Goal: Task Accomplishment & Management: Manage account settings

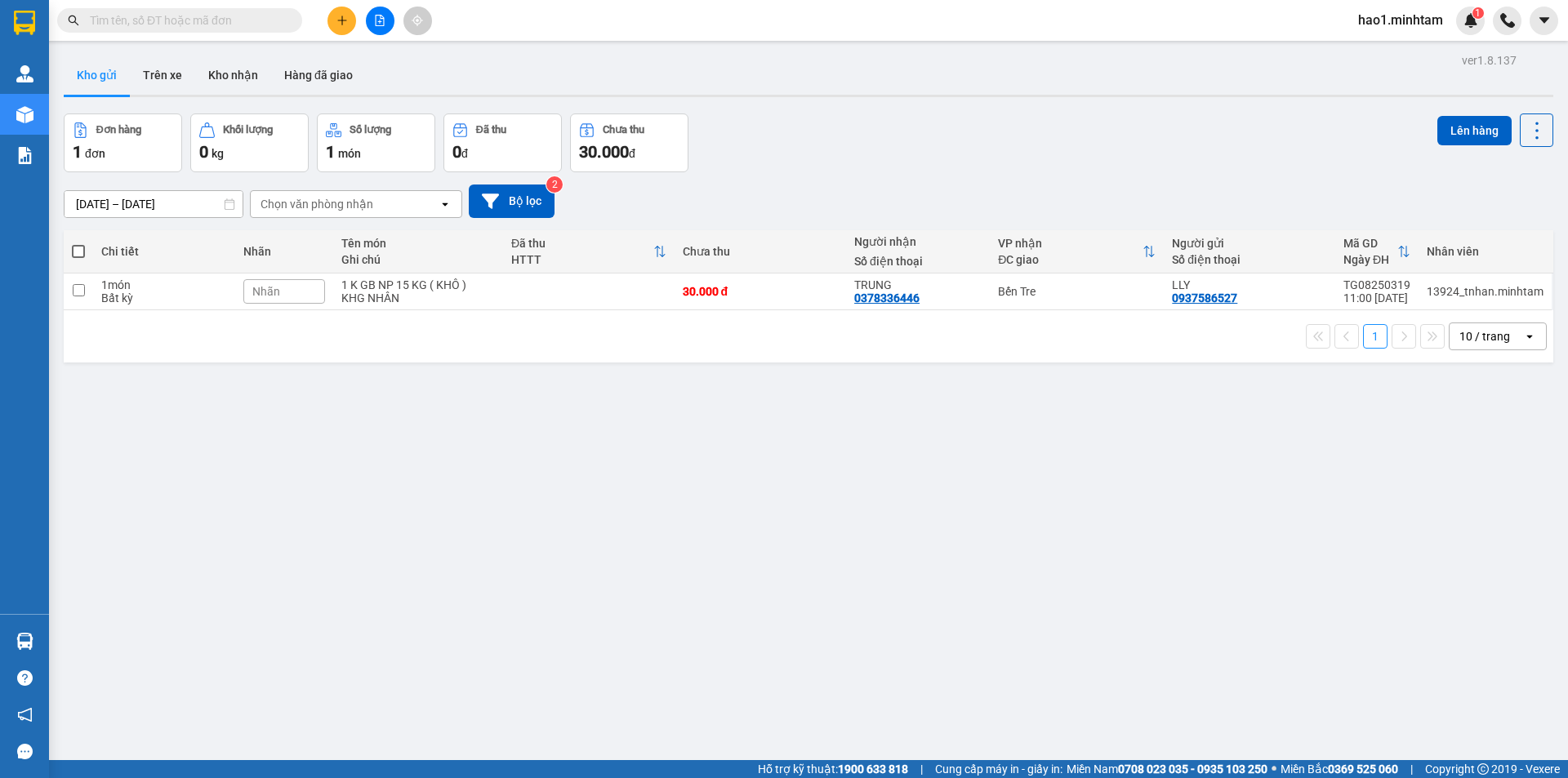
click at [925, 90] on div "Kho gửi Trên xe Kho nhận Hàng đã giao" at bounding box center [808, 76] width 1490 height 44
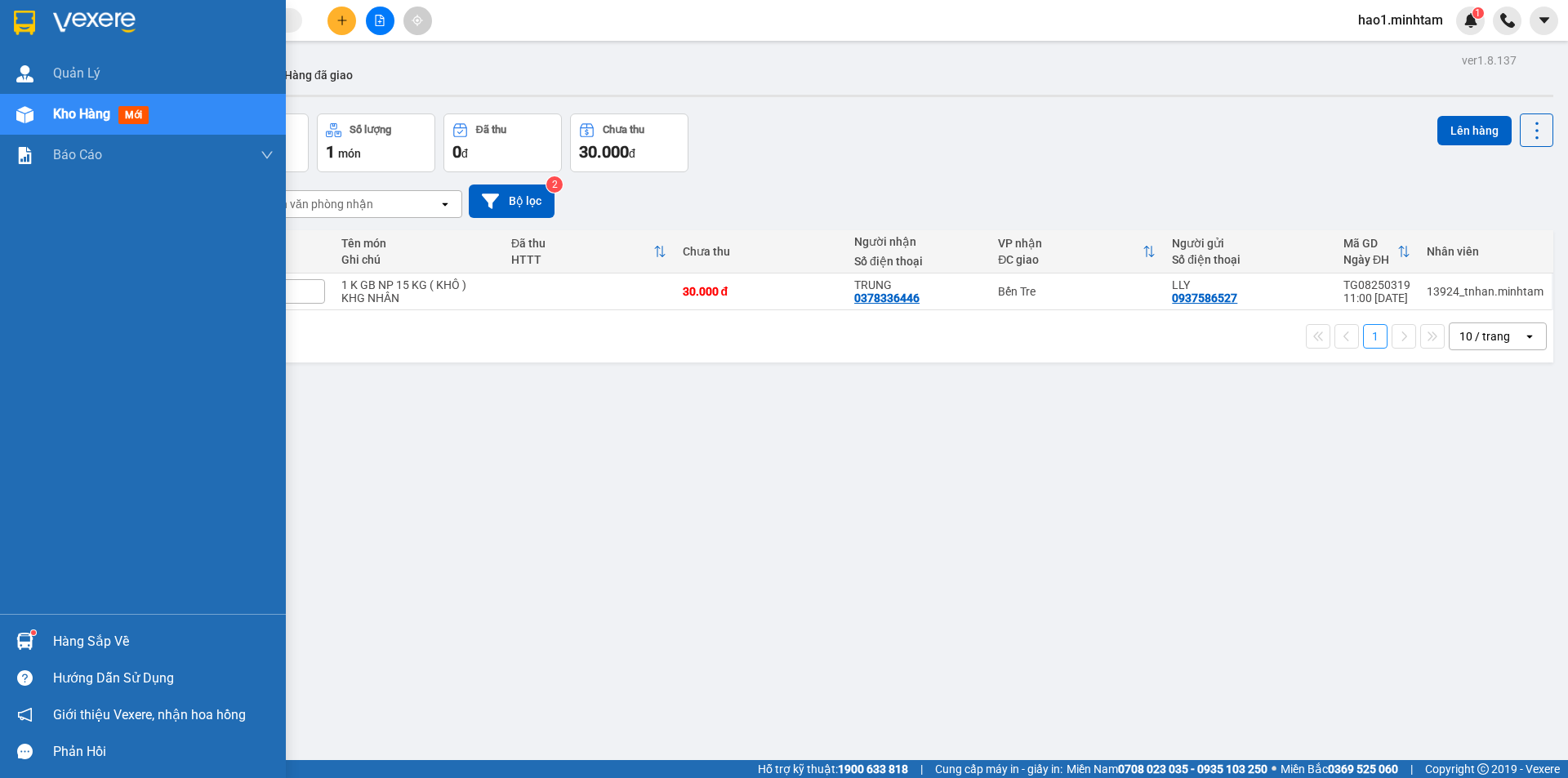
click at [27, 23] on img at bounding box center [24, 22] width 21 height 24
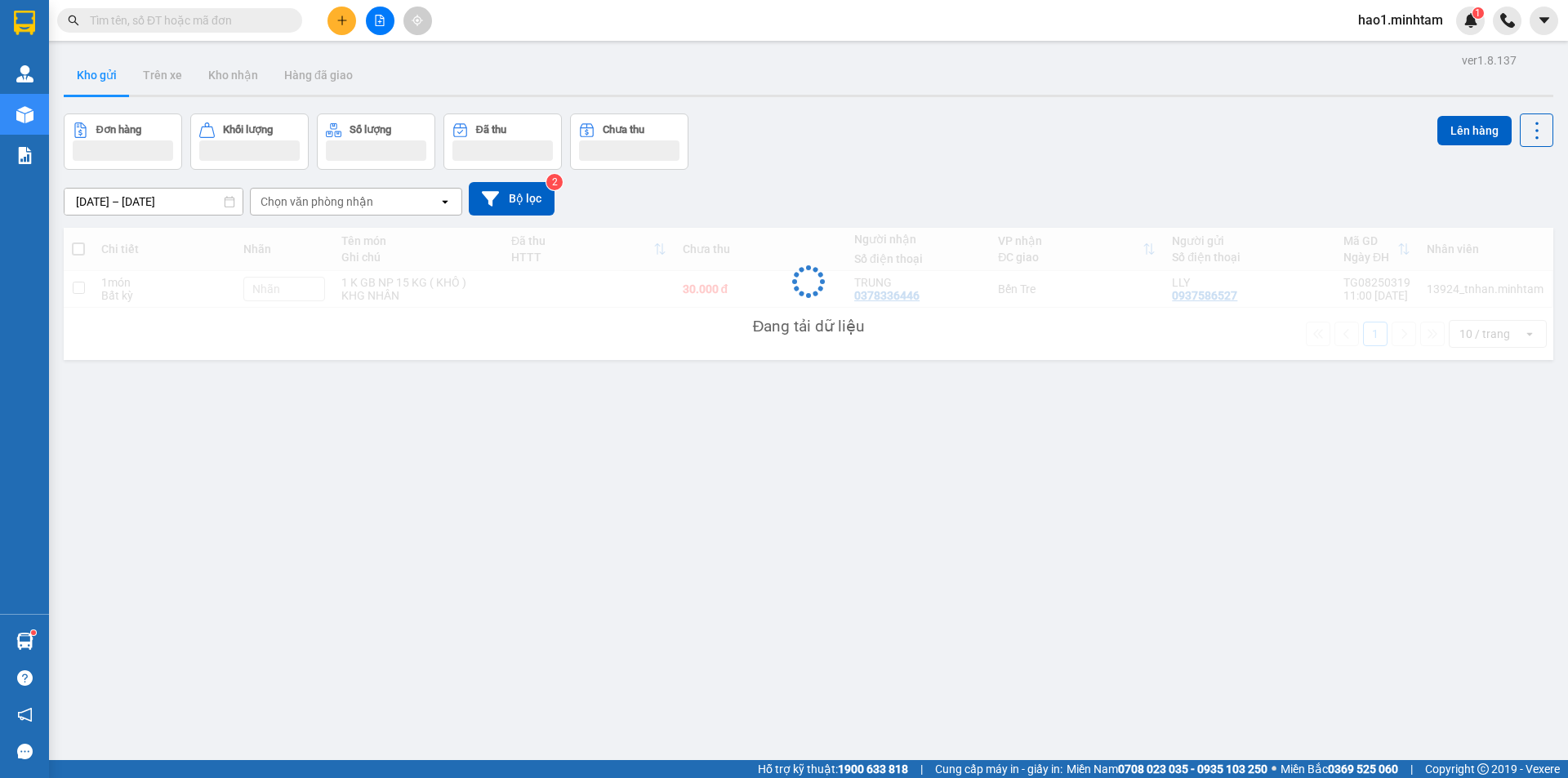
click at [812, 107] on div "ver 1.8.137 Kho gửi Trên xe Kho nhận Hàng đã giao Đơn hàng Khối lượng Số lượng …" at bounding box center [808, 438] width 1502 height 778
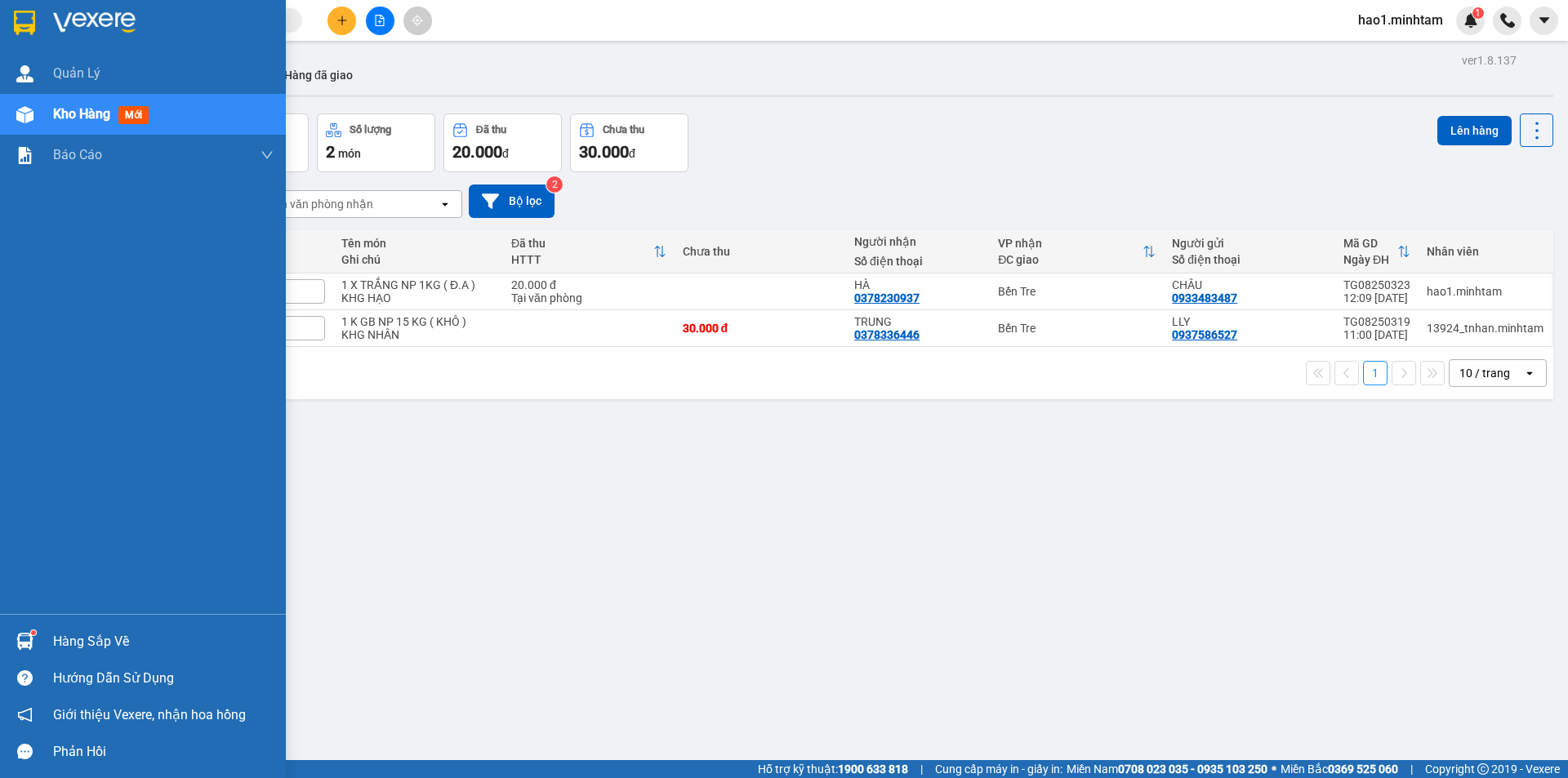
click at [39, 639] on div "Hàng sắp về" at bounding box center [142, 642] width 286 height 37
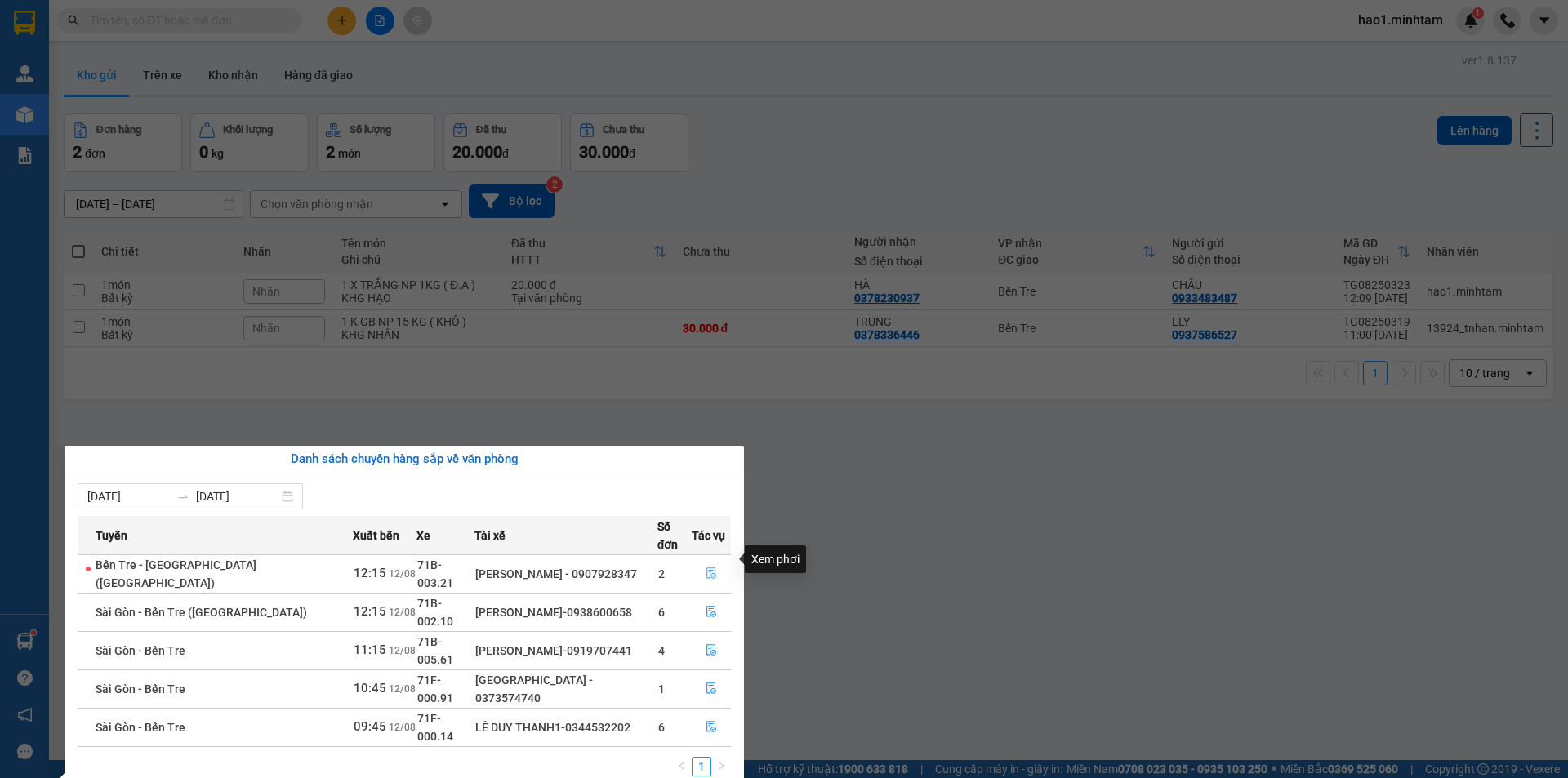
click at [707, 567] on icon "file-done" at bounding box center [711, 573] width 12 height 12
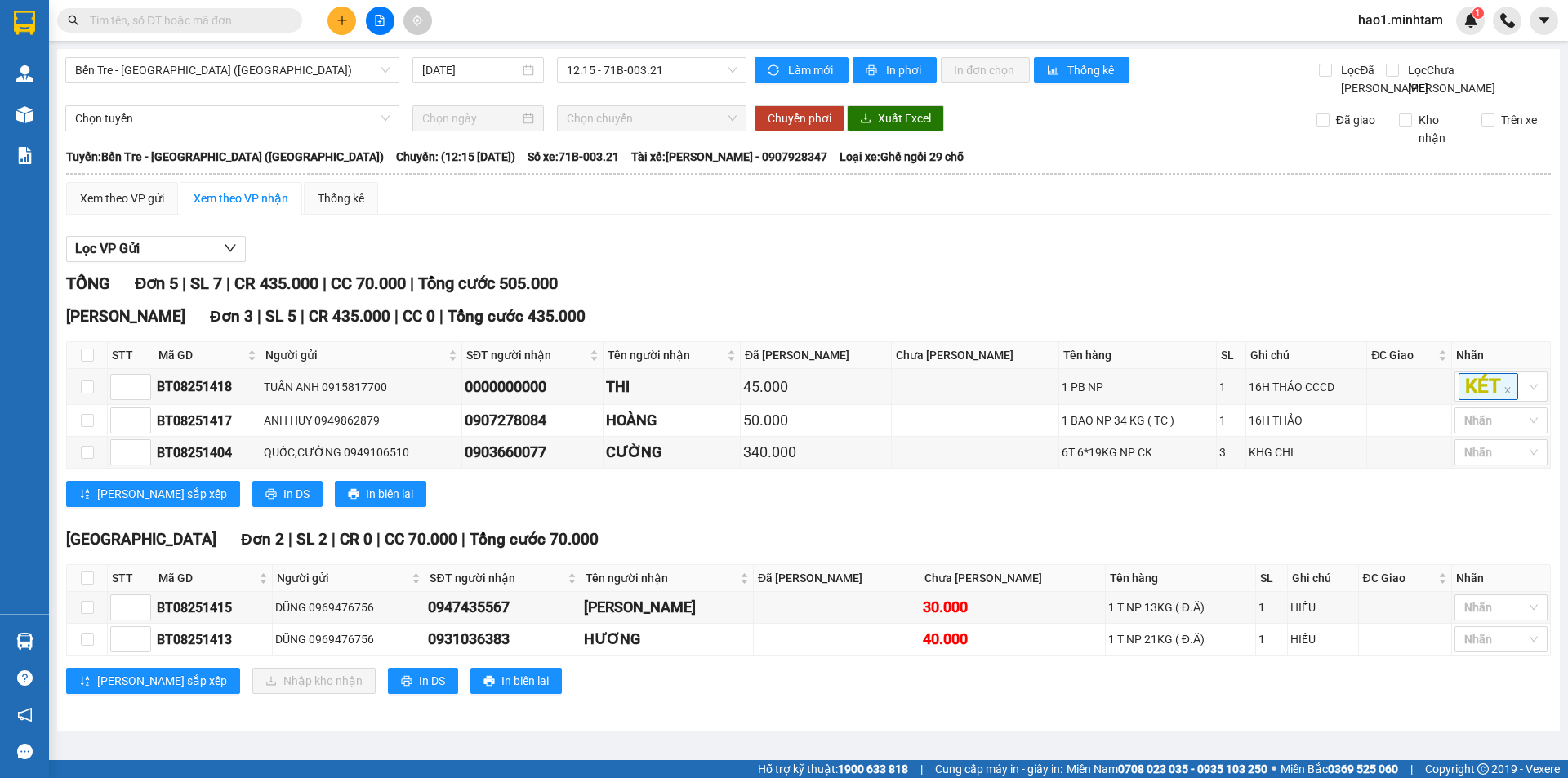
click at [800, 328] on div "Hồ Chí Minh Đơn 3 | SL 5 | CR 435.000 | CC 0 | Tổng cước 435.000" at bounding box center [808, 316] width 1485 height 24
click at [764, 575] on div "Tiền Giang Đơn 2 | SL 2 | CR 0 | CC 70.000 | Tổng cước 70.000 STT Mã GD Người g…" at bounding box center [808, 616] width 1485 height 179
click at [679, 263] on div "Lọc VP Gửi" at bounding box center [808, 250] width 1485 height 27
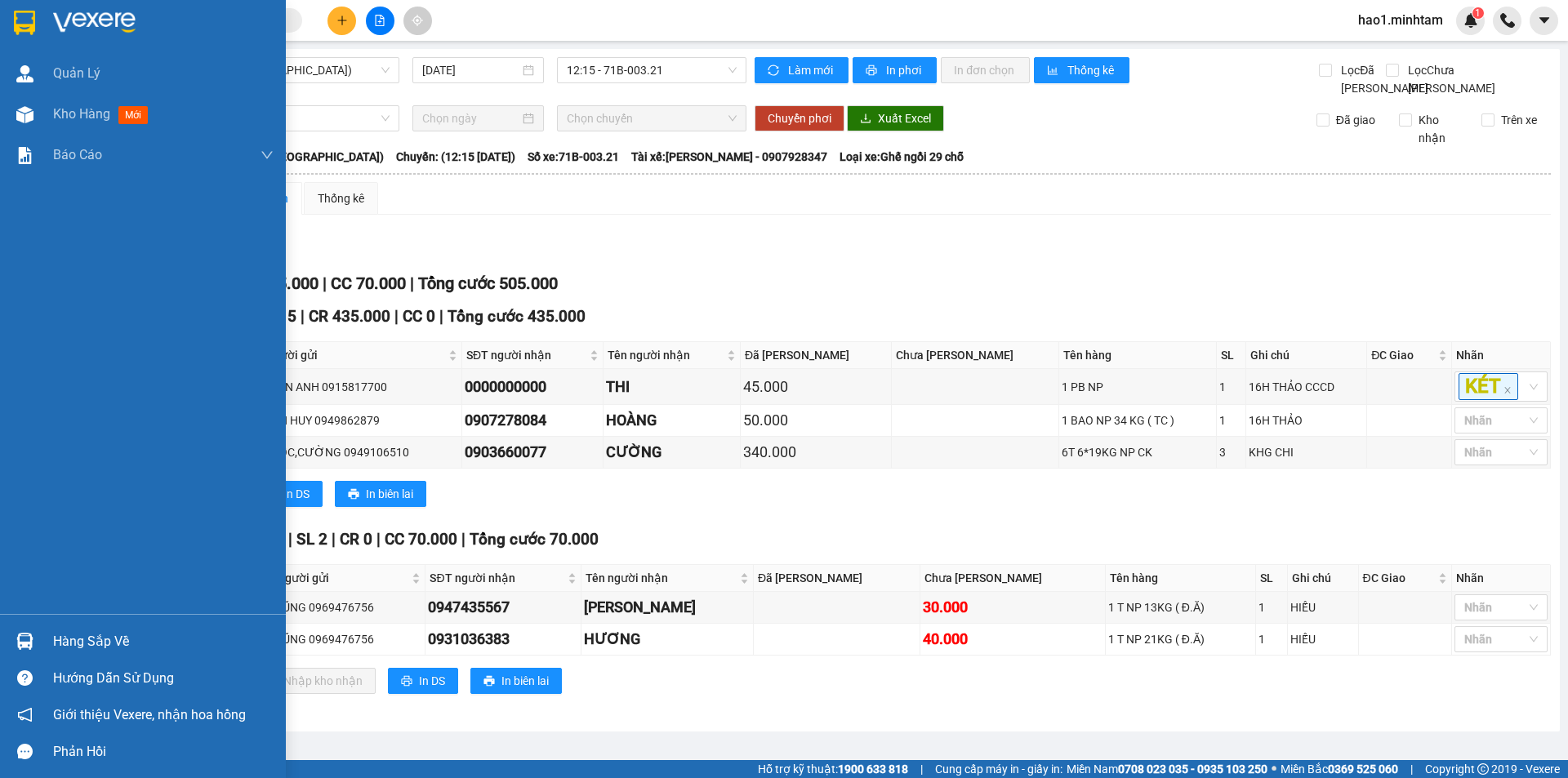
click at [23, 14] on img at bounding box center [24, 22] width 21 height 24
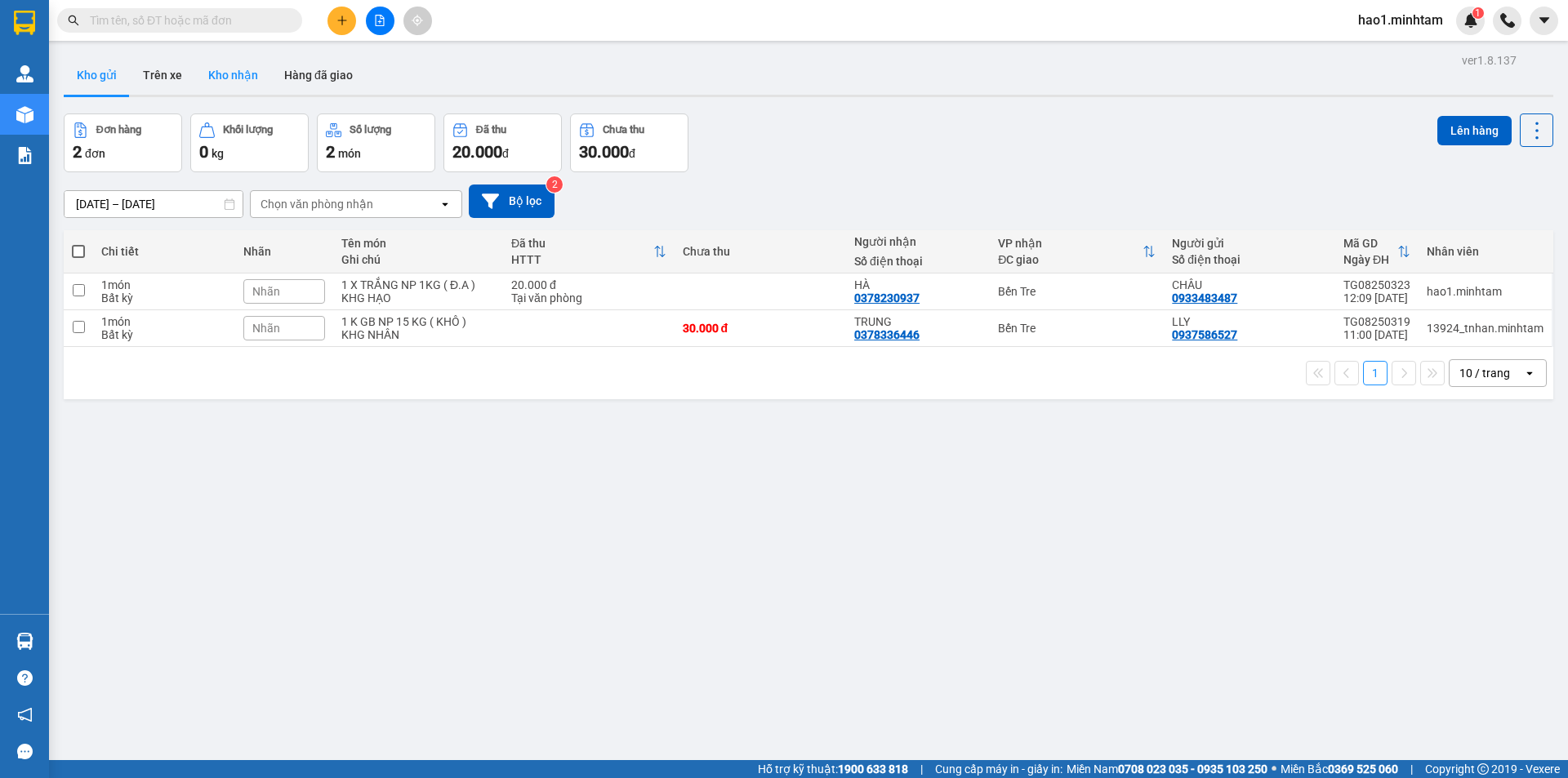
click at [216, 64] on button "Kho nhận" at bounding box center [233, 75] width 75 height 39
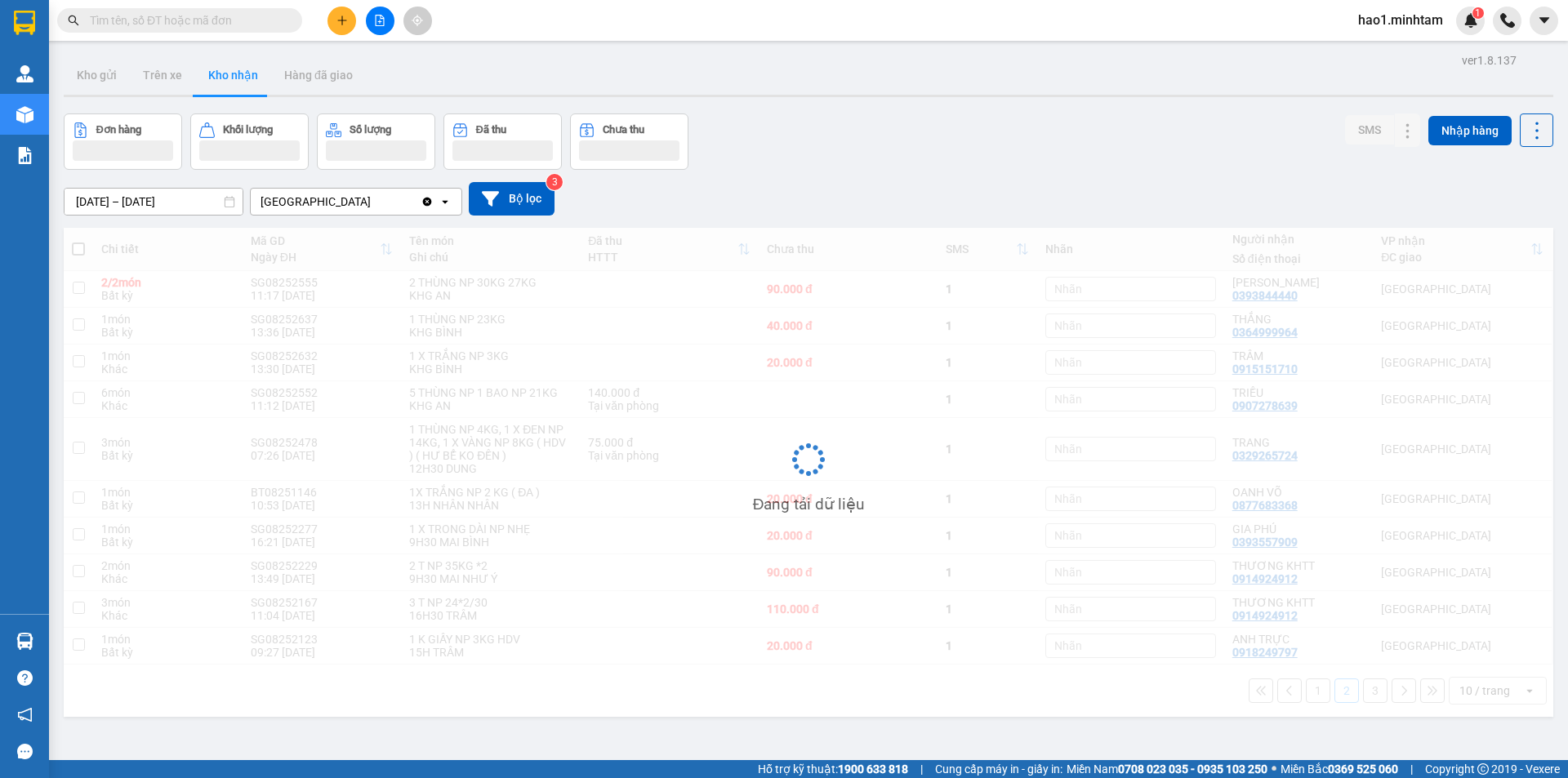
click at [1071, 181] on div "[DATE] – [DATE] Press the down arrow key to interact with the calendar and sele…" at bounding box center [808, 198] width 1490 height 58
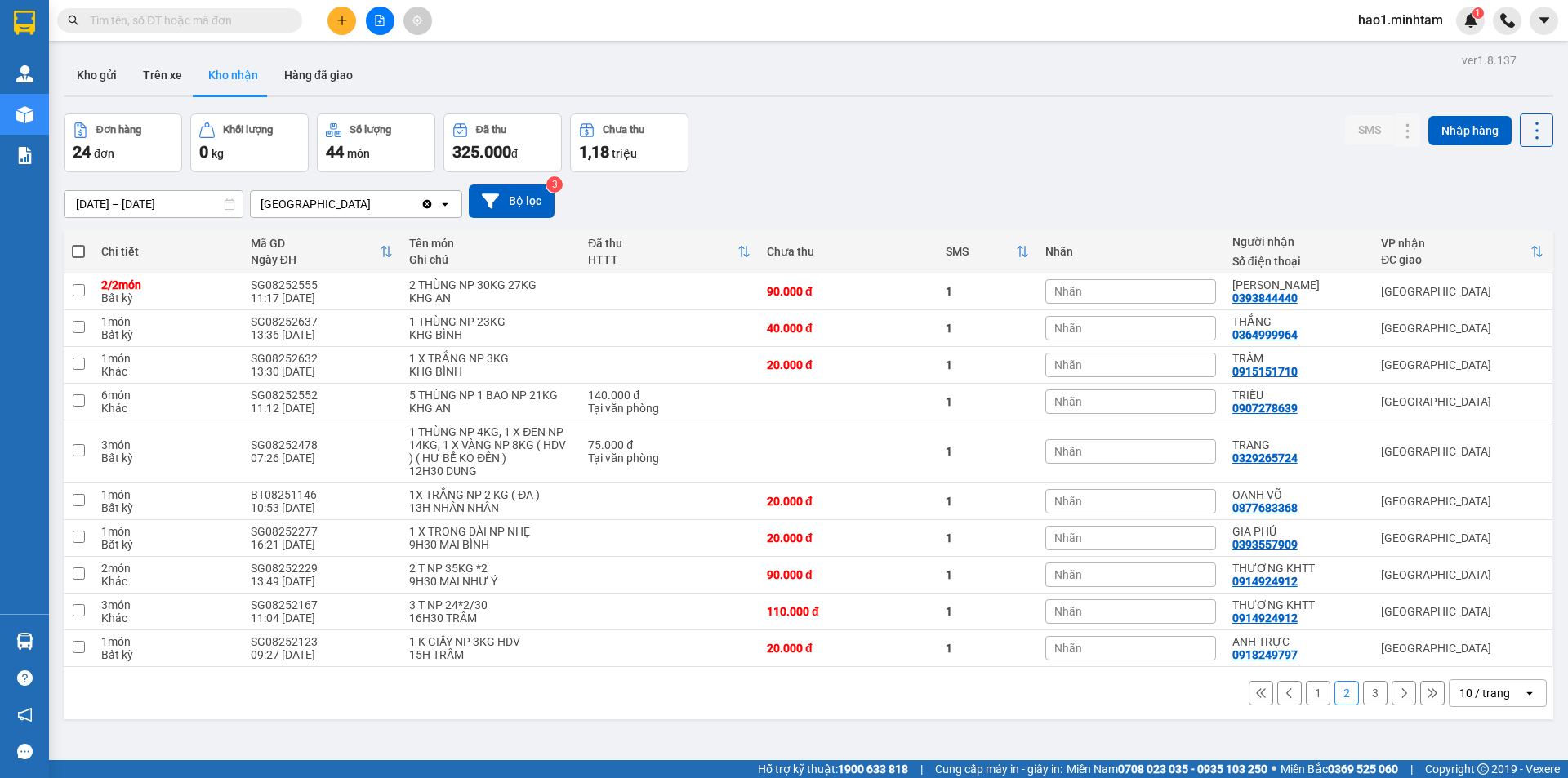
click at [1363, 694] on button "3" at bounding box center [1374, 692] width 24 height 24
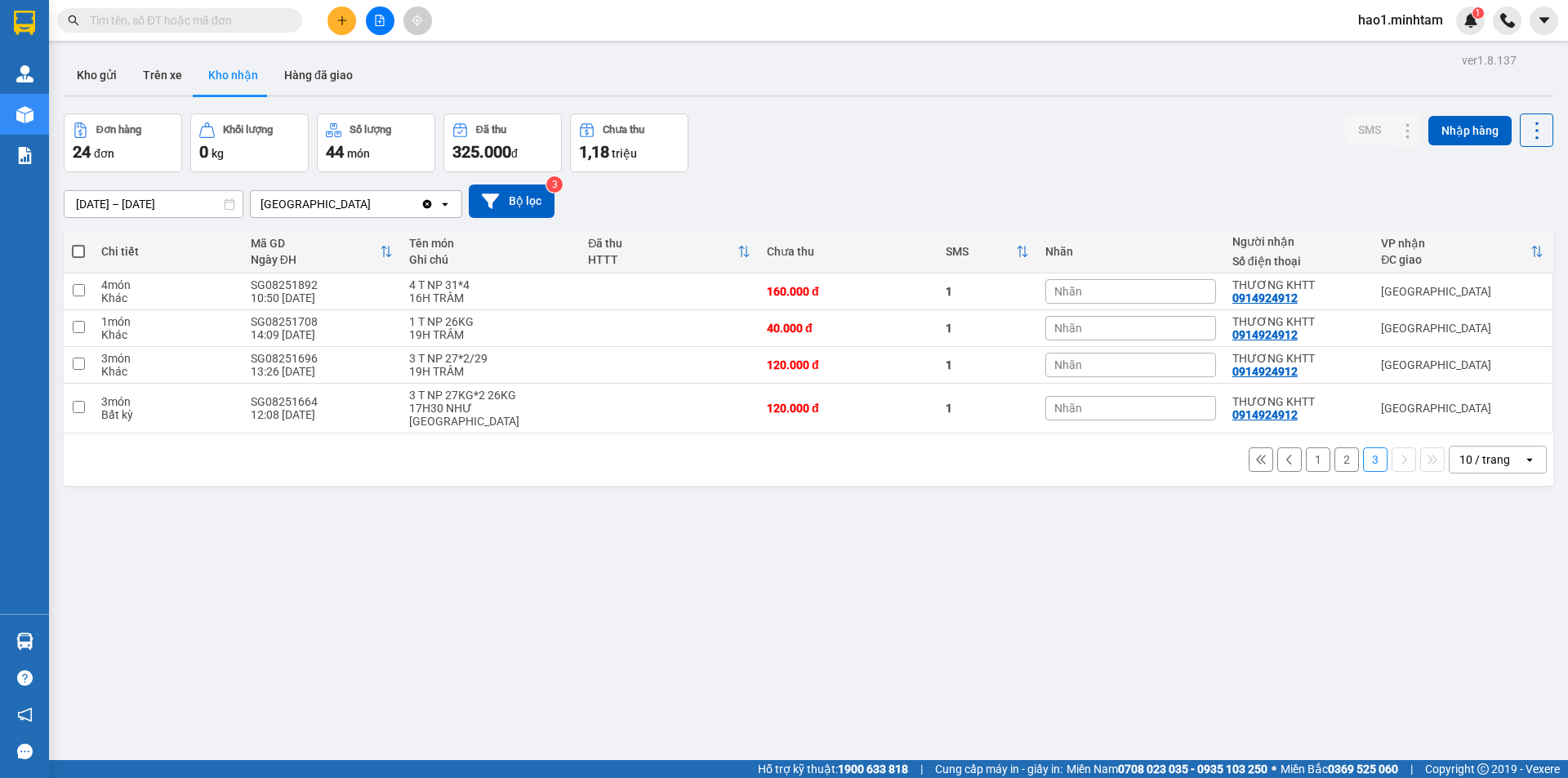
click at [1334, 447] on button "2" at bounding box center [1345, 459] width 24 height 24
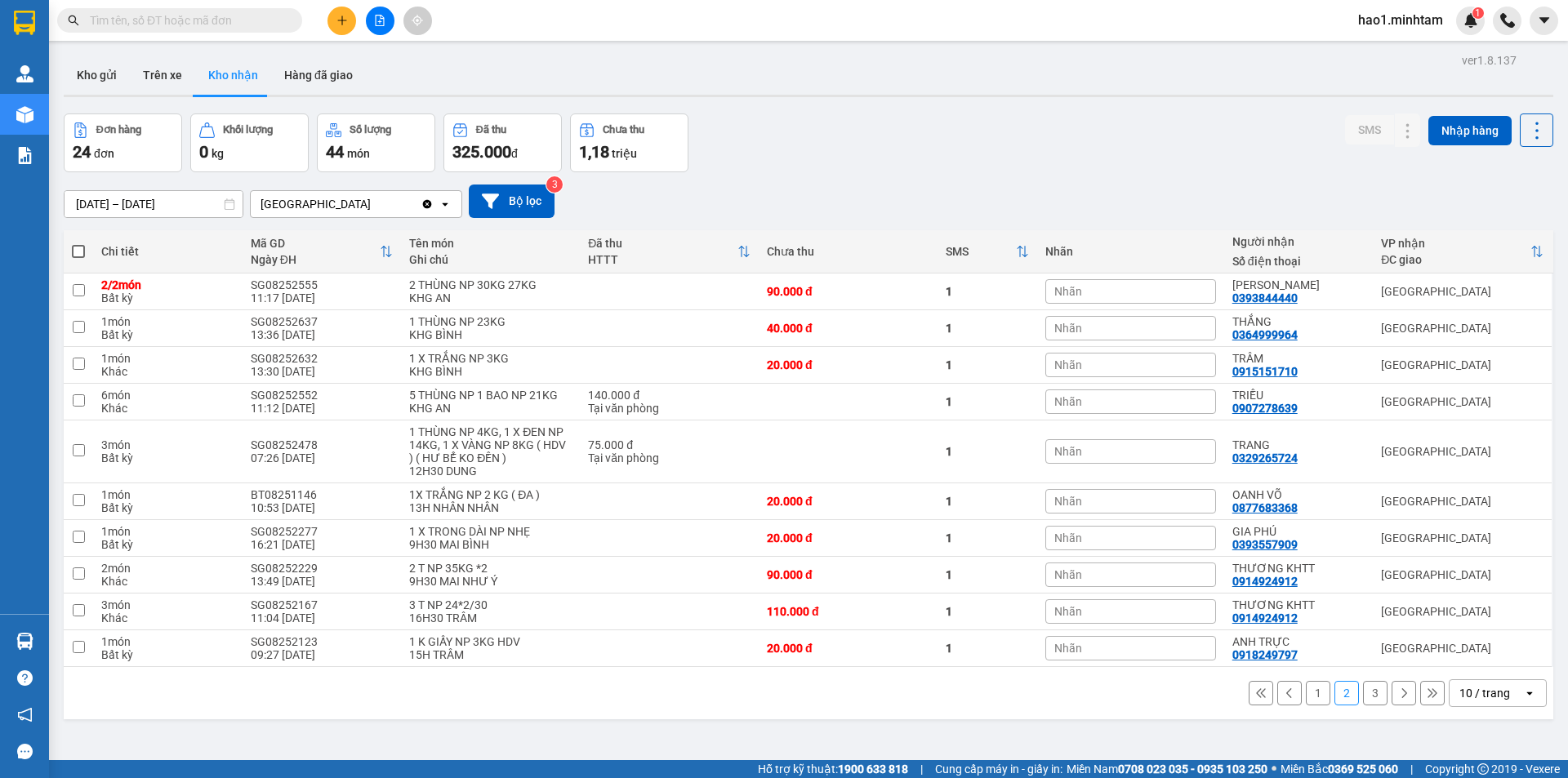
click at [1316, 697] on button "1" at bounding box center [1317, 692] width 24 height 24
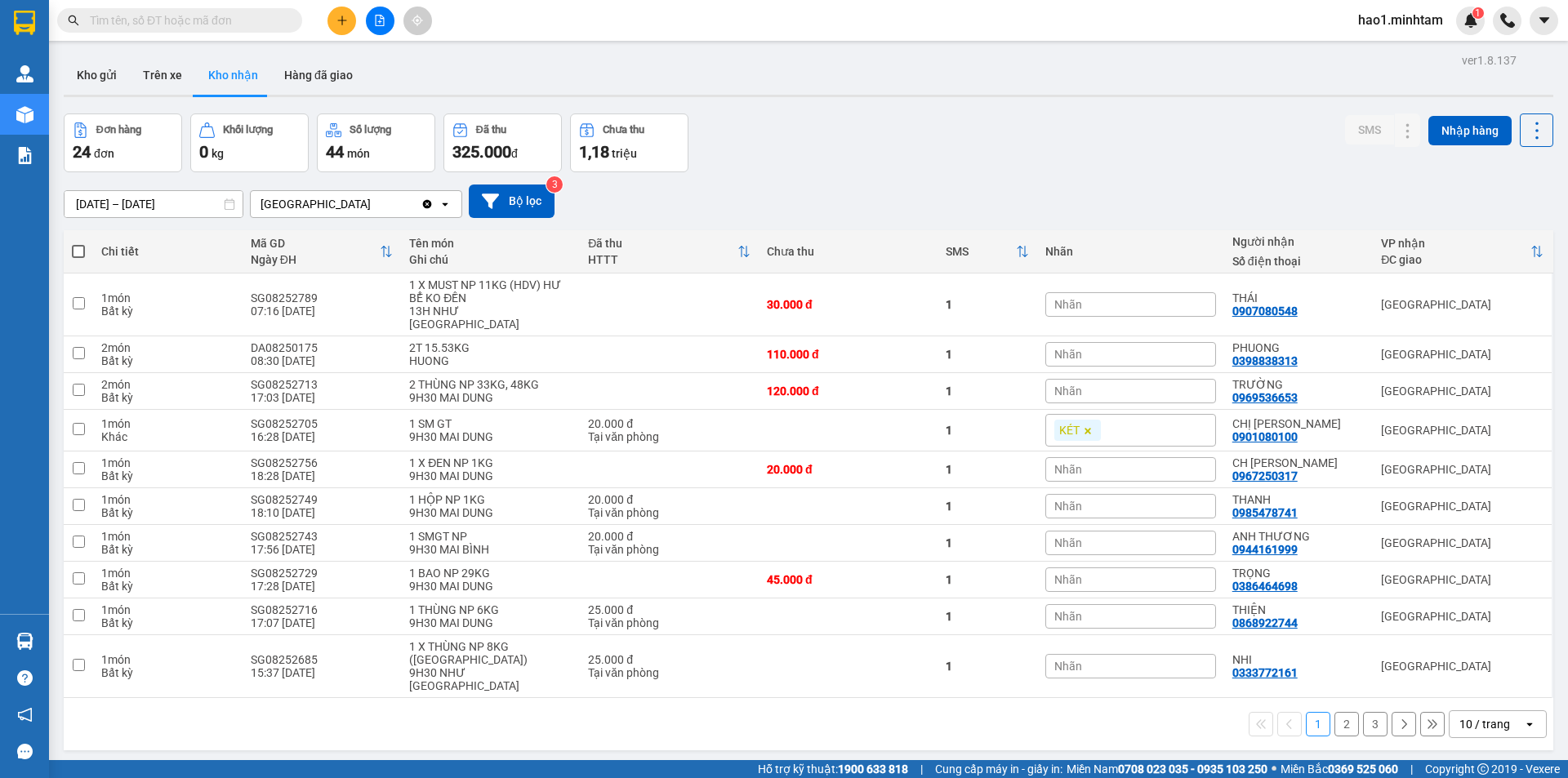
click at [1290, 205] on div "[DATE] – [DATE] Press the down arrow key to interact with the calendar and sele…" at bounding box center [808, 201] width 1490 height 34
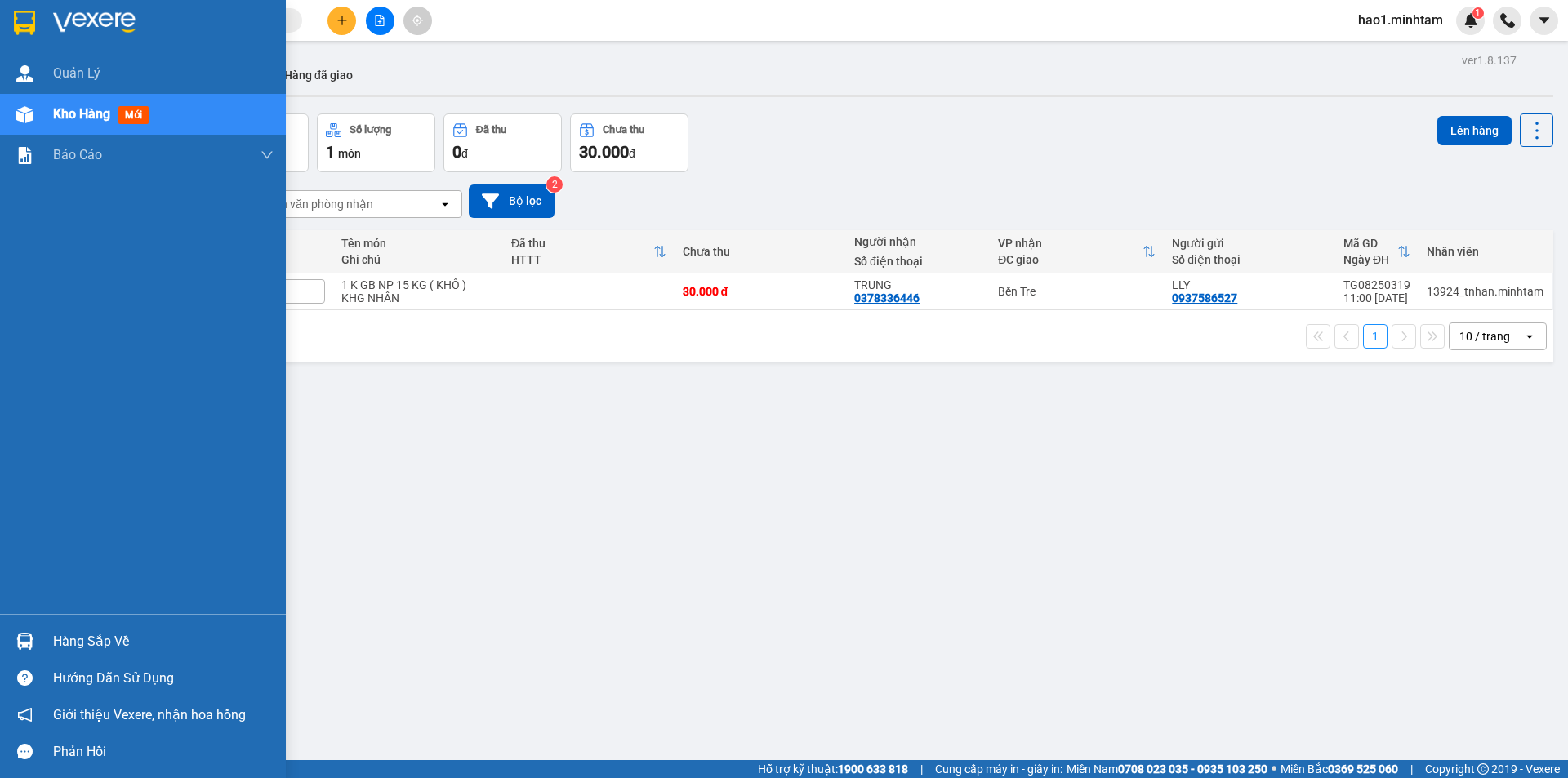
click at [112, 629] on div "Hàng sắp về" at bounding box center [164, 641] width 221 height 24
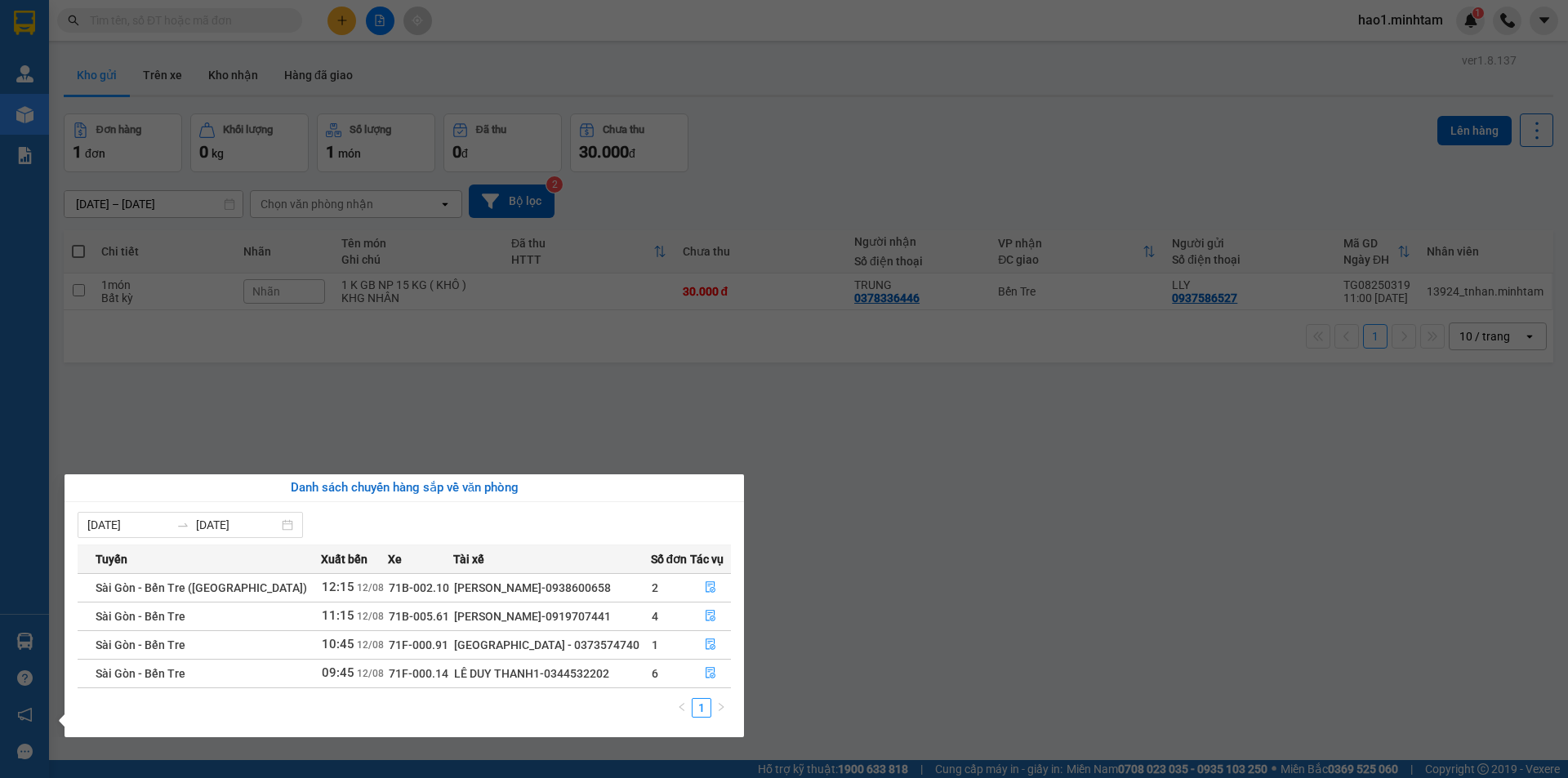
click at [379, 413] on section "Kết quả tìm kiếm ( 0 ) Bộ lọc Thuộc VP này Ngày tạo đơn gần nhất No Data hao1.m…" at bounding box center [784, 389] width 1568 height 778
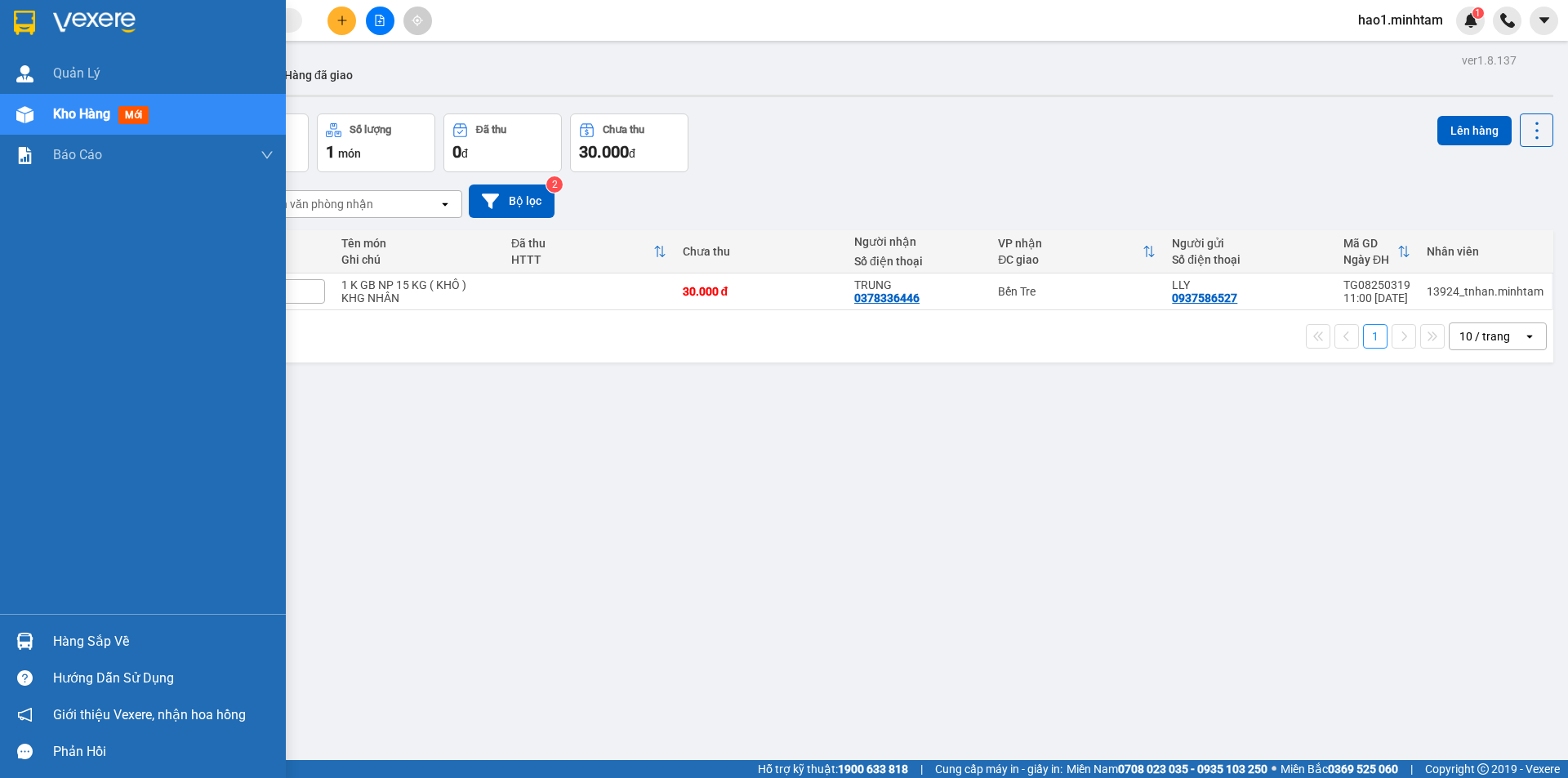
click at [28, 644] on img at bounding box center [25, 642] width 17 height 17
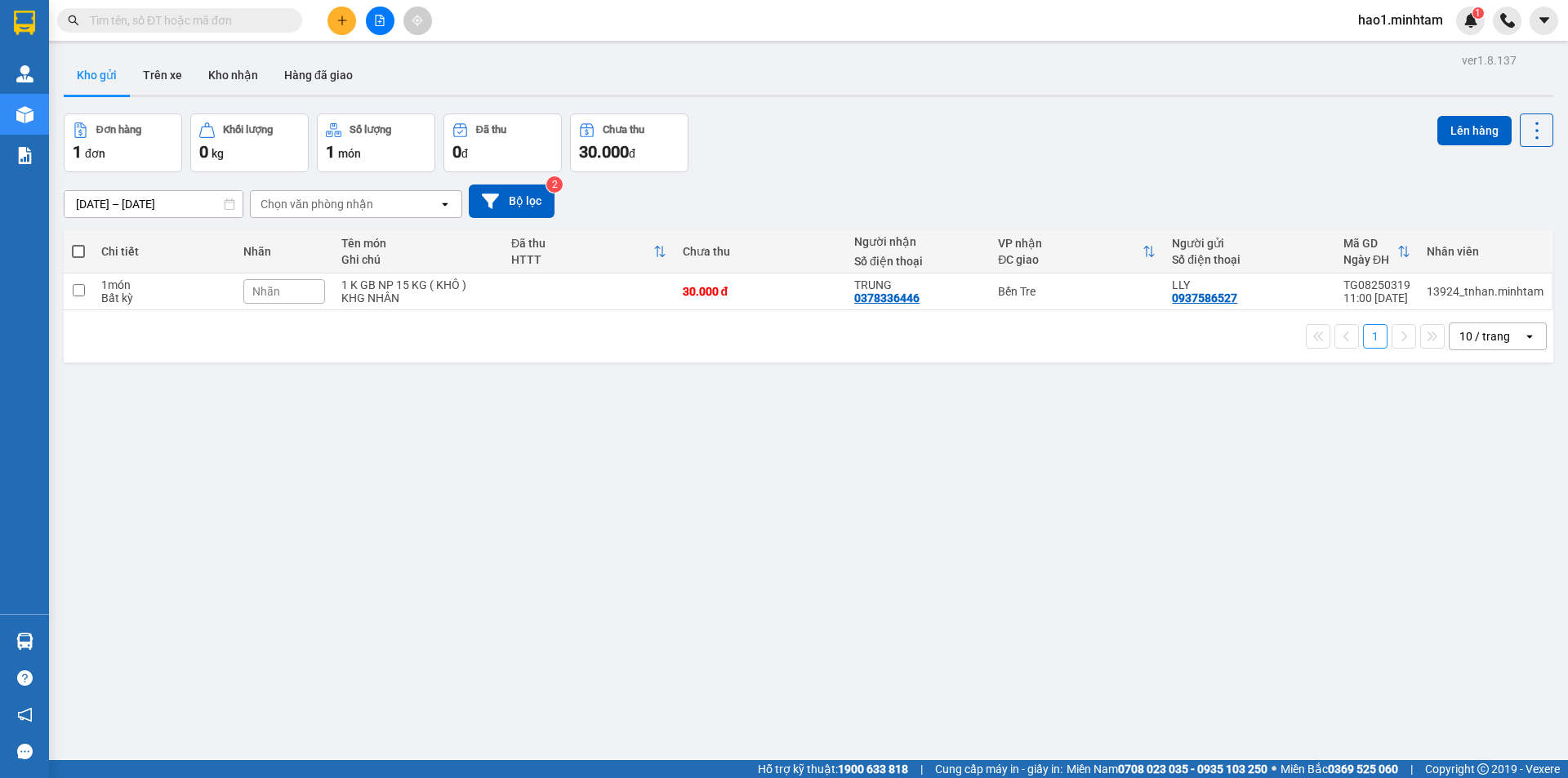
click at [345, 22] on section "Kết quả tìm kiếm ( 0 ) Bộ lọc Thuộc VP này Ngày tạo đơn gần nhất No Data hao1.m…" at bounding box center [784, 389] width 1568 height 778
click at [345, 26] on button at bounding box center [342, 21] width 29 height 29
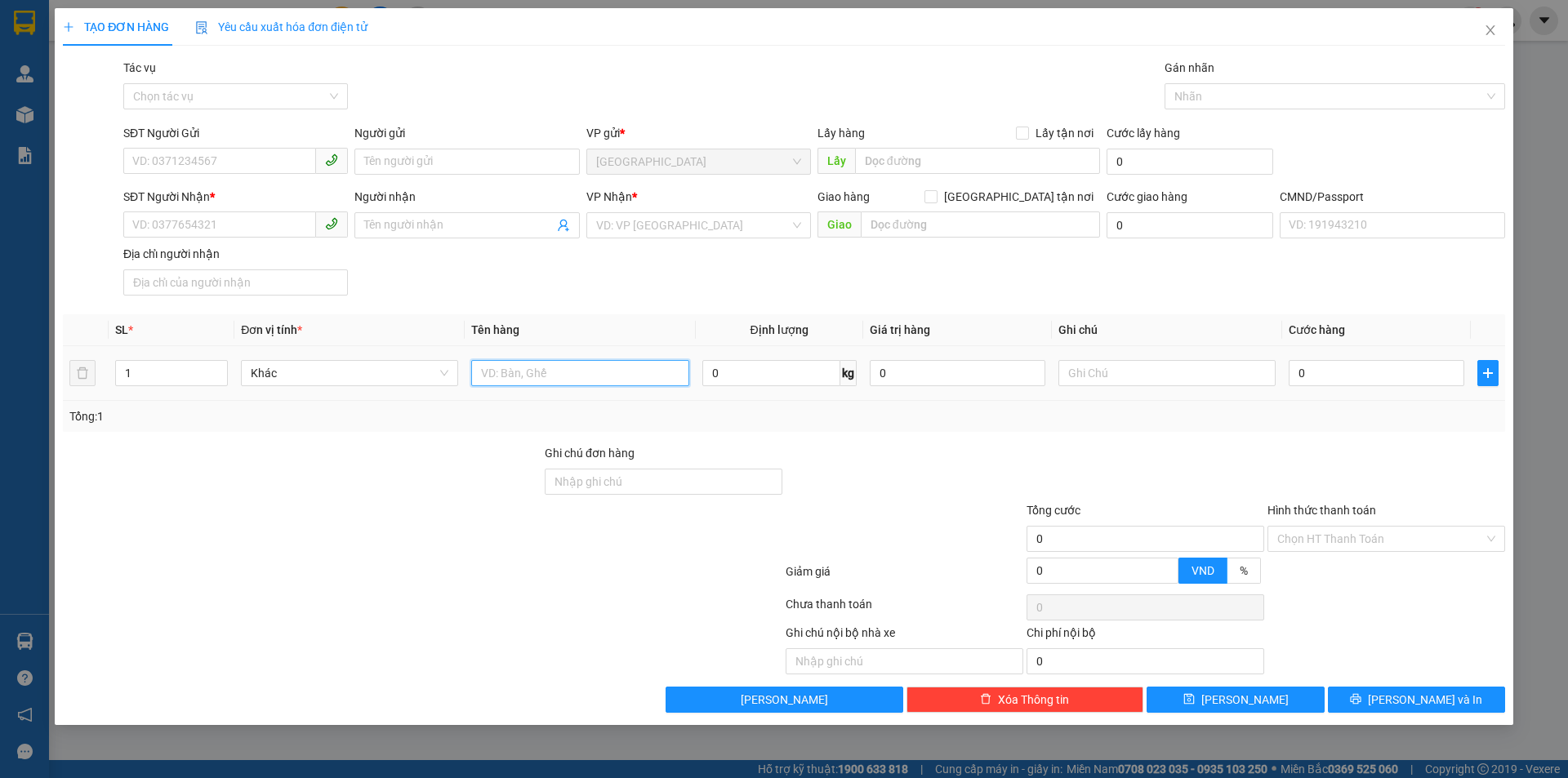
click at [563, 374] on input "text" at bounding box center [580, 373] width 217 height 26
type input "1 X TRẮNG NP 1KG ( Đ.A )"
drag, startPoint x: 222, startPoint y: 159, endPoint x: 690, endPoint y: 222, distance: 472.2
click at [222, 159] on input "SĐT Người Gửi" at bounding box center [219, 161] width 193 height 26
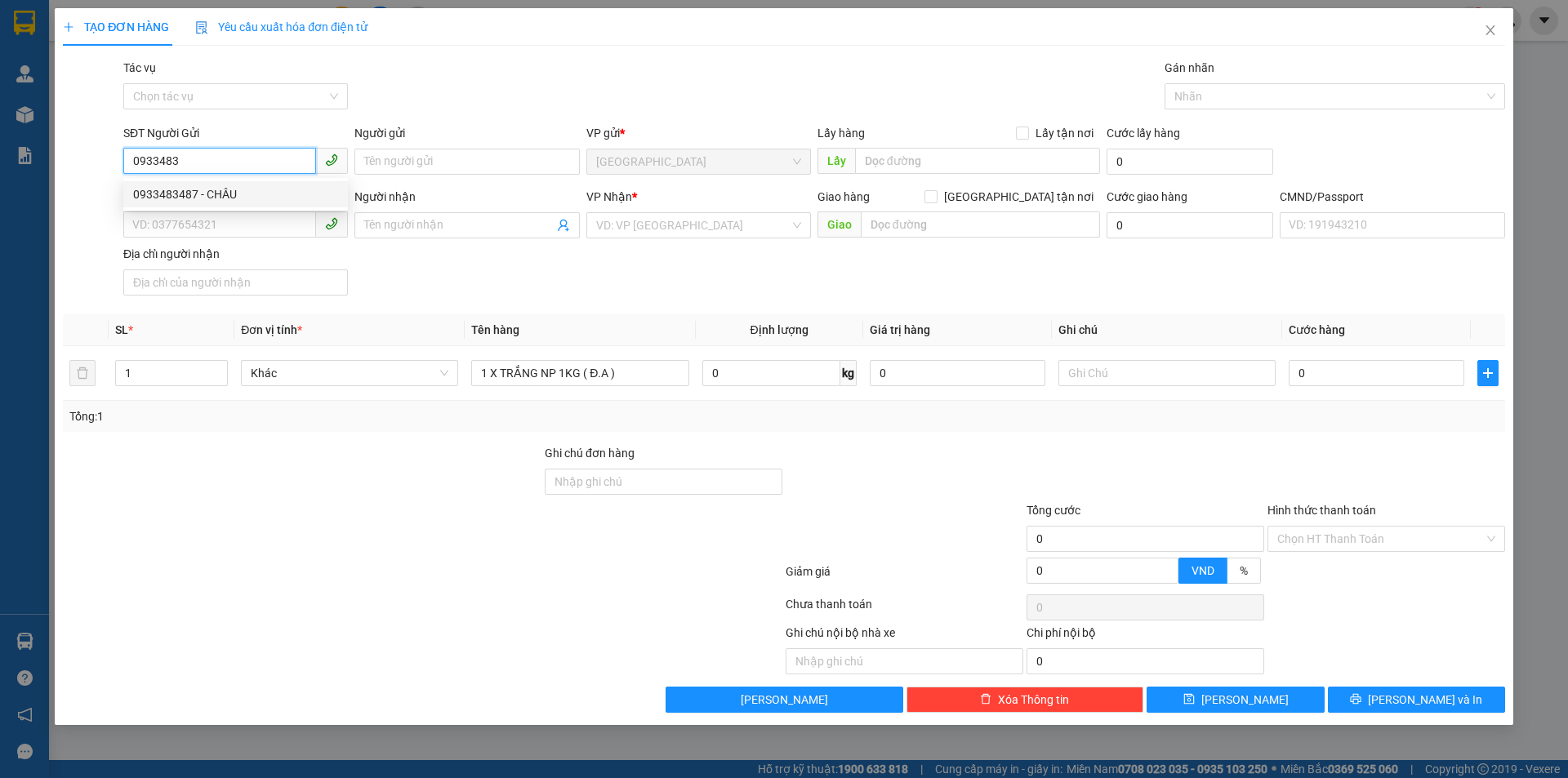
click at [269, 195] on div "0933483487 - CHÂU" at bounding box center [235, 194] width 205 height 18
type input "0933483487"
type input "CHÂU"
type input "0378230937"
type input "HÀ"
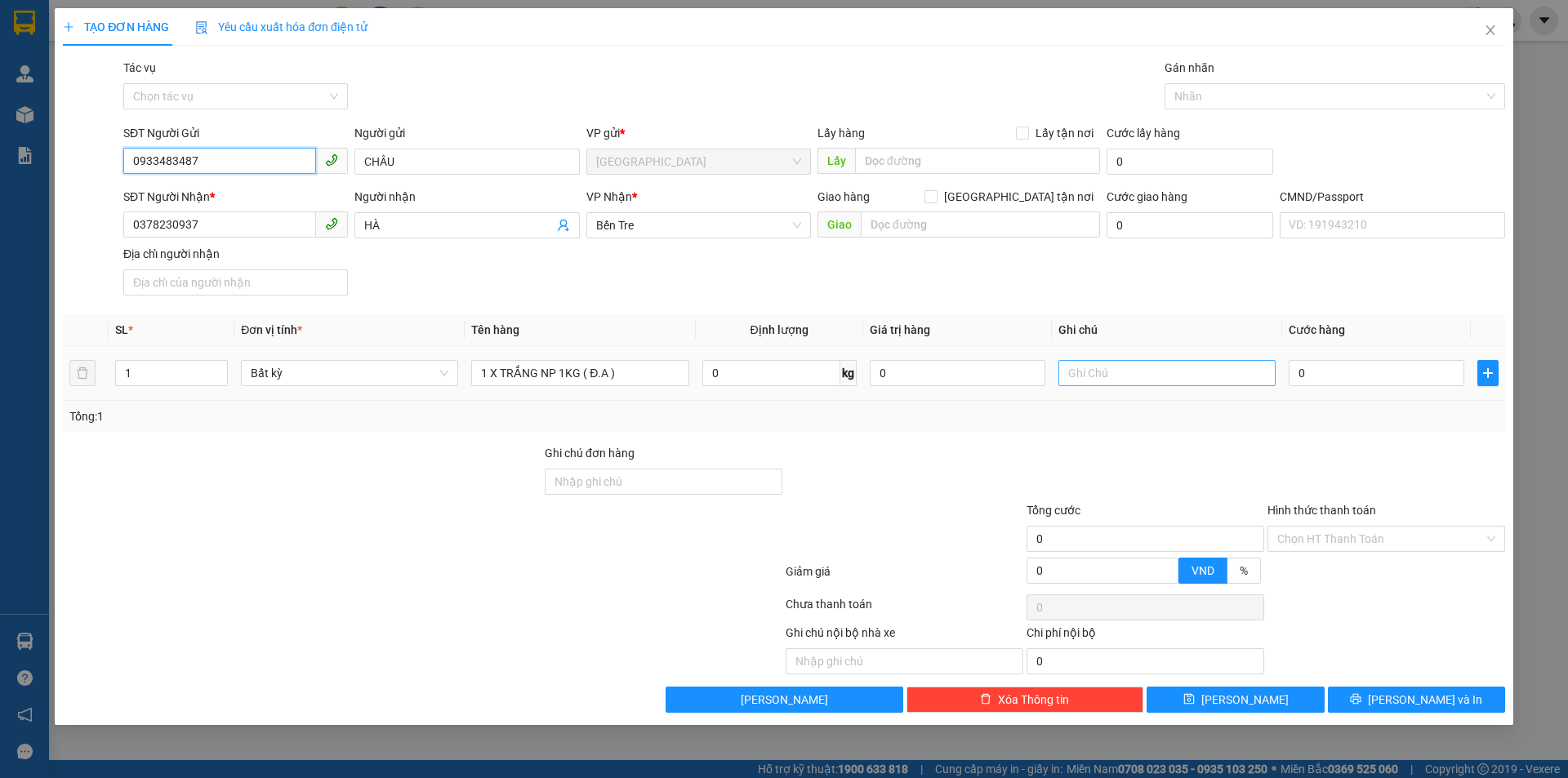
type input "0933483487"
click at [1131, 374] on input "text" at bounding box center [1166, 373] width 217 height 26
type input "KHG HẠO"
type input "2"
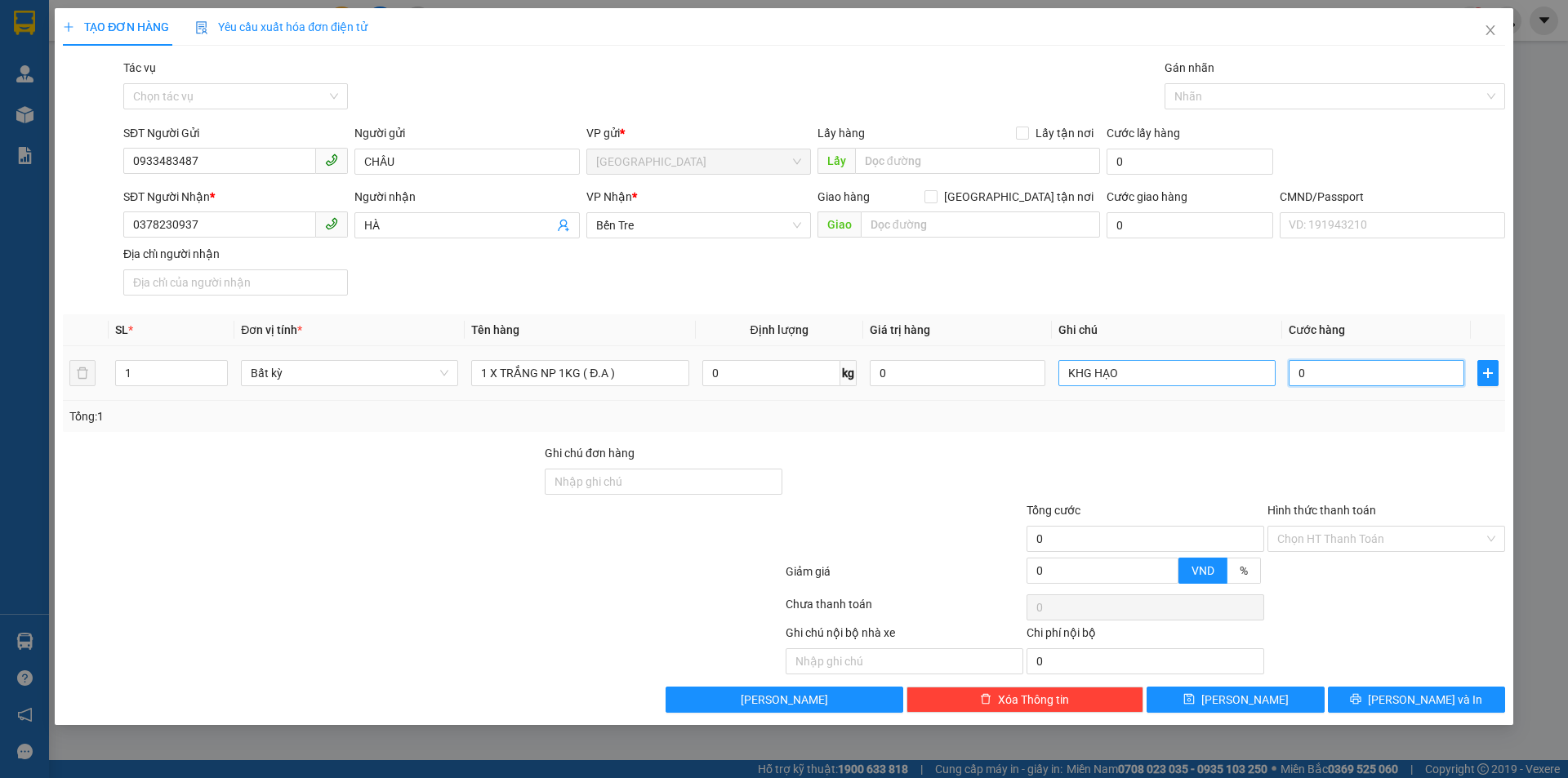
type input "2"
type input "20"
type input "20.000"
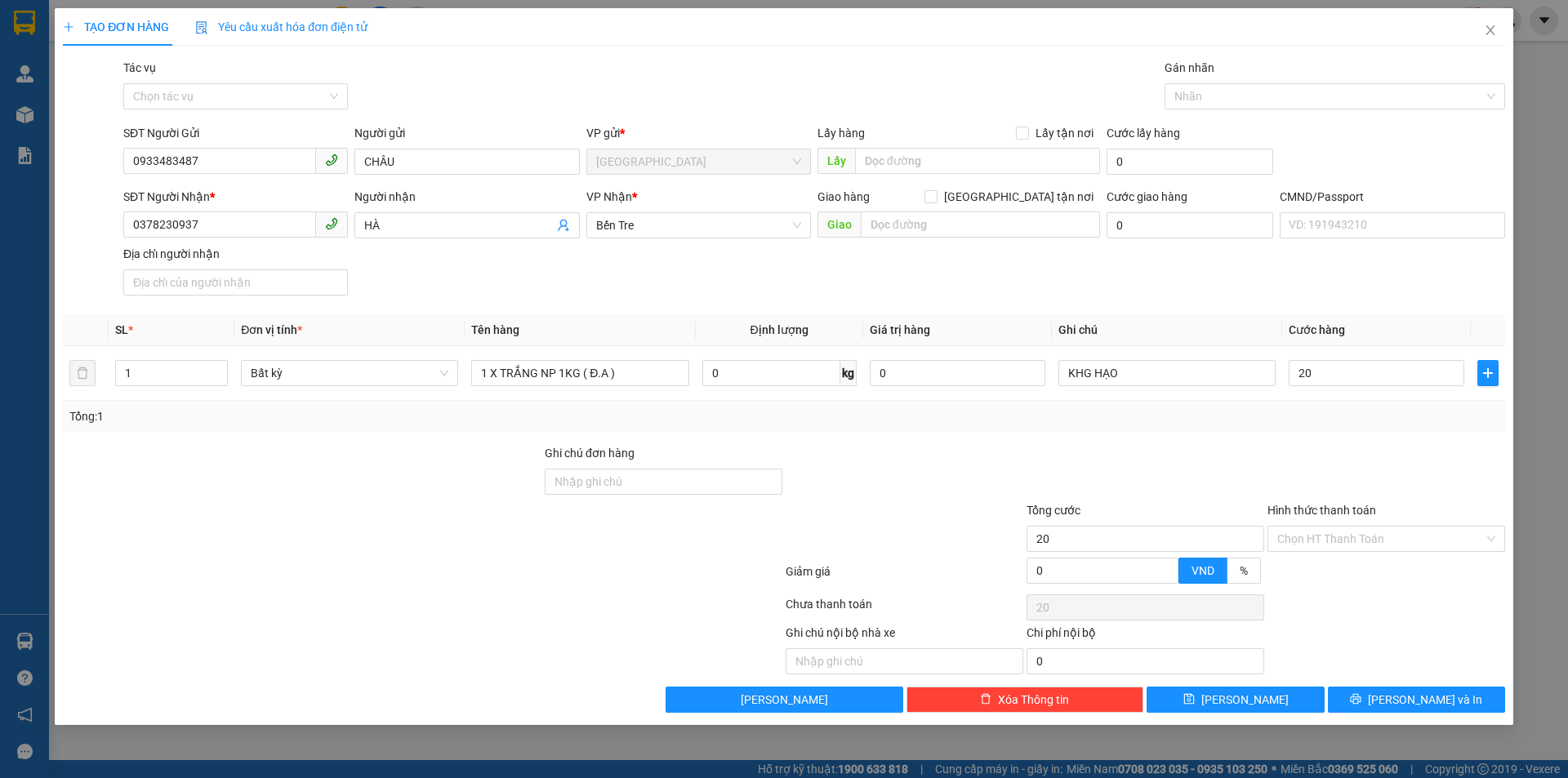
type input "20.000"
drag, startPoint x: 1202, startPoint y: 463, endPoint x: 1221, endPoint y: 469, distance: 19.9
click at [1209, 464] on div at bounding box center [1145, 472] width 241 height 57
click at [1333, 547] on input "Hình thức thanh toán" at bounding box center [1379, 538] width 206 height 24
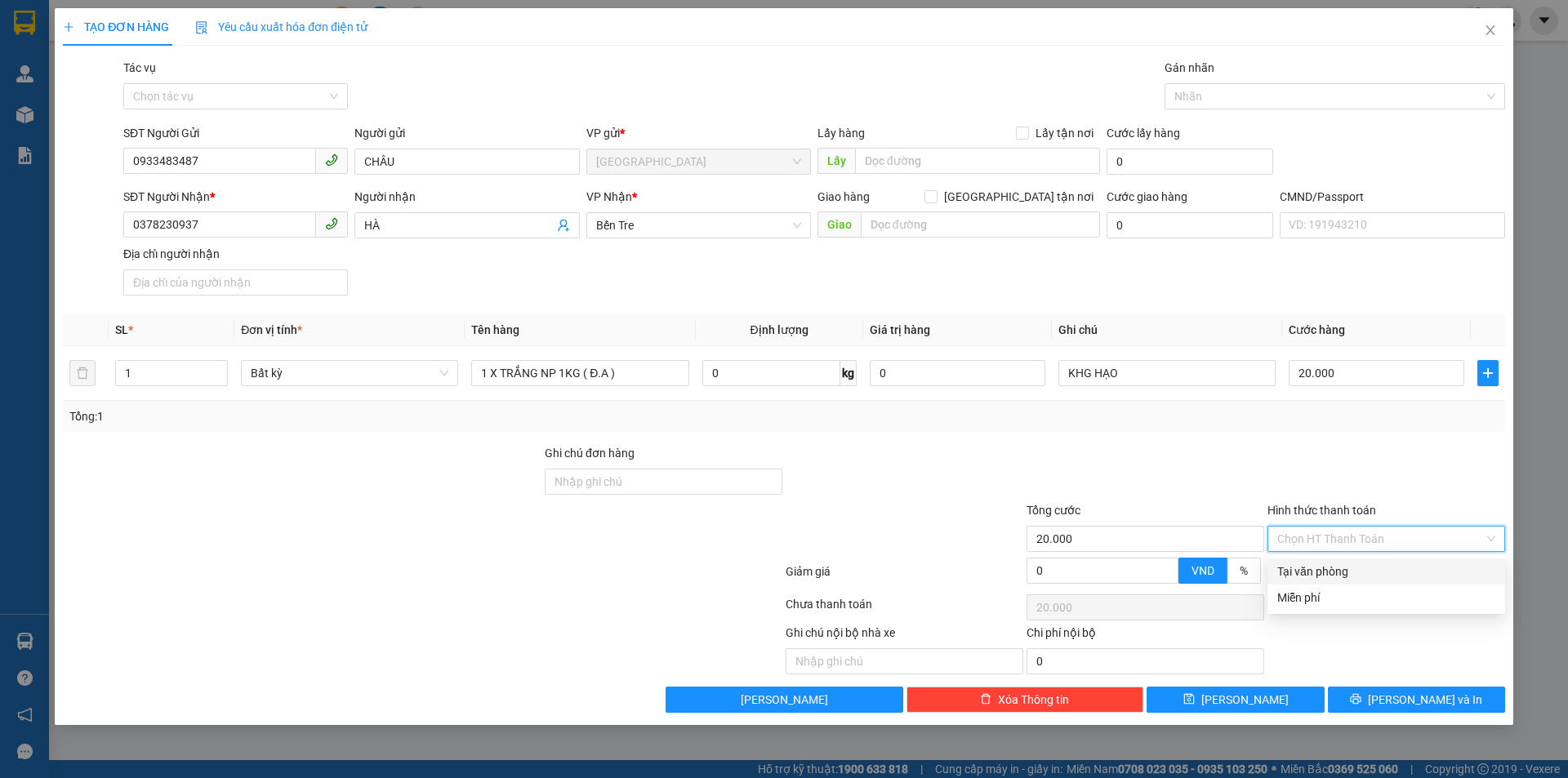
click at [1331, 566] on div "Tại văn phòng" at bounding box center [1385, 571] width 218 height 18
type input "0"
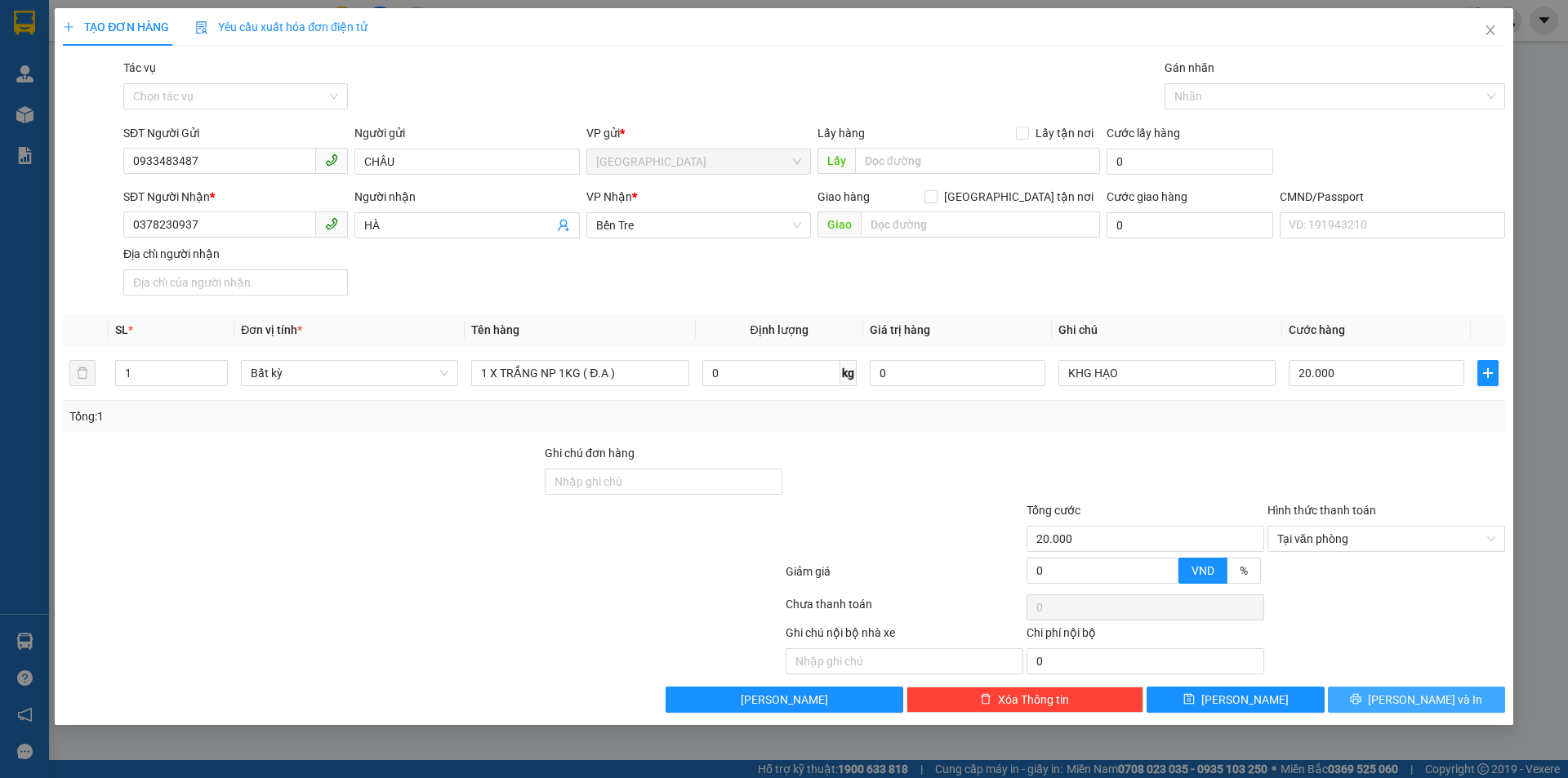
click at [1401, 706] on button "[PERSON_NAME] và In" at bounding box center [1416, 699] width 177 height 26
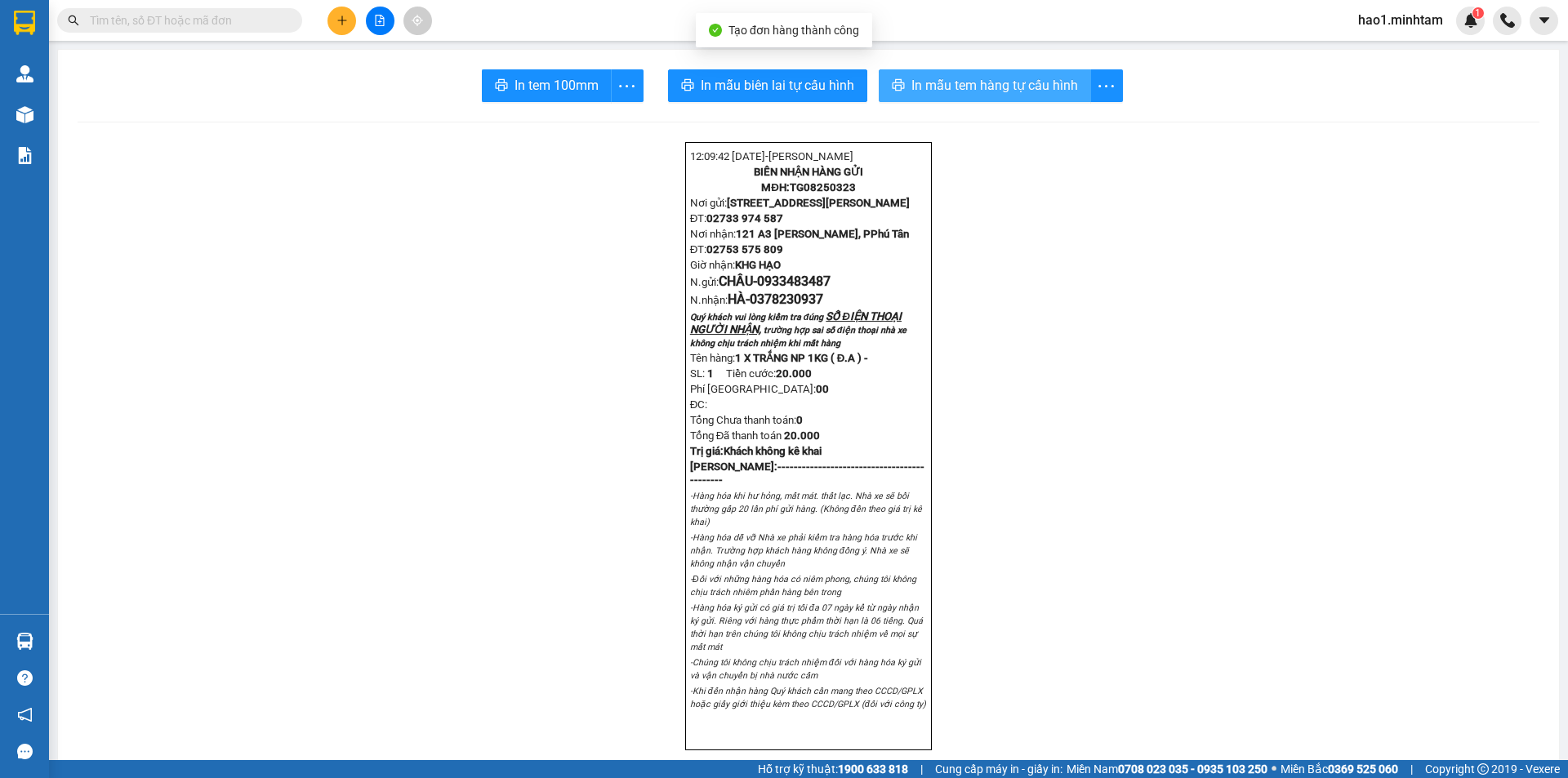
click at [974, 85] on span "In mẫu tem hàng tự cấu hình" at bounding box center [994, 85] width 166 height 20
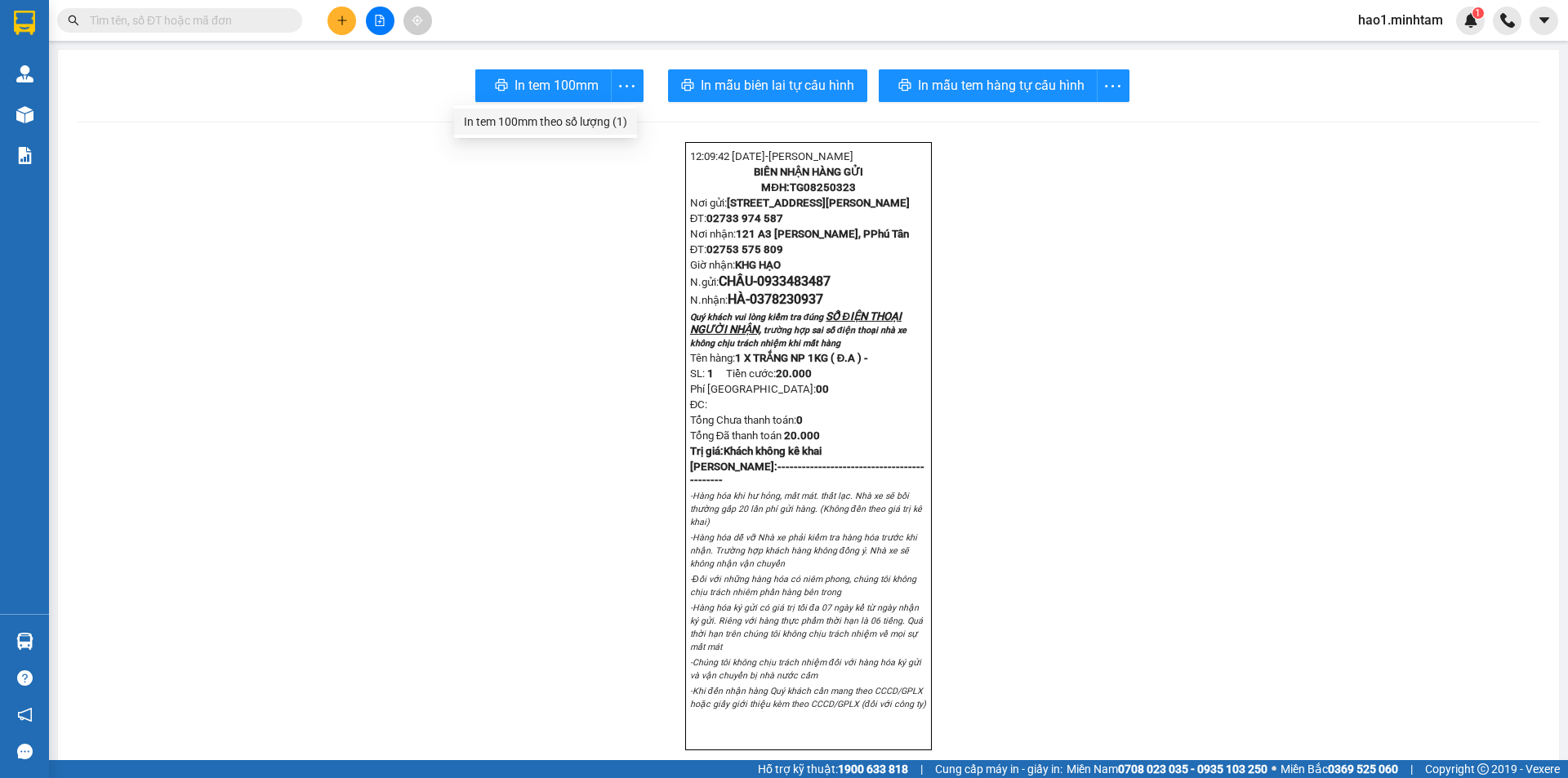
click at [615, 123] on div "In tem 100mm theo số lượng (1)" at bounding box center [545, 121] width 164 height 18
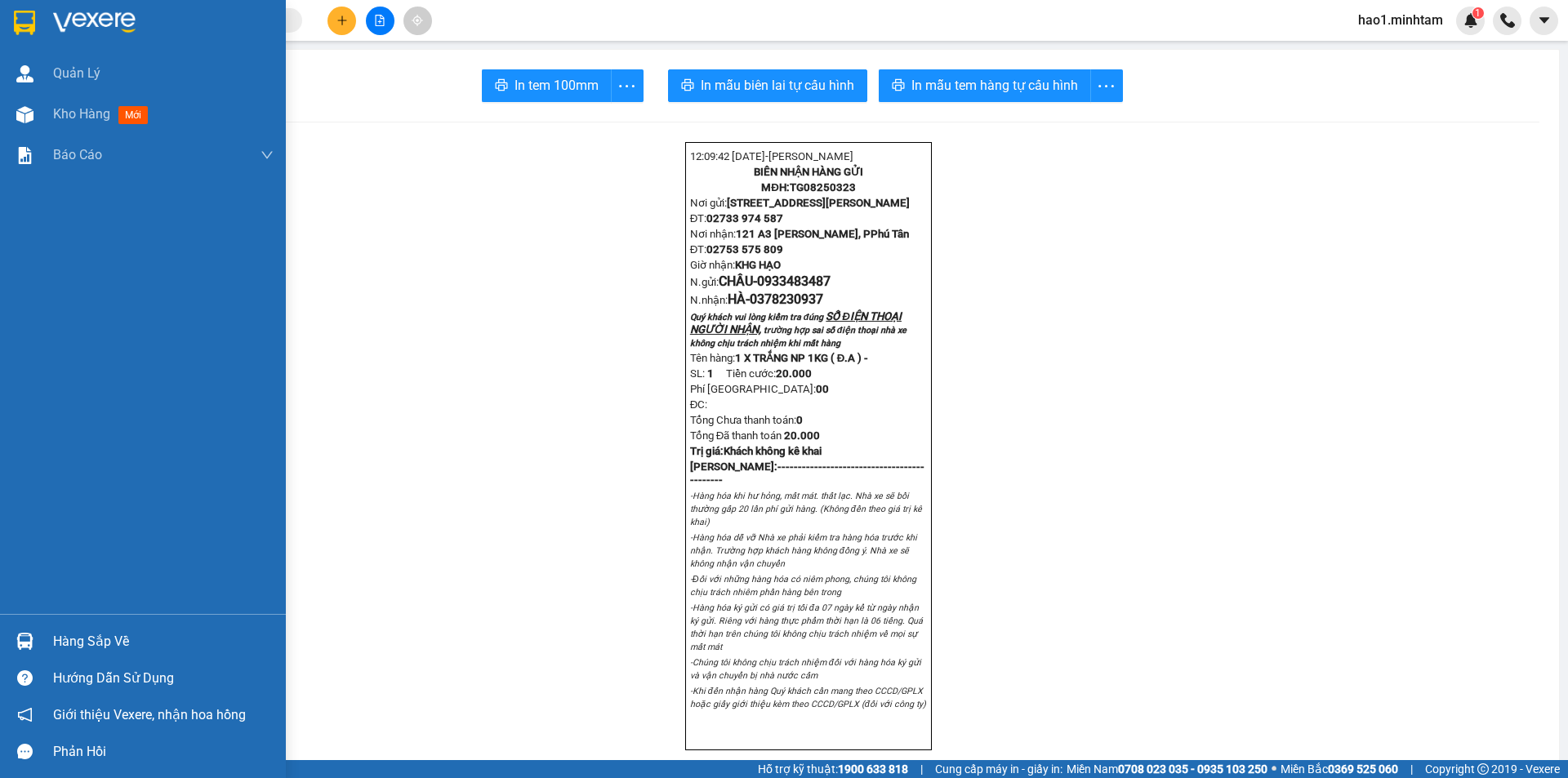
click at [15, 639] on div at bounding box center [25, 642] width 29 height 29
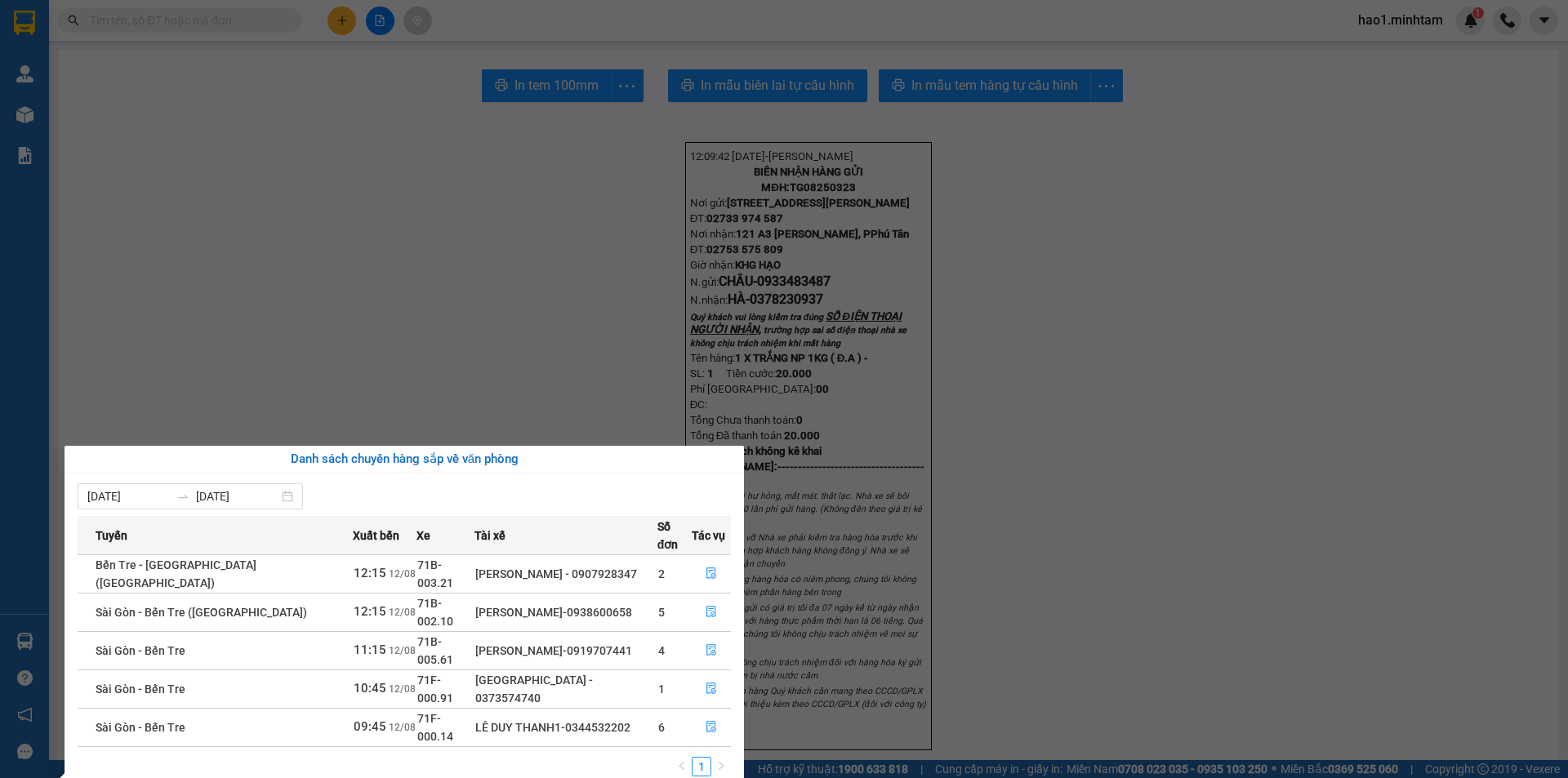
drag, startPoint x: 357, startPoint y: 185, endPoint x: 268, endPoint y: 152, distance: 94.9
click at [357, 186] on section "Kết quả tìm kiếm ( 0 ) Bộ lọc Thuộc VP này Ngày tạo đơn gần nhất No Data hao1.m…" at bounding box center [784, 389] width 1568 height 778
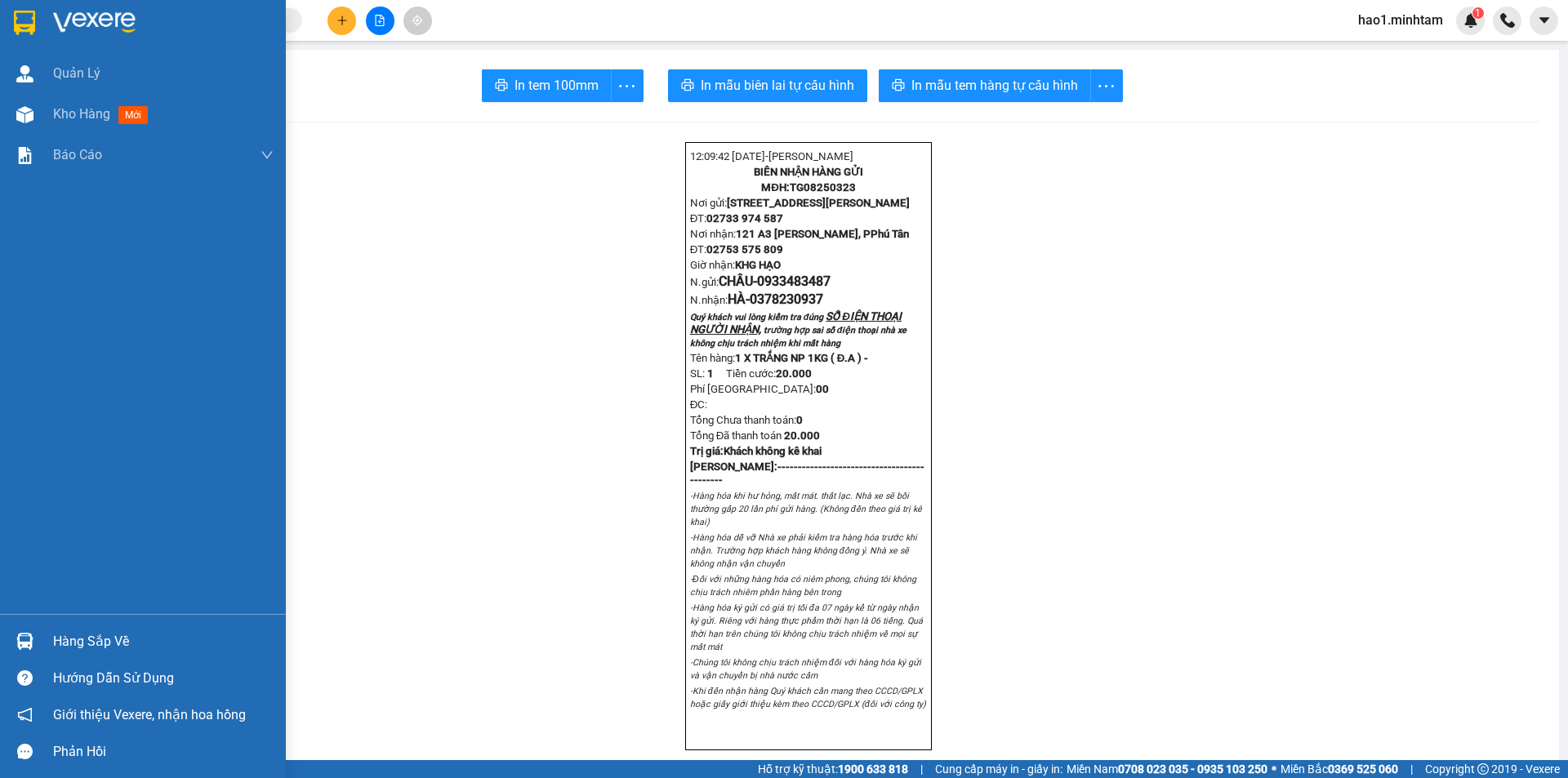
click at [14, 29] on img at bounding box center [24, 22] width 21 height 24
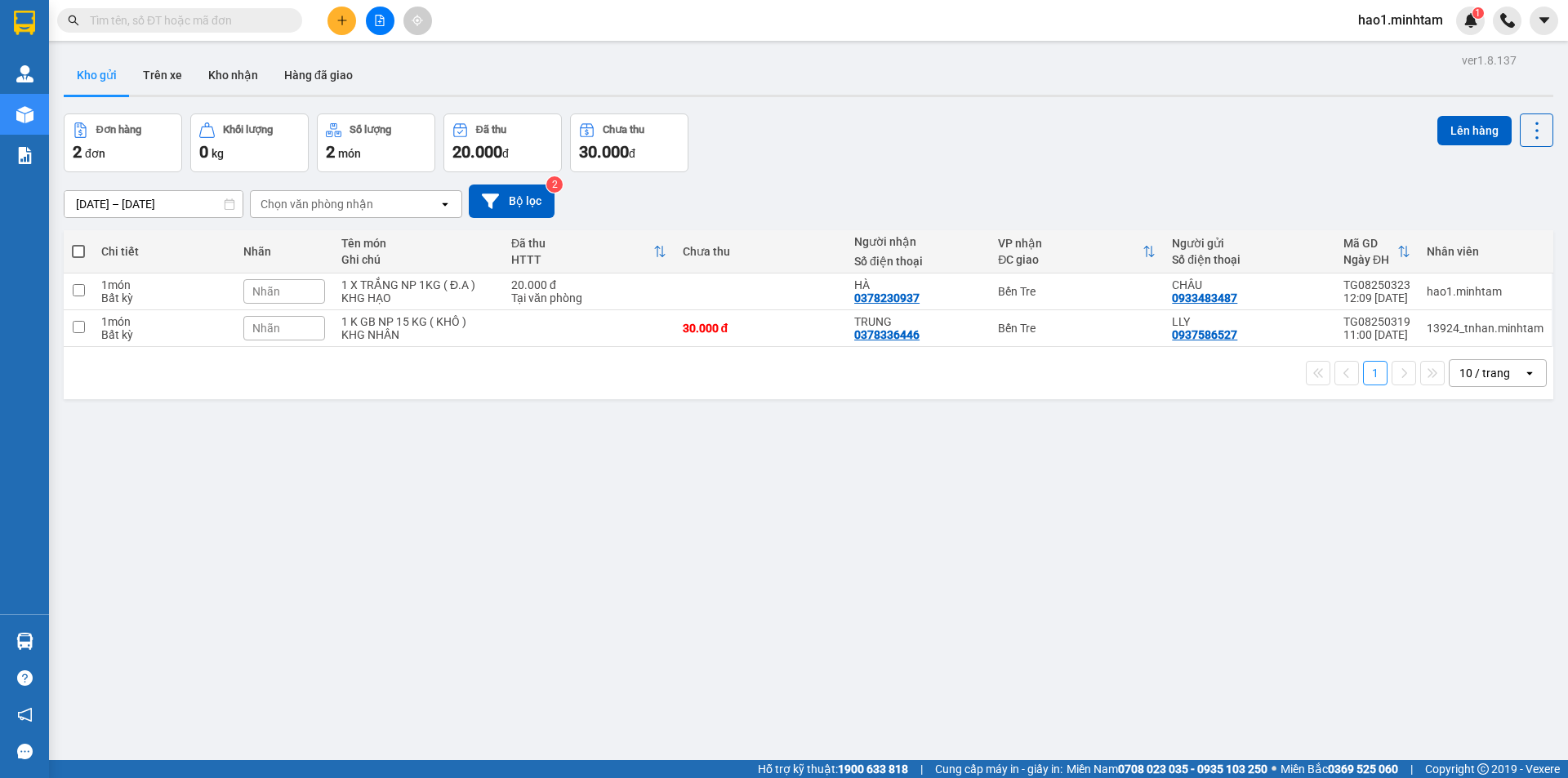
click at [754, 71] on div "Kho gửi Trên xe Kho nhận Hàng đã giao" at bounding box center [808, 76] width 1490 height 44
click at [783, 328] on div "30.000 đ" at bounding box center [760, 327] width 155 height 13
checkbox input "true"
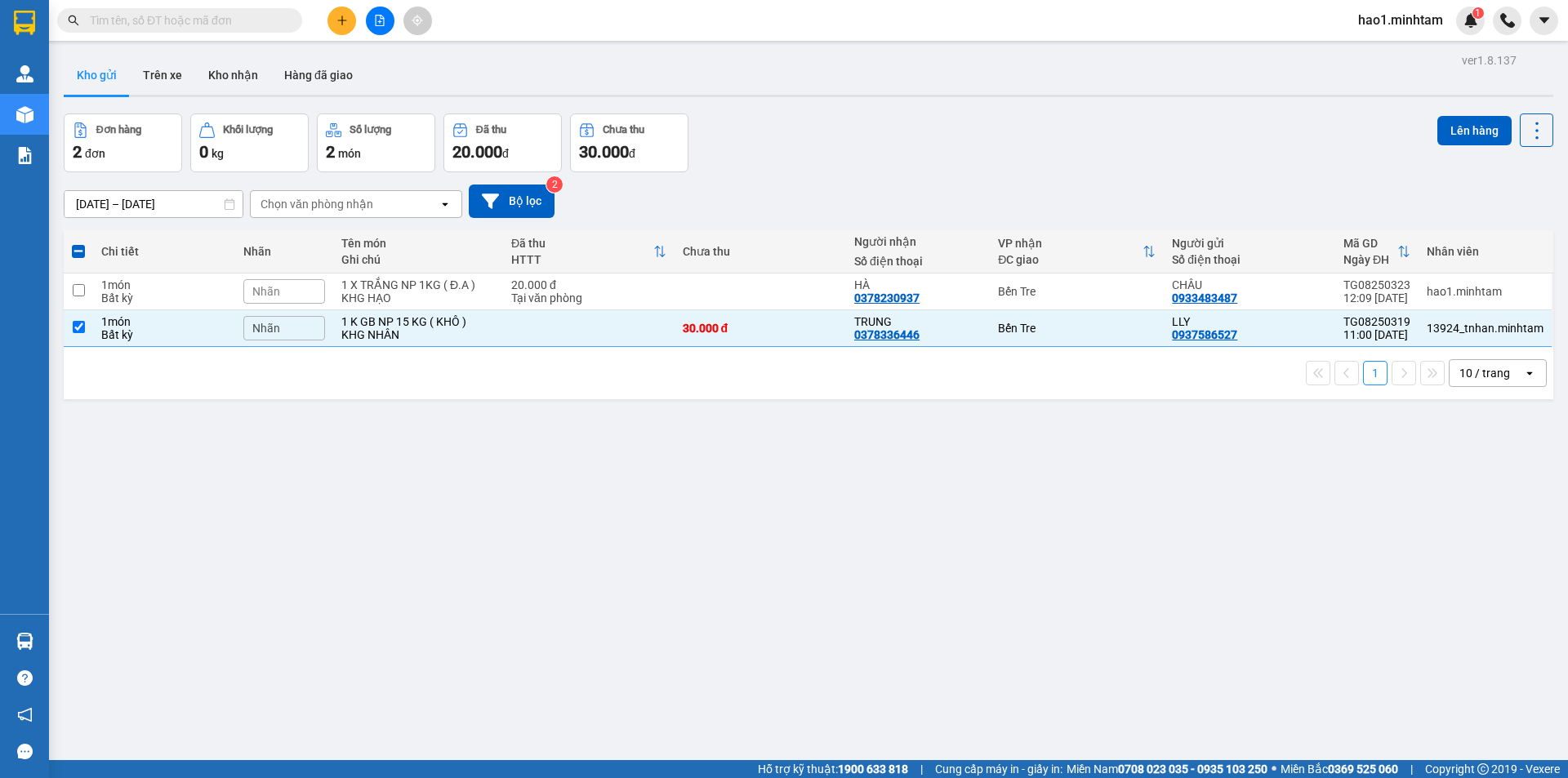
click at [1045, 90] on div "Kho gửi Trên xe Kho nhận Hàng đã giao" at bounding box center [808, 76] width 1490 height 44
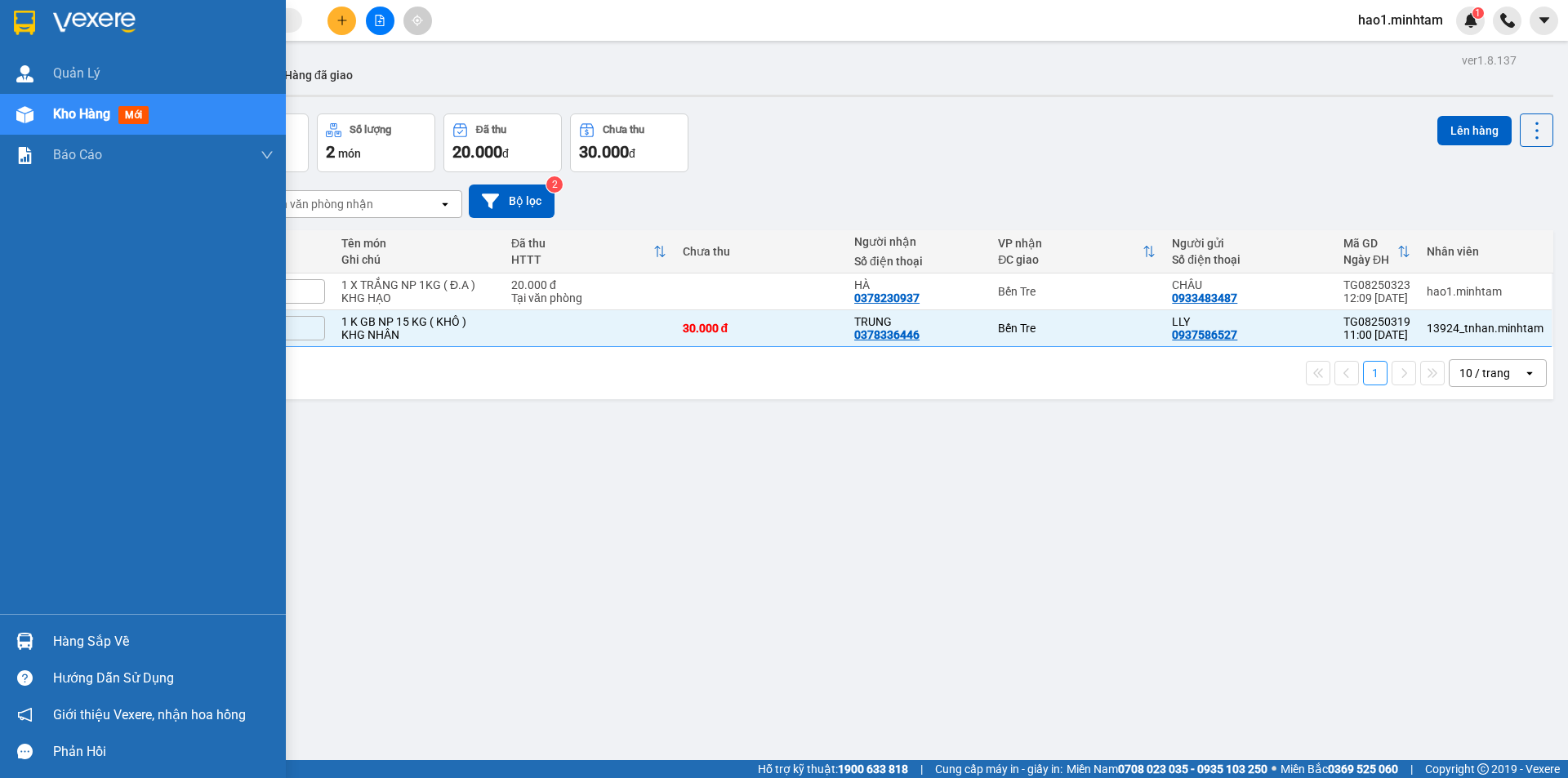
click at [29, 21] on img at bounding box center [24, 22] width 21 height 24
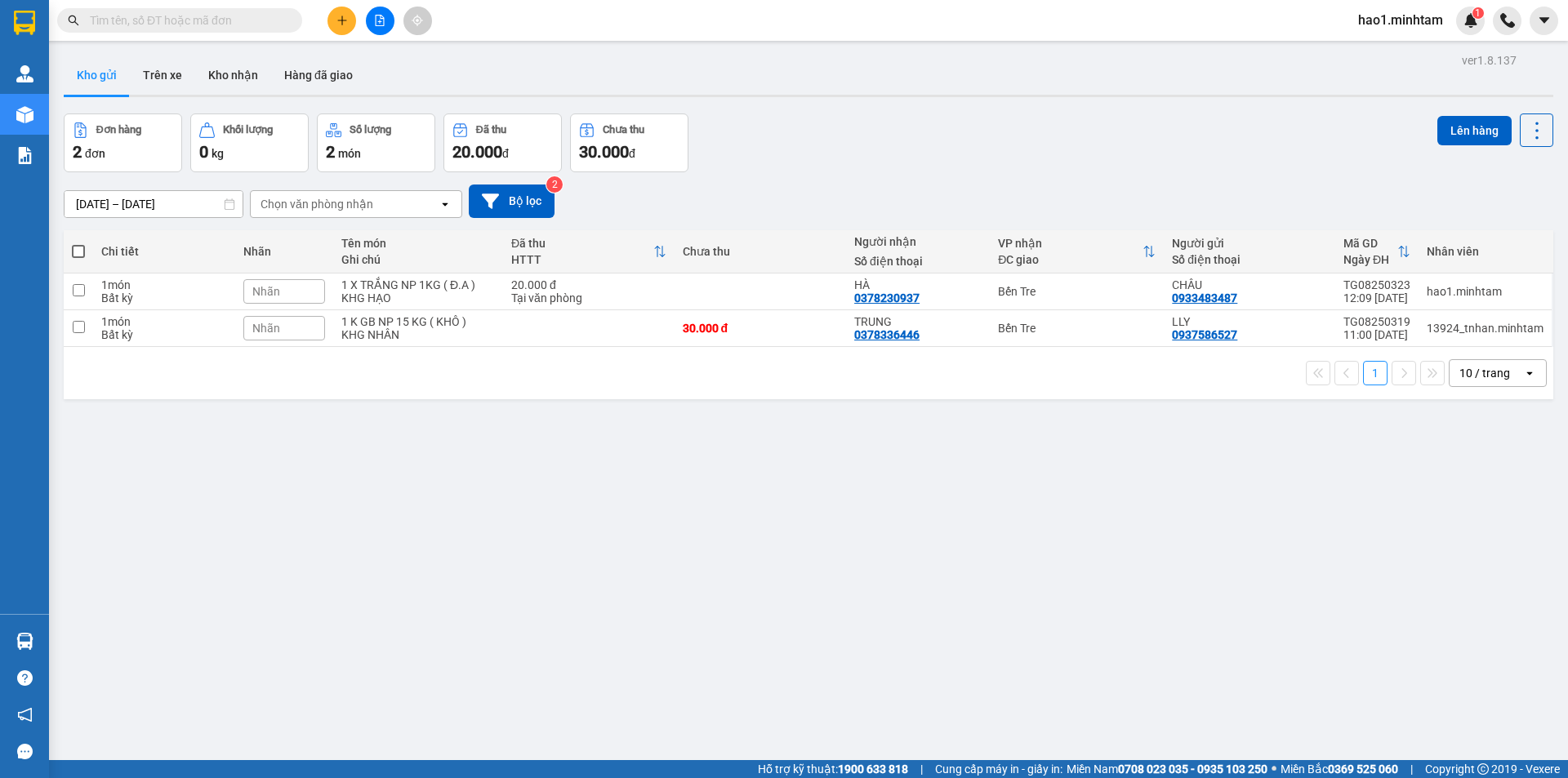
click at [863, 202] on div "[DATE] – [DATE] Press the down arrow key to interact with the calendar and sele…" at bounding box center [808, 201] width 1490 height 34
click at [857, 207] on div "[DATE] – [DATE] Press the down arrow key to interact with the calendar and sele…" at bounding box center [808, 201] width 1490 height 34
click at [856, 208] on div "[DATE] – [DATE] Press the down arrow key to interact with the calendar and sele…" at bounding box center [808, 201] width 1490 height 34
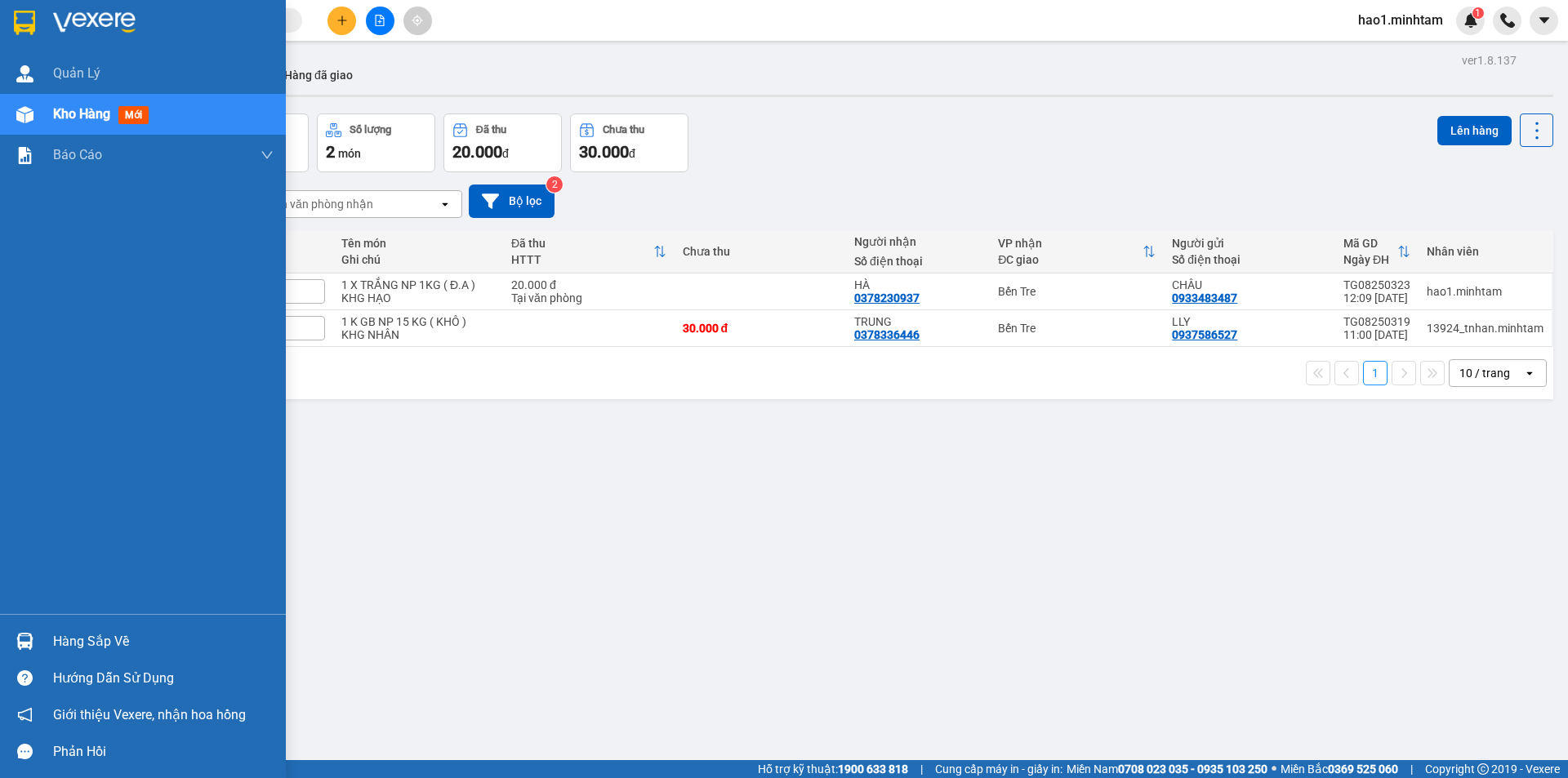
click at [18, 22] on img at bounding box center [24, 22] width 21 height 24
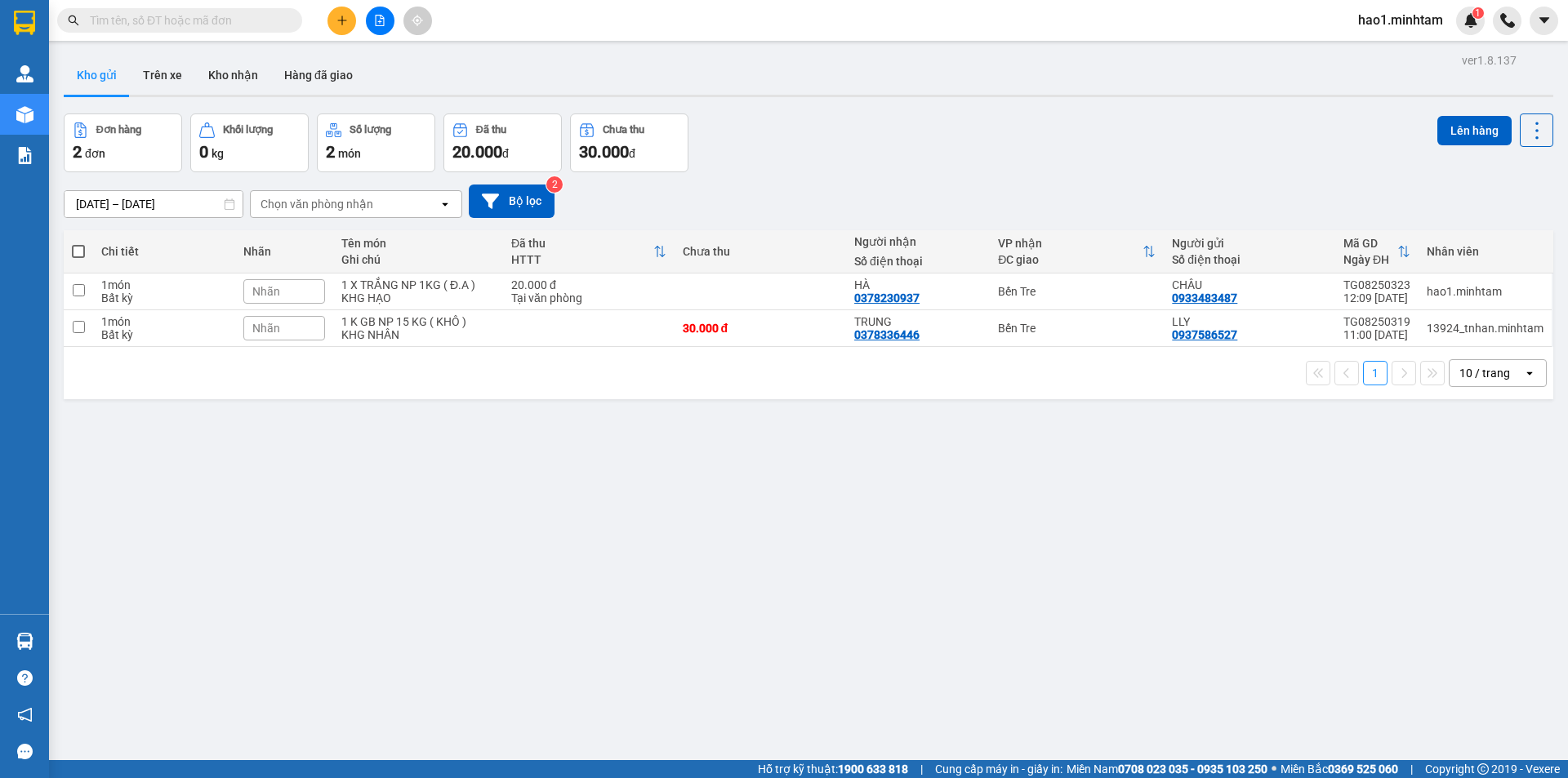
click at [805, 60] on div "Kho gửi Trên xe Kho nhận Hàng đã giao" at bounding box center [808, 76] width 1490 height 44
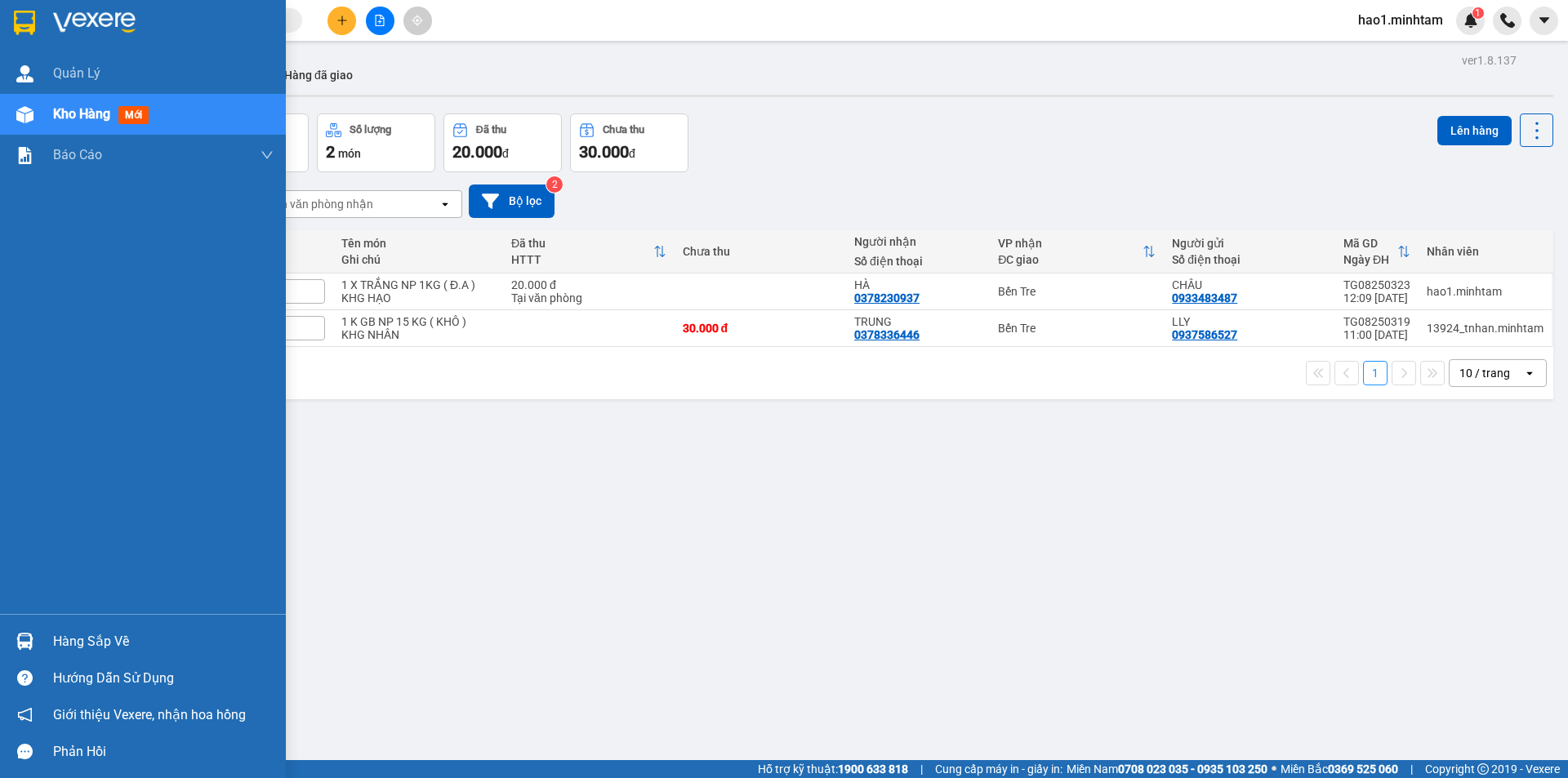
click at [29, 647] on img at bounding box center [25, 642] width 17 height 17
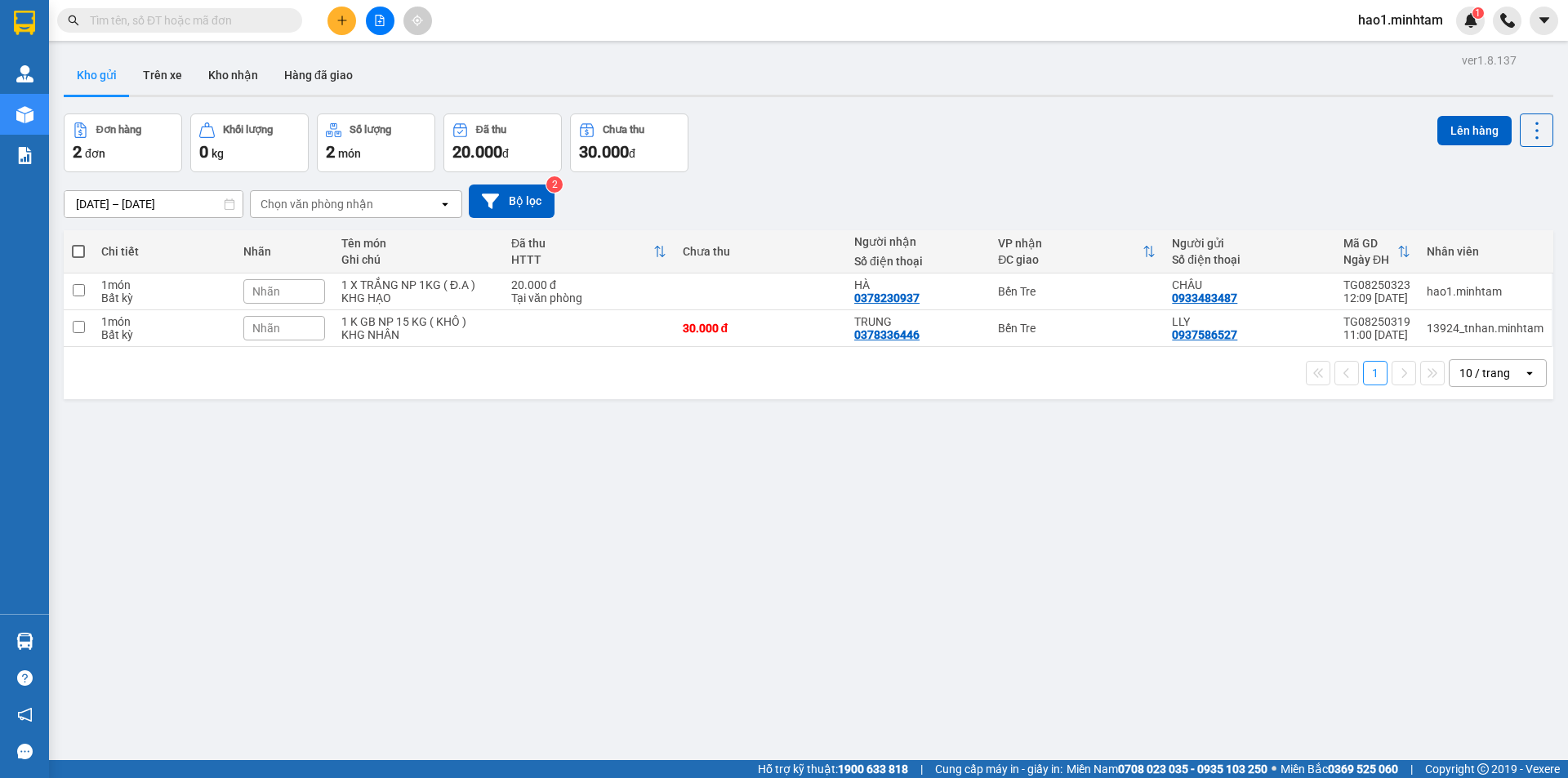
click at [772, 82] on section "Kết quả tìm kiếm ( 0 ) Bộ lọc Thuộc VP này Ngày tạo đơn gần nhất No Data hao1.m…" at bounding box center [784, 389] width 1568 height 778
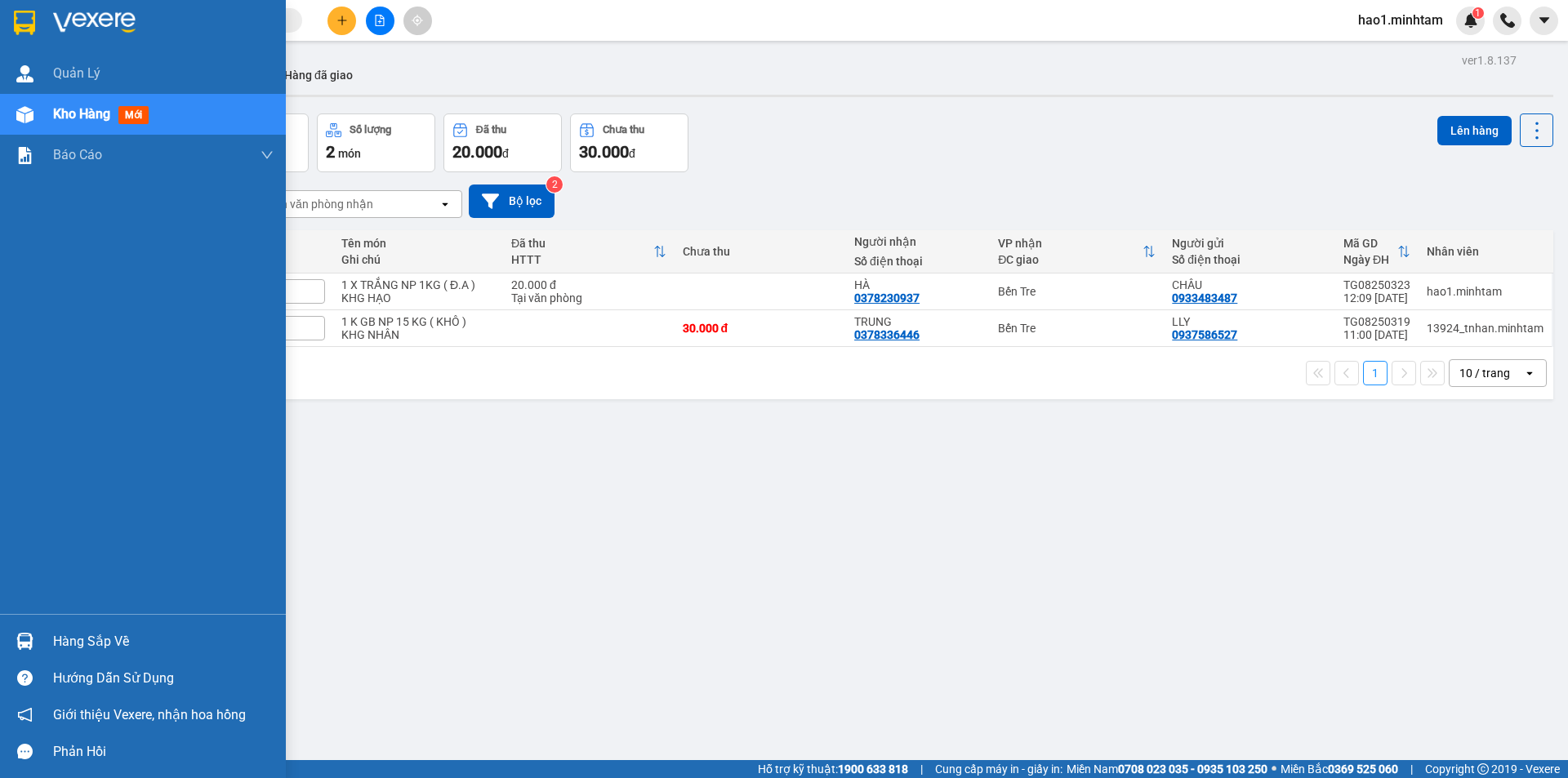
click at [52, 628] on div "Hàng sắp về" at bounding box center [142, 642] width 286 height 37
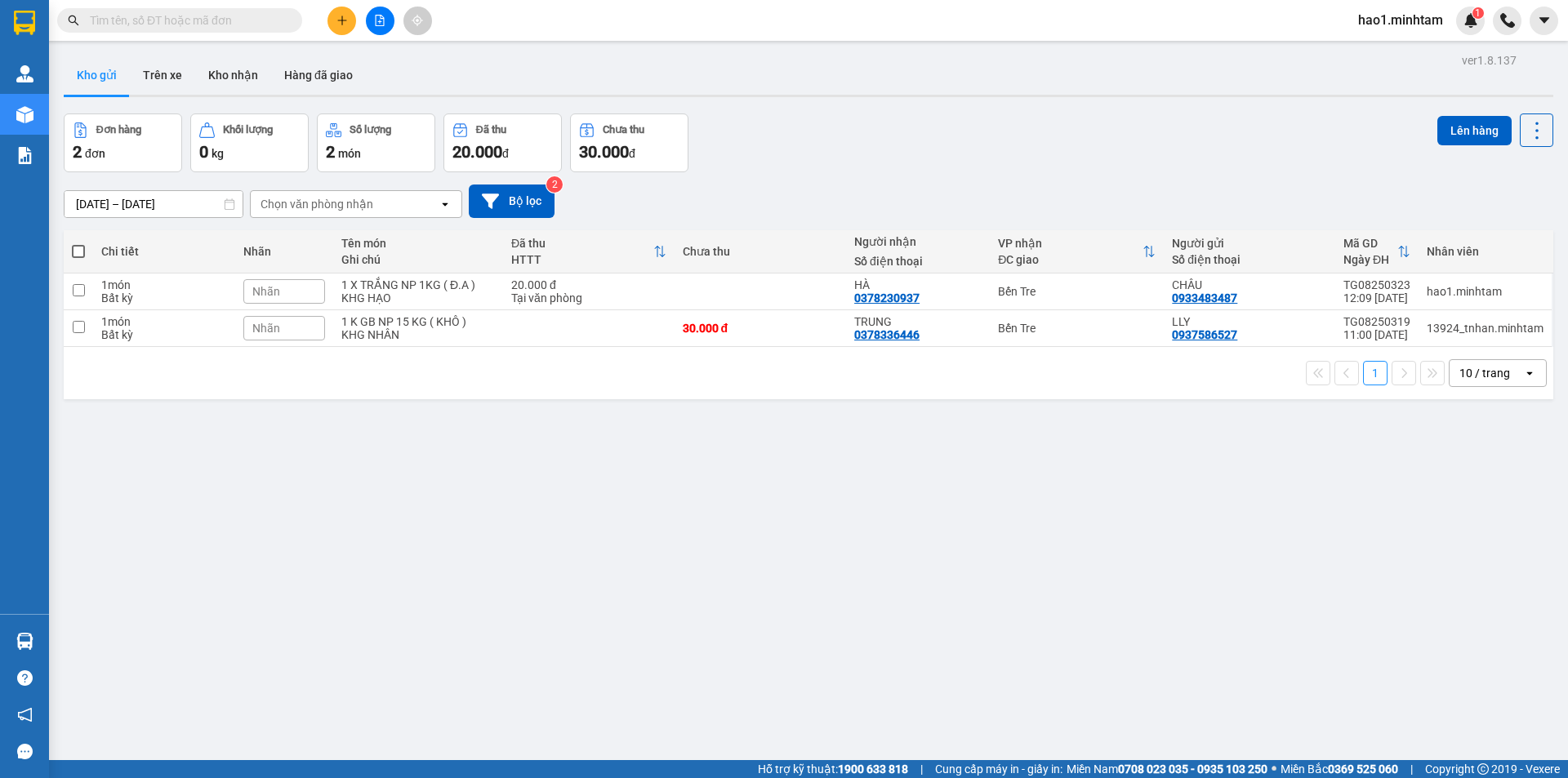
drag, startPoint x: 931, startPoint y: 488, endPoint x: 632, endPoint y: 435, distance: 303.7
click at [931, 487] on section "Kết quả tìm kiếm ( 0 ) Bộ lọc Thuộc VP này Ngày tạo đơn gần nhất No Data hao1.m…" at bounding box center [784, 389] width 1568 height 778
click at [169, 26] on input "text" at bounding box center [186, 20] width 193 height 18
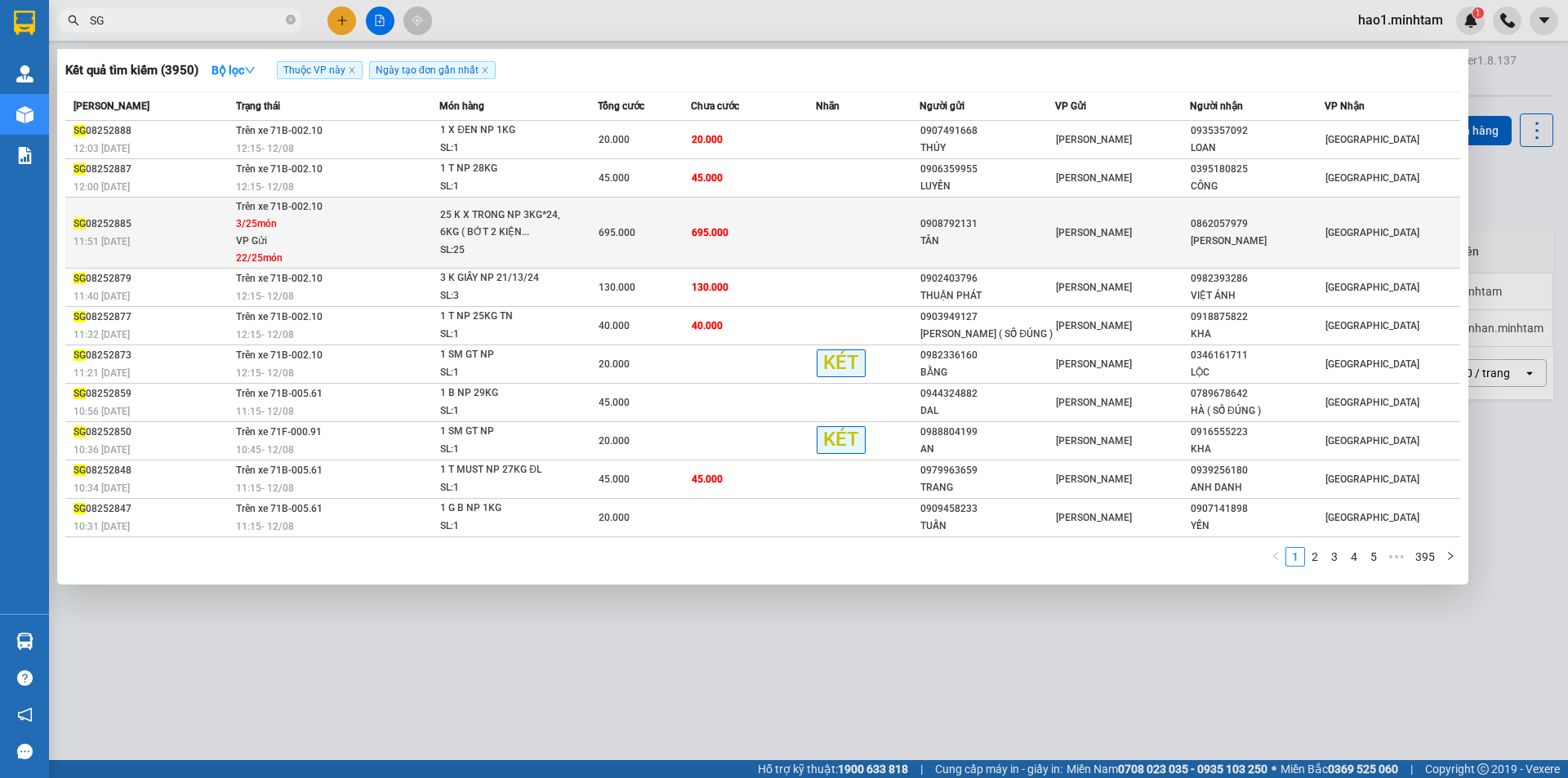
type input "SG"
click at [551, 224] on div "25 K X TRONG NP 3KG*24, 6KG ( BỚT 2 KIỆN..." at bounding box center [501, 224] width 123 height 35
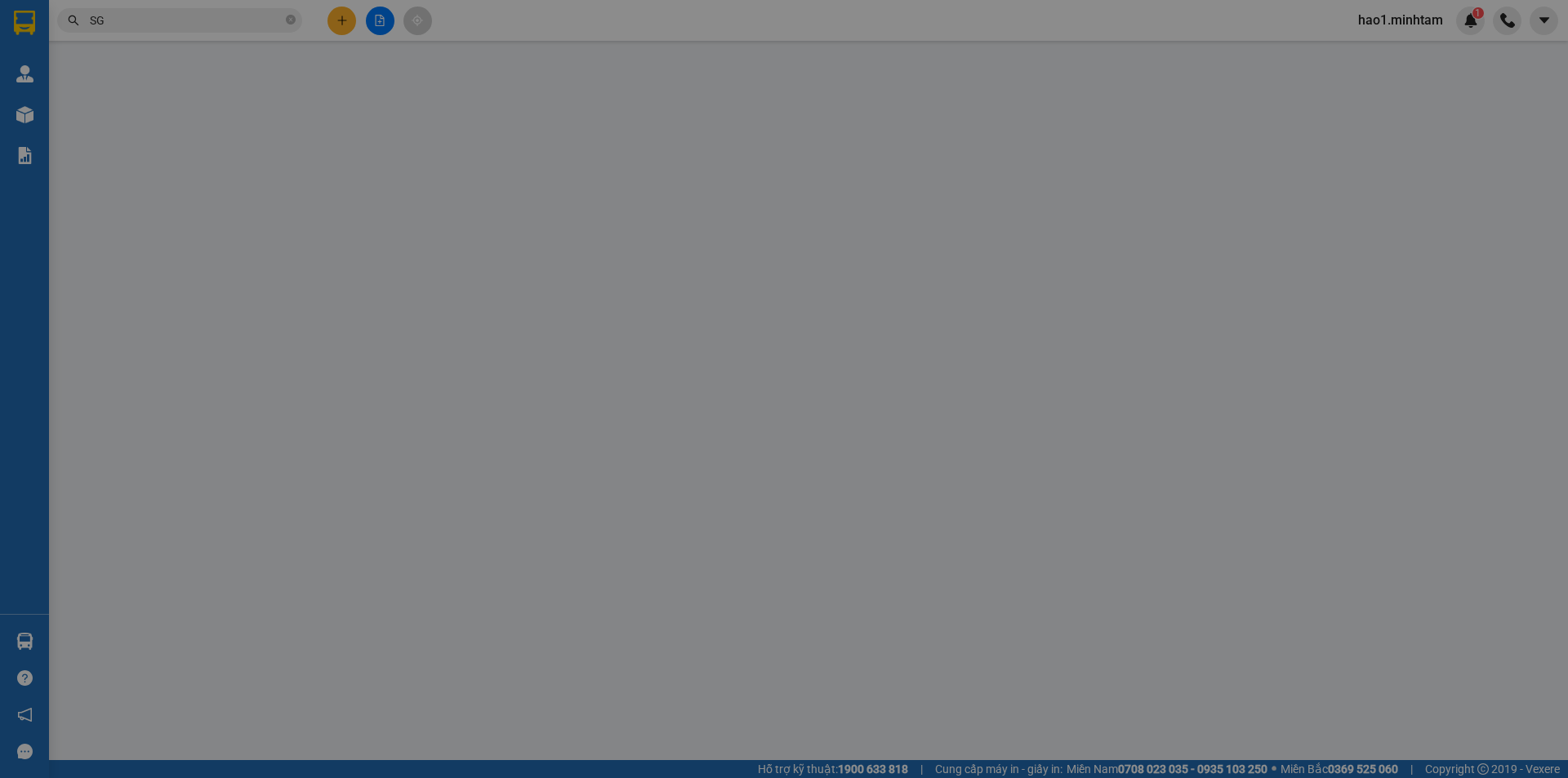
type input "0908792131"
type input "TÂN"
type input "0862057979"
type input "[PERSON_NAME]"
type input "HCK"
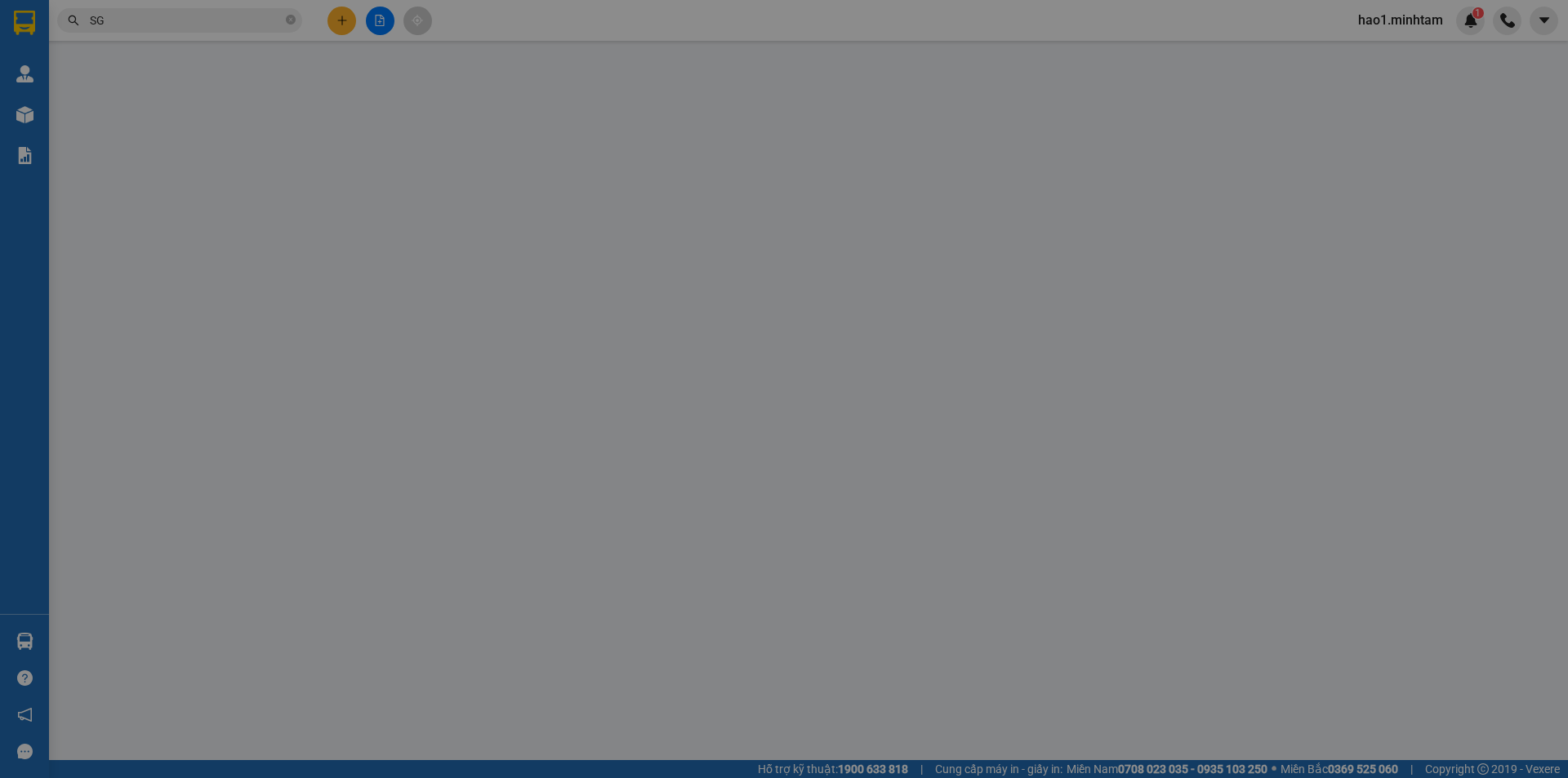
type input "695.000"
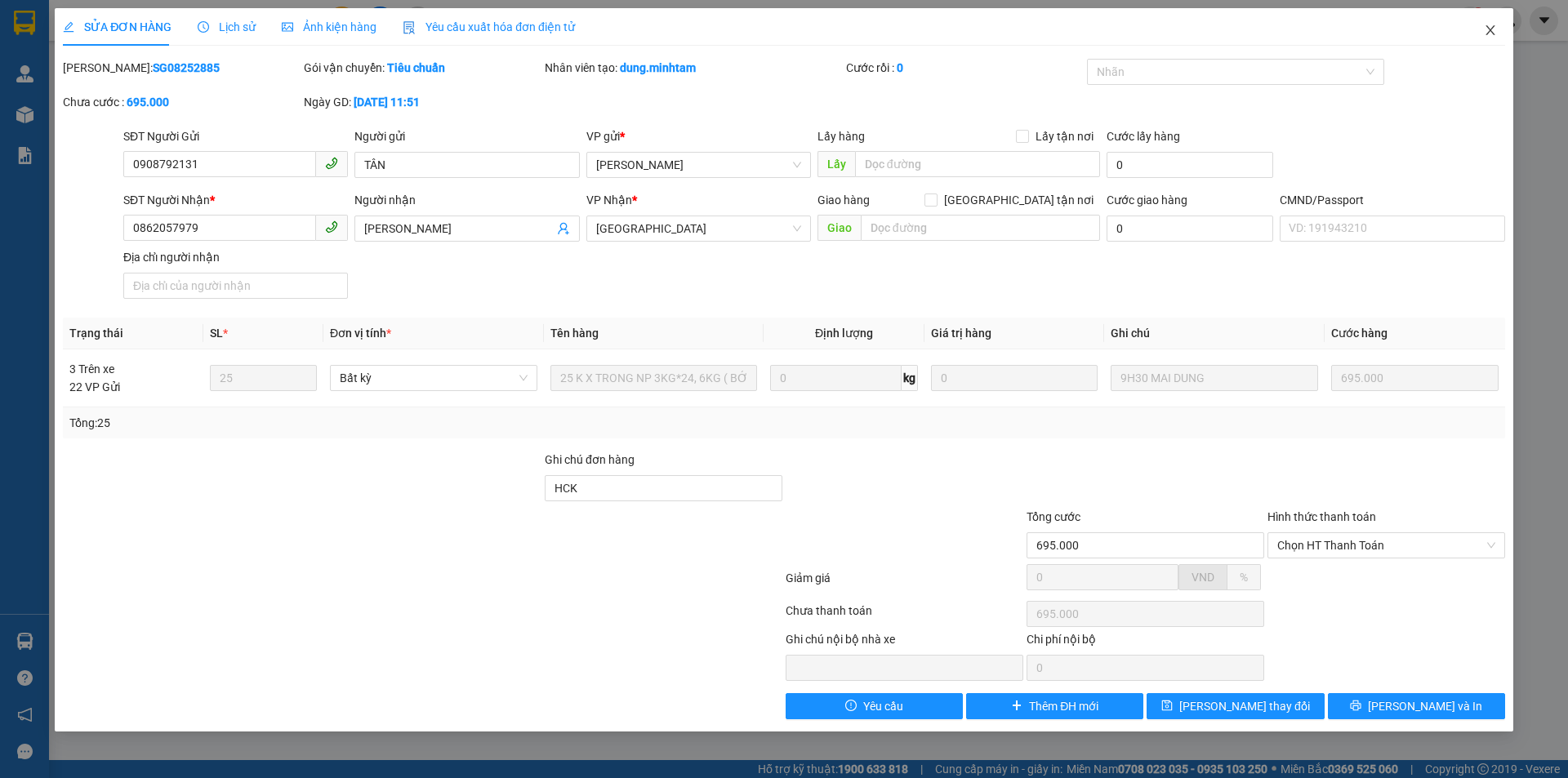
click at [1492, 30] on icon "close" at bounding box center [1490, 29] width 13 height 13
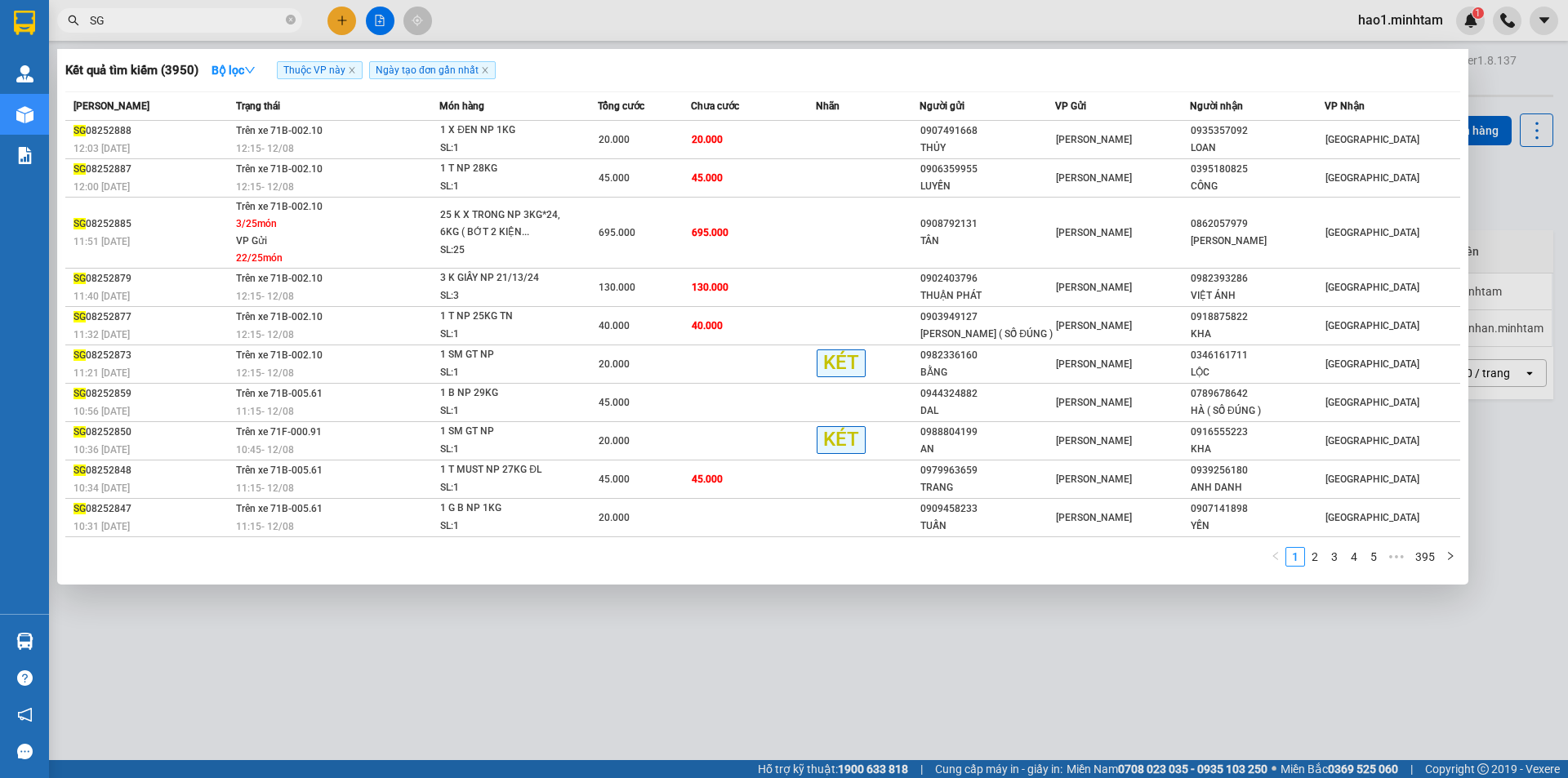
click at [248, 18] on input "SG" at bounding box center [186, 20] width 193 height 18
click at [353, 71] on icon "close" at bounding box center [351, 71] width 6 height 6
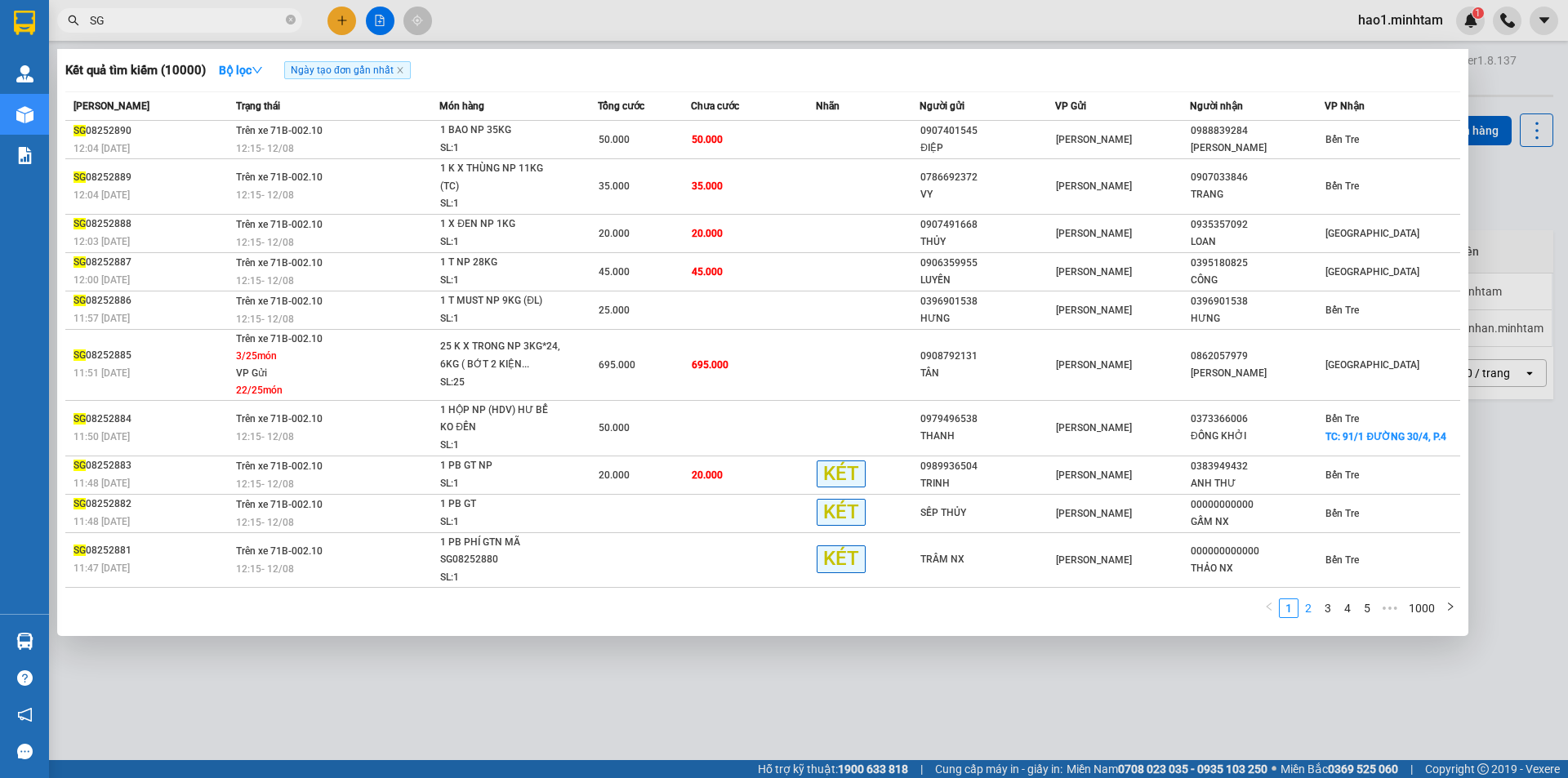
click at [1310, 599] on link "2" at bounding box center [1308, 608] width 18 height 18
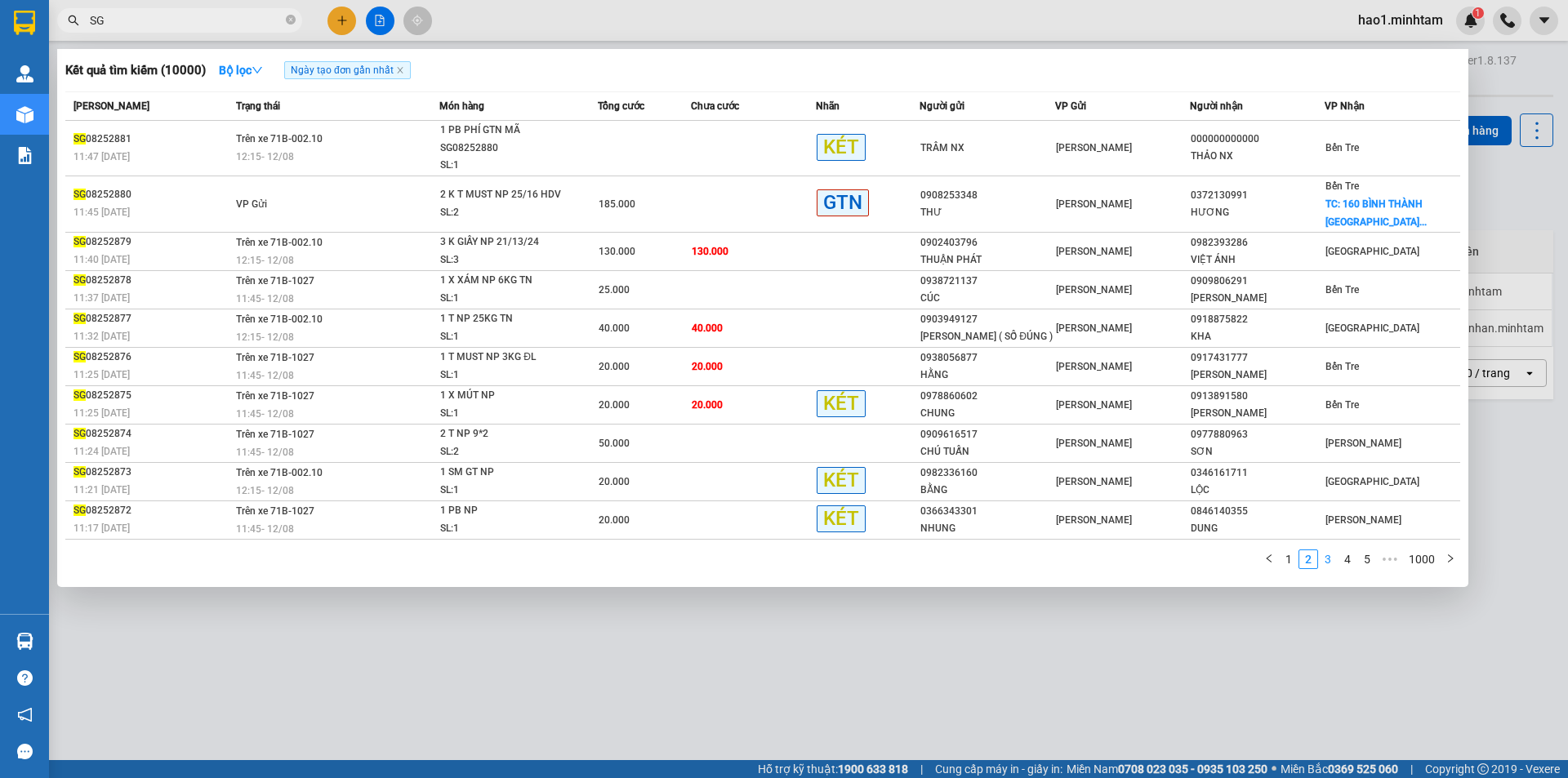
click at [1327, 556] on link "3" at bounding box center [1327, 559] width 18 height 18
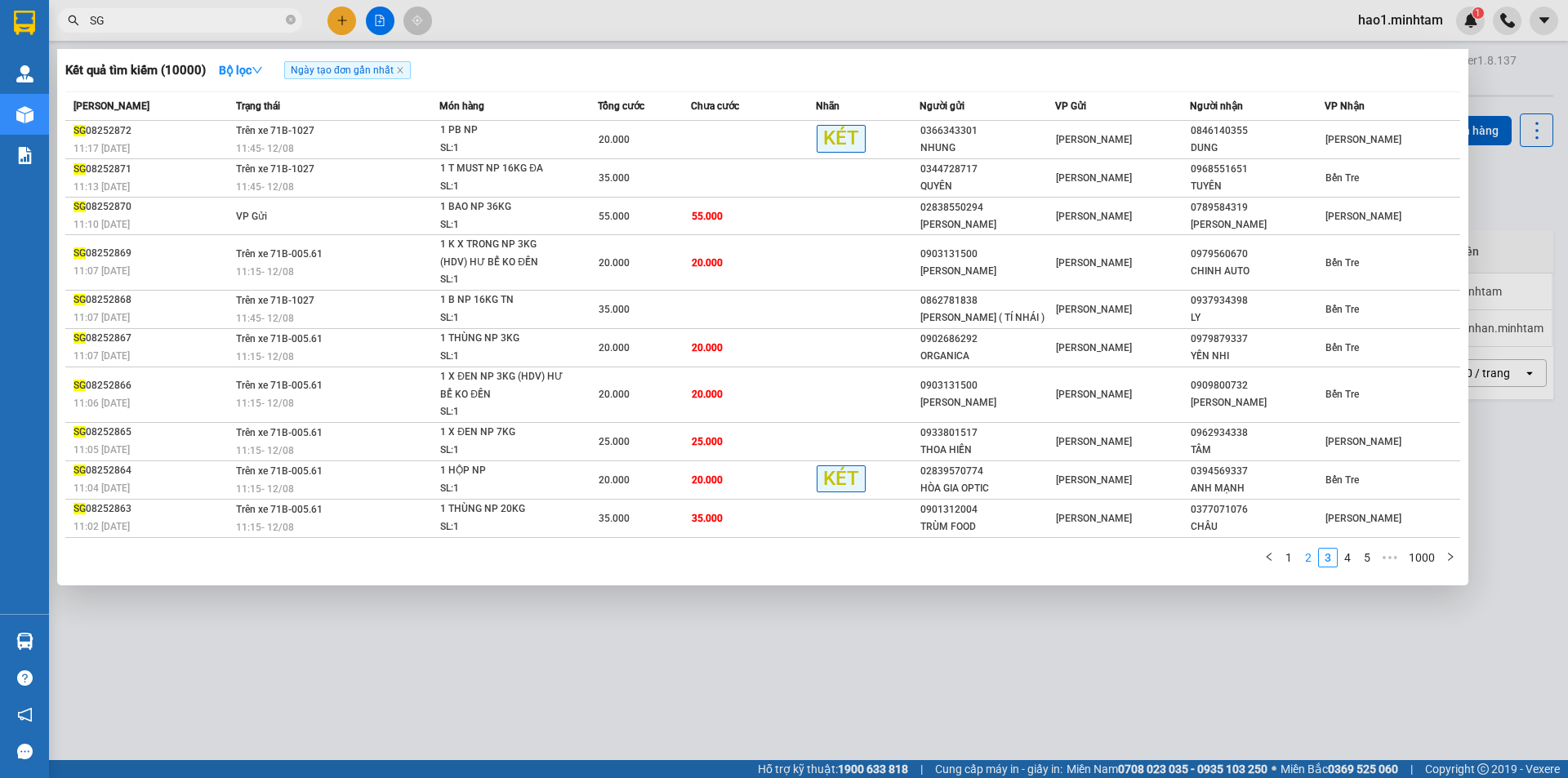
click at [1308, 554] on link "2" at bounding box center [1308, 557] width 18 height 18
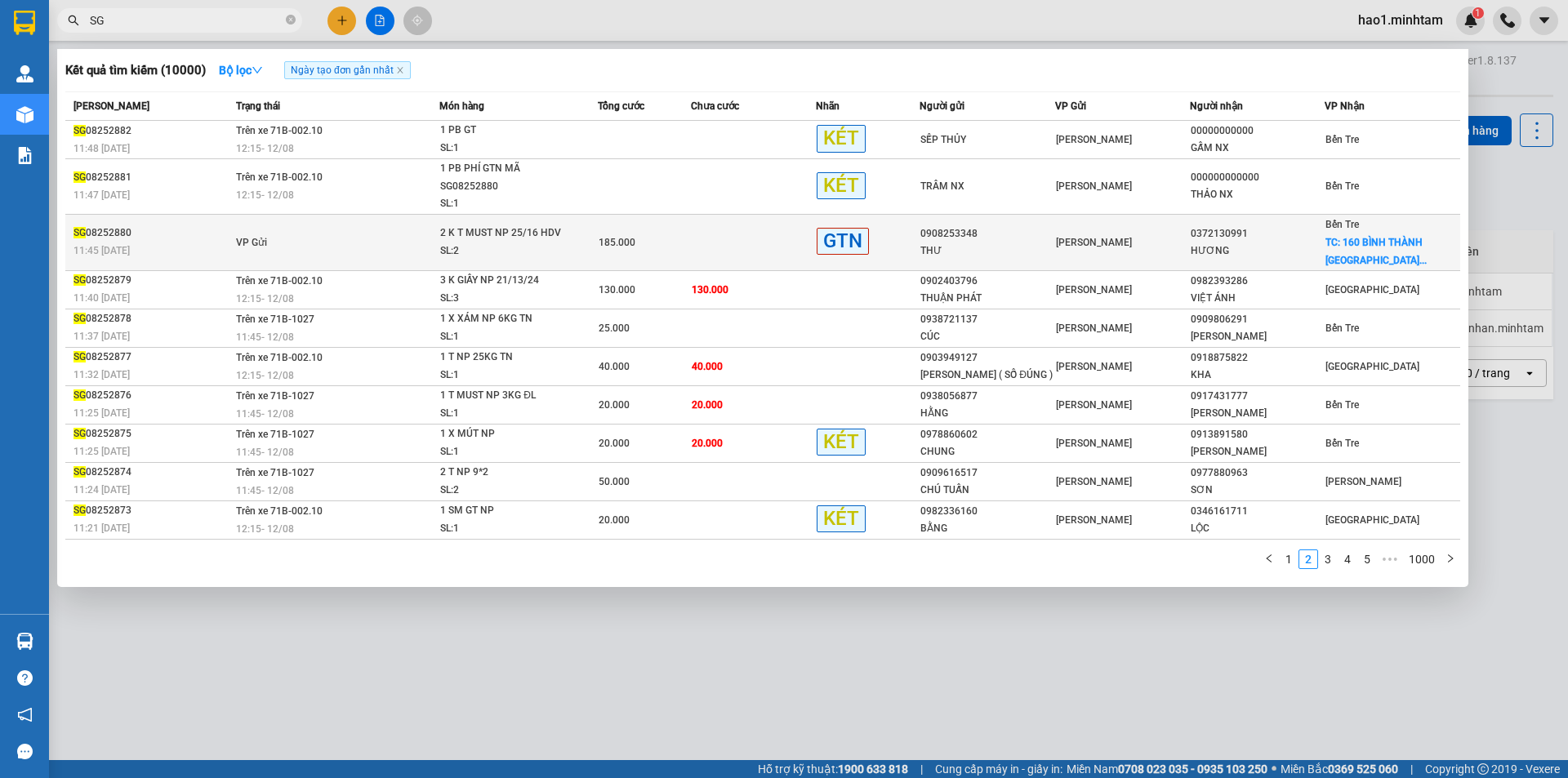
click at [1297, 247] on div "HƯƠNG" at bounding box center [1256, 252] width 133 height 17
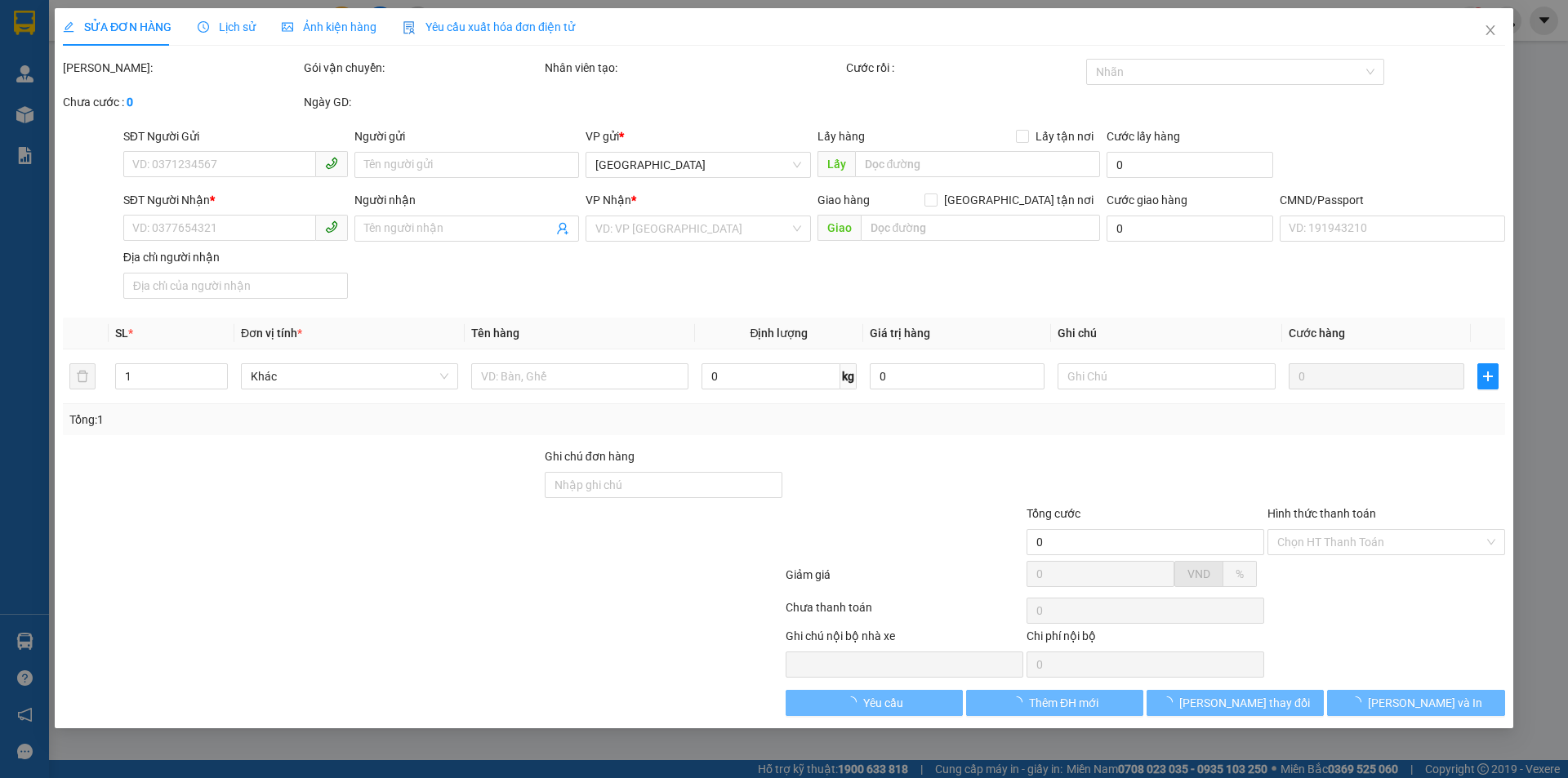
type input "0908253348"
type input "THƯ"
type input "0372130991"
type input "HƯƠNG"
checkbox input "true"
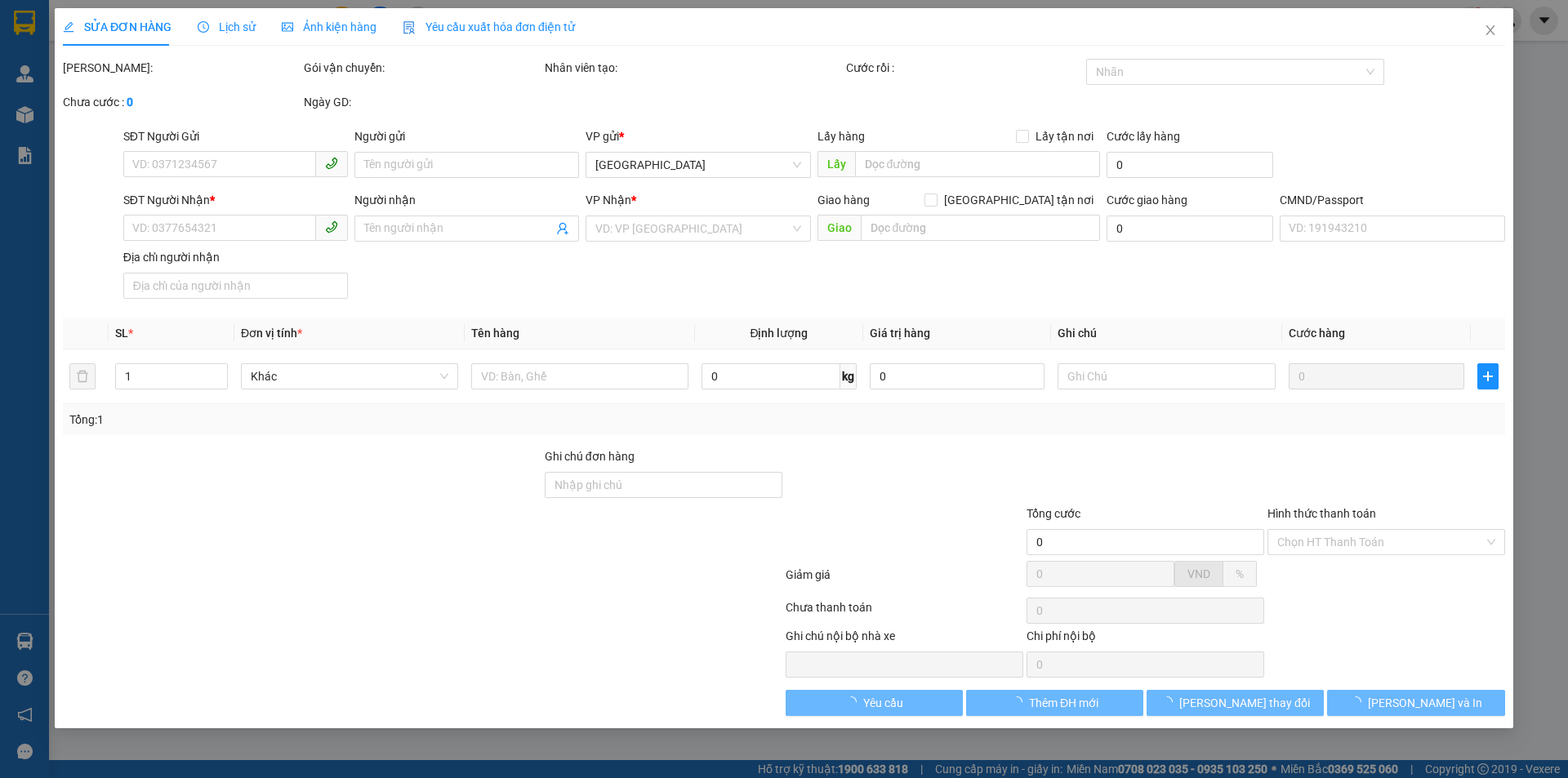
type input "160 BÌNH THÀNH BÌNH PHÚ TP BTRE"
type input "HCK (ĐỔ BỂ KO ĐỀN)"
type input "185.000"
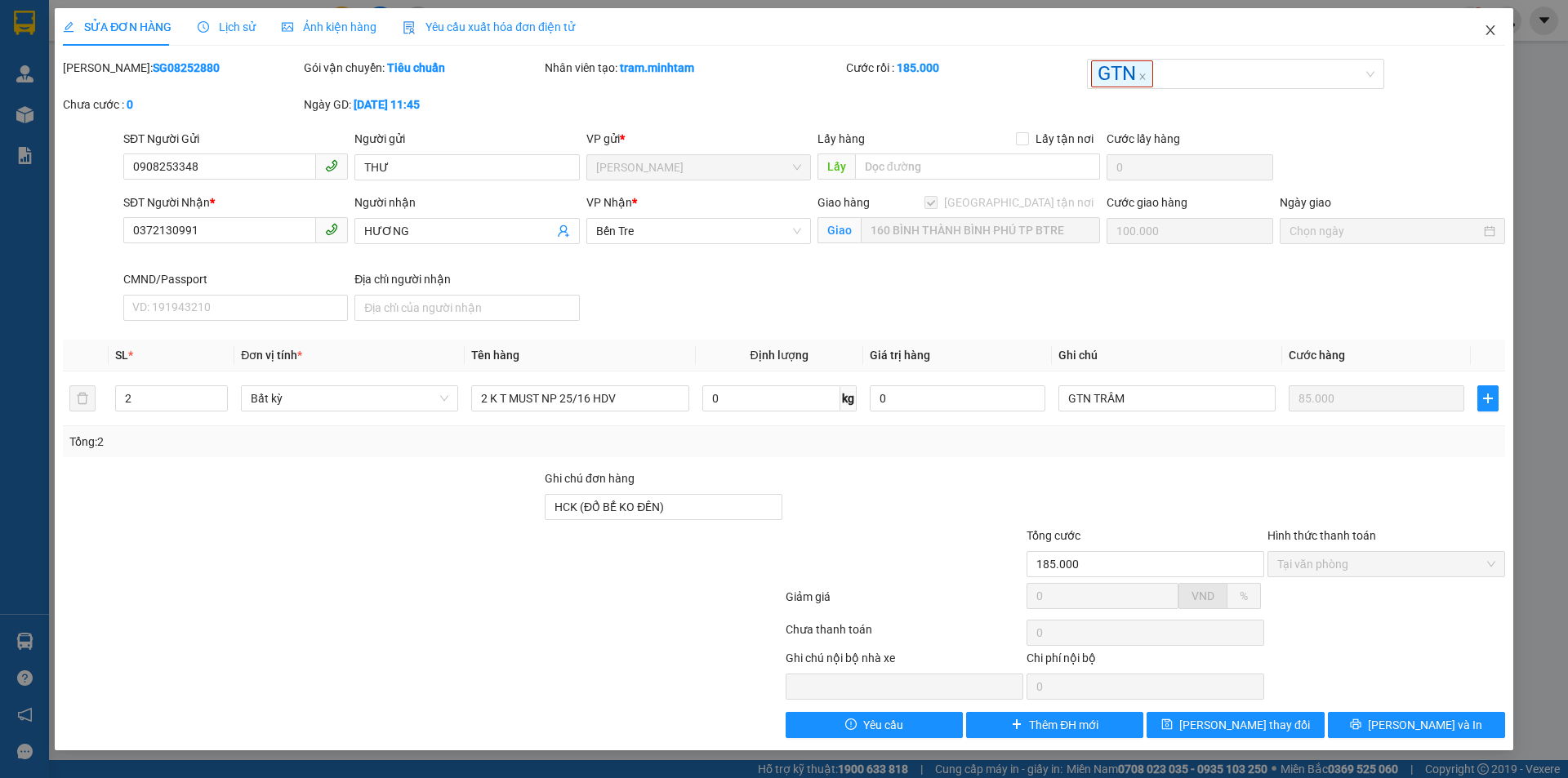
click at [1490, 29] on icon "close" at bounding box center [1490, 29] width 13 height 13
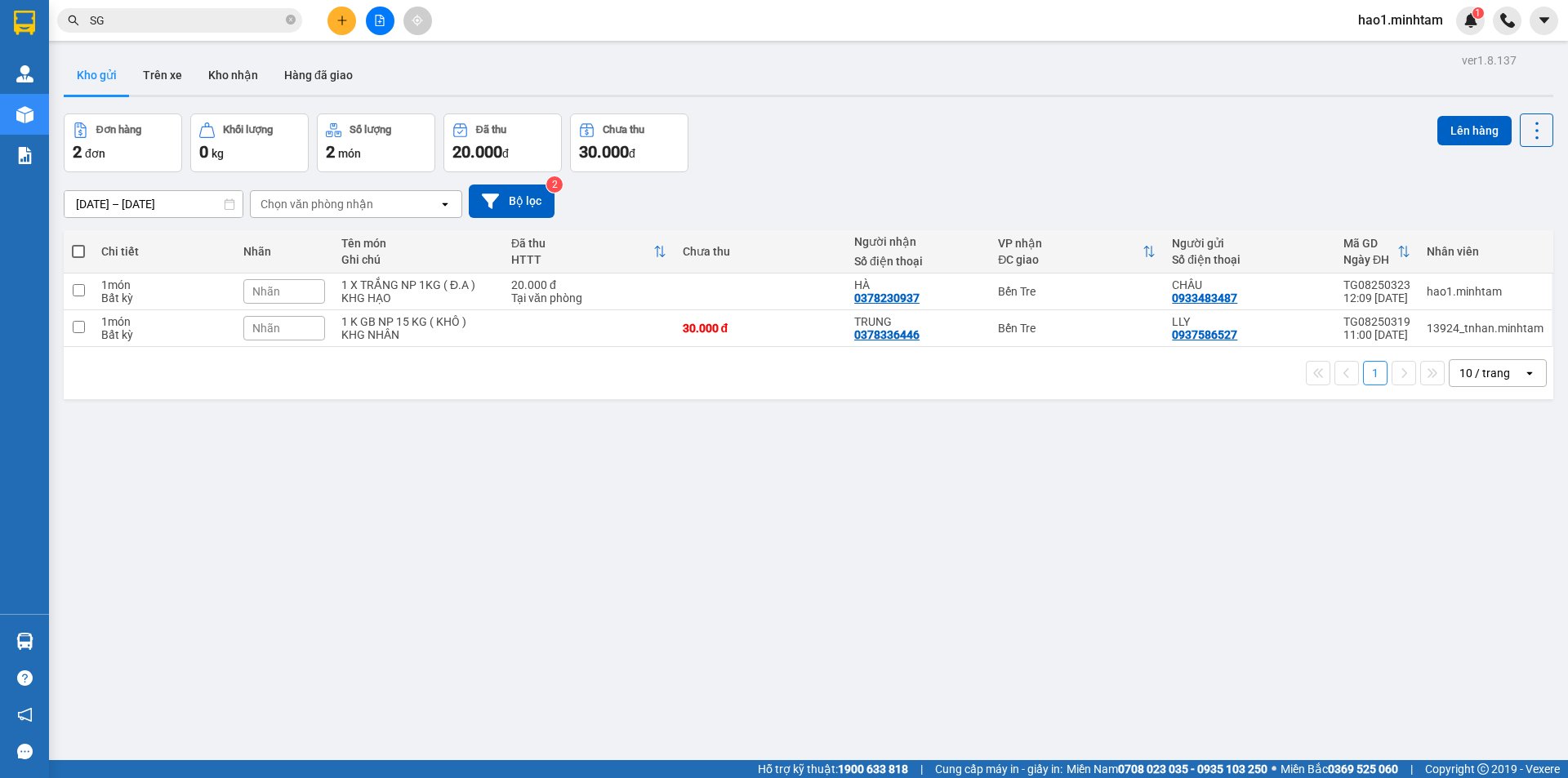
click at [160, 23] on input "SG" at bounding box center [186, 20] width 193 height 18
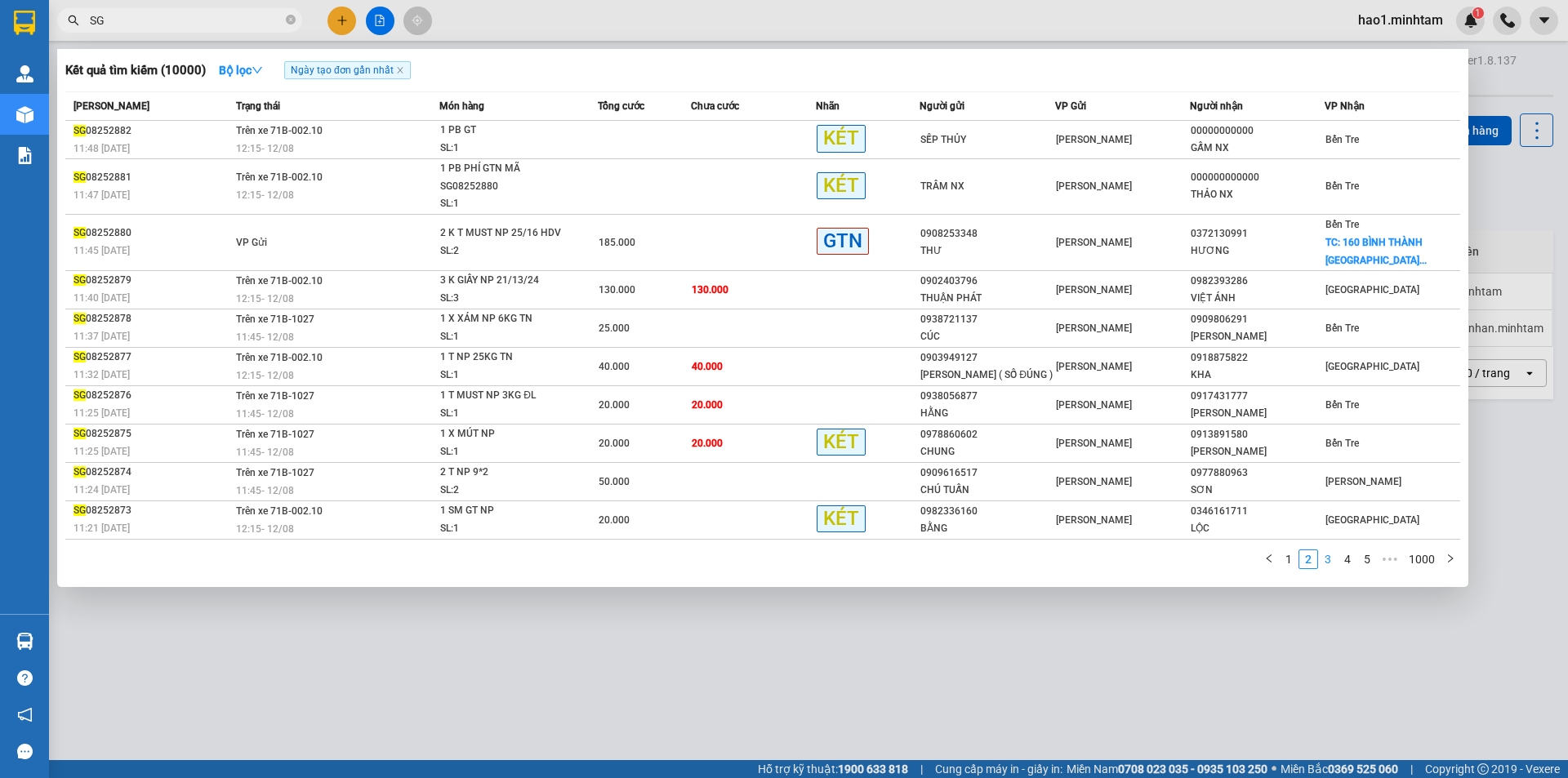
click at [1325, 555] on link "3" at bounding box center [1327, 559] width 18 height 18
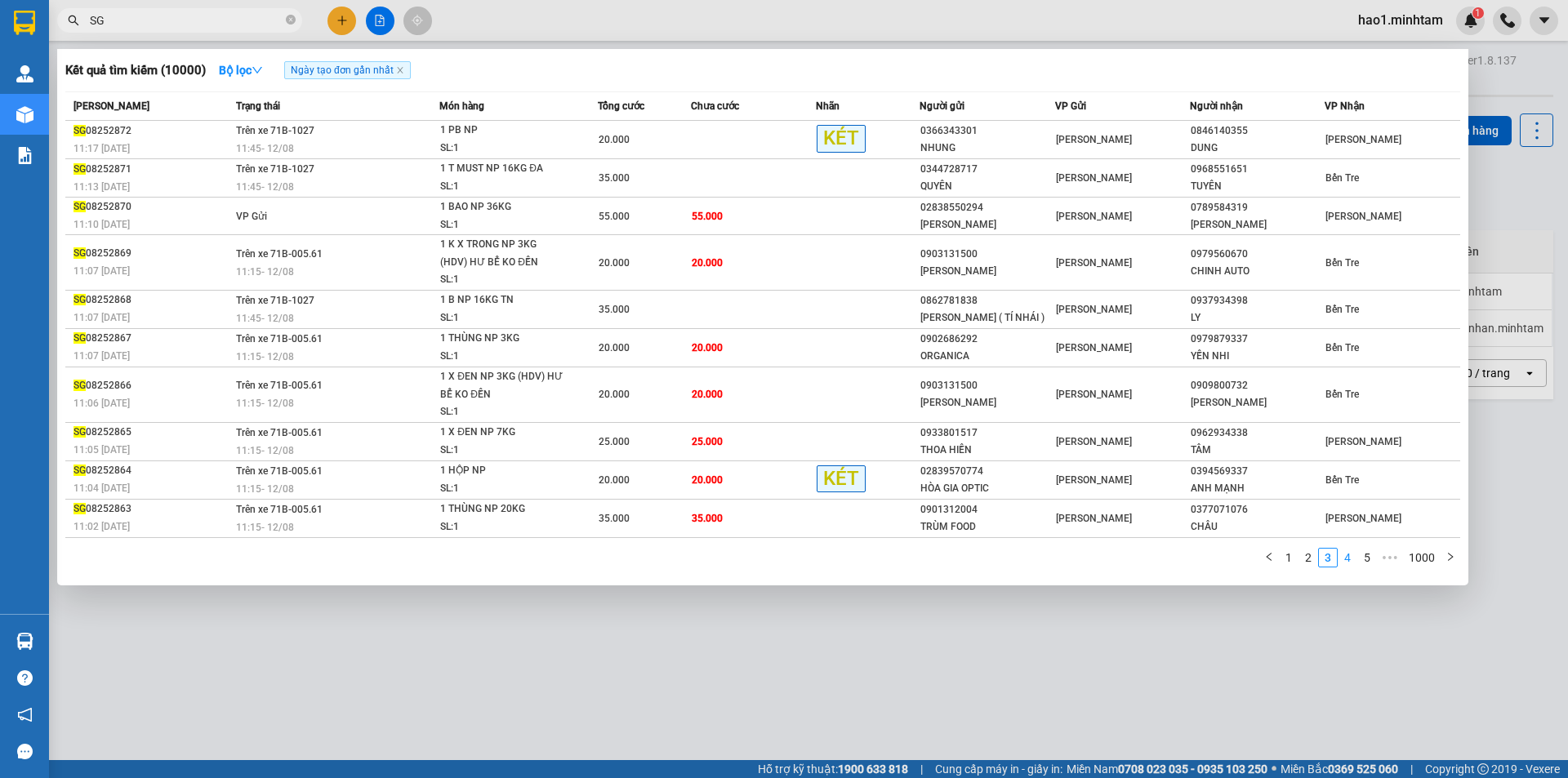
click at [1342, 558] on link "4" at bounding box center [1347, 557] width 18 height 18
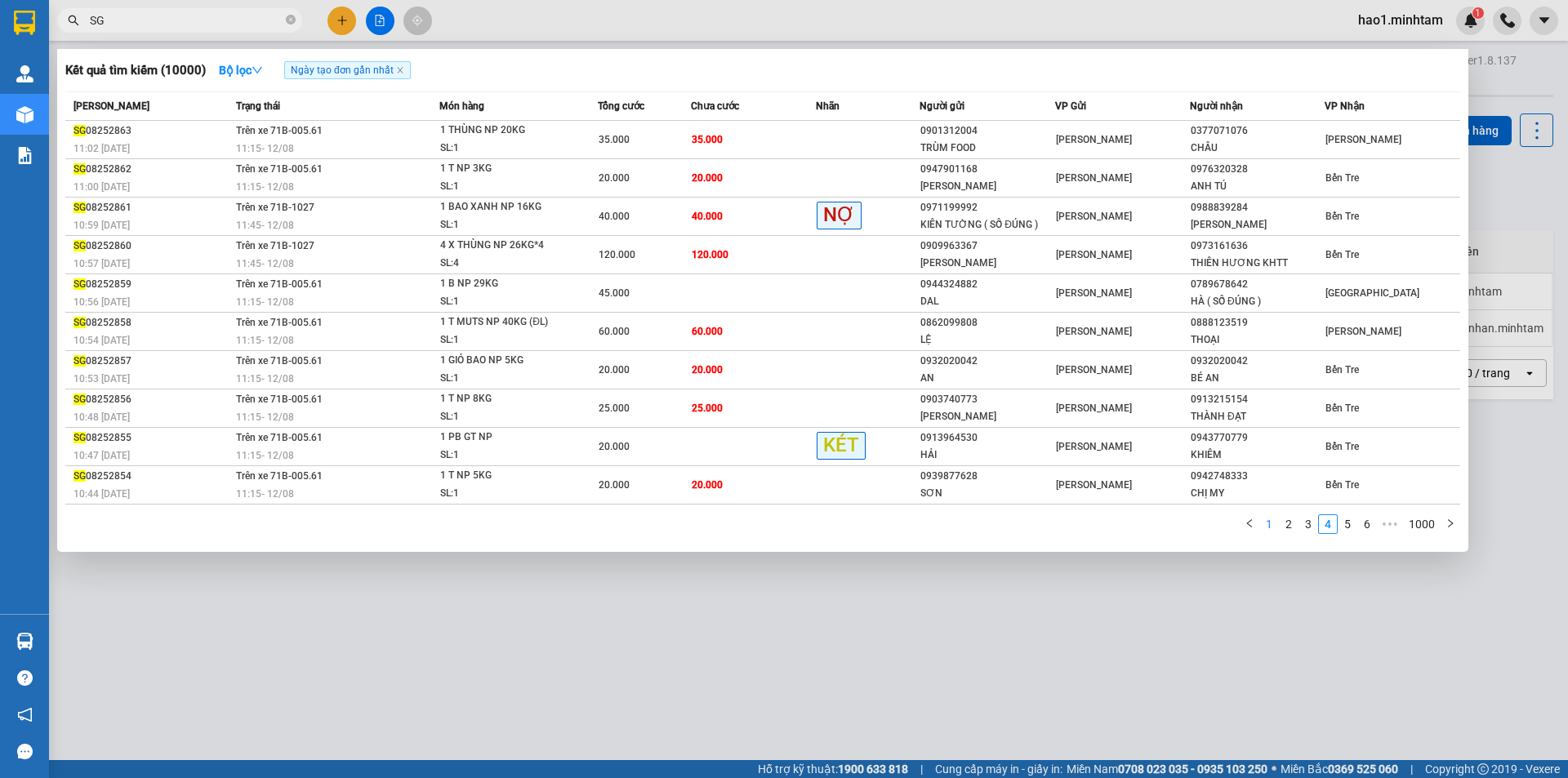
click at [1273, 528] on link "1" at bounding box center [1269, 524] width 18 height 18
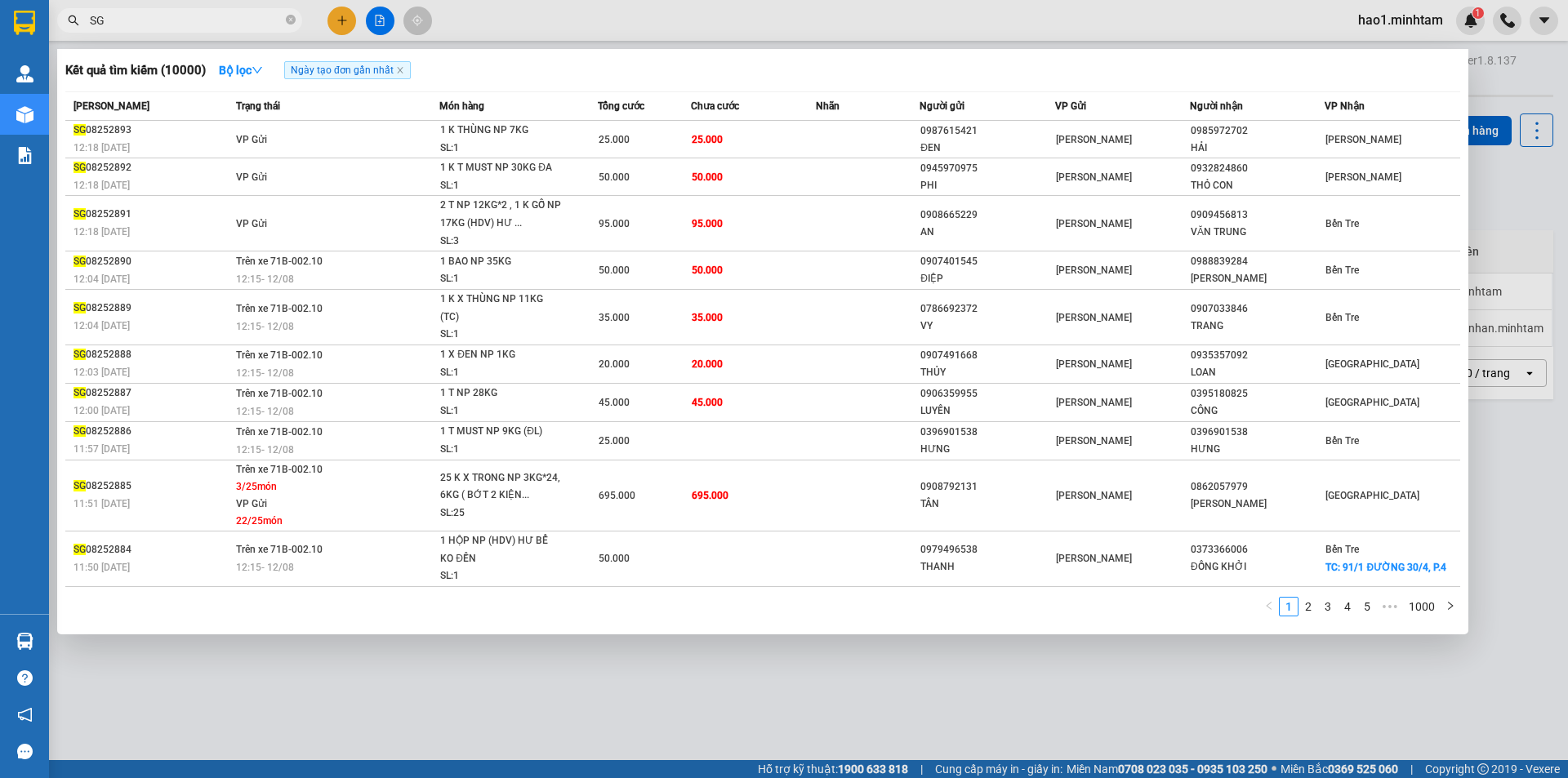
click at [783, 603] on div "1 2 3 4 5 ••• 1000" at bounding box center [762, 612] width 1395 height 29
click at [261, 68] on icon "down" at bounding box center [257, 71] width 12 height 12
click at [938, 61] on div "Kết quả tìm kiếm ( 10000 ) Bộ lọc Ngày tạo đơn gần nhất" at bounding box center [762, 70] width 1395 height 26
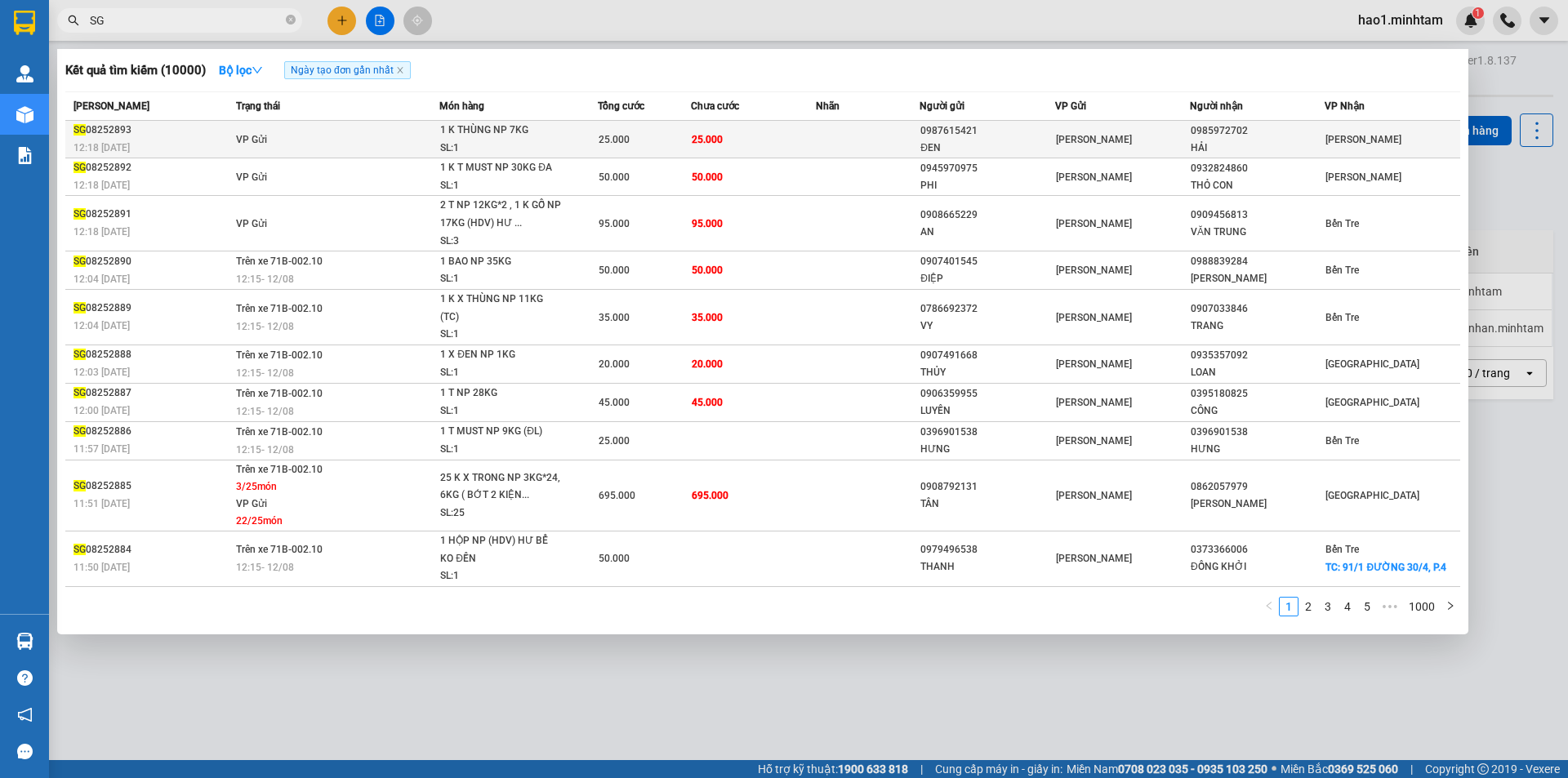
click at [347, 133] on td "VP Gửi" at bounding box center [336, 139] width 208 height 38
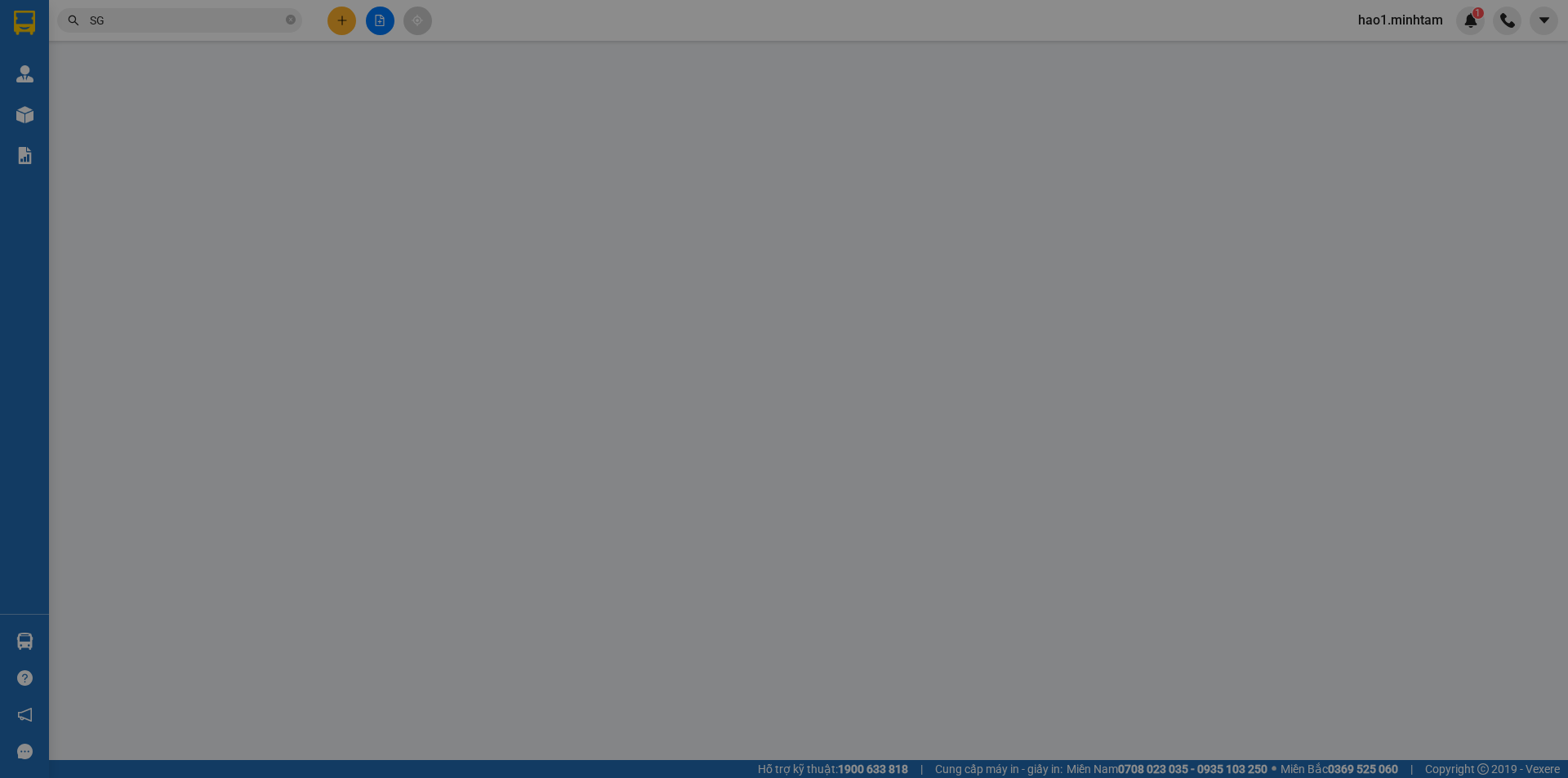
type input "0987615421"
type input "ĐEN"
type input "0985972702"
type input "HẢI"
type input "25.000"
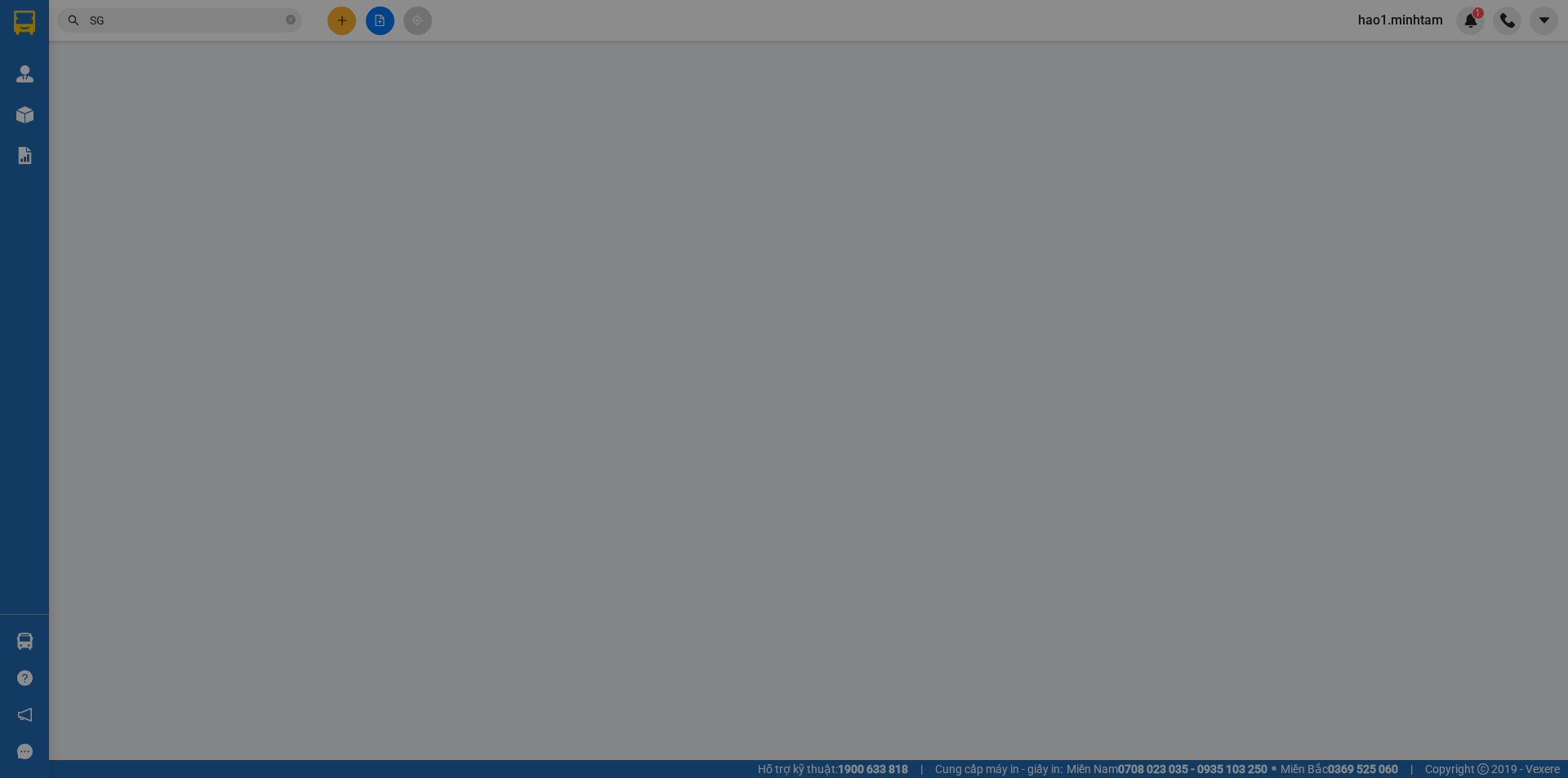
type input "25.000"
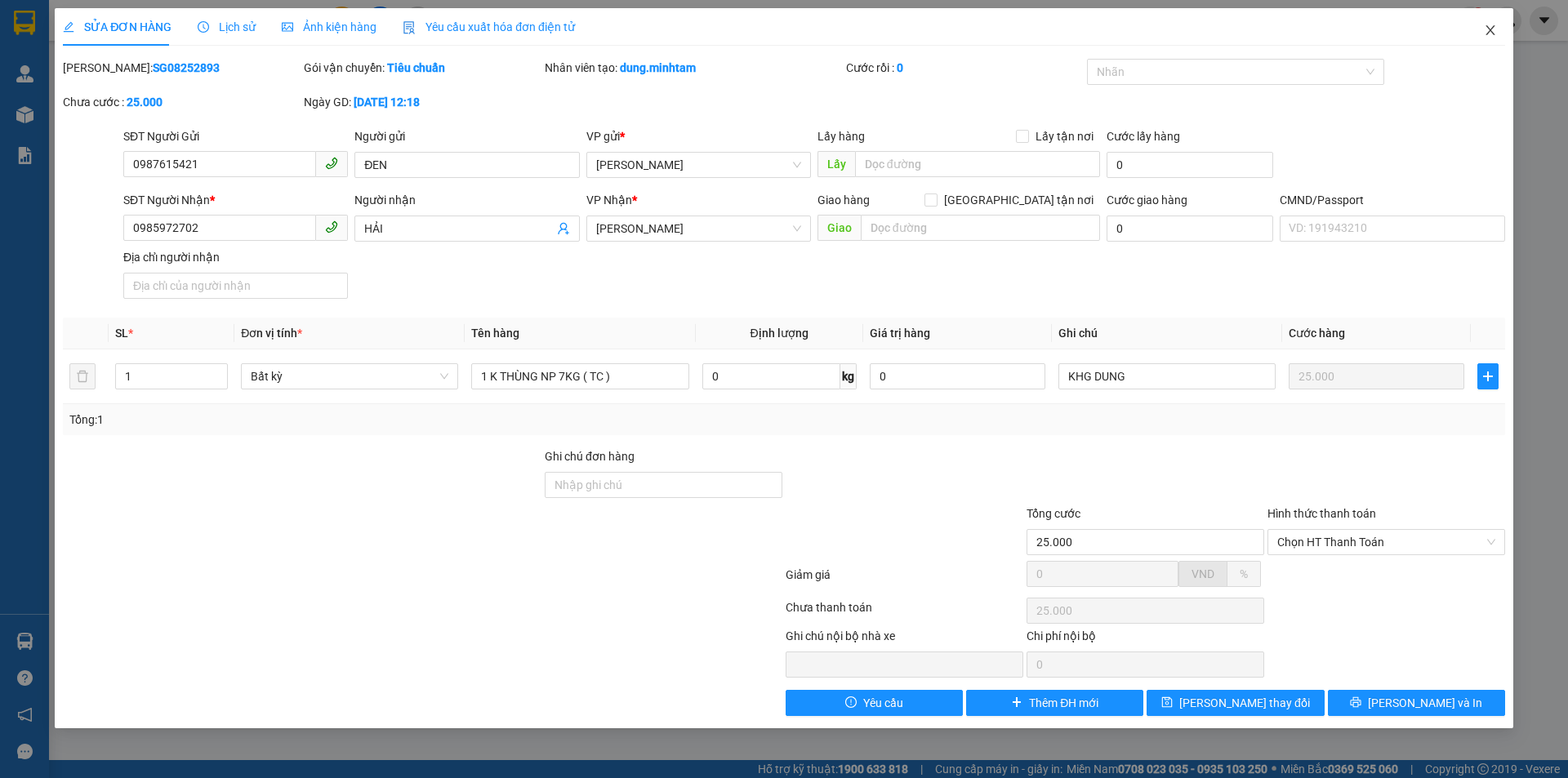
drag, startPoint x: 1487, startPoint y: 30, endPoint x: 450, endPoint y: 32, distance: 1037.0
click at [1488, 30] on icon "close" at bounding box center [1490, 29] width 13 height 13
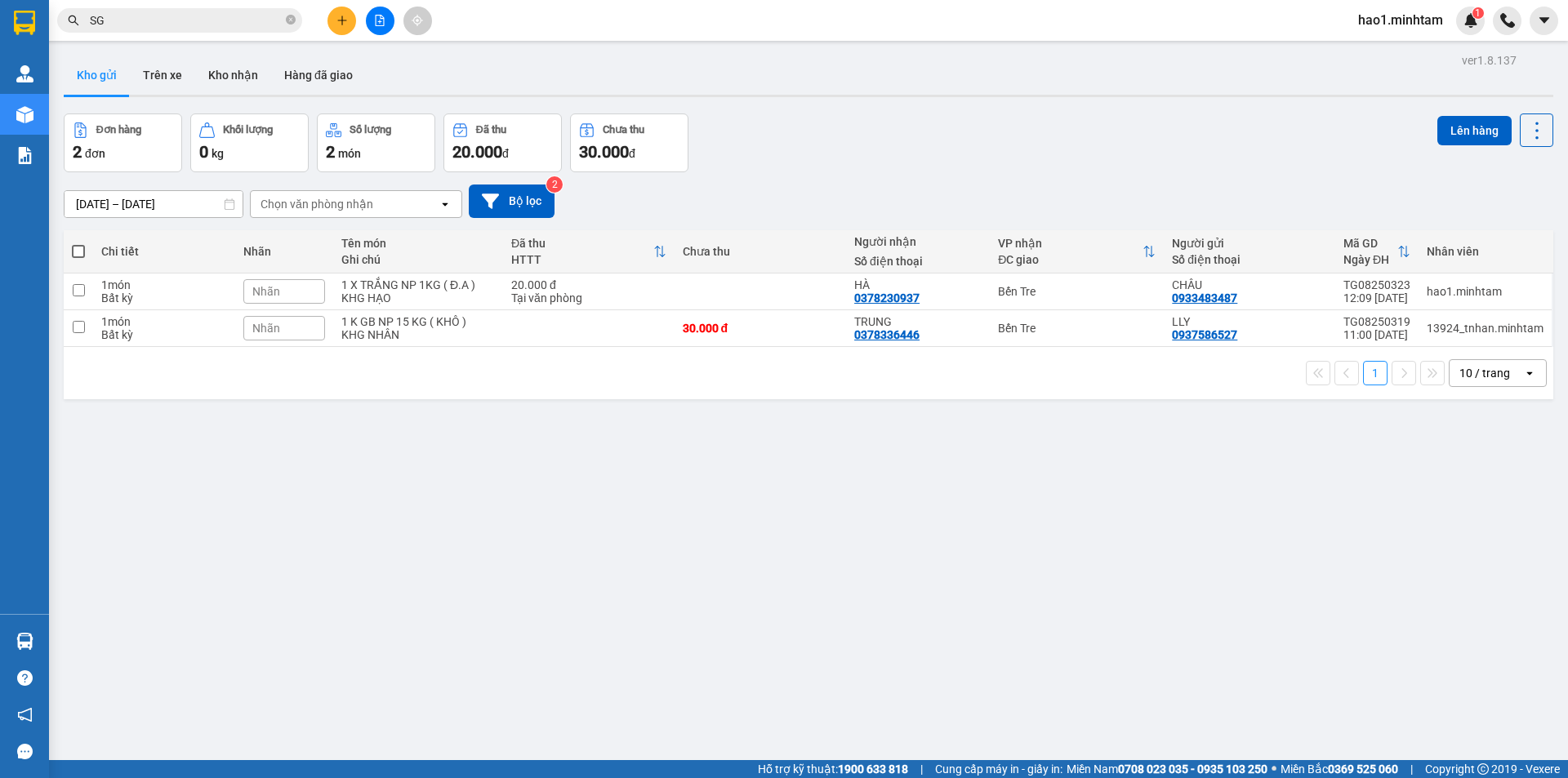
click at [223, 23] on input "SG" at bounding box center [186, 20] width 193 height 18
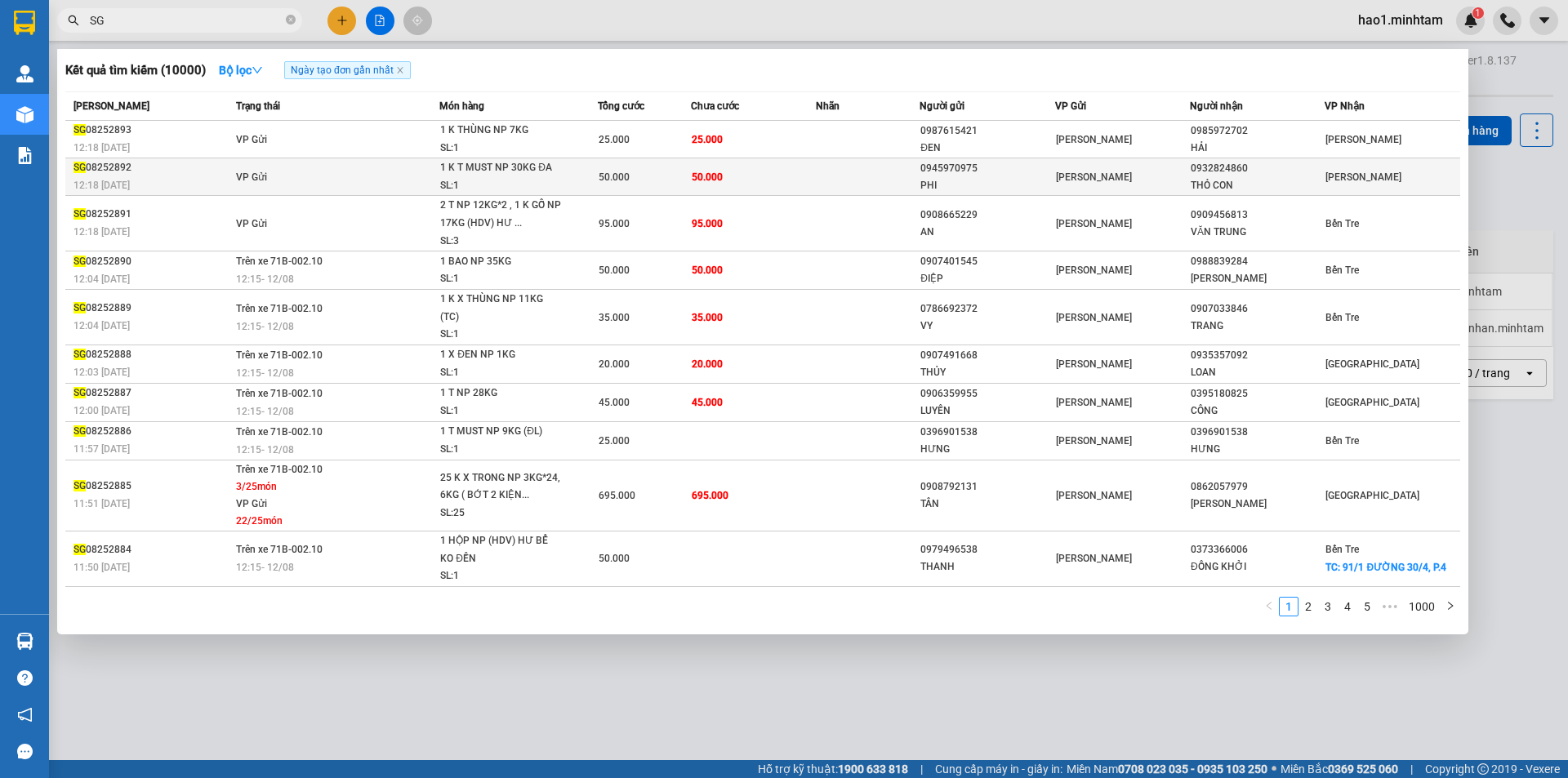
click at [377, 191] on td "VP Gửi" at bounding box center [336, 177] width 208 height 38
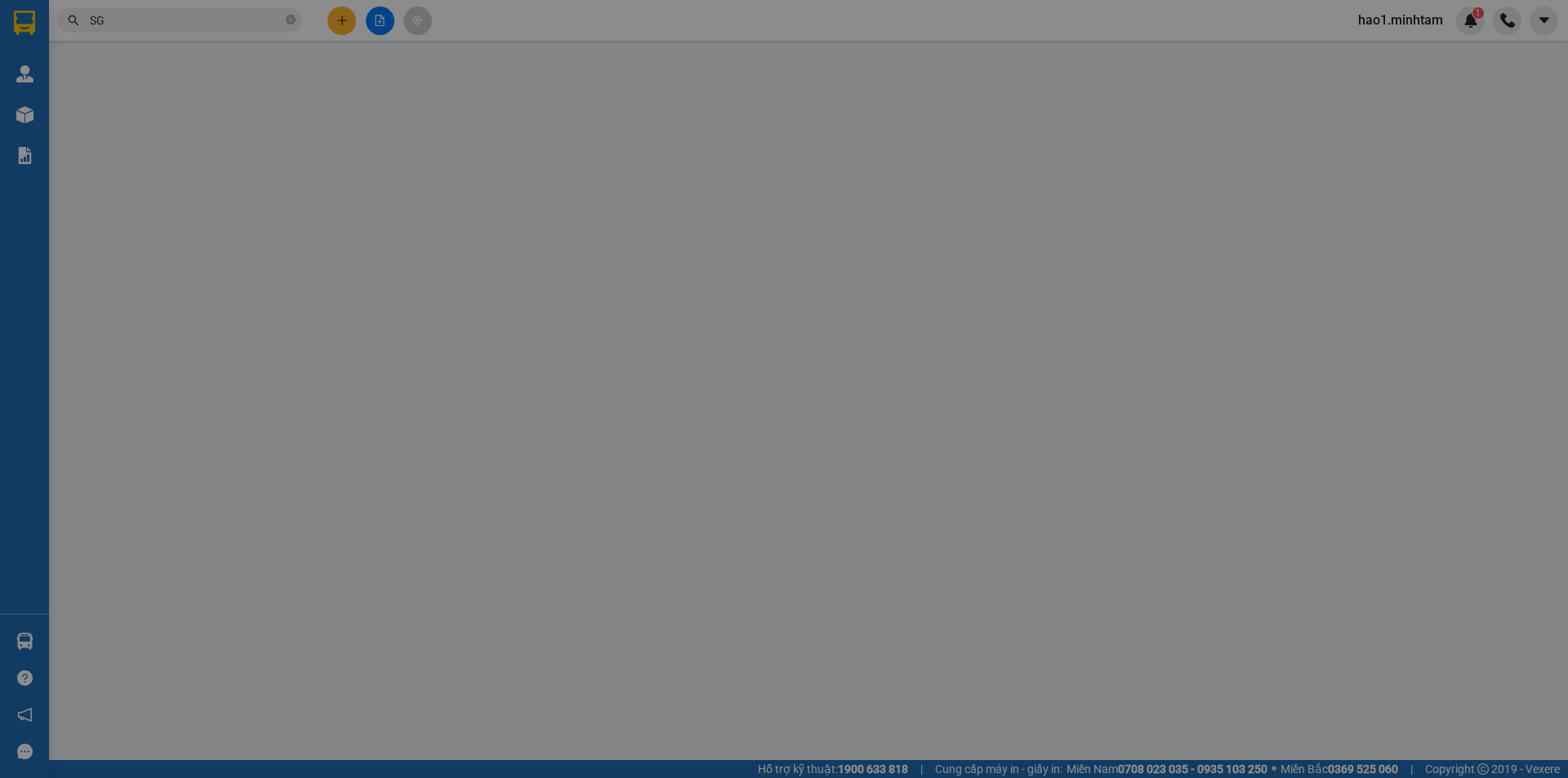
type input "0945970975"
type input "PHI"
type input "0932824860"
type input "THỎ CON"
type input "CK"
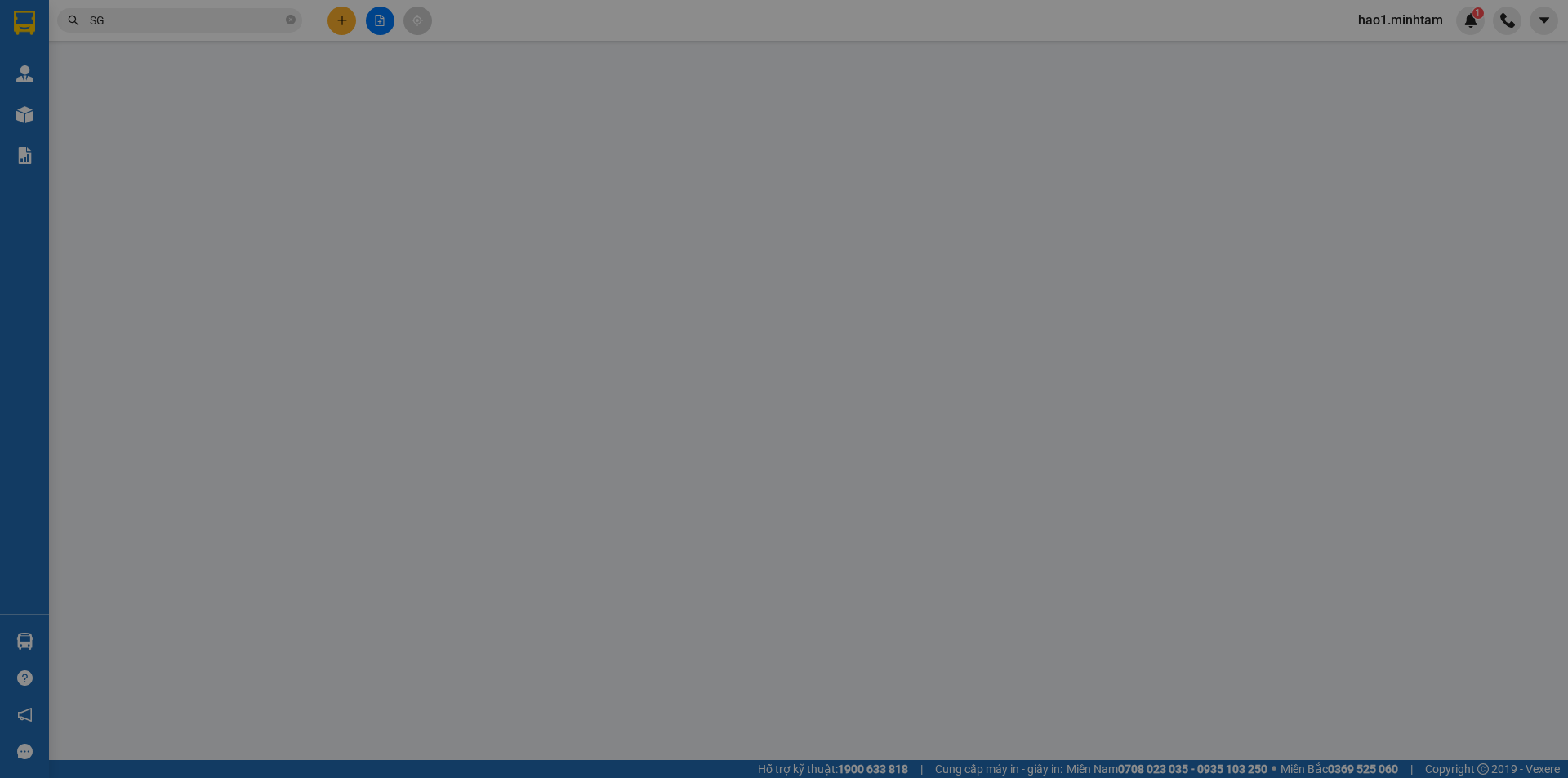
type input "50.000"
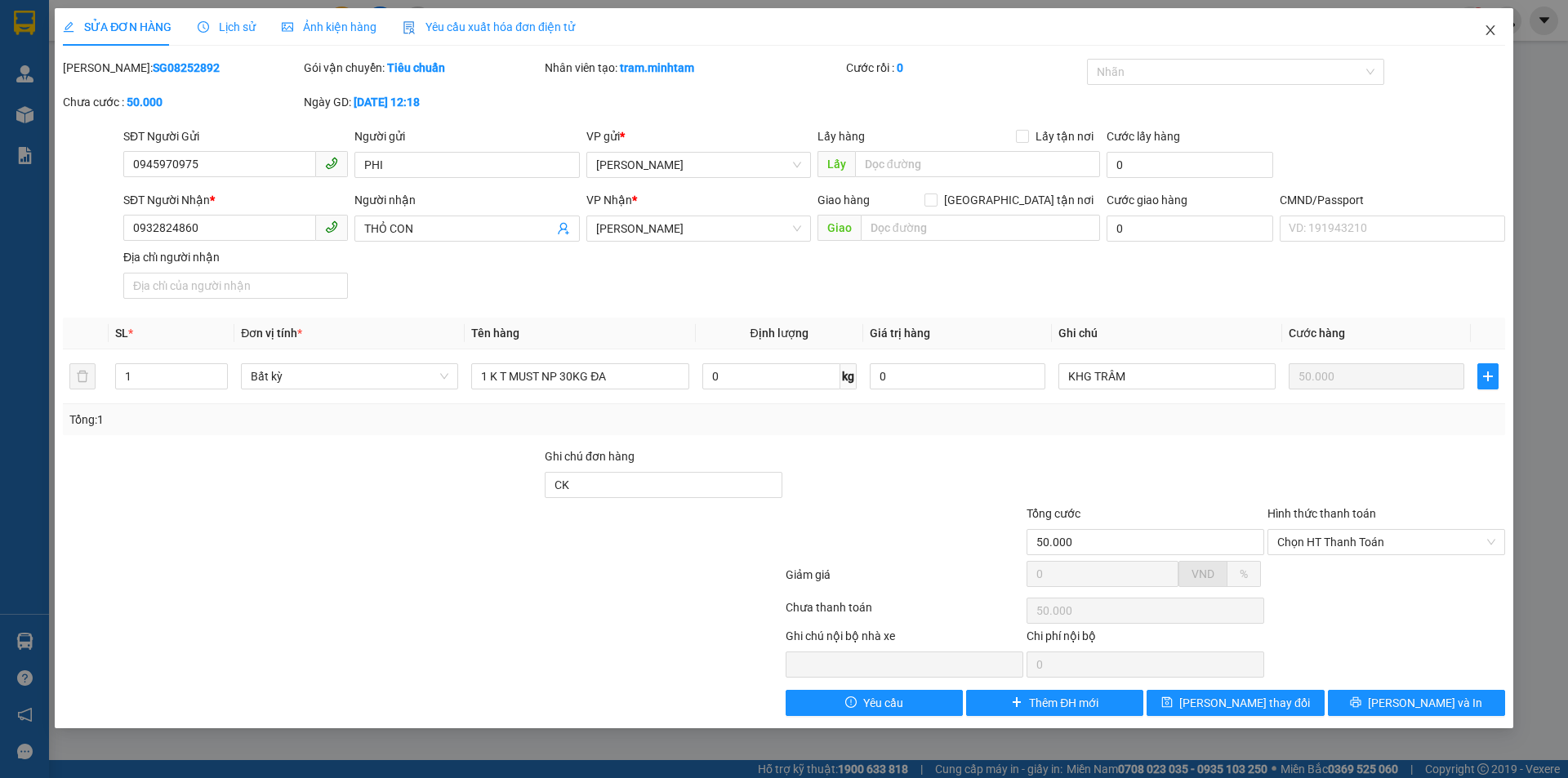
drag, startPoint x: 1492, startPoint y: 33, endPoint x: 187, endPoint y: 29, distance: 1305.0
click at [1493, 33] on icon "close" at bounding box center [1490, 29] width 13 height 13
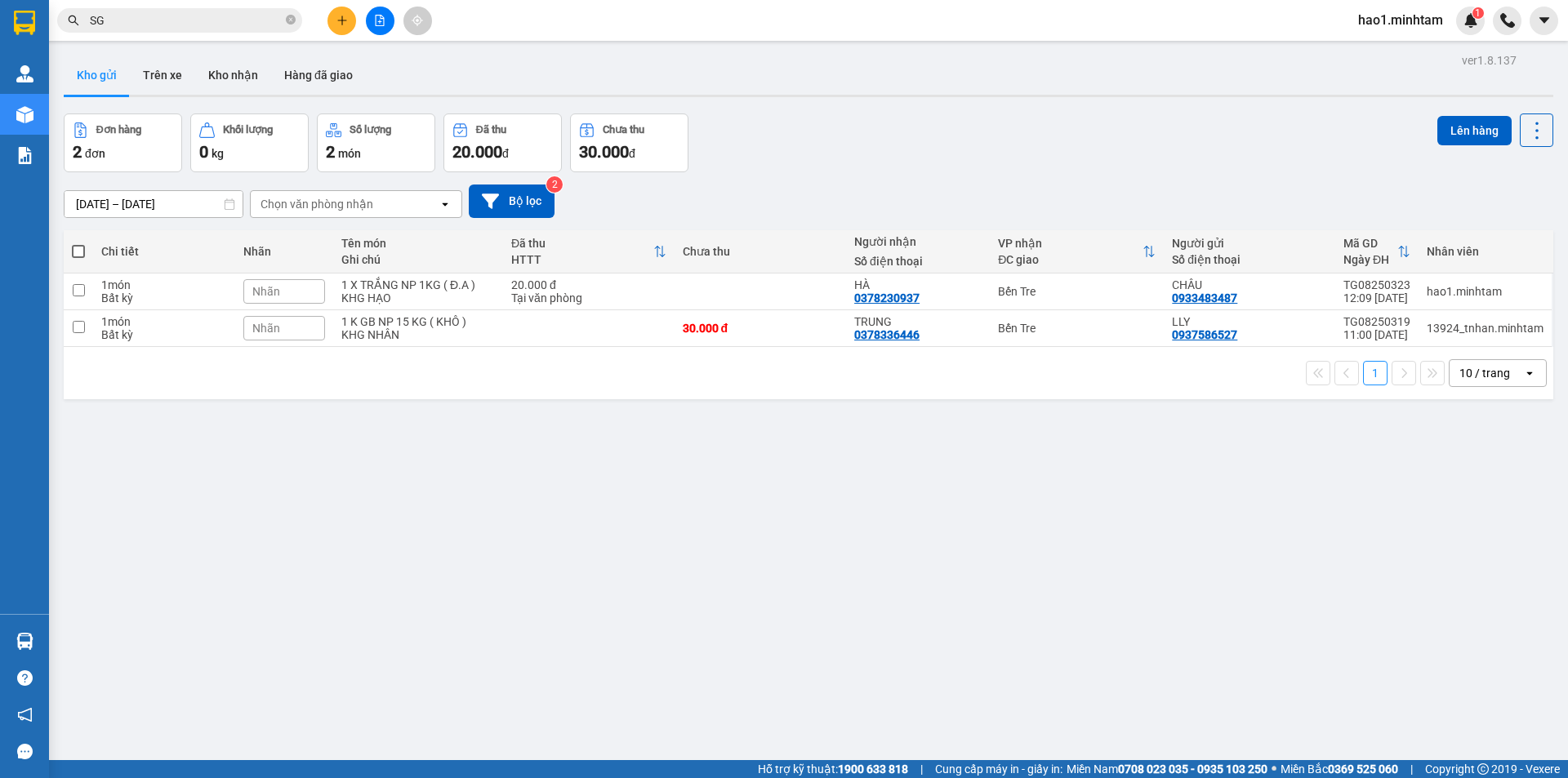
click at [151, 15] on input "SG" at bounding box center [186, 20] width 193 height 18
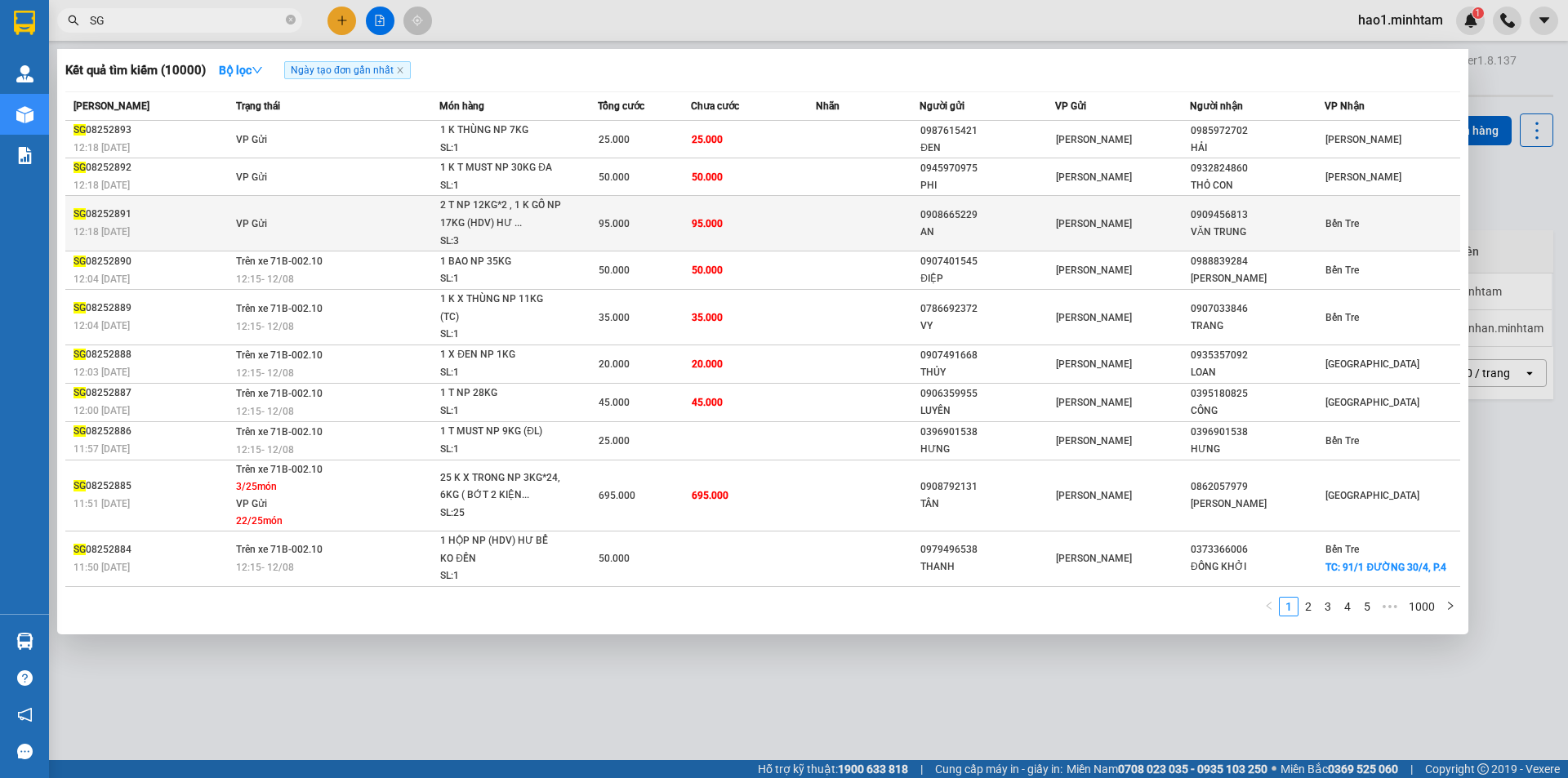
click at [240, 228] on span "VP Gửi" at bounding box center [252, 224] width 31 height 12
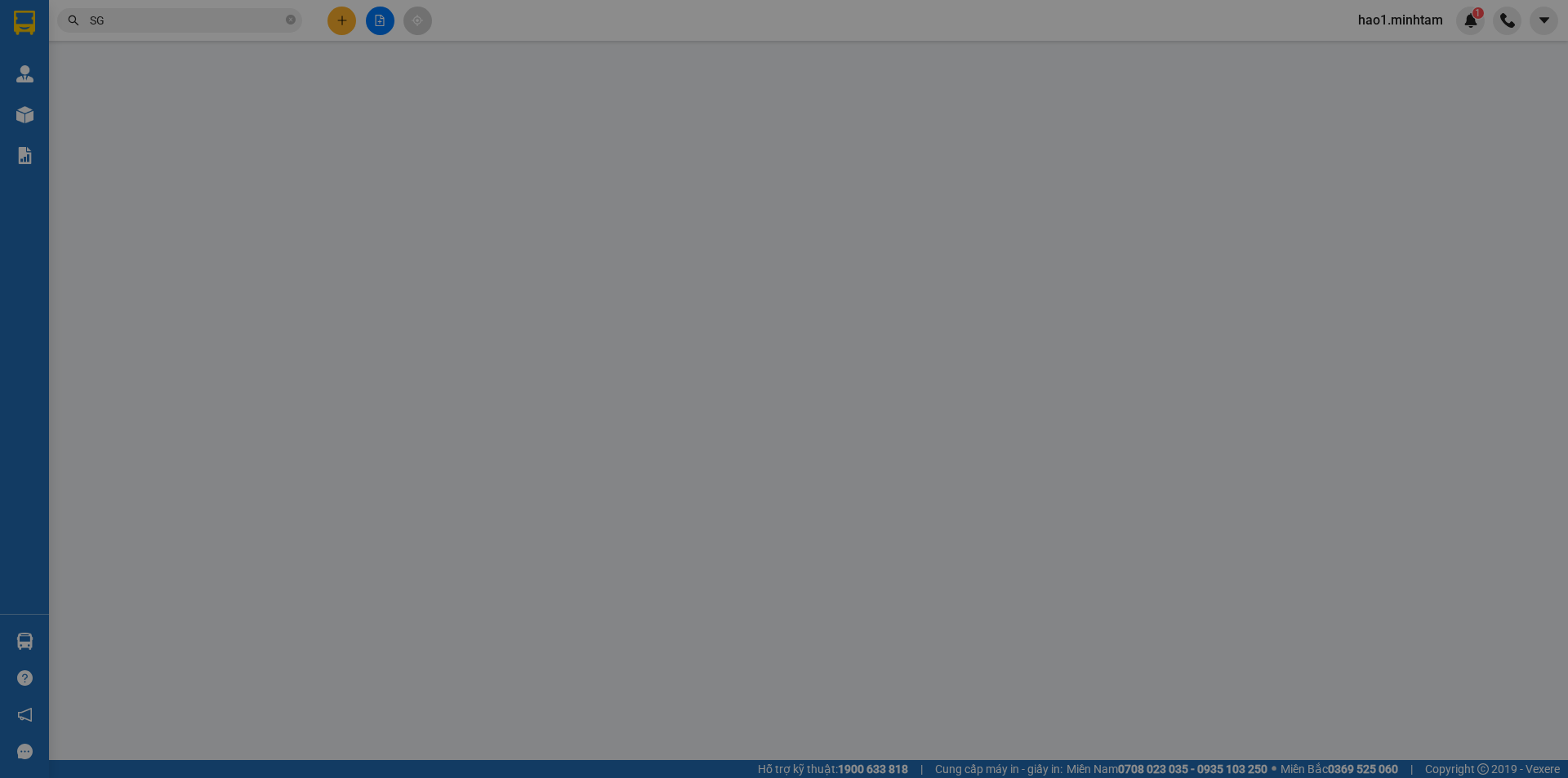
type input "0908665229"
type input "AN"
type input "0909456813"
type input "VĂN TRUNG"
type input "95.000"
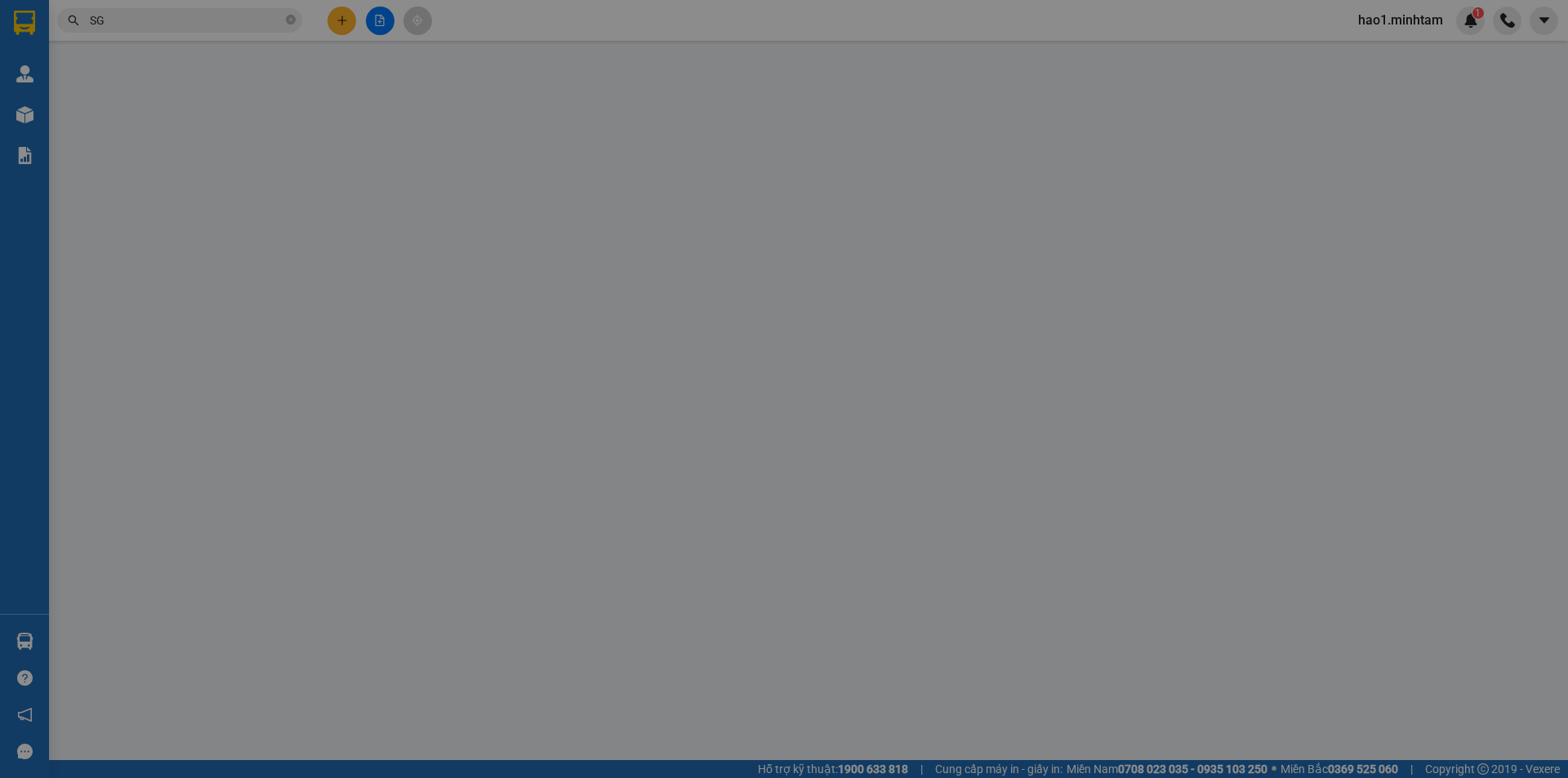
type input "95.000"
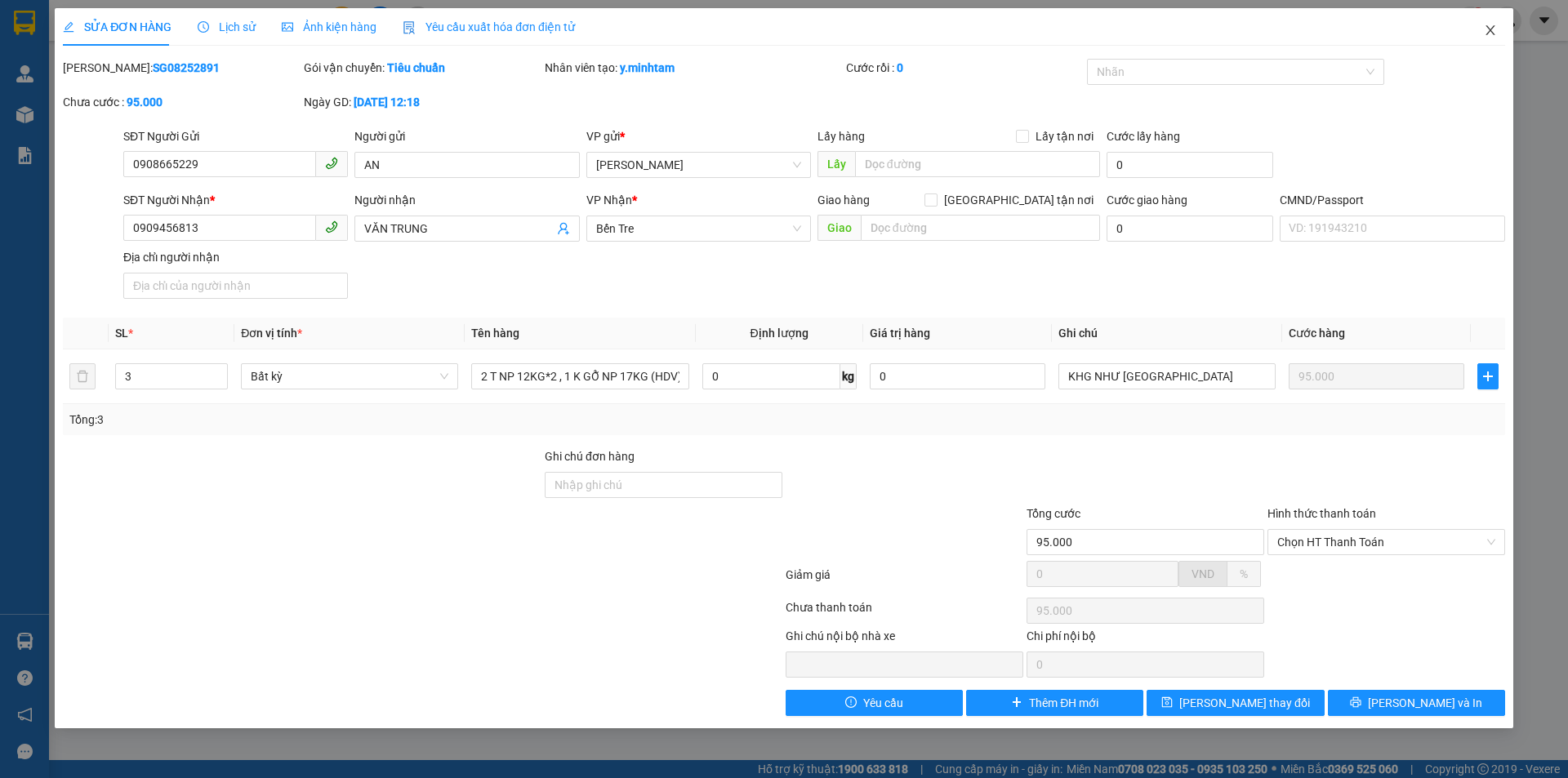
click at [1495, 31] on icon "close" at bounding box center [1490, 29] width 13 height 13
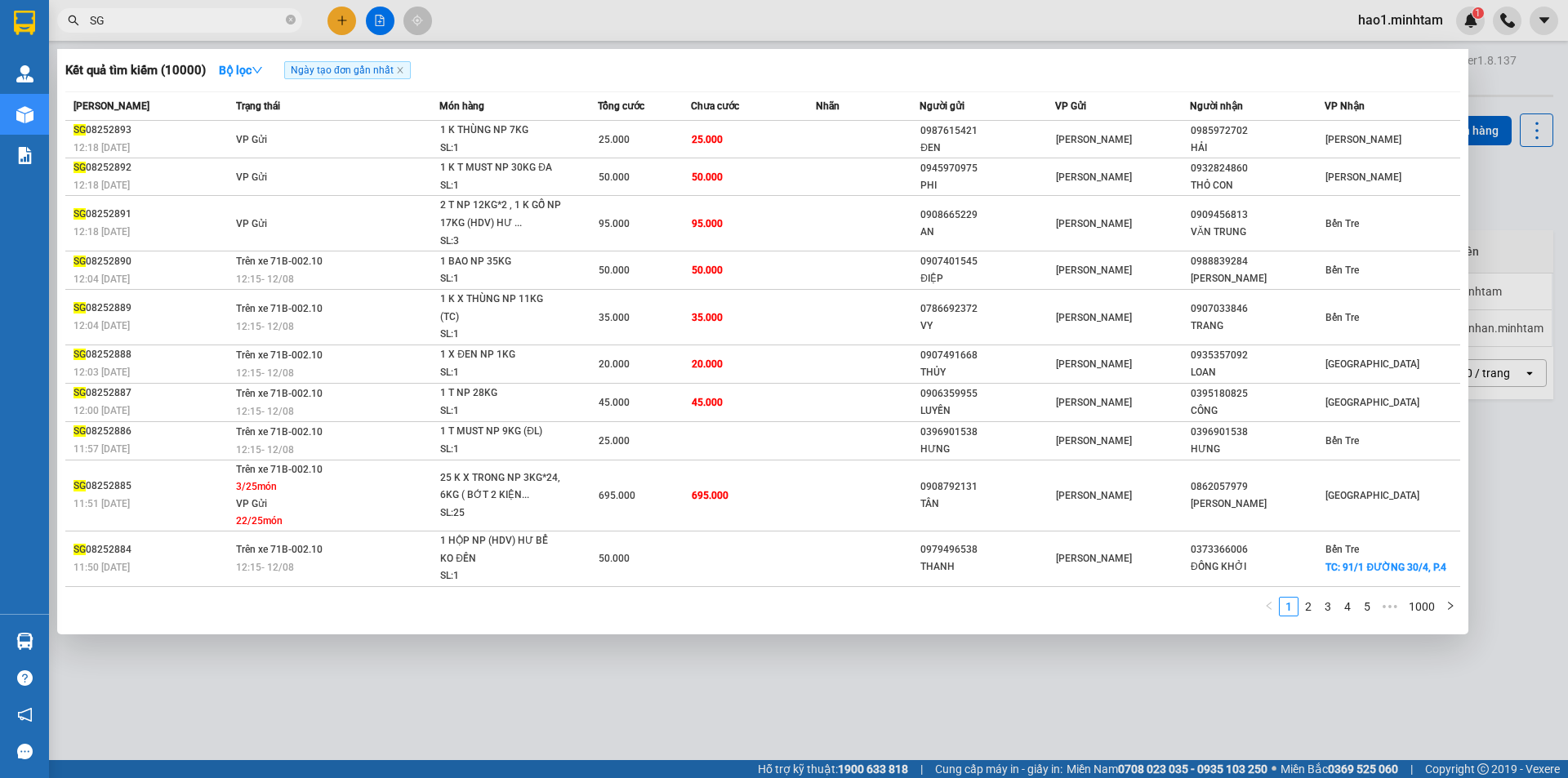
click at [206, 22] on input "SG" at bounding box center [186, 20] width 193 height 18
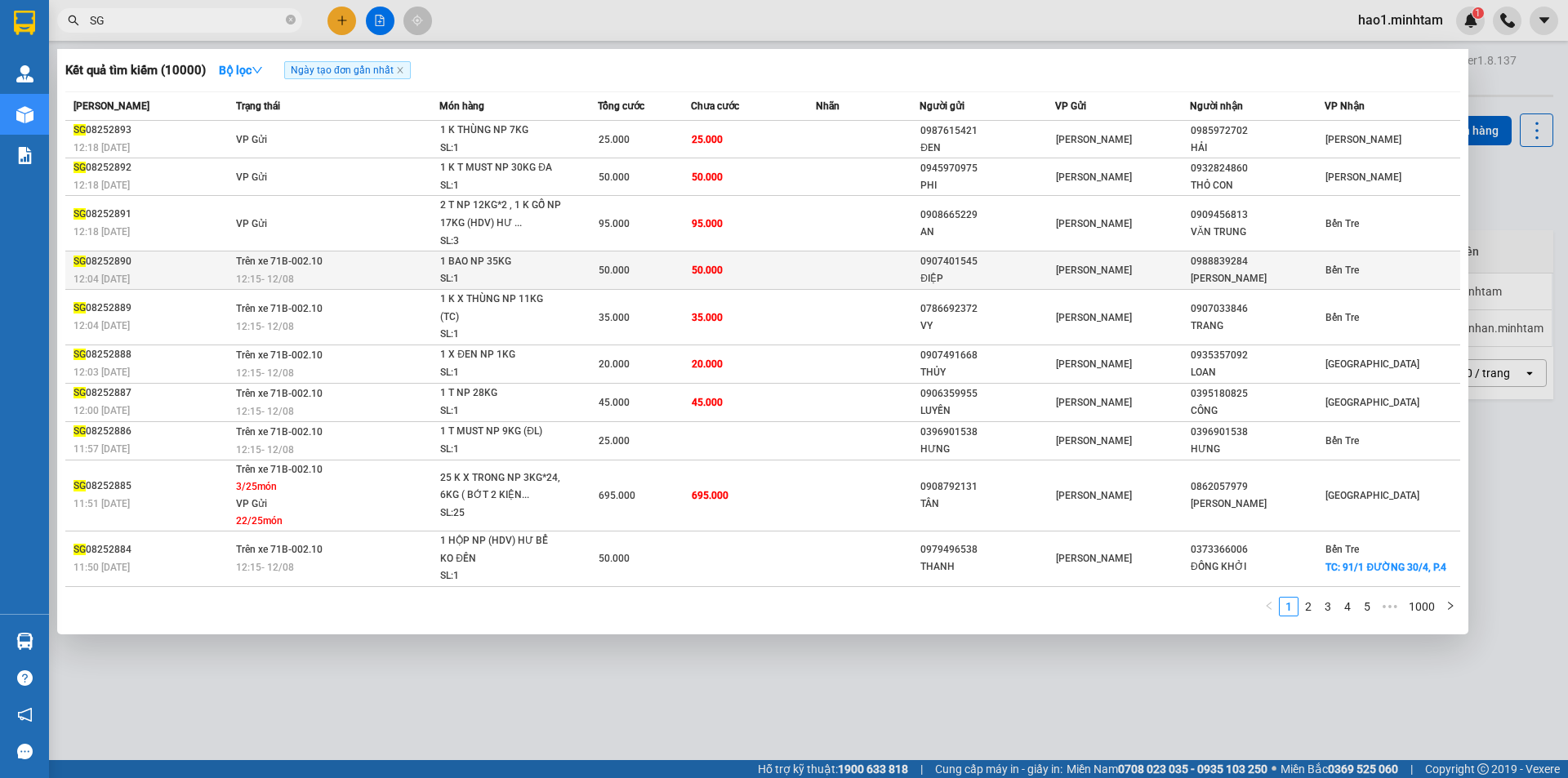
click at [459, 276] on div "SL: 1" at bounding box center [501, 279] width 123 height 18
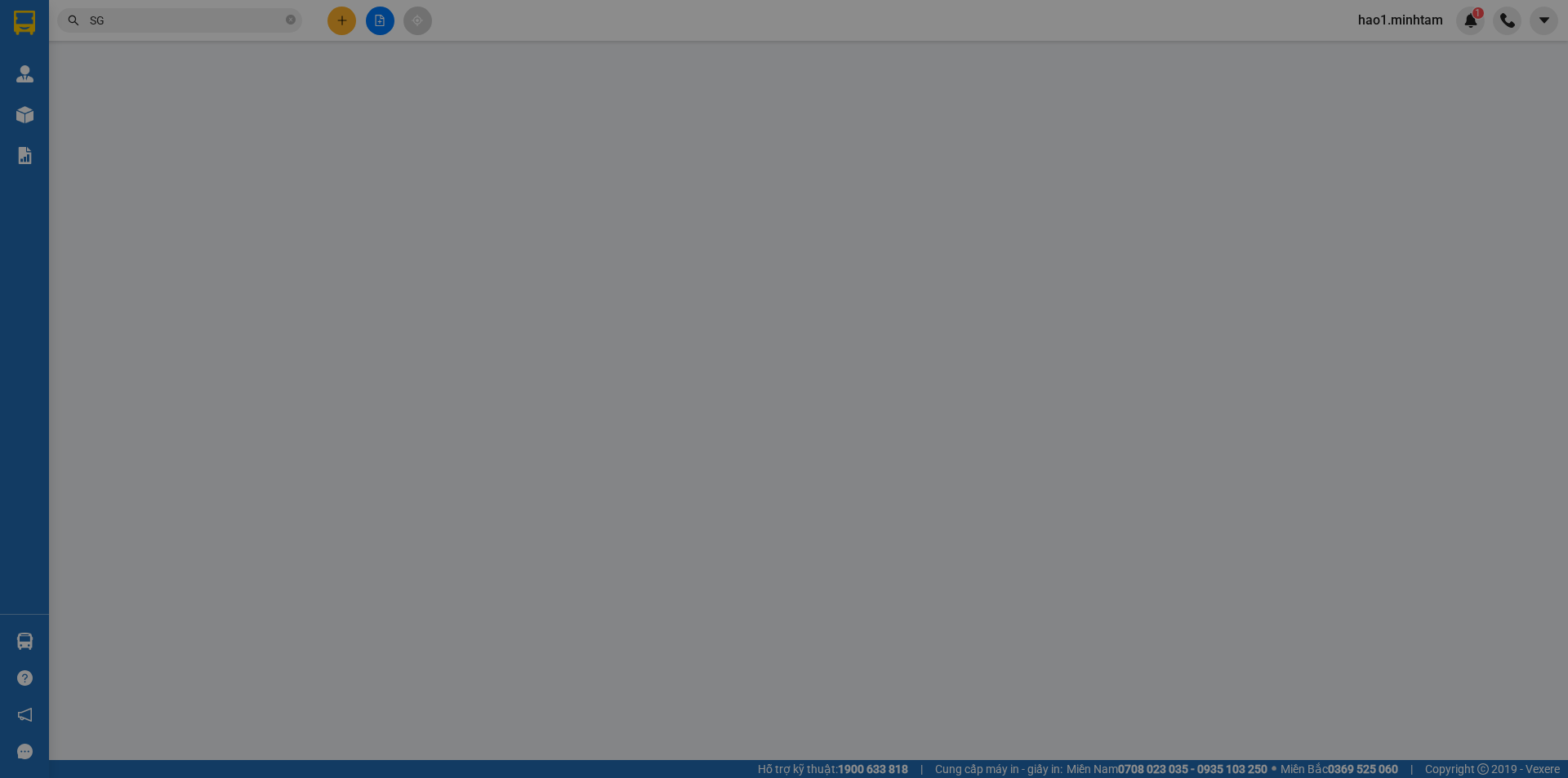
type input "0907401545"
type input "ĐIỆP"
type input "0988839284"
type input "[PERSON_NAME]"
type input "50.000"
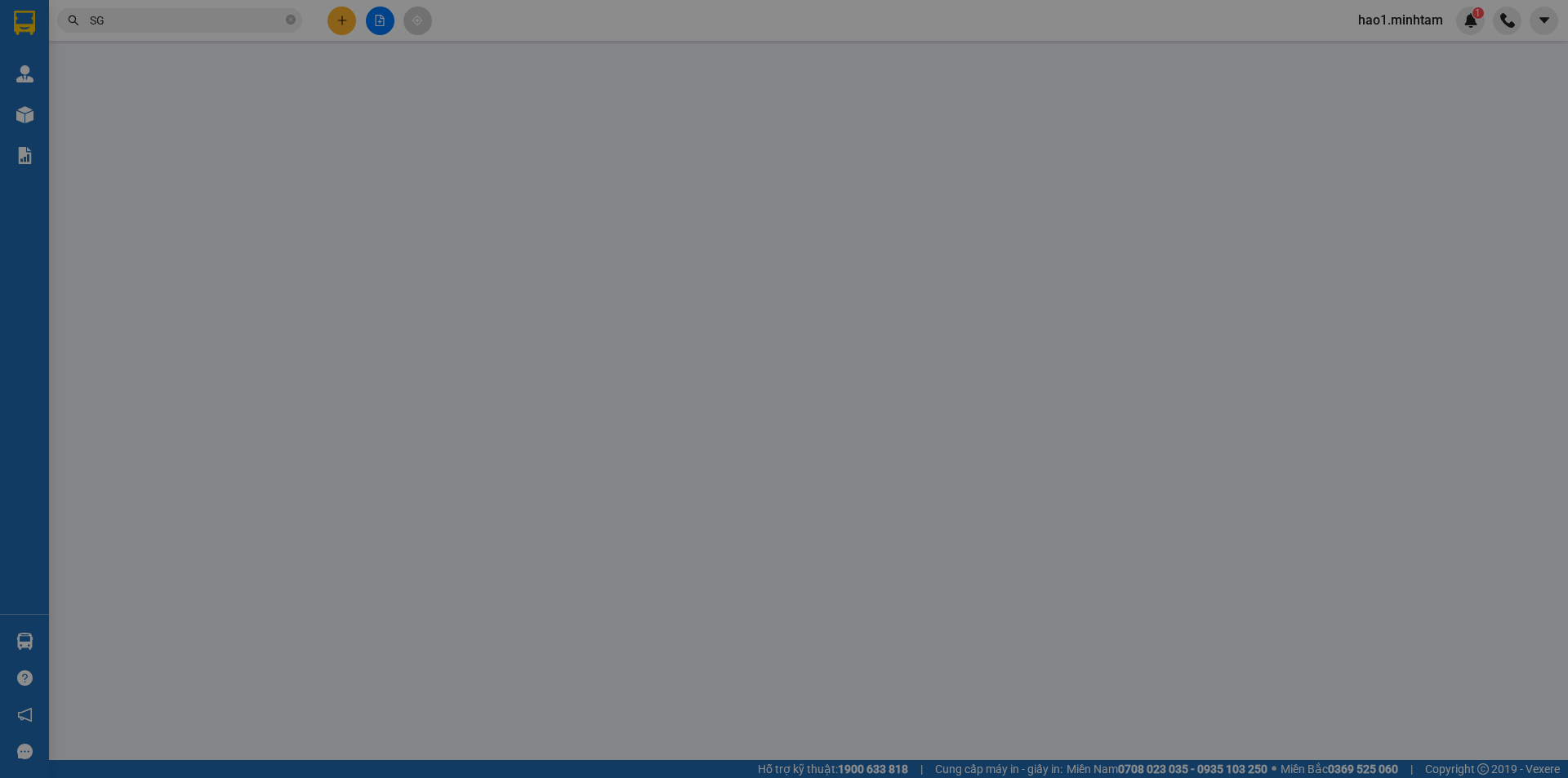
type input "50.000"
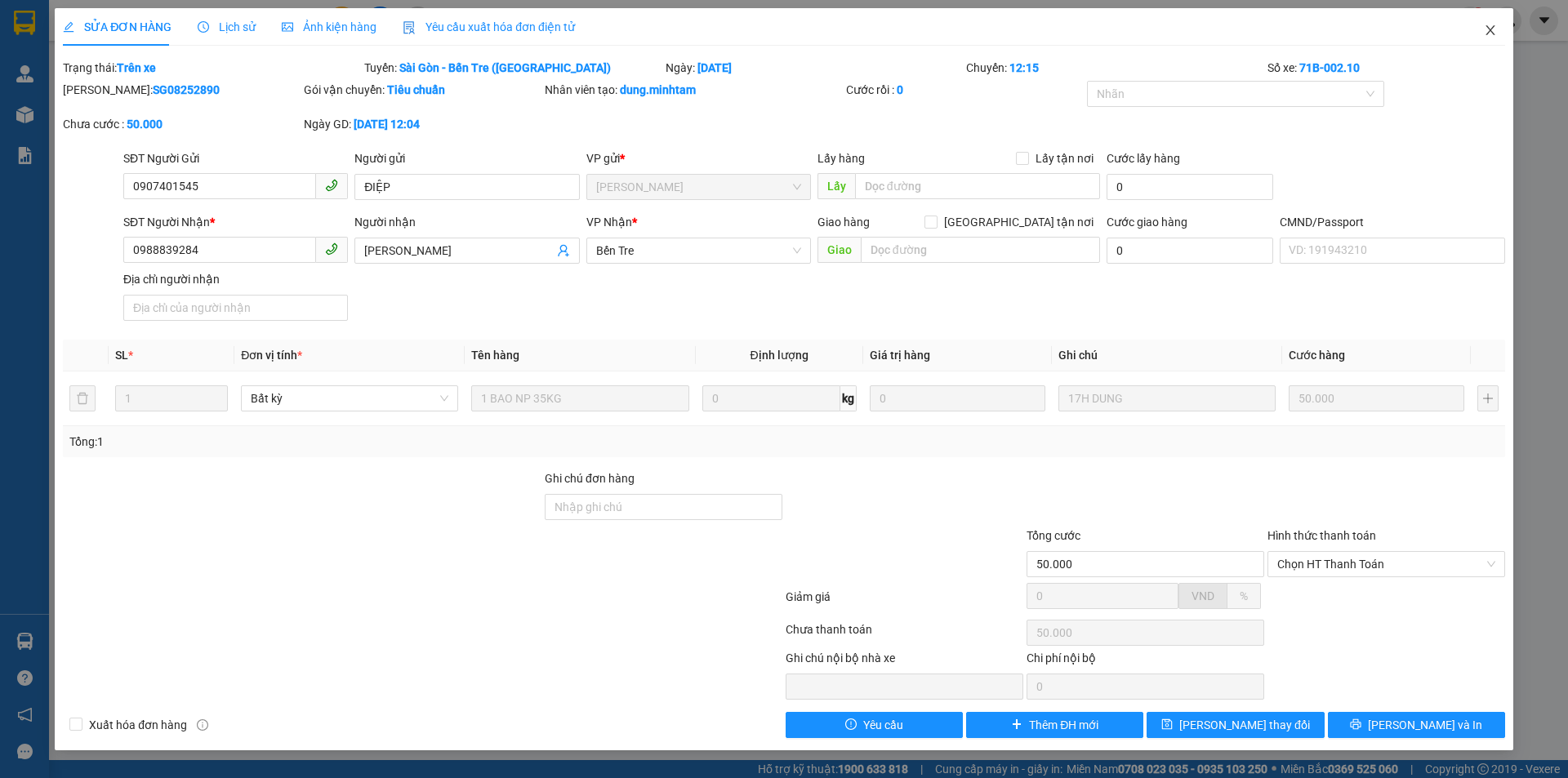
click at [1494, 22] on span "Close" at bounding box center [1490, 30] width 45 height 45
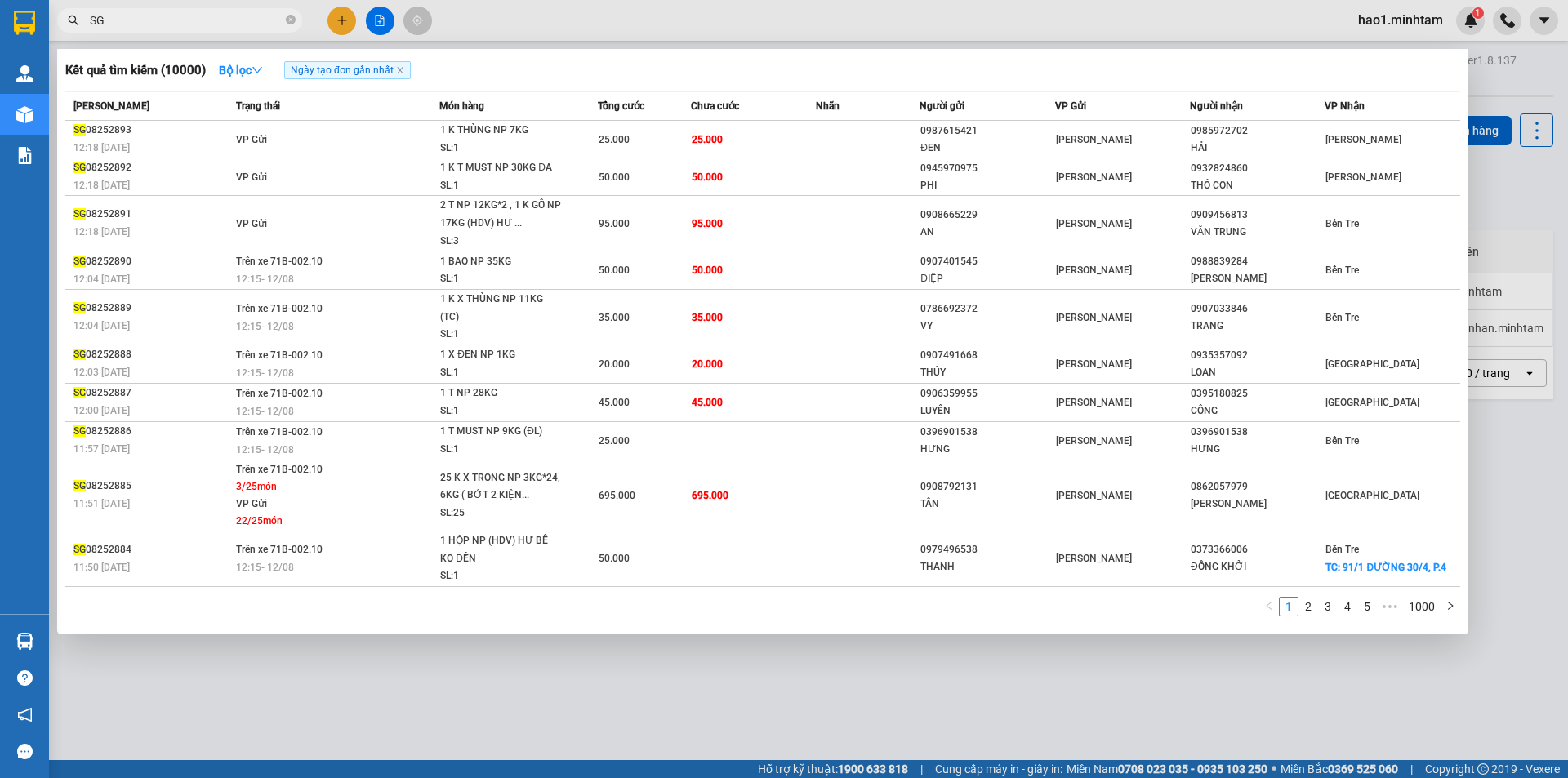
click at [160, 19] on input "SG" at bounding box center [186, 20] width 193 height 18
click at [260, 66] on icon "down" at bounding box center [257, 71] width 12 height 12
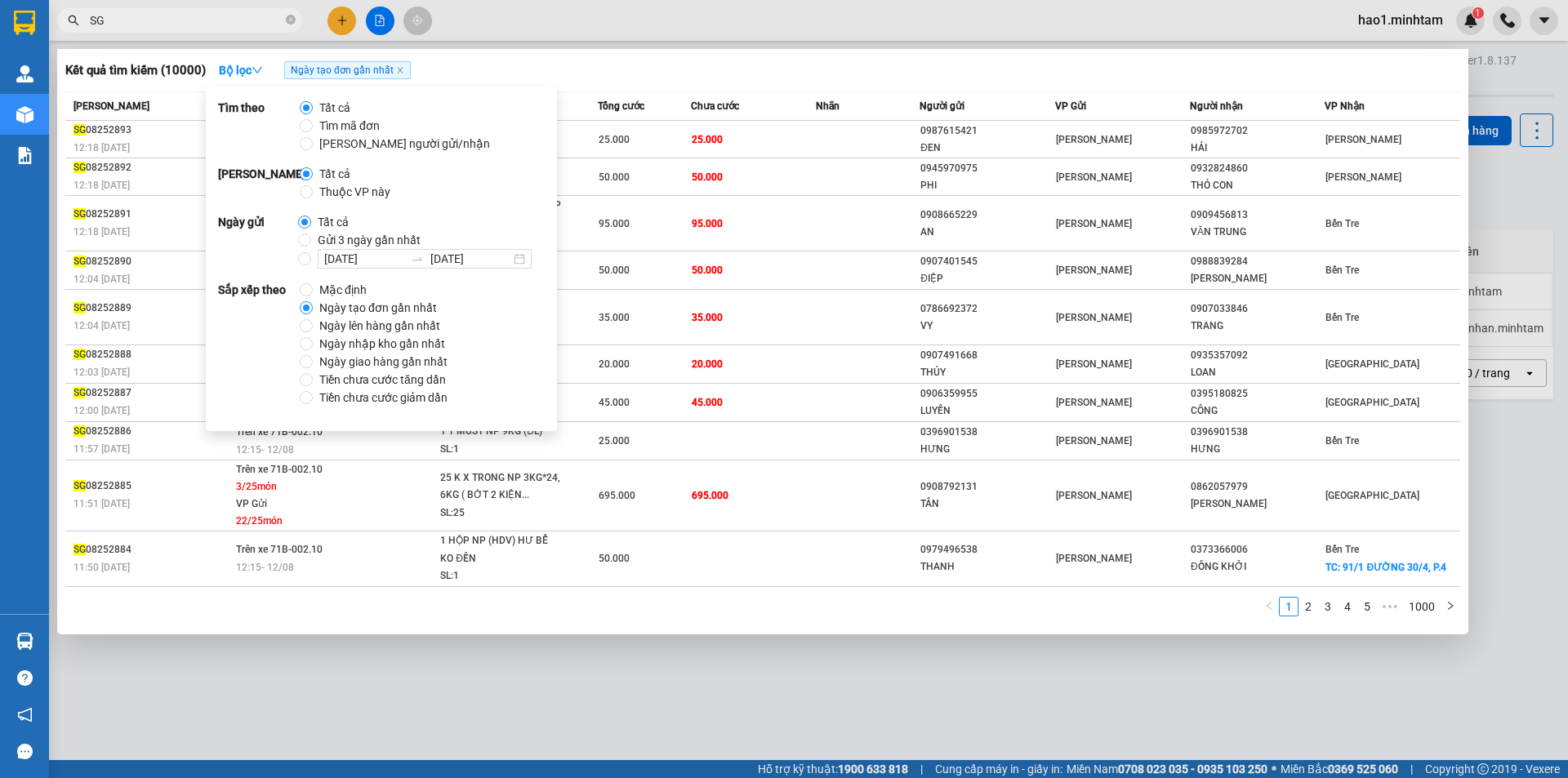
click at [324, 192] on span "Thuộc VP này" at bounding box center [354, 192] width 84 height 18
click at [313, 192] on input "Thuộc VP này" at bounding box center [306, 191] width 13 height 13
radio input "true"
radio input "false"
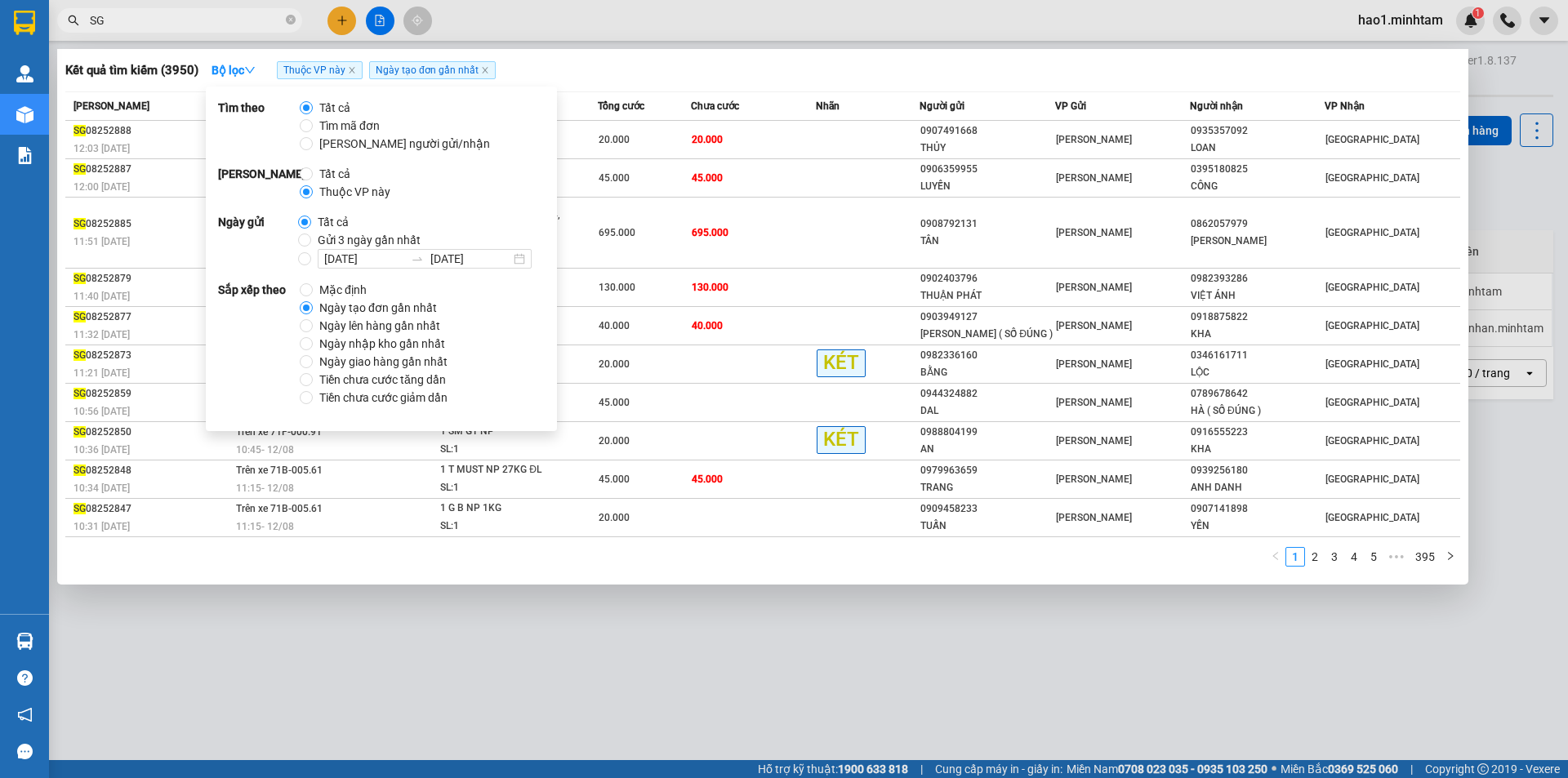
click at [629, 19] on div at bounding box center [784, 389] width 1568 height 778
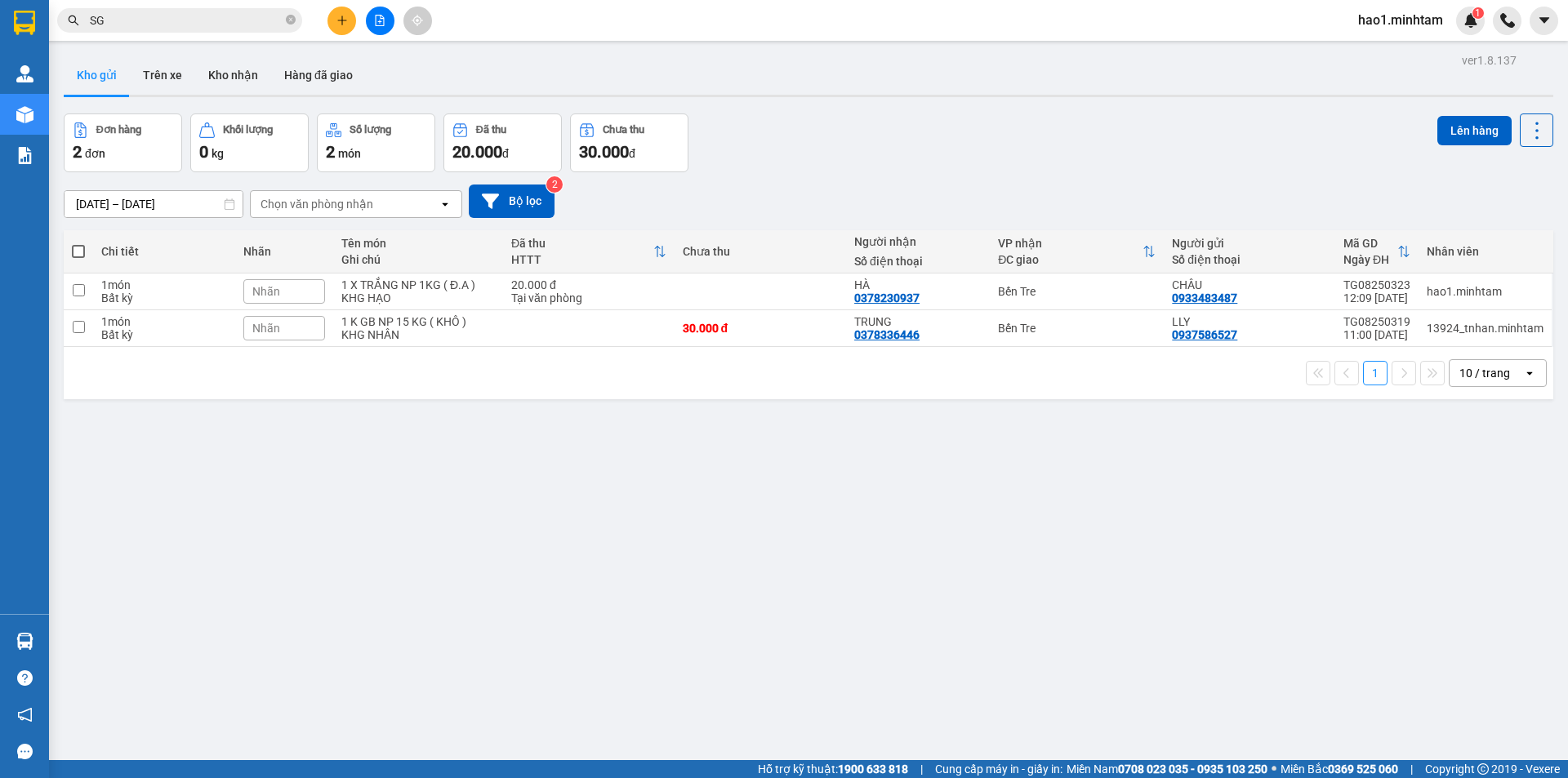
click at [850, 144] on div "Đơn hàng 2 đơn Khối lượng 0 kg Số lượng 2 món Đã thu 20.000 đ Chưa thu 30.000 đ…" at bounding box center [808, 142] width 1490 height 59
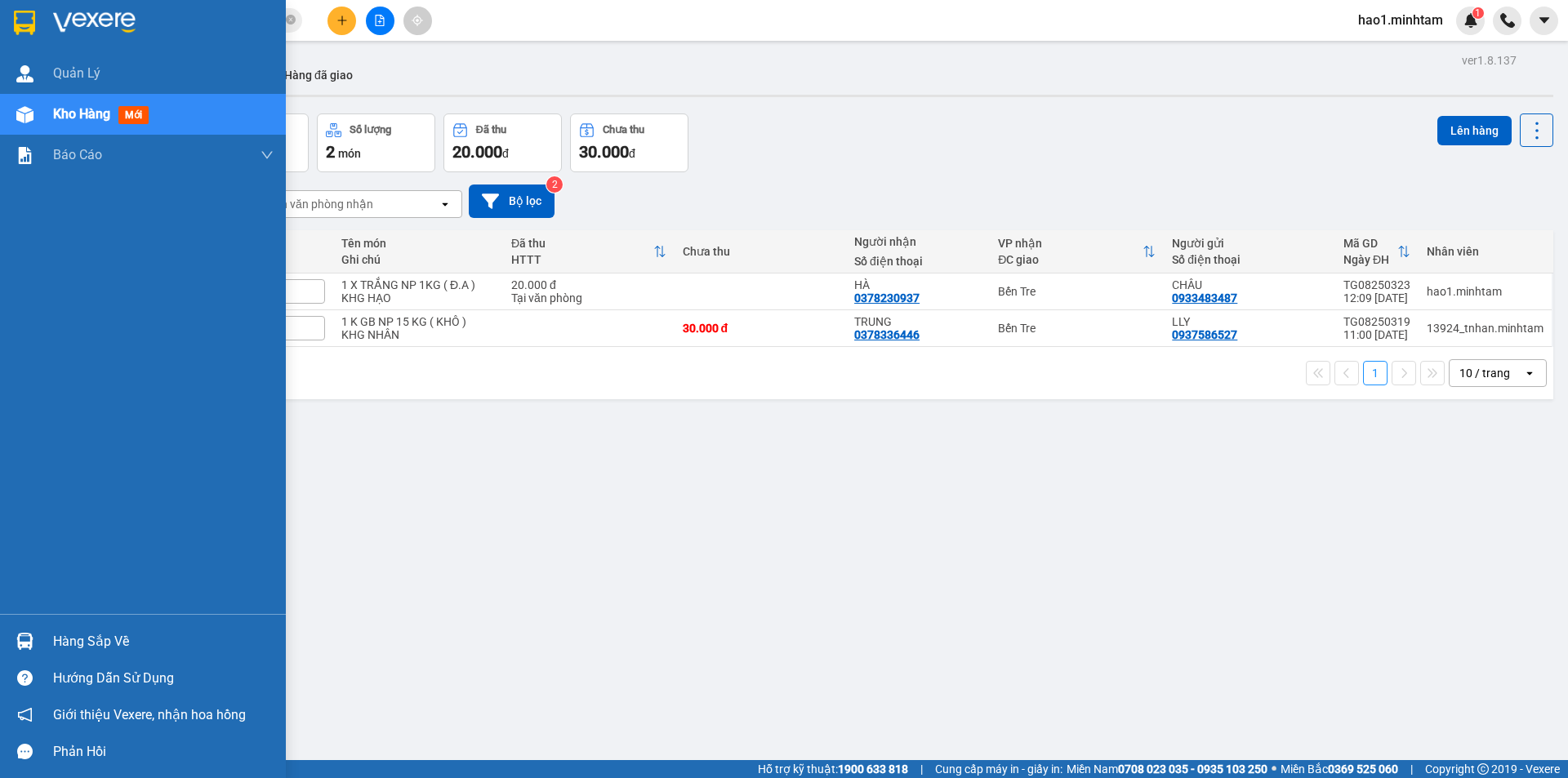
click at [23, 15] on img at bounding box center [24, 22] width 21 height 24
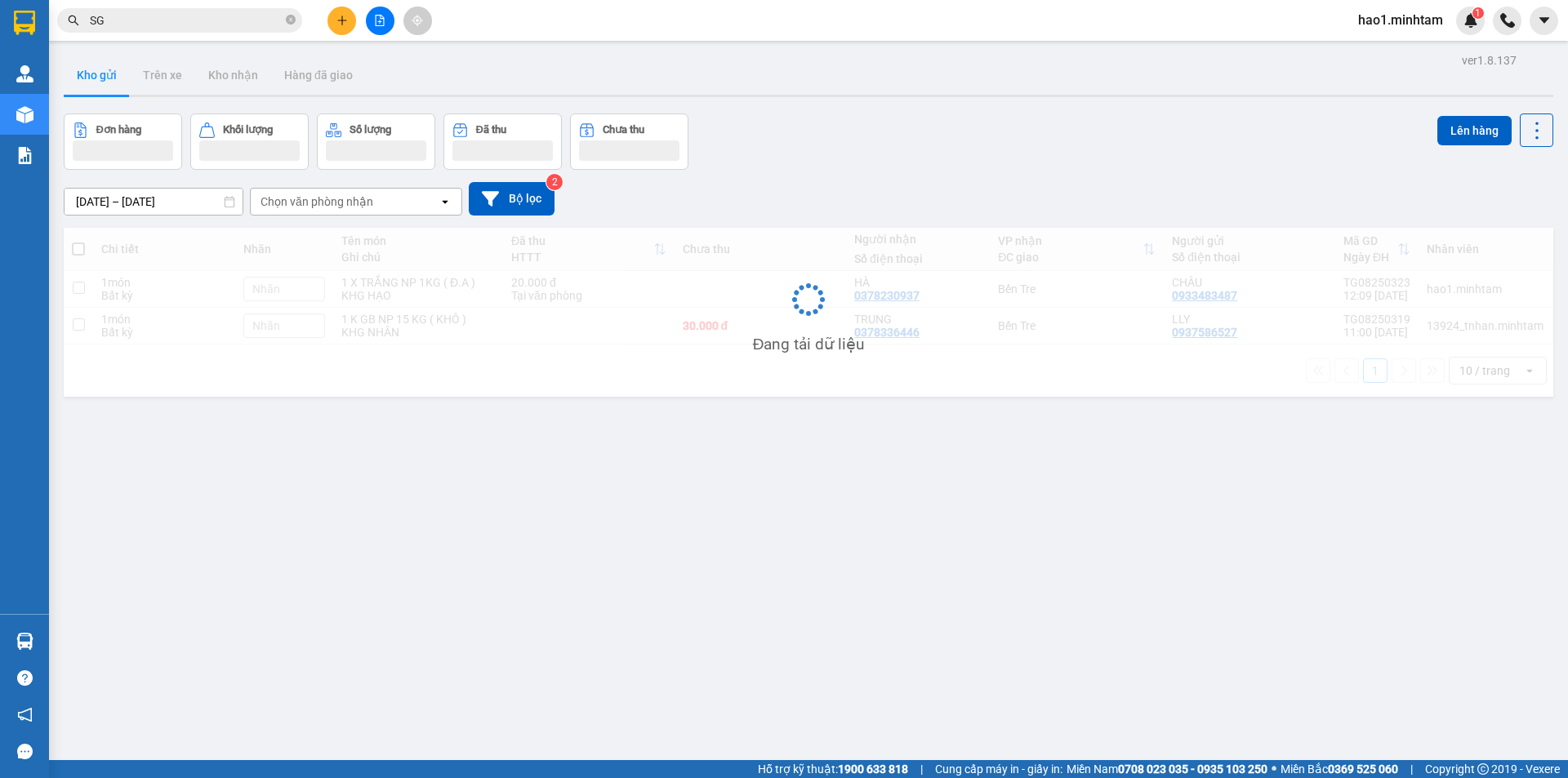
click at [818, 138] on div "Đơn hàng Khối lượng Số lượng Đã thu Chưa thu Lên hàng" at bounding box center [808, 141] width 1490 height 56
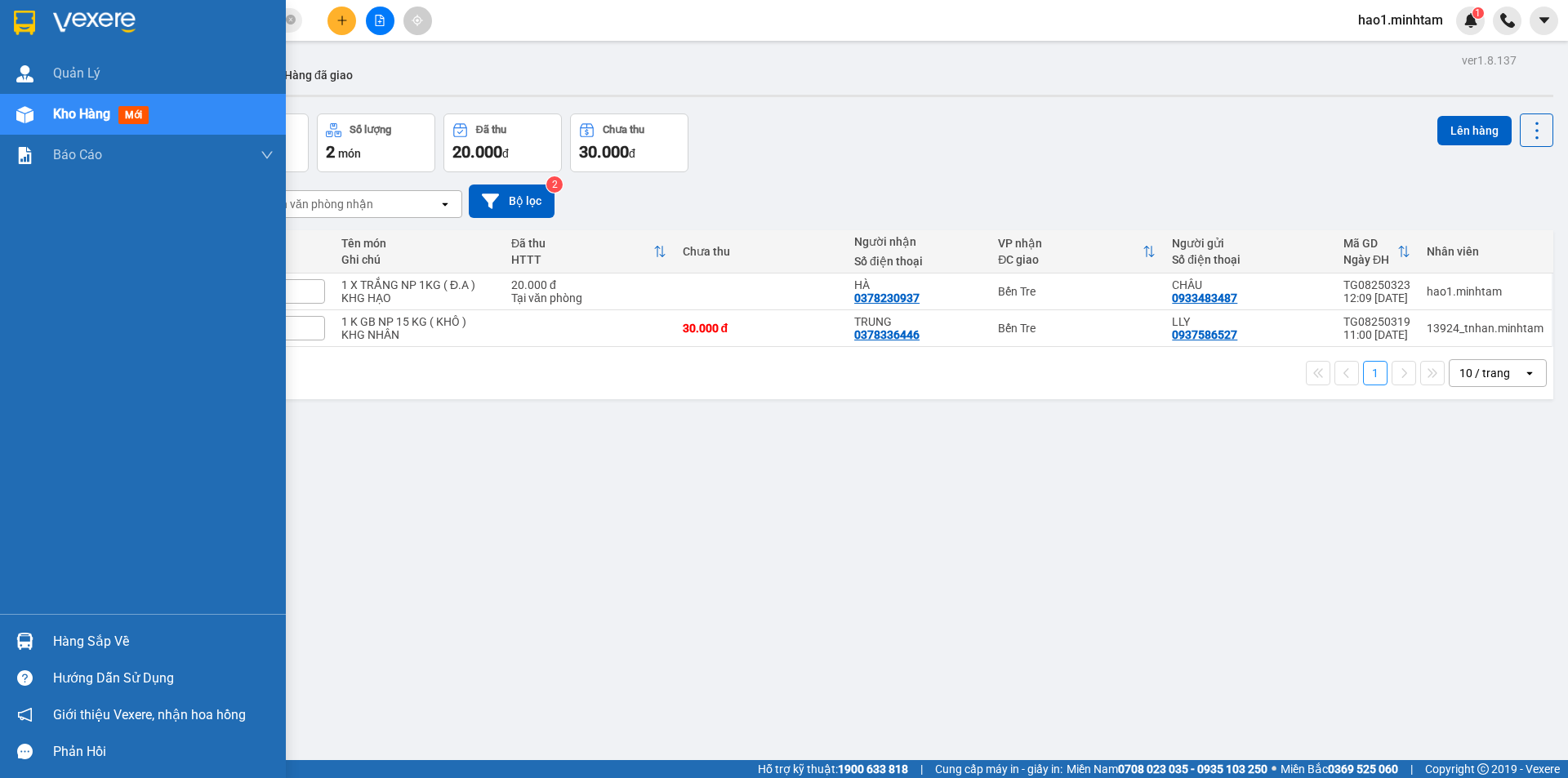
click at [39, 638] on div at bounding box center [25, 642] width 29 height 29
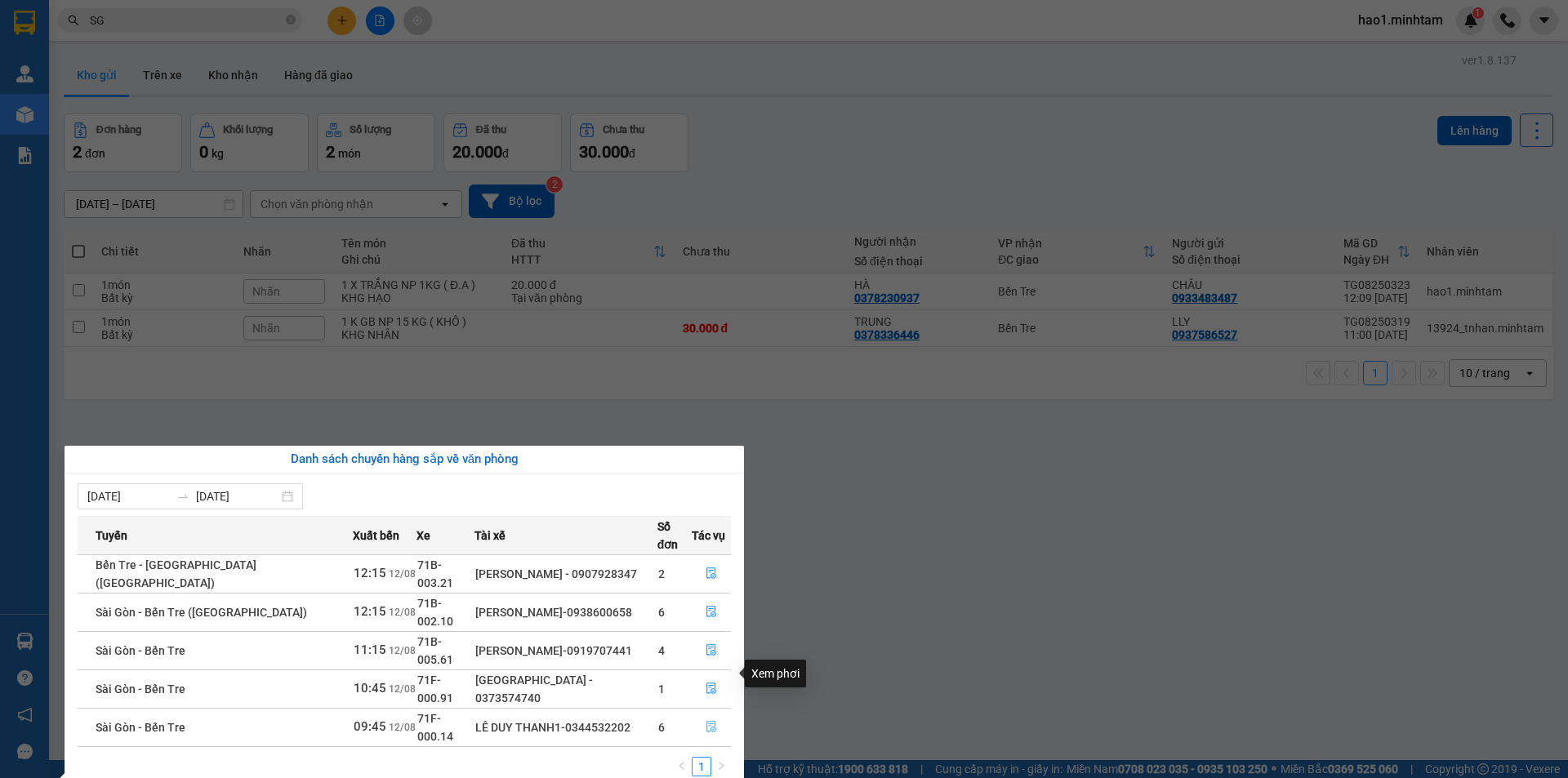
click at [706, 721] on icon "file-done" at bounding box center [711, 727] width 12 height 12
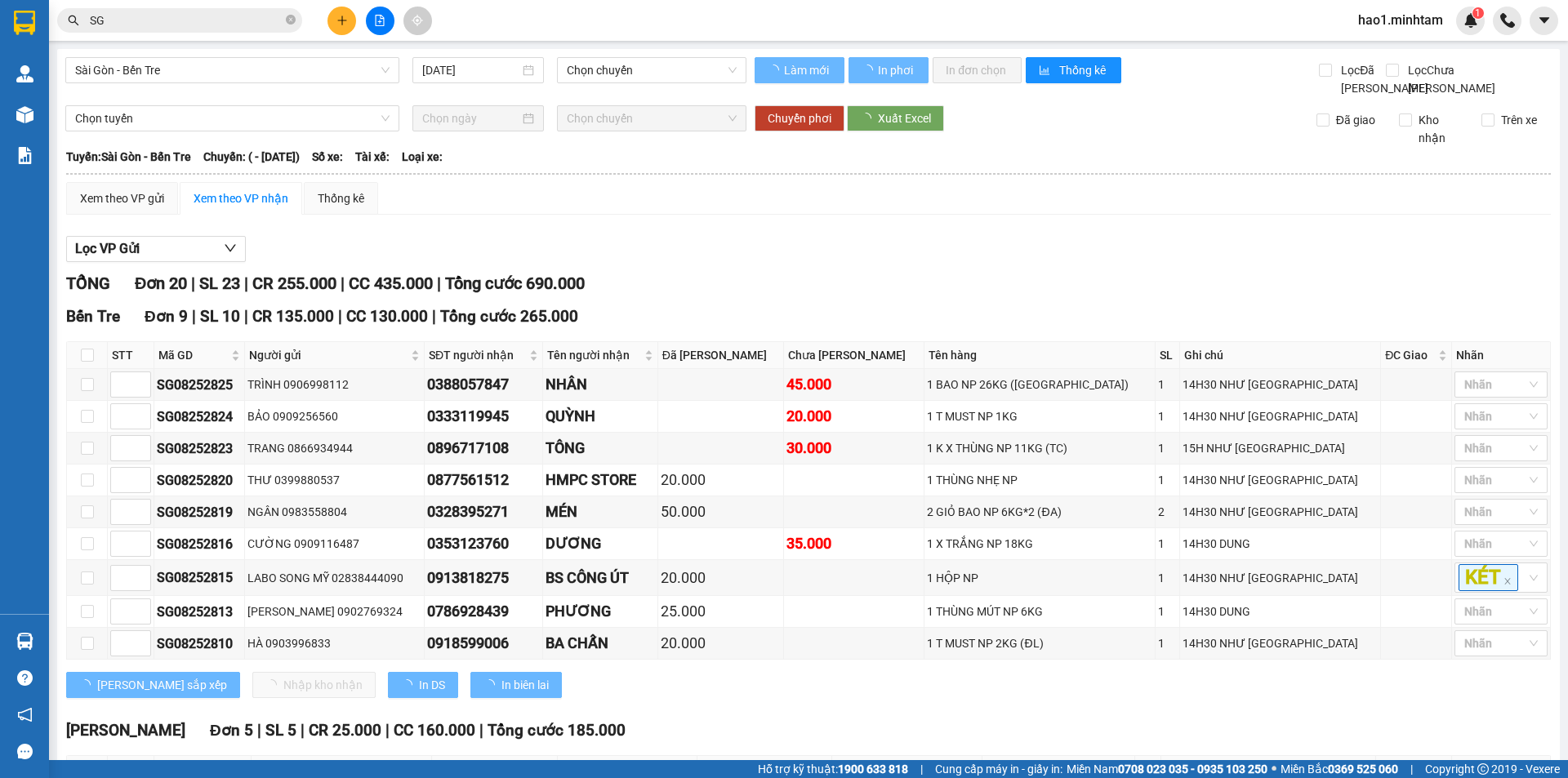
click at [796, 263] on div "Lọc VP Gửi" at bounding box center [808, 250] width 1485 height 27
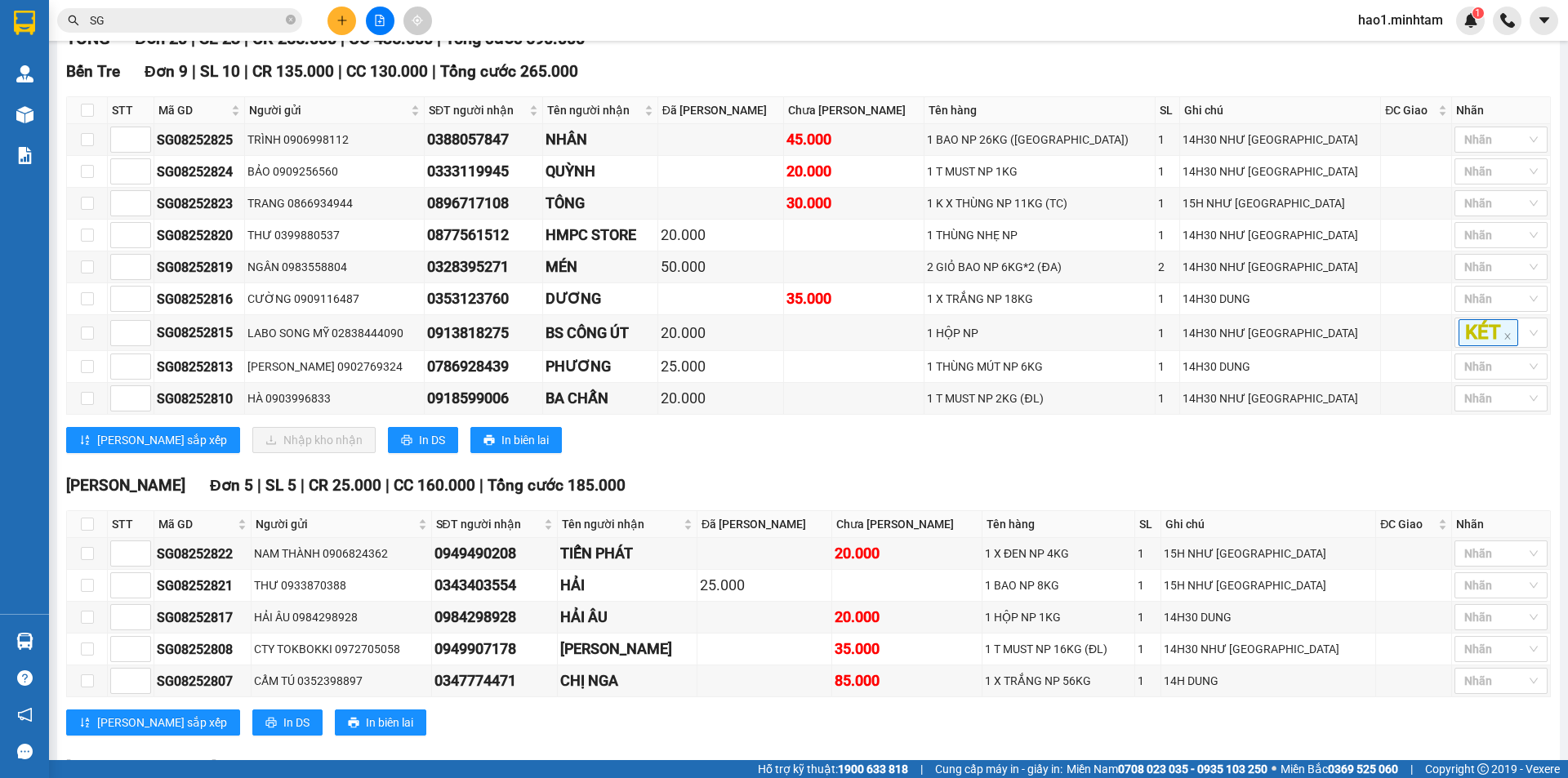
scroll to position [408, 0]
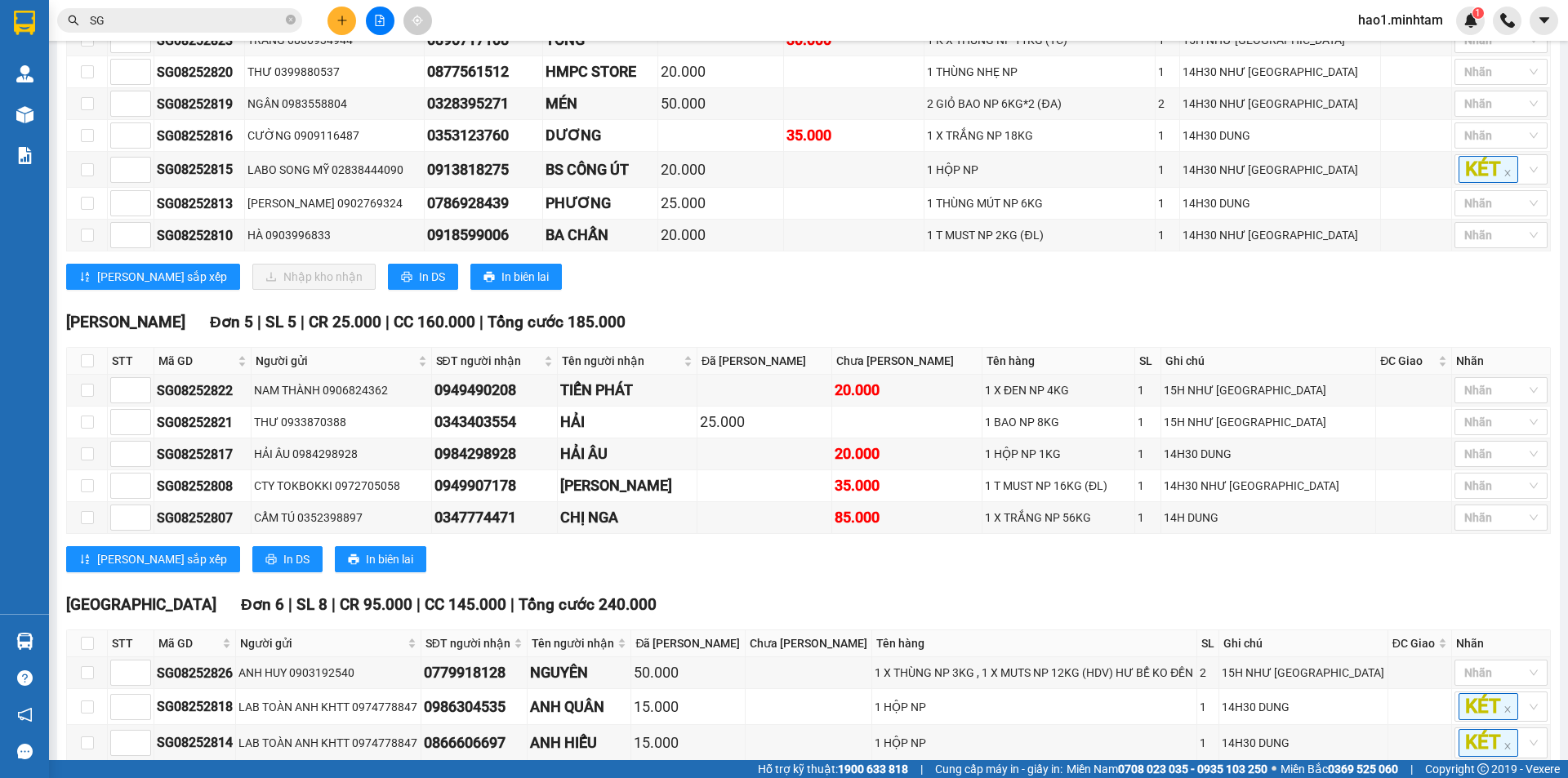
click at [786, 289] on div "[PERSON_NAME] sắp xếp Nhập kho nhận In DS In biên lai" at bounding box center [808, 276] width 1485 height 26
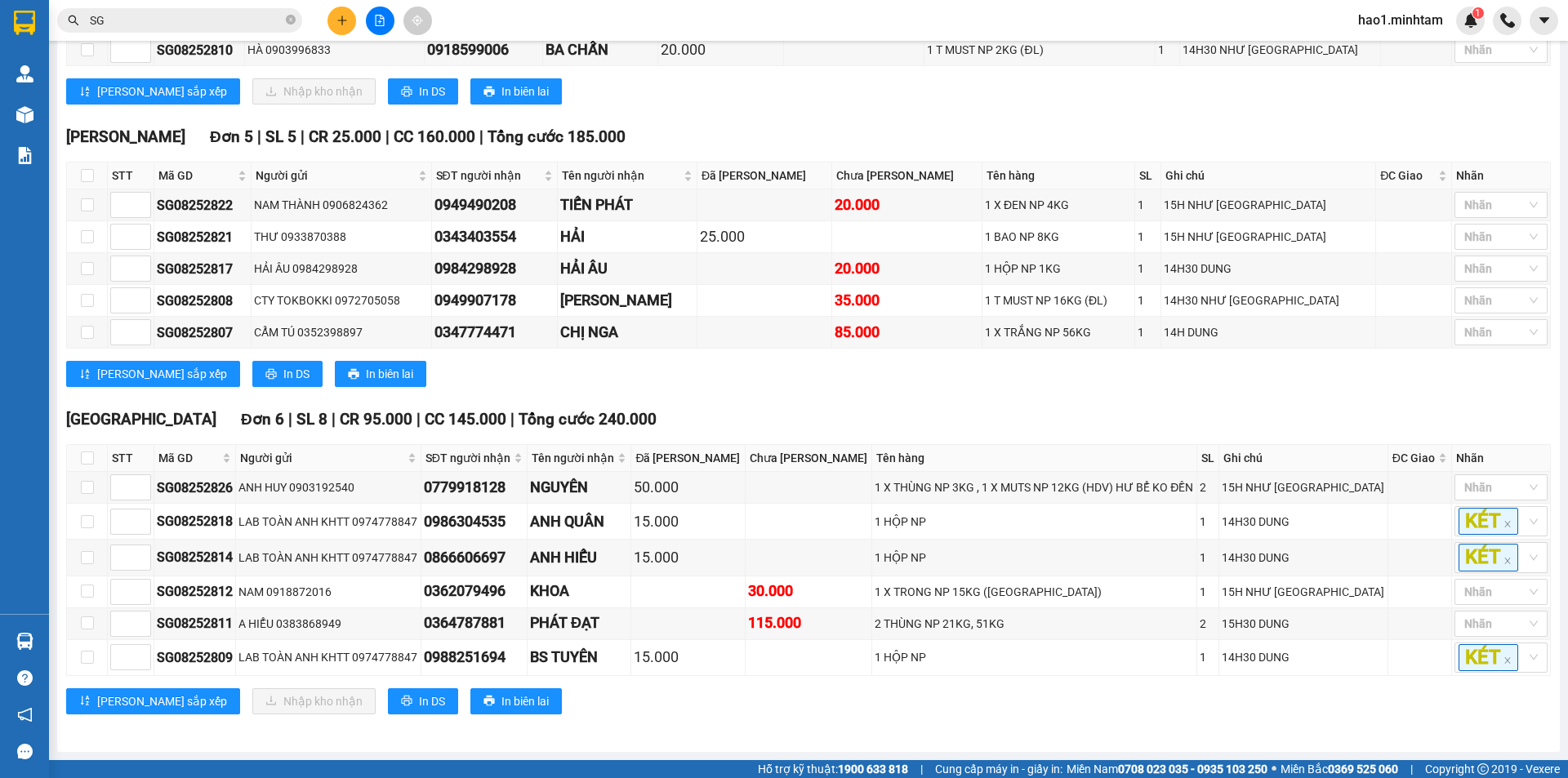
click at [778, 401] on div "TỔNG Đơn 20 | SL 23 | CR 255.000 | CC 435.000 | Tổng cước 690.000 [GEOGRAPHIC_D…" at bounding box center [808, 206] width 1485 height 1057
click at [778, 404] on div "TỔNG Đơn 20 | SL 23 | CR 255.000 | CC 435.000 | Tổng cước 690.000 [GEOGRAPHIC_D…" at bounding box center [808, 206] width 1485 height 1057
click at [777, 404] on div "TỔNG Đơn 20 | SL 23 | CR 255.000 | CC 435.000 | Tổng cước 690.000 [GEOGRAPHIC_D…" at bounding box center [808, 206] width 1485 height 1057
click at [775, 404] on div "TỔNG Đơn 20 | SL 23 | CR 255.000 | CC 435.000 | Tổng cước 690.000 [GEOGRAPHIC_D…" at bounding box center [808, 206] width 1485 height 1057
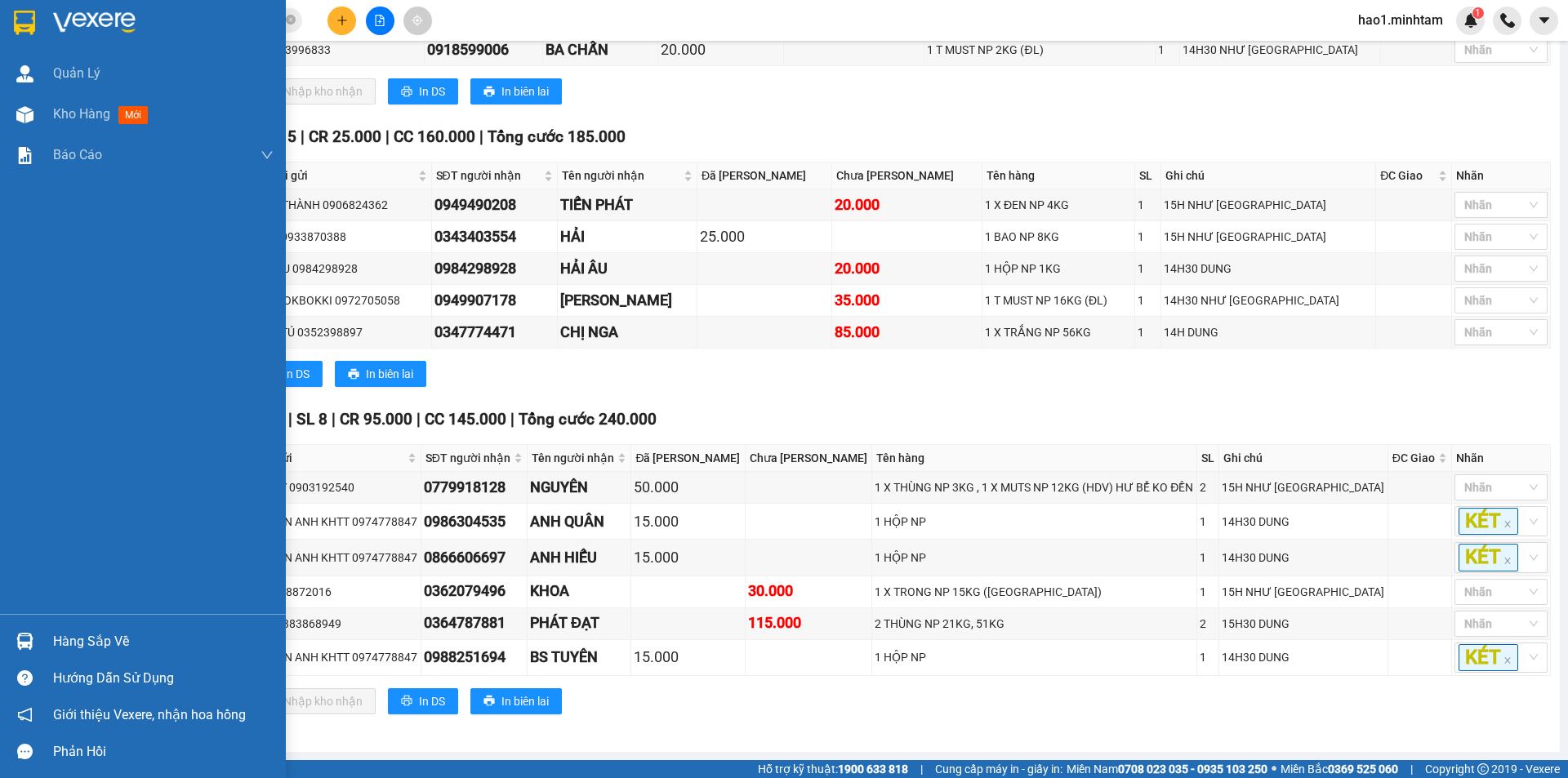
click at [29, 20] on img at bounding box center [24, 22] width 21 height 24
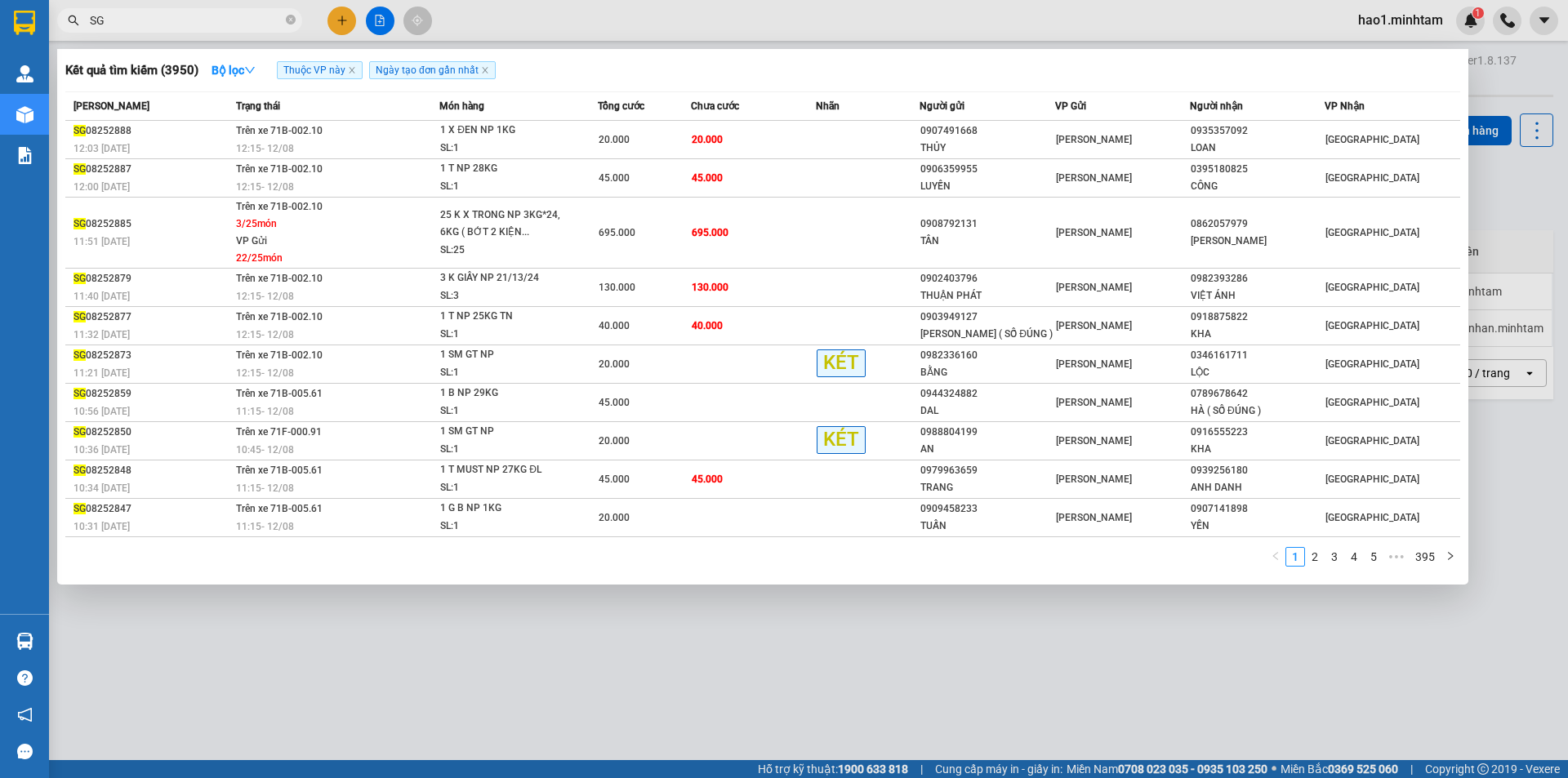
click at [241, 19] on input "SG" at bounding box center [186, 20] width 193 height 18
click at [287, 24] on icon "close-circle" at bounding box center [290, 19] width 10 height 10
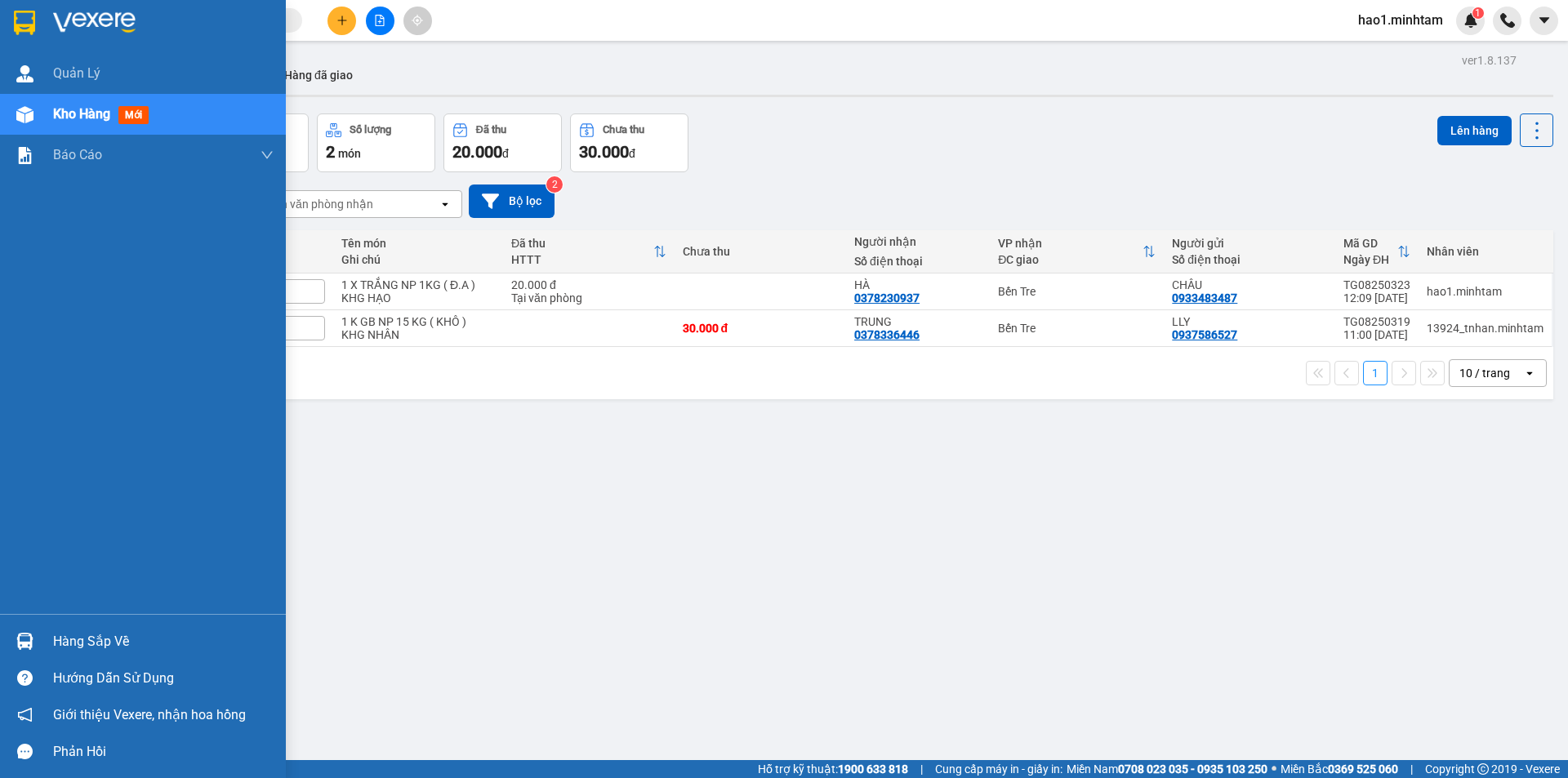
click at [9, 20] on div at bounding box center [142, 26] width 286 height 53
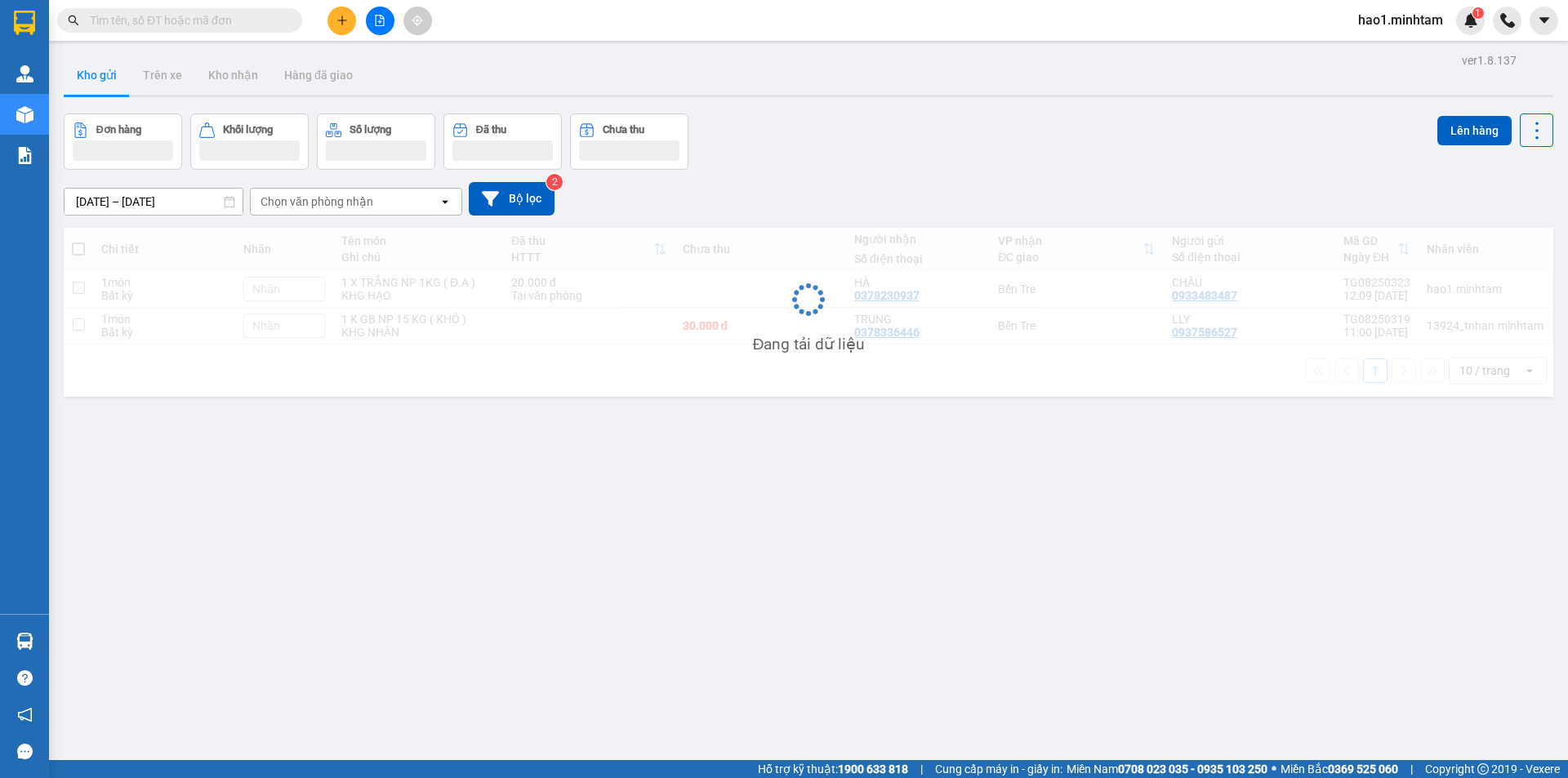
click at [756, 24] on div "Kết quả tìm kiếm ( 3950 ) Bộ lọc Thuộc VP này Ngày tạo đơn gần nhất Mã ĐH Trạng…" at bounding box center [784, 20] width 1568 height 41
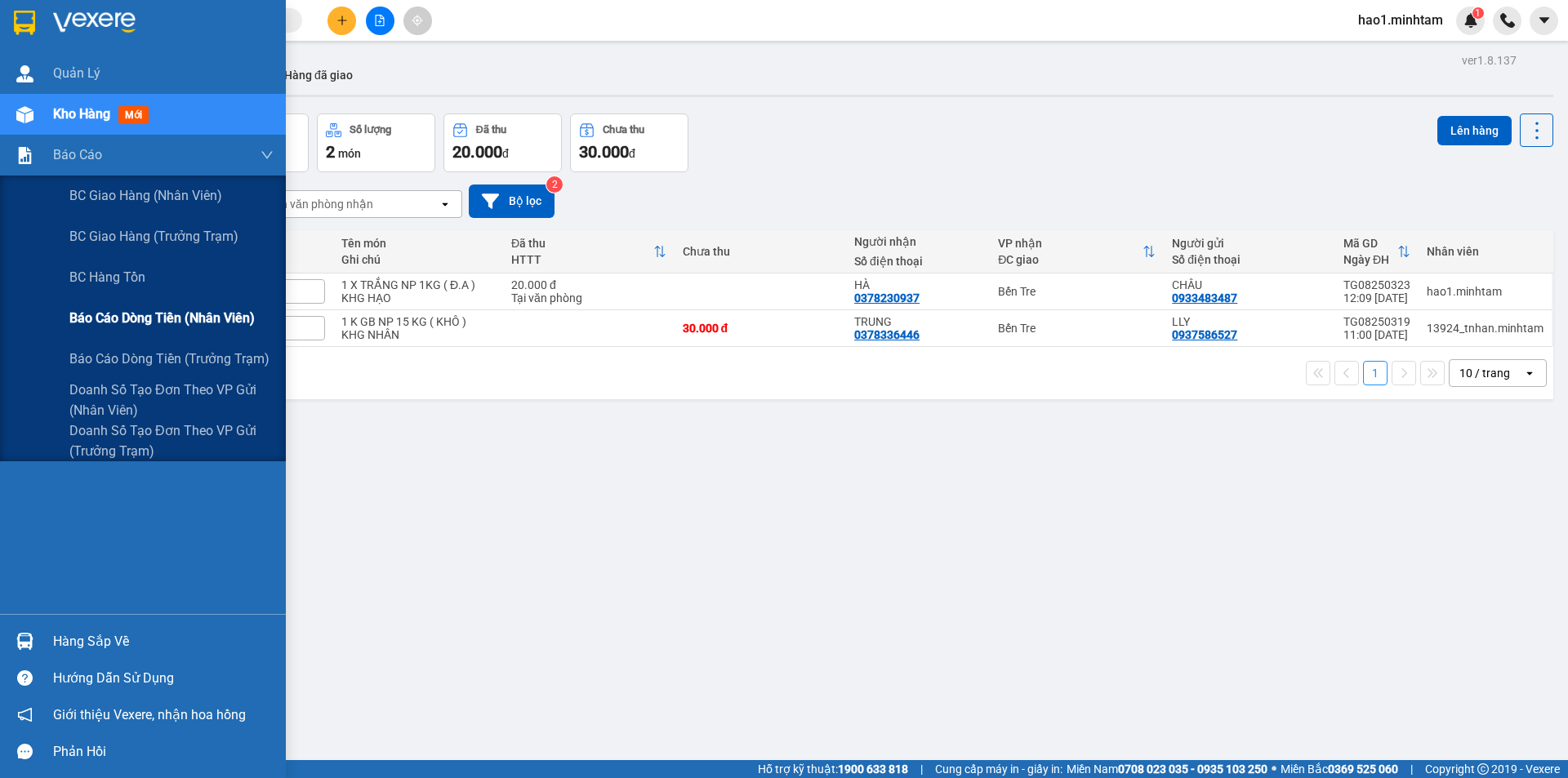
click at [119, 322] on span "Báo cáo dòng tiền (nhân viên)" at bounding box center [162, 317] width 185 height 20
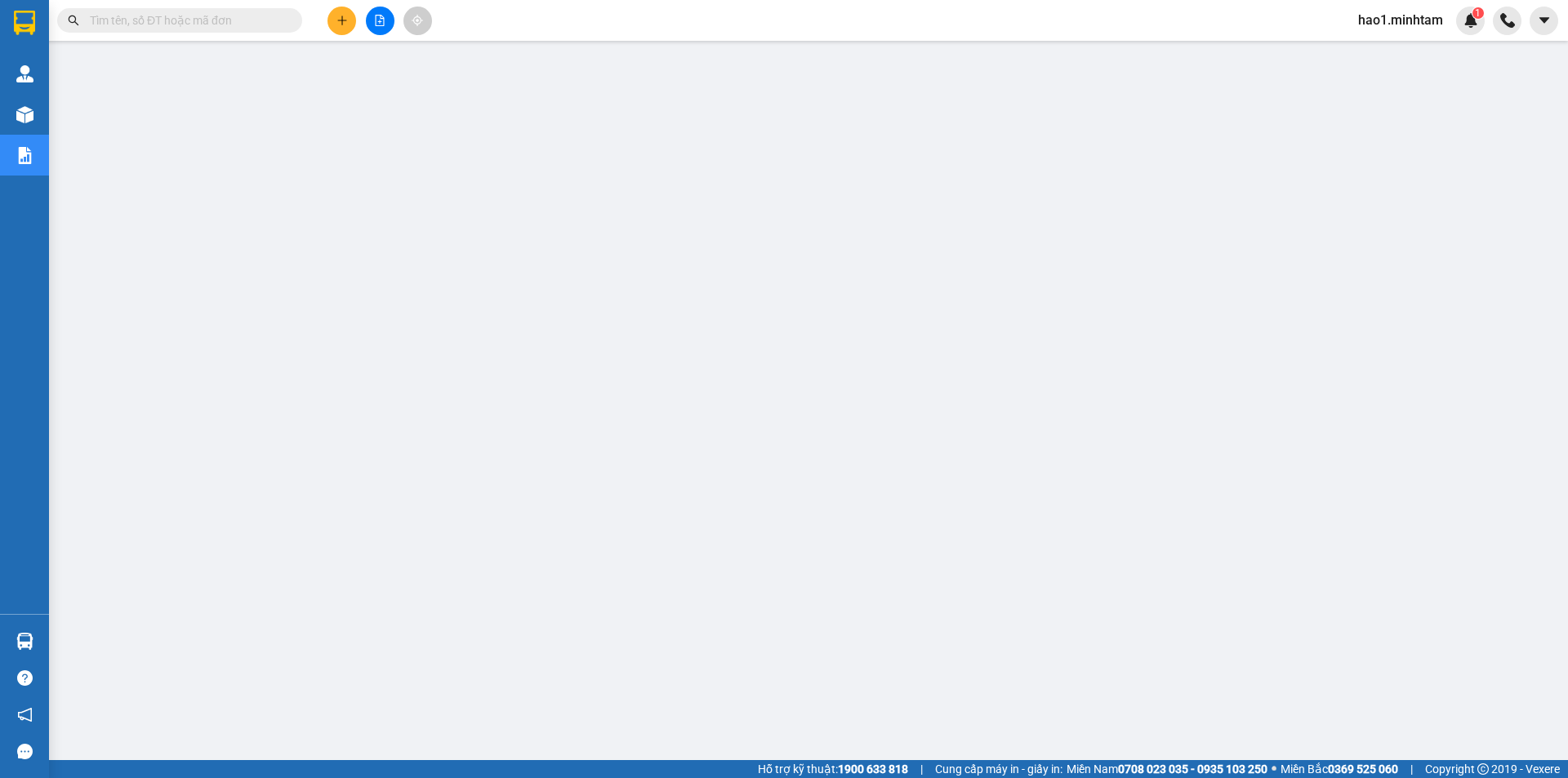
click at [186, 20] on input "text" at bounding box center [186, 20] width 193 height 18
click at [235, 18] on input "text" at bounding box center [186, 20] width 193 height 18
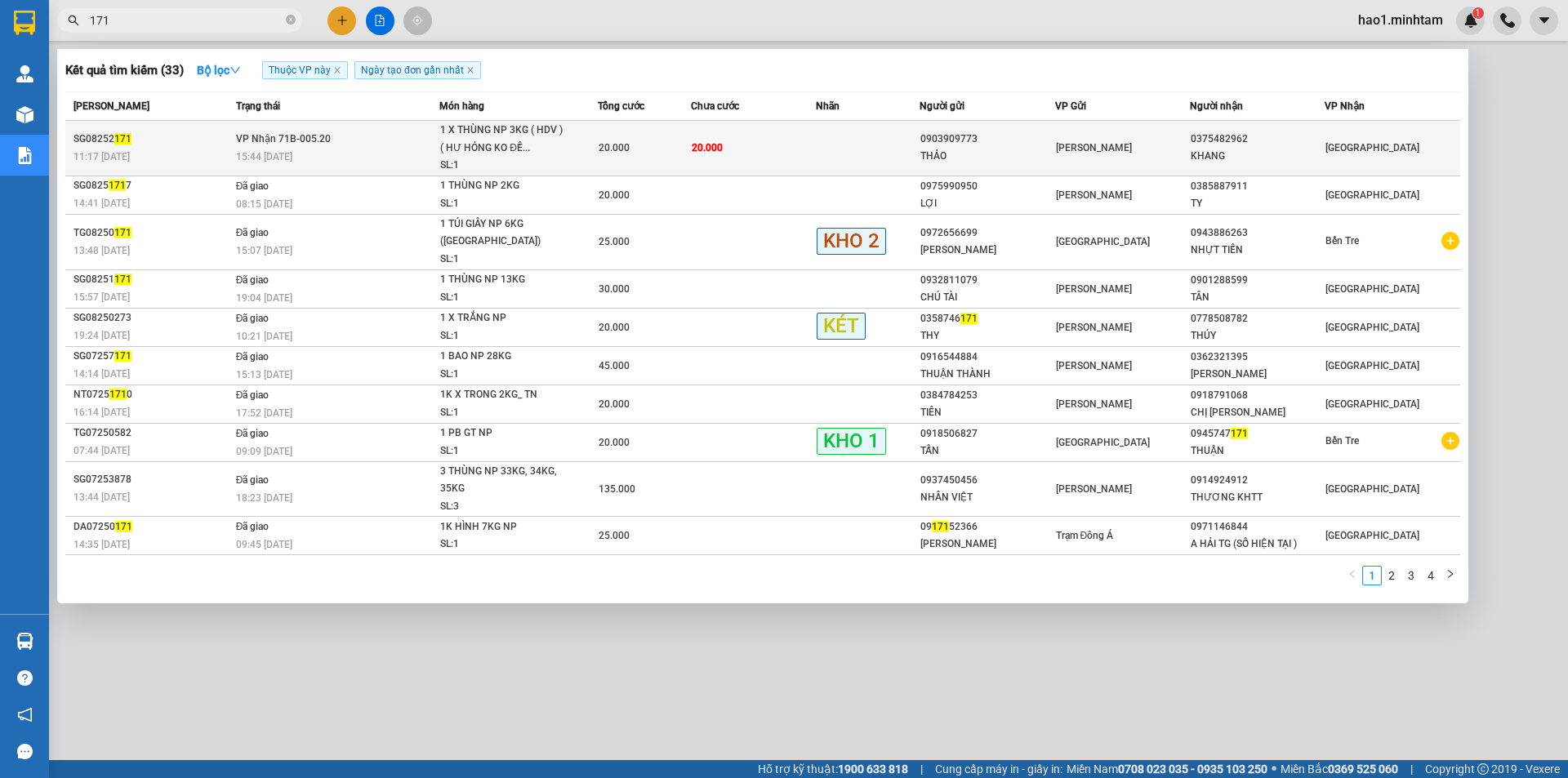
type input "171"
click at [771, 149] on td "20.000" at bounding box center [753, 148] width 125 height 55
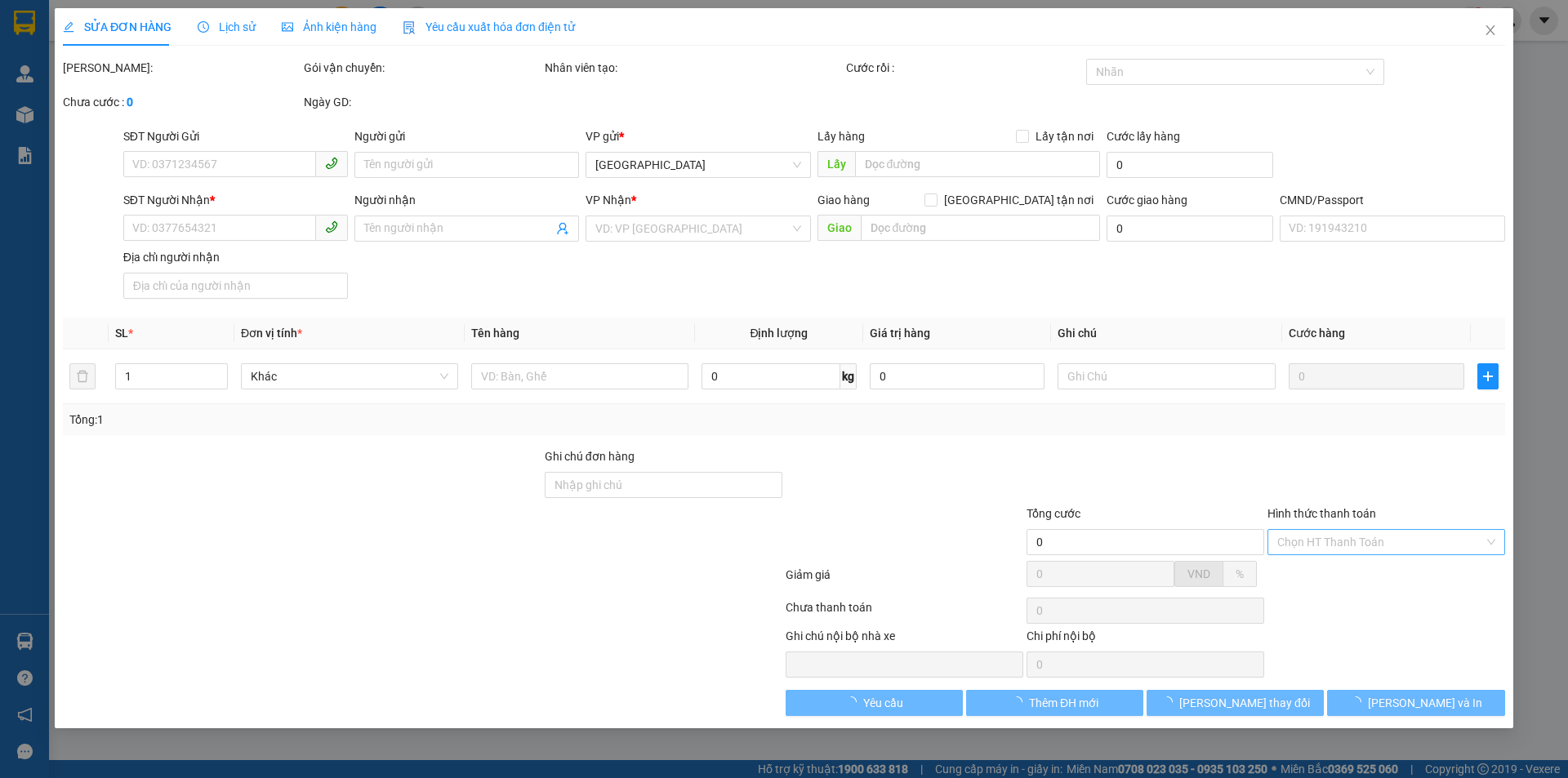
type input "0903909773"
type input "THẢO"
type input "0375482962"
type input "KHANG"
type input "20.000"
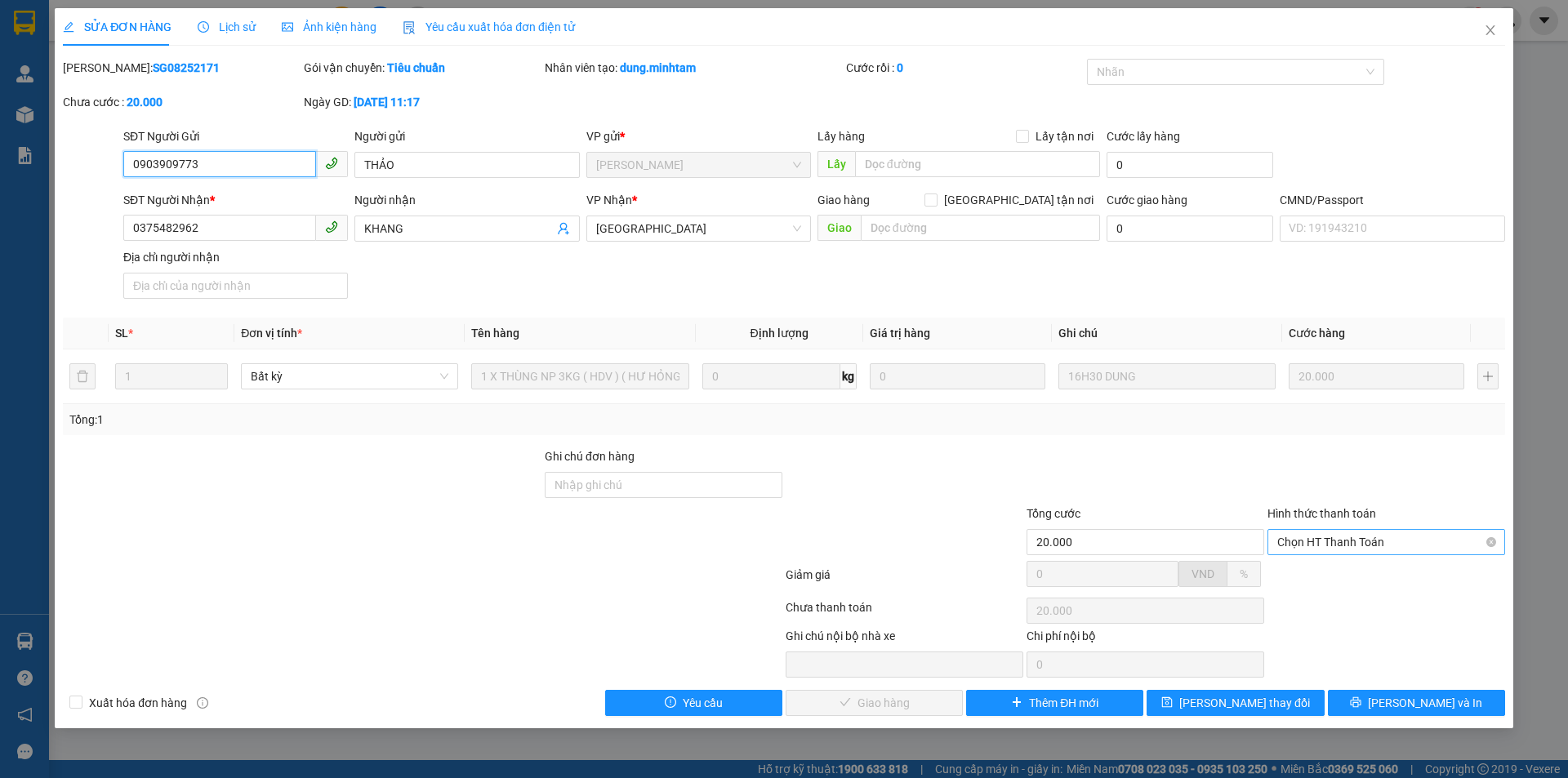
click at [1343, 551] on span "Chọn HT Thanh Toán" at bounding box center [1385, 541] width 218 height 24
drag, startPoint x: 1341, startPoint y: 568, endPoint x: 1139, endPoint y: 651, distance: 218.4
click at [1340, 569] on div "Tại văn phòng" at bounding box center [1385, 575] width 218 height 18
type input "0"
click at [909, 702] on span "[PERSON_NAME] và Giao hàng" at bounding box center [895, 703] width 157 height 18
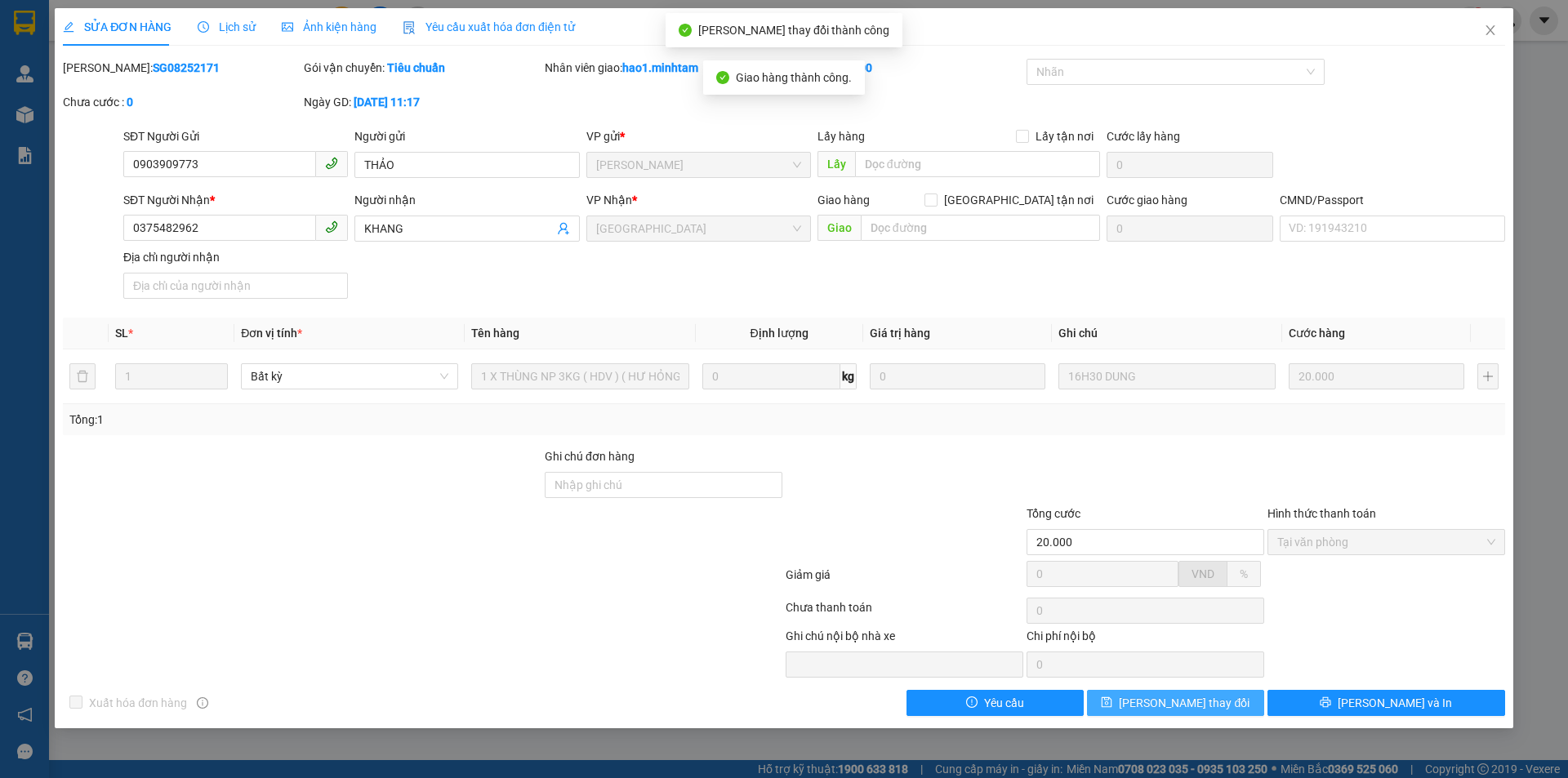
click at [1237, 704] on button "[PERSON_NAME] thay đổi" at bounding box center [1175, 703] width 177 height 26
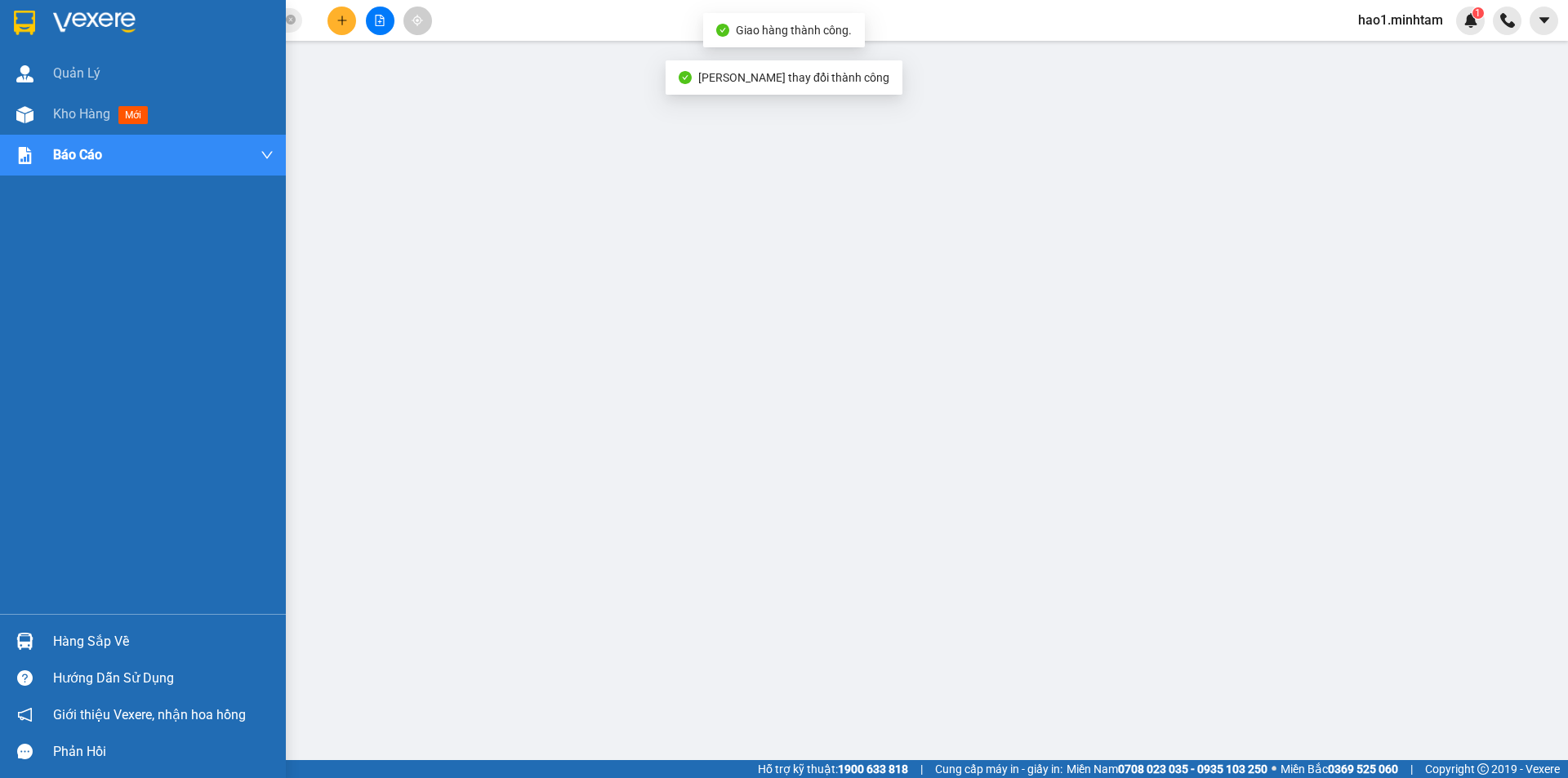
drag, startPoint x: 37, startPoint y: 24, endPoint x: 316, endPoint y: 43, distance: 279.6
click at [39, 24] on div at bounding box center [142, 26] width 286 height 53
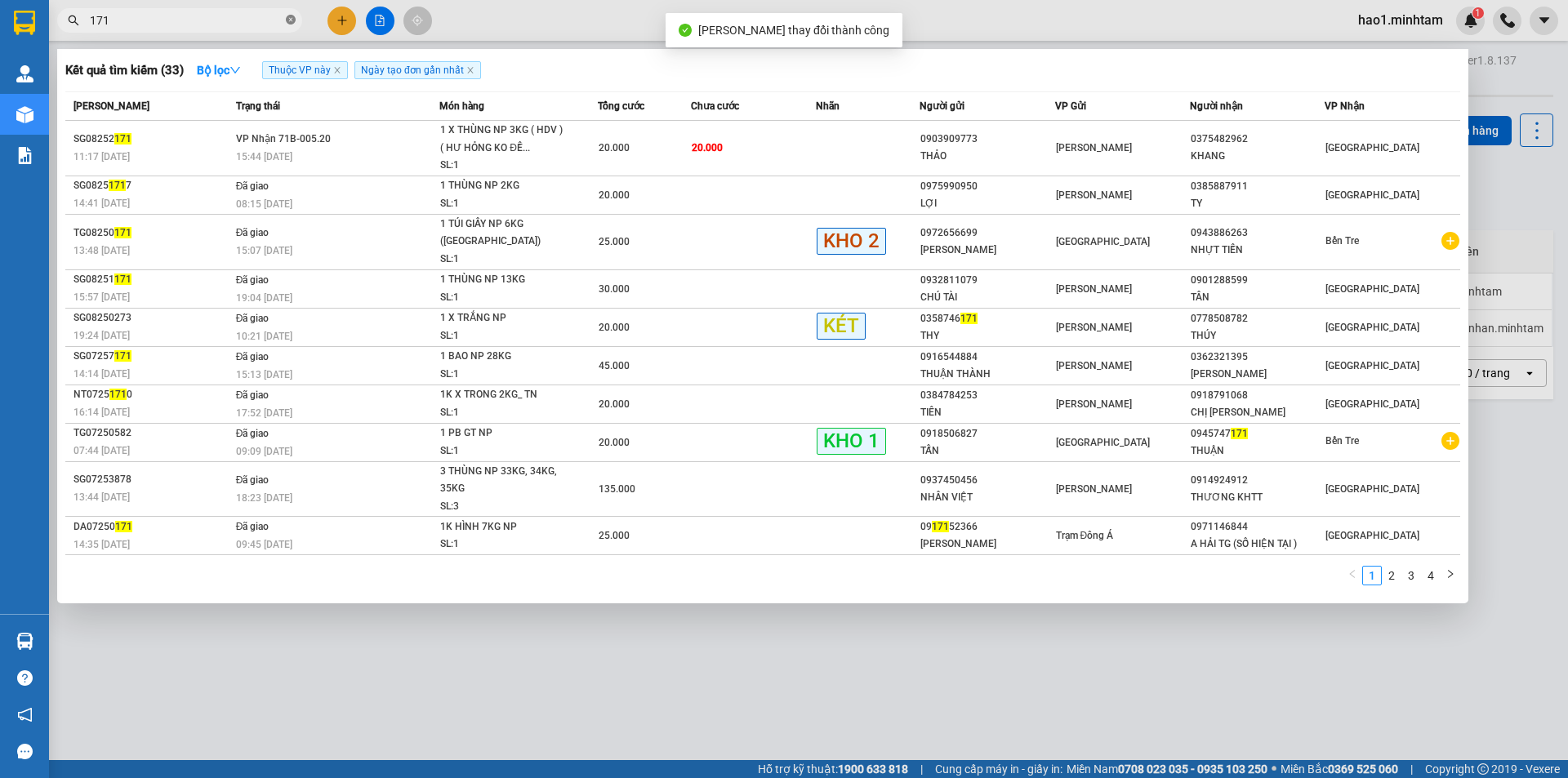
click at [288, 21] on icon "close-circle" at bounding box center [290, 19] width 10 height 10
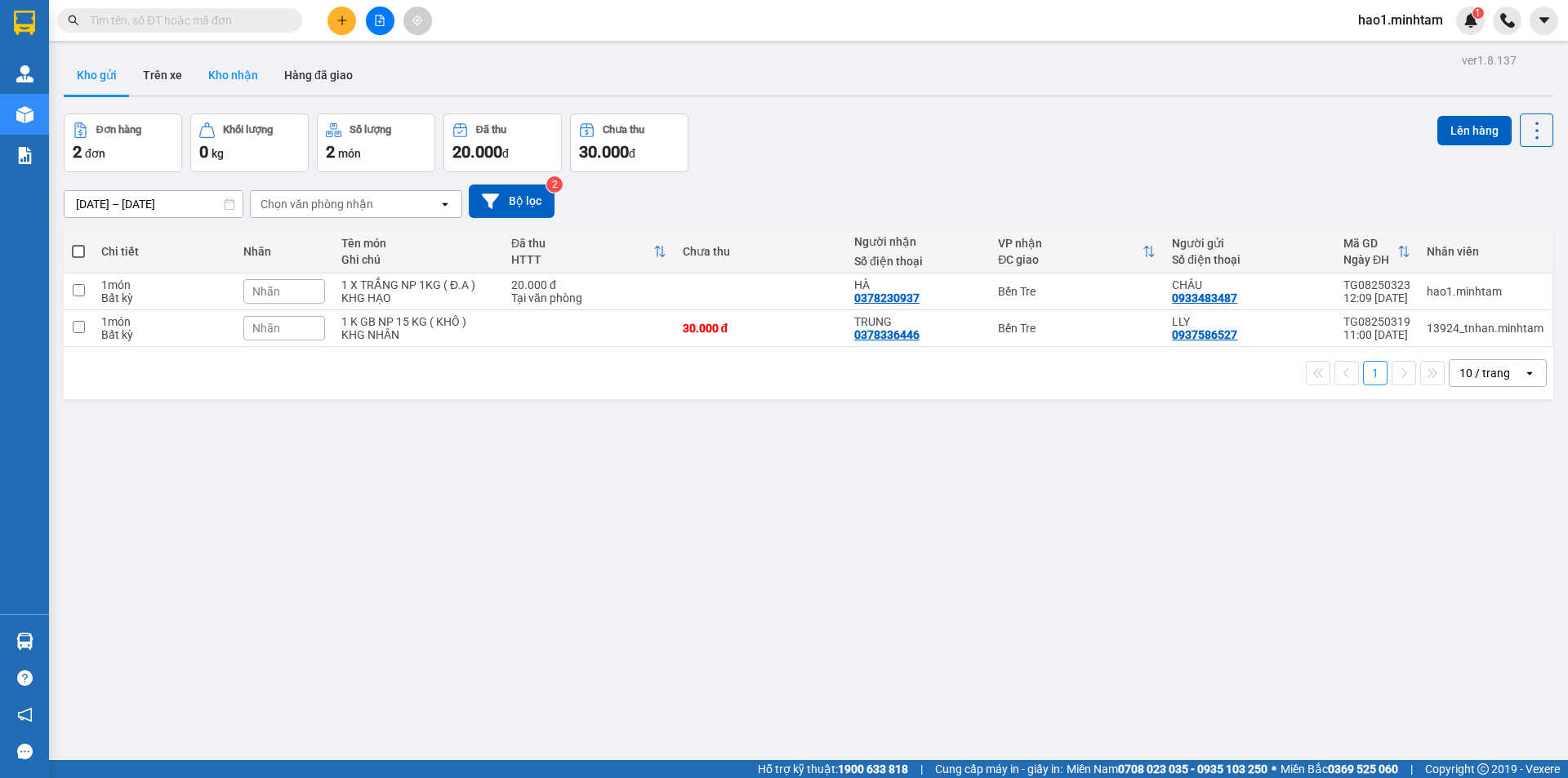
click at [222, 67] on button "Kho nhận" at bounding box center [233, 75] width 75 height 39
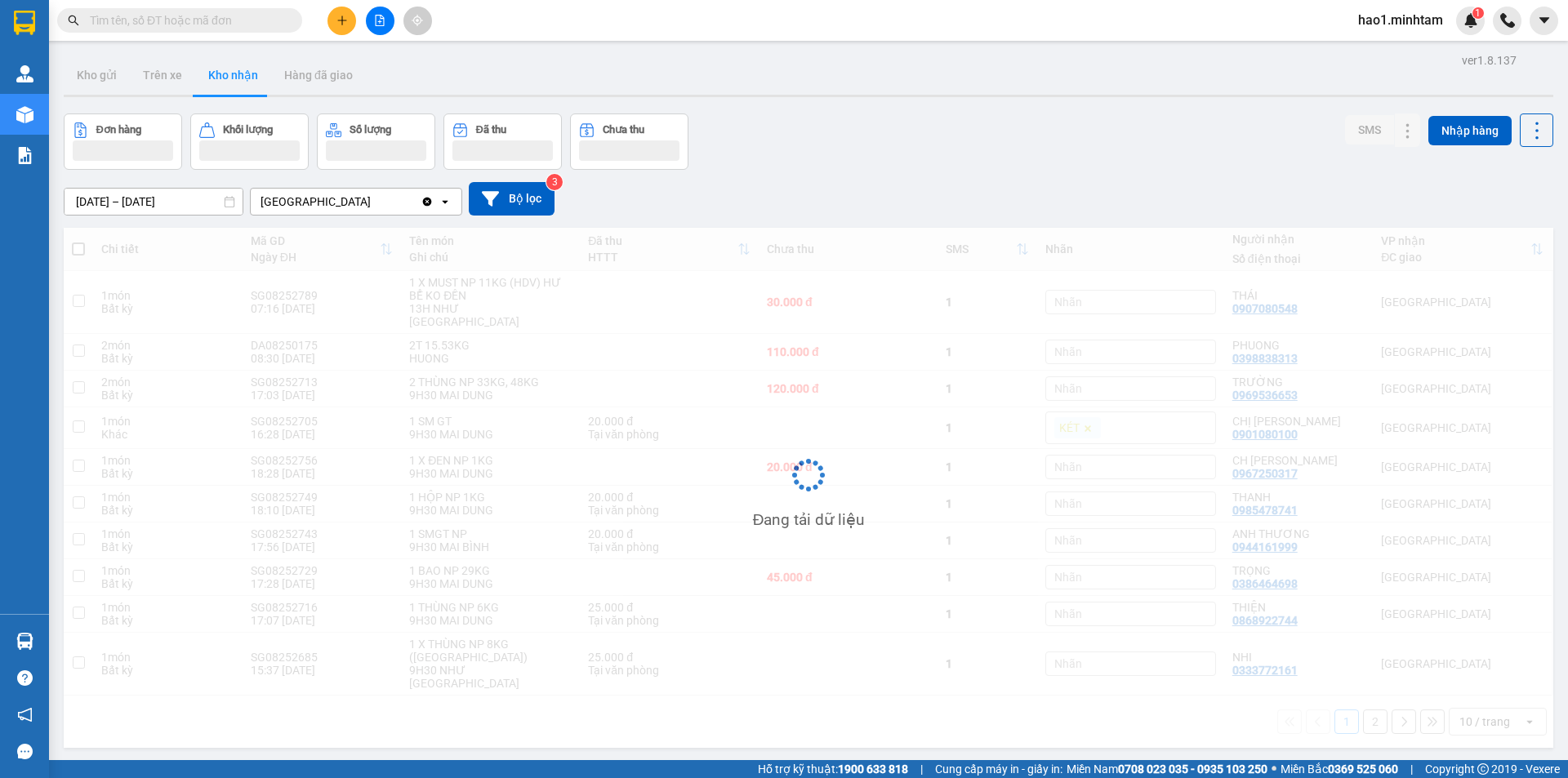
click at [949, 100] on div "ver 1.8.137 Kho gửi Trên xe Kho nhận Hàng đã giao Đơn hàng Khối lượng Số lượng …" at bounding box center [808, 438] width 1502 height 778
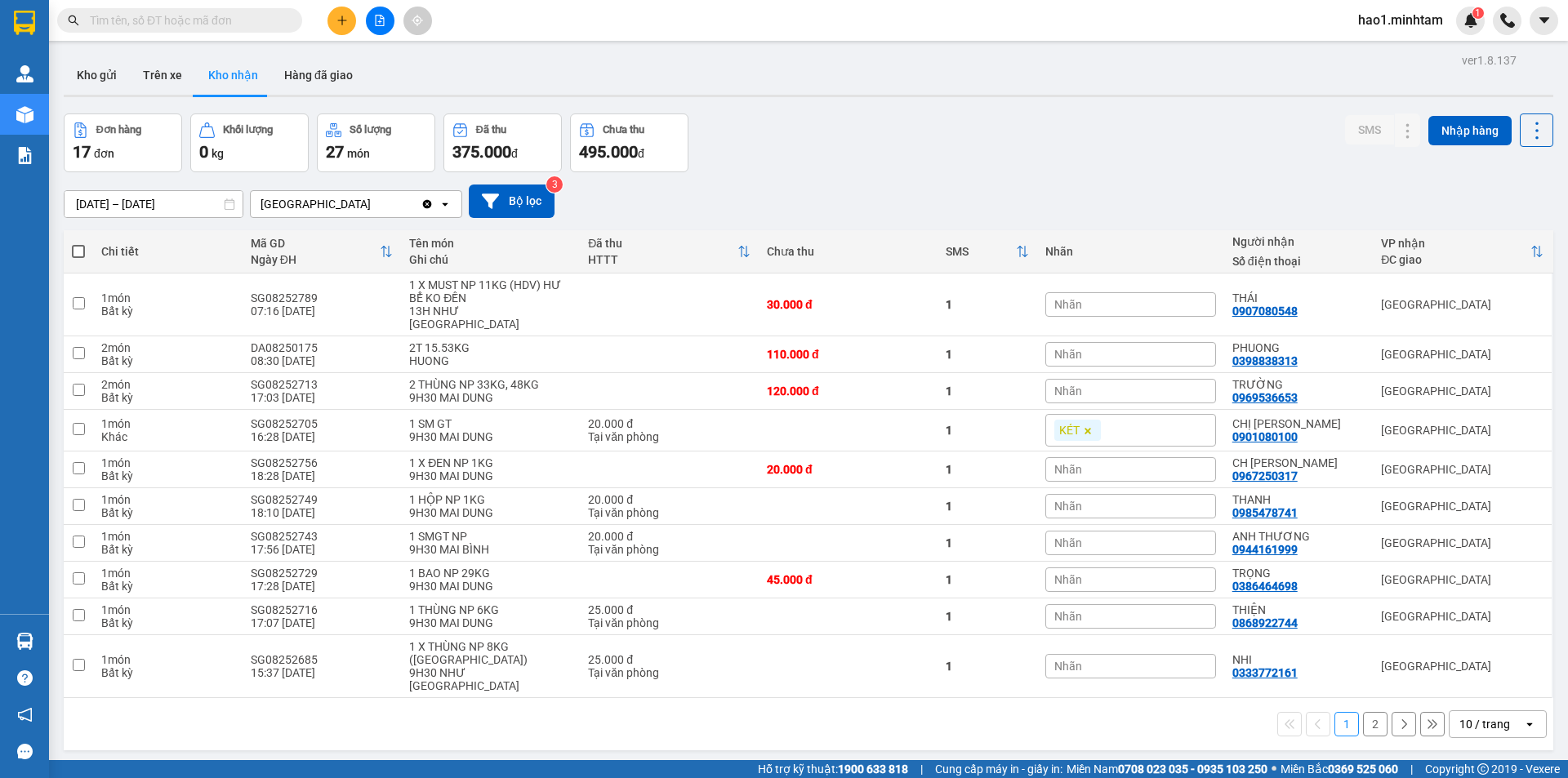
click at [117, 204] on input "[DATE] – [DATE]" at bounding box center [154, 203] width 178 height 26
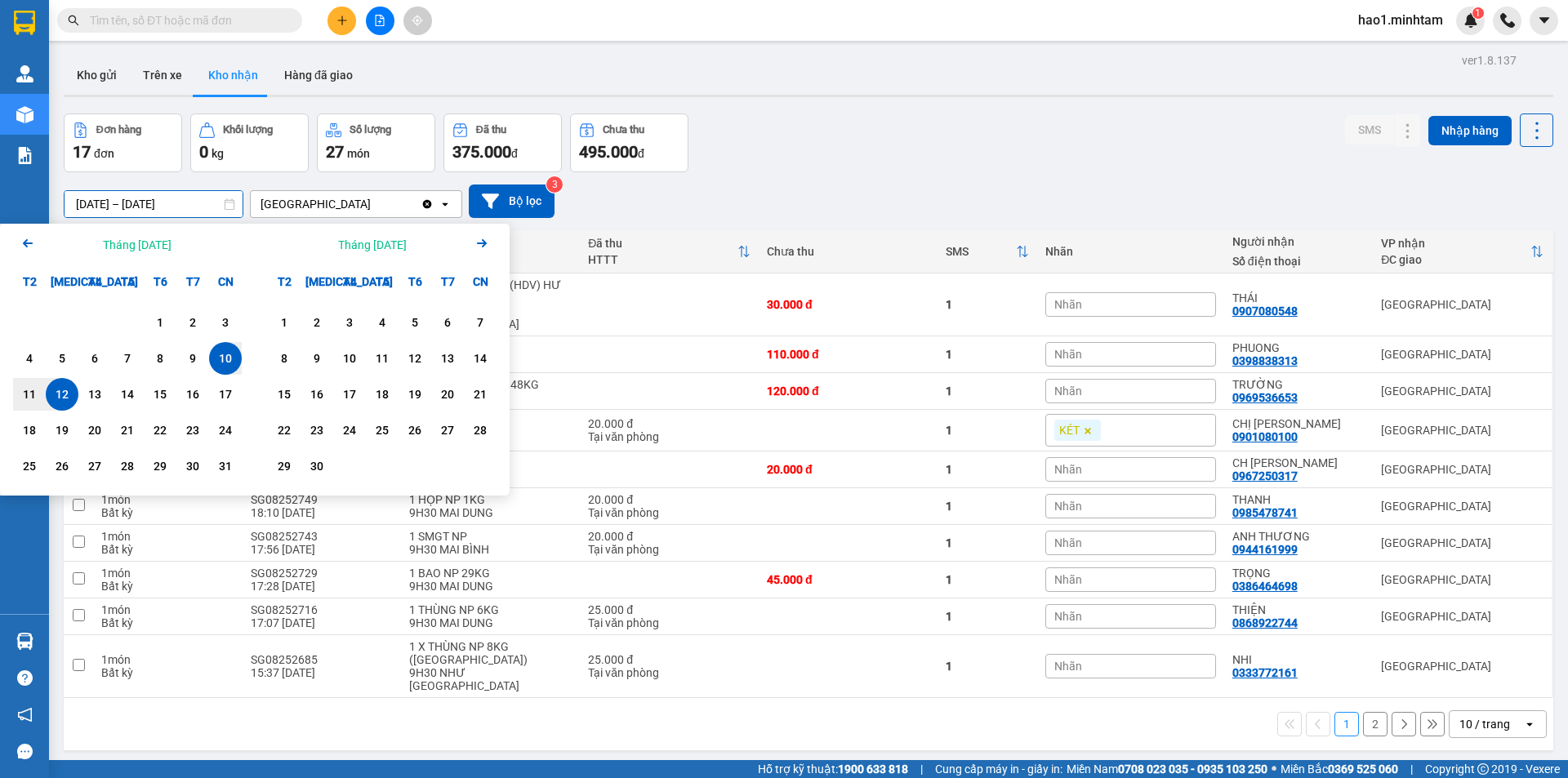
click at [31, 238] on icon "Arrow Left" at bounding box center [28, 243] width 19 height 19
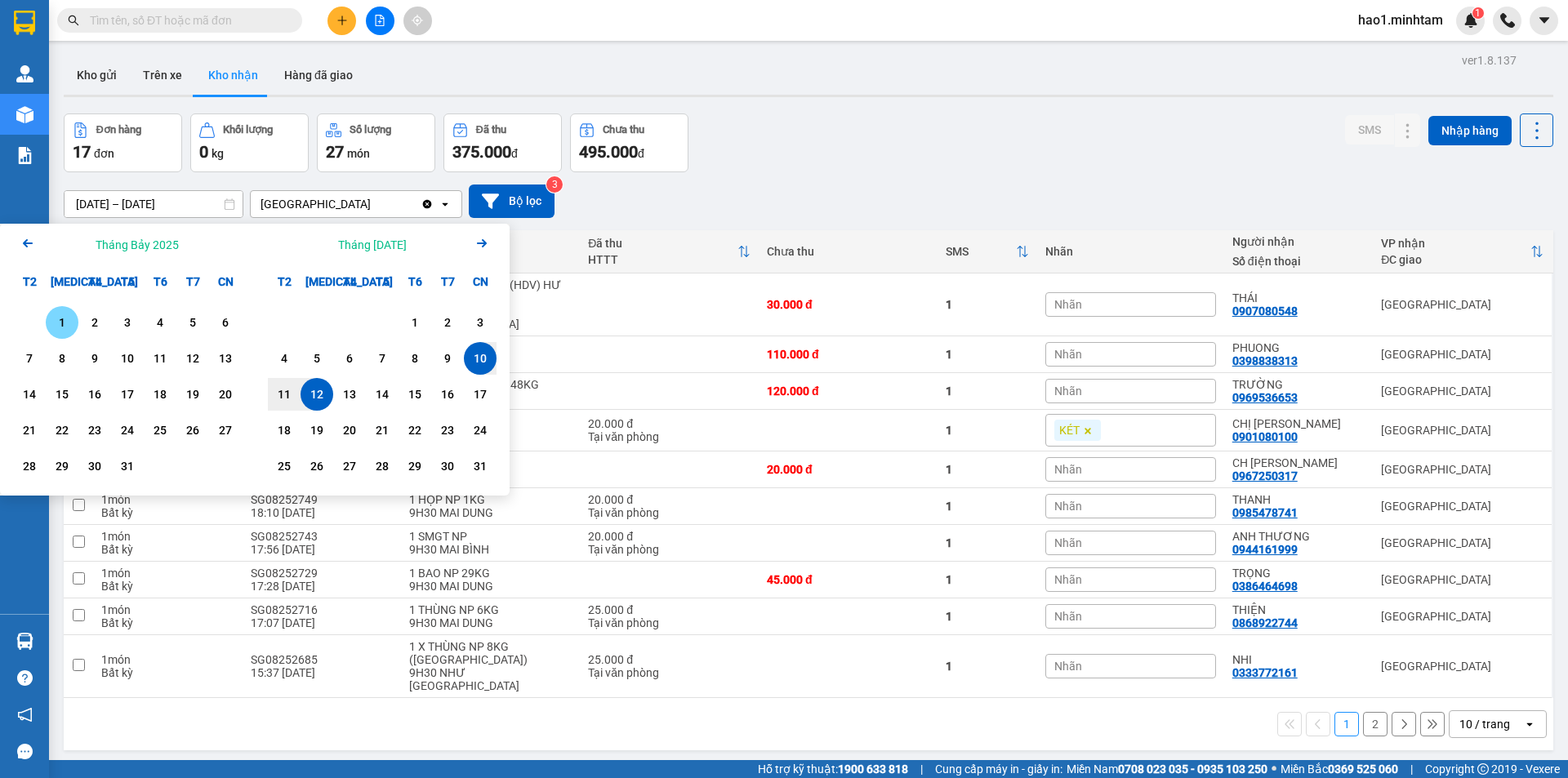
click at [33, 239] on icon "Arrow Left" at bounding box center [28, 243] width 19 height 19
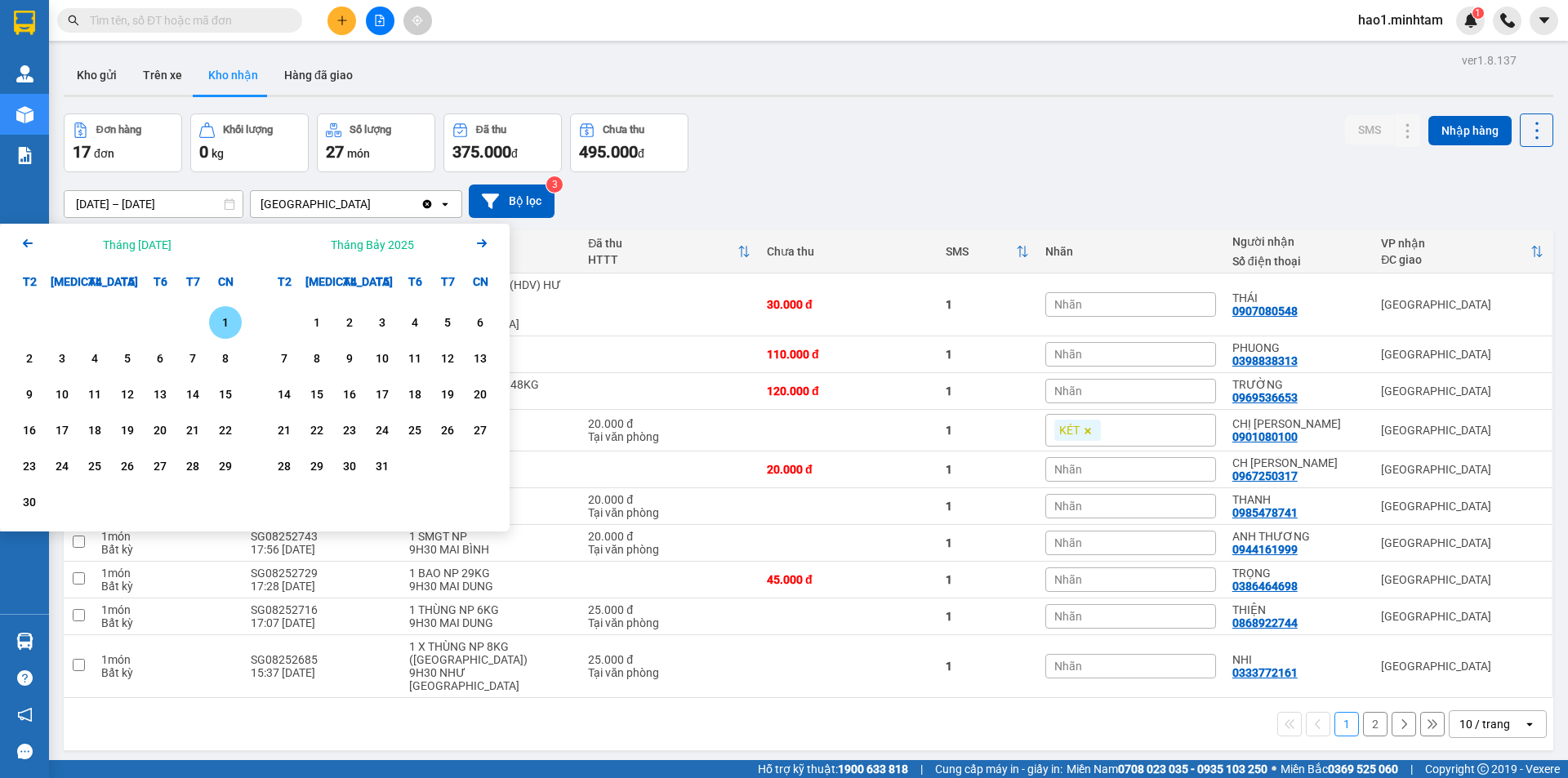
click at [226, 321] on div "1" at bounding box center [226, 322] width 23 height 19
click at [477, 246] on icon "Arrow Right" at bounding box center [482, 243] width 19 height 19
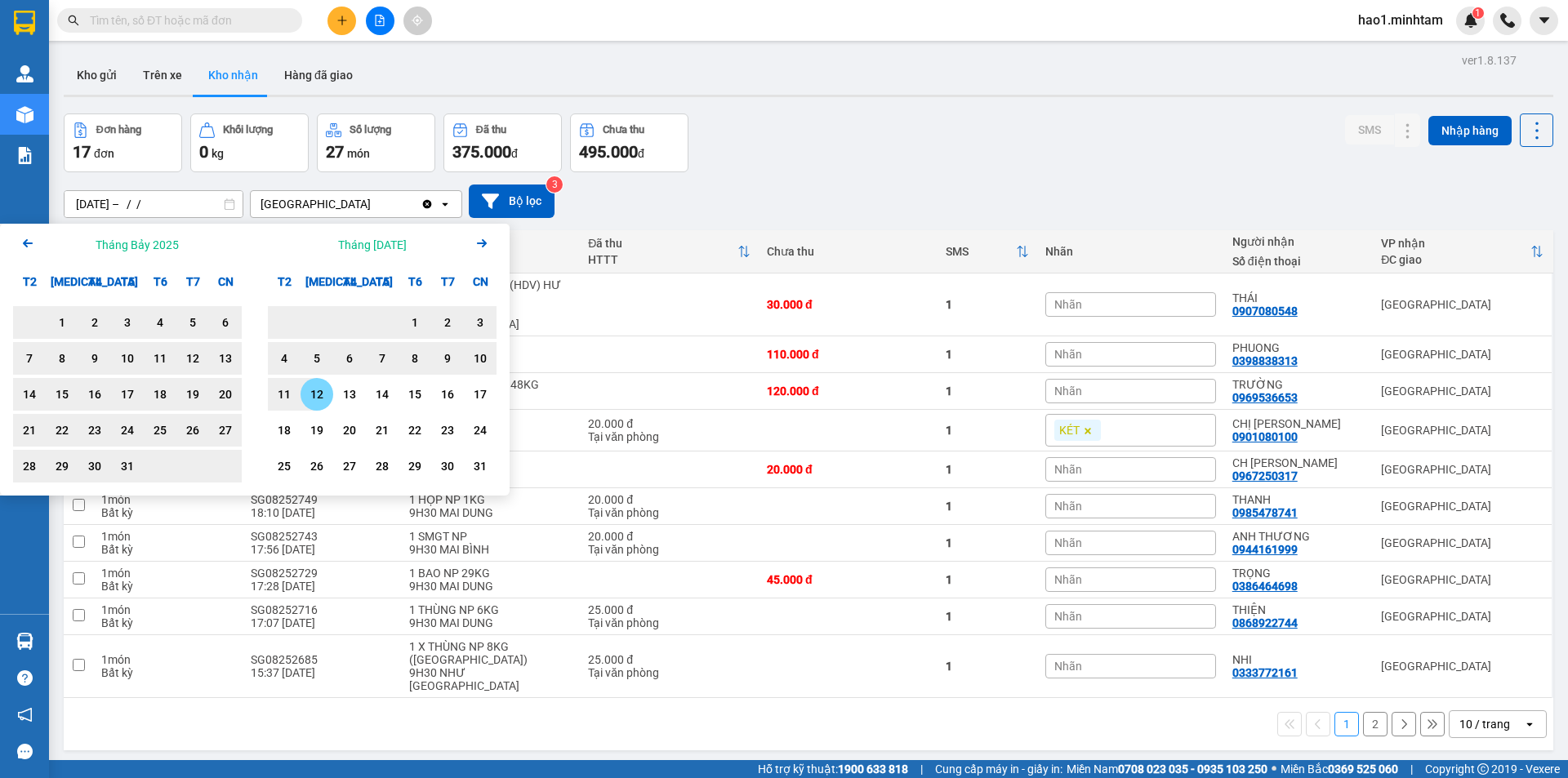
click at [326, 403] on div "12" at bounding box center [317, 394] width 23 height 19
type input "[DATE] – [DATE]"
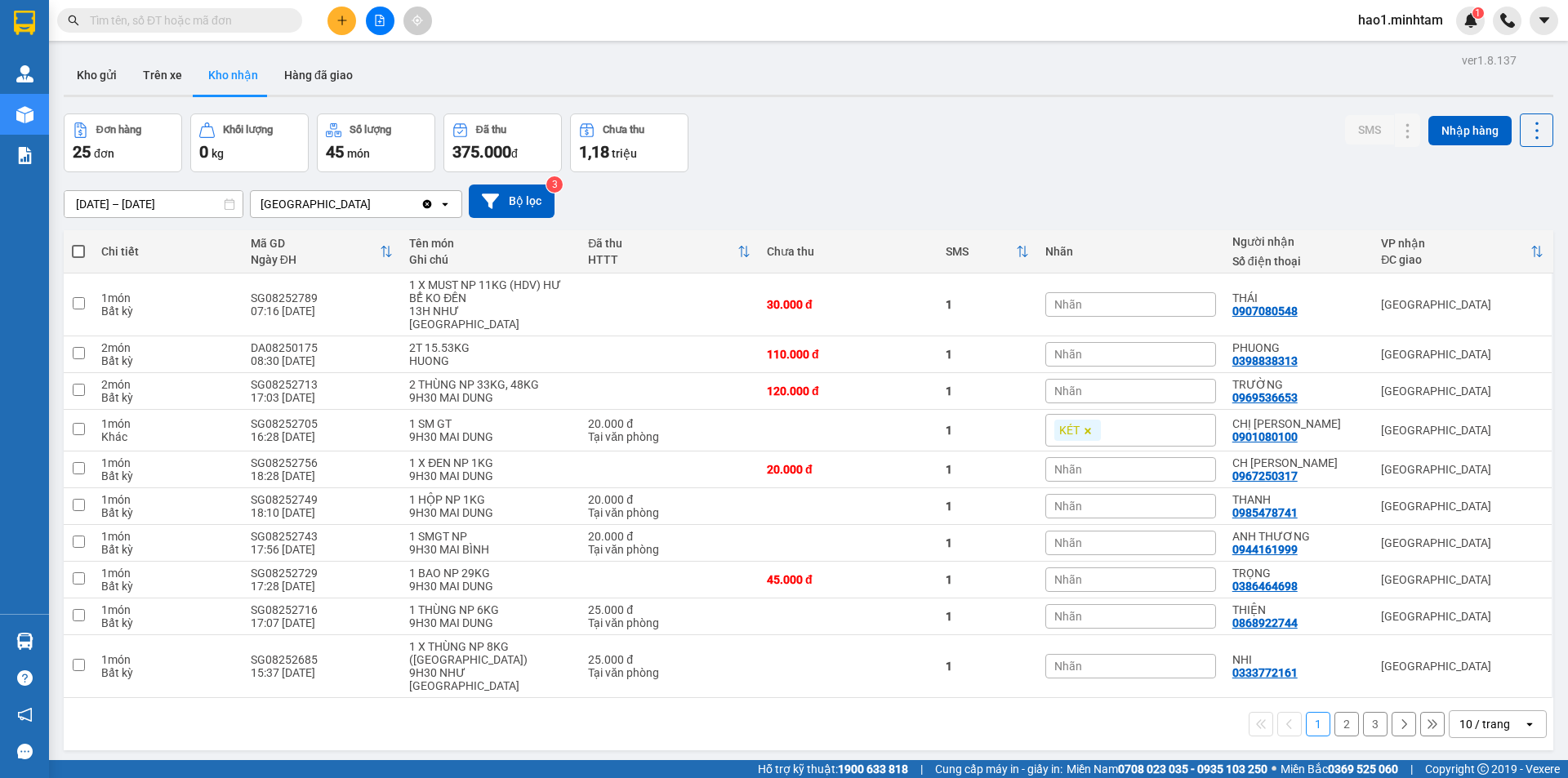
click at [1108, 176] on div "[DATE] – [DATE] Press the down arrow key to interact with the calendar and sele…" at bounding box center [808, 201] width 1490 height 58
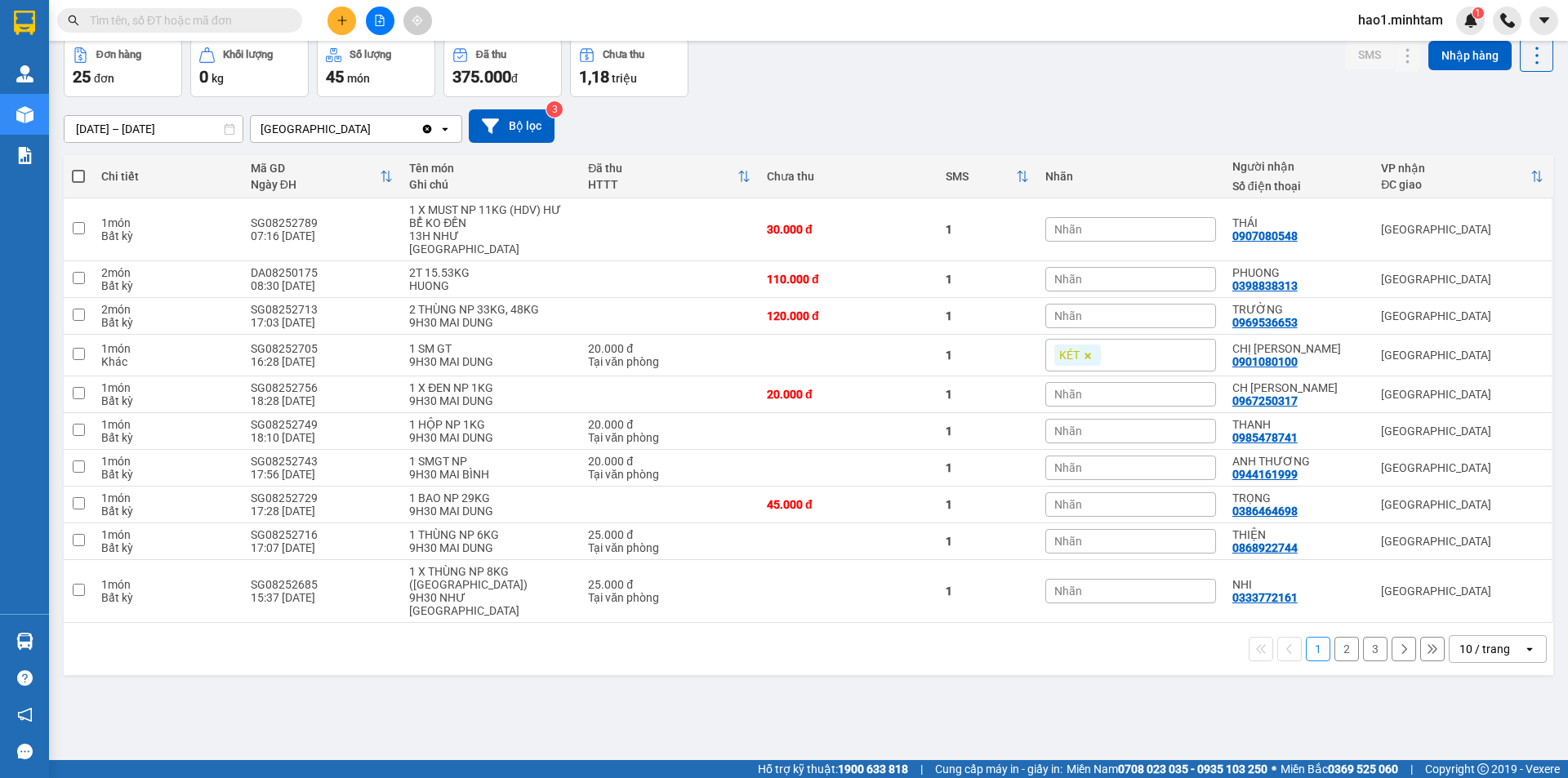
click at [1342, 637] on button "2" at bounding box center [1345, 648] width 24 height 24
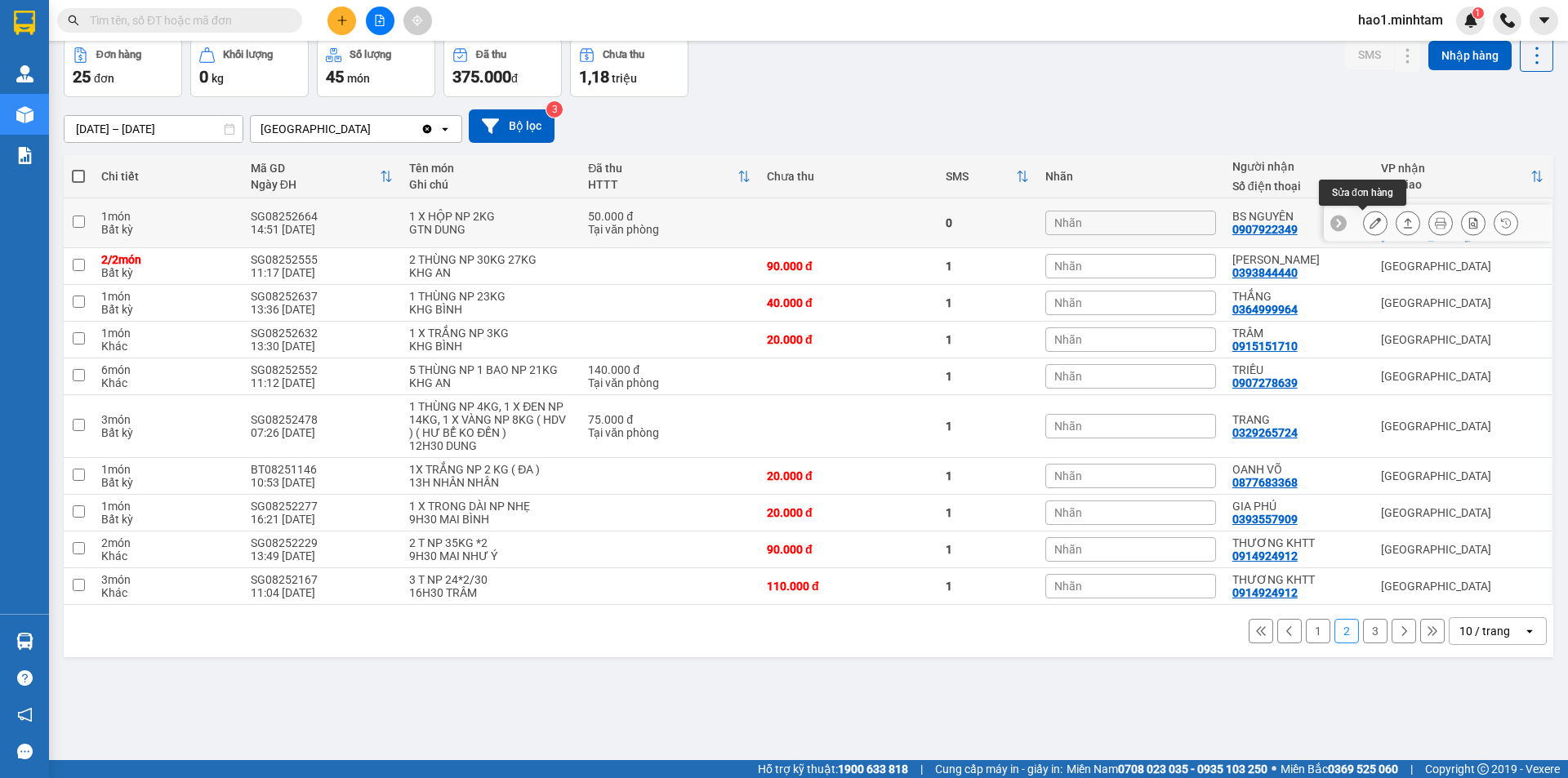
click at [1364, 222] on button at bounding box center [1375, 224] width 23 height 29
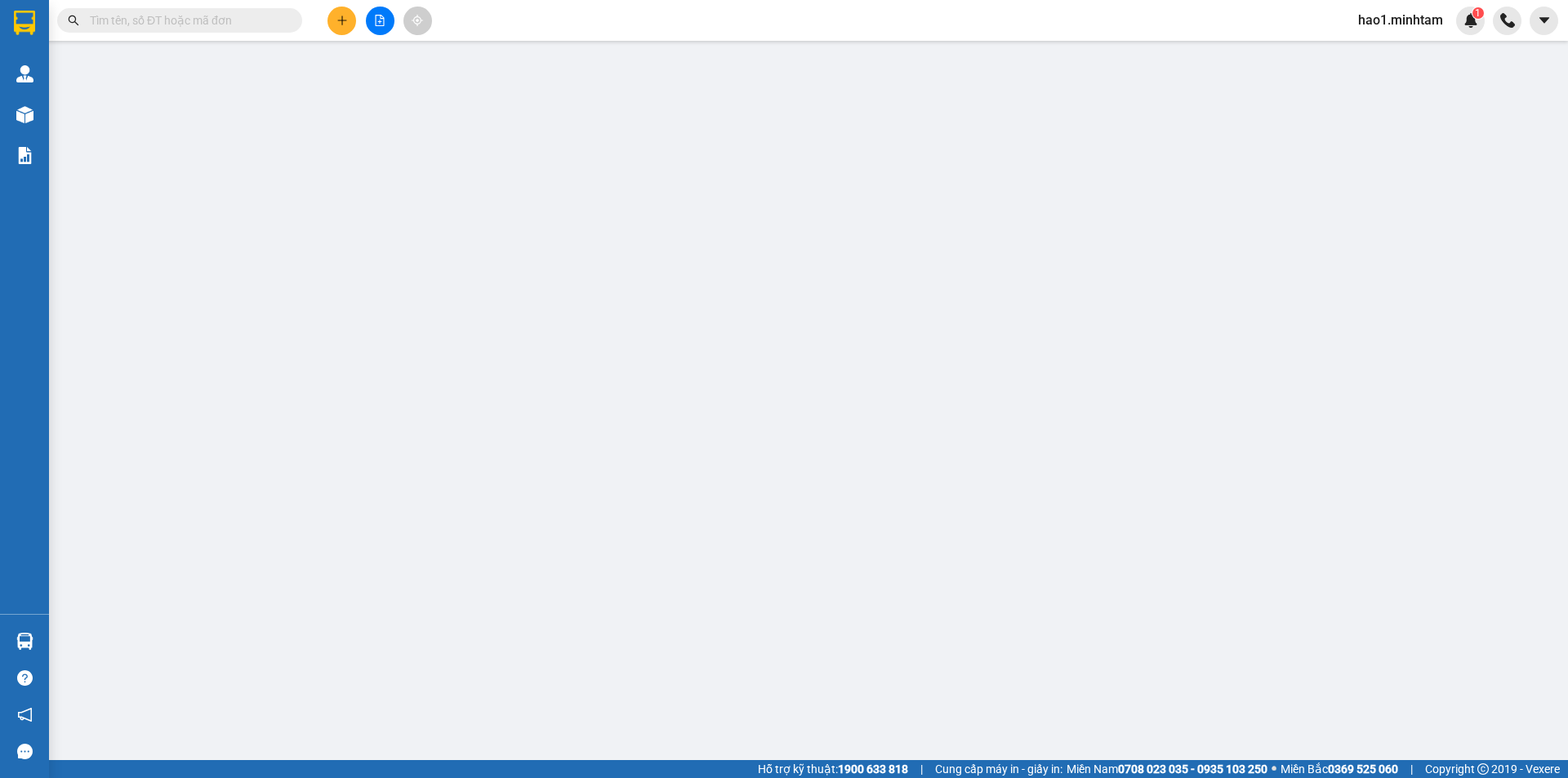
type input "0904789078"
type input "ANH KHÔI"
type input "0907922349"
type input "BS NGUYÊN"
checkbox input "true"
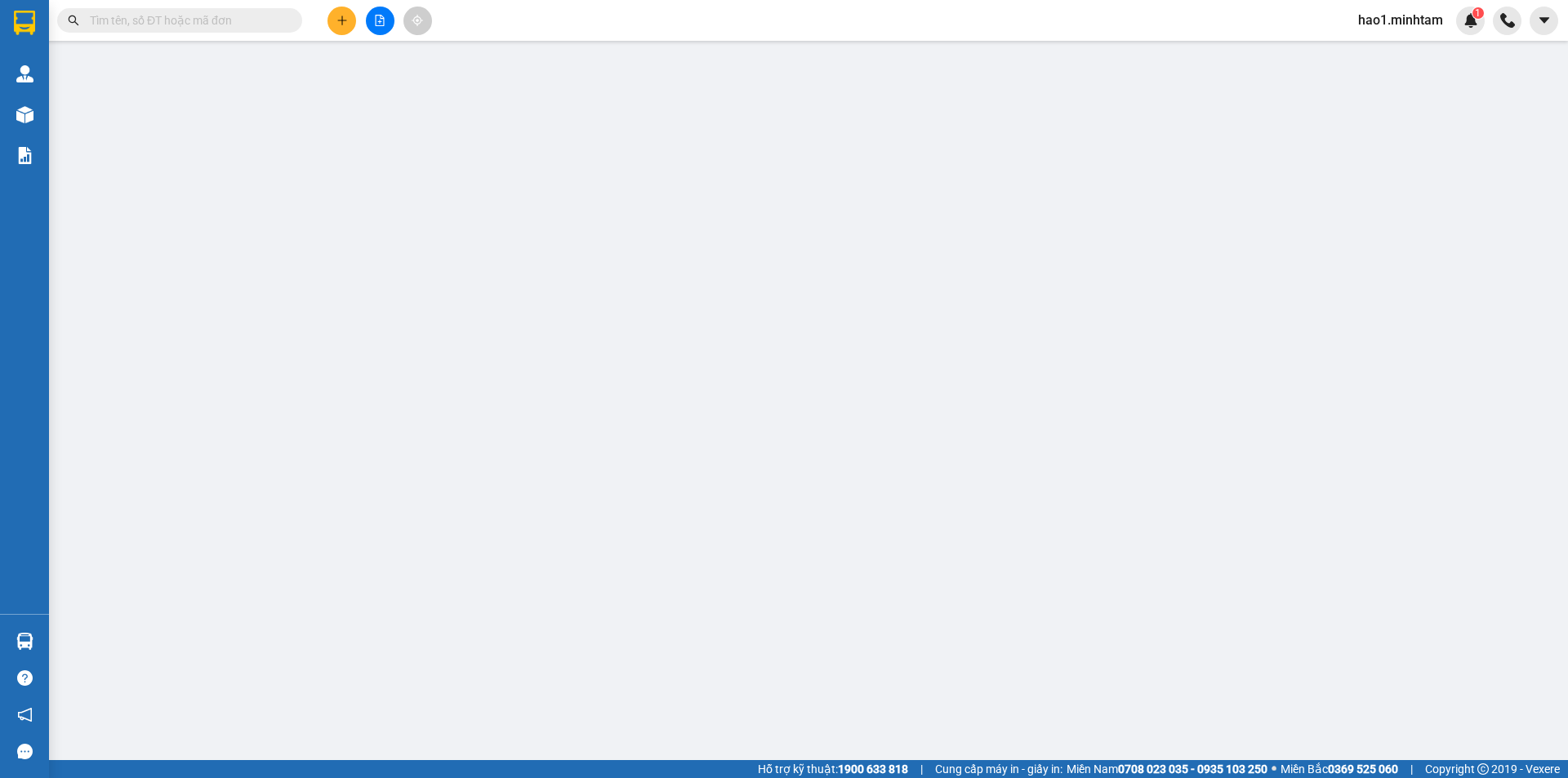
type input "BV QUÂN Y 120 - 518 [PERSON_NAME], P.6"
type input "50.000"
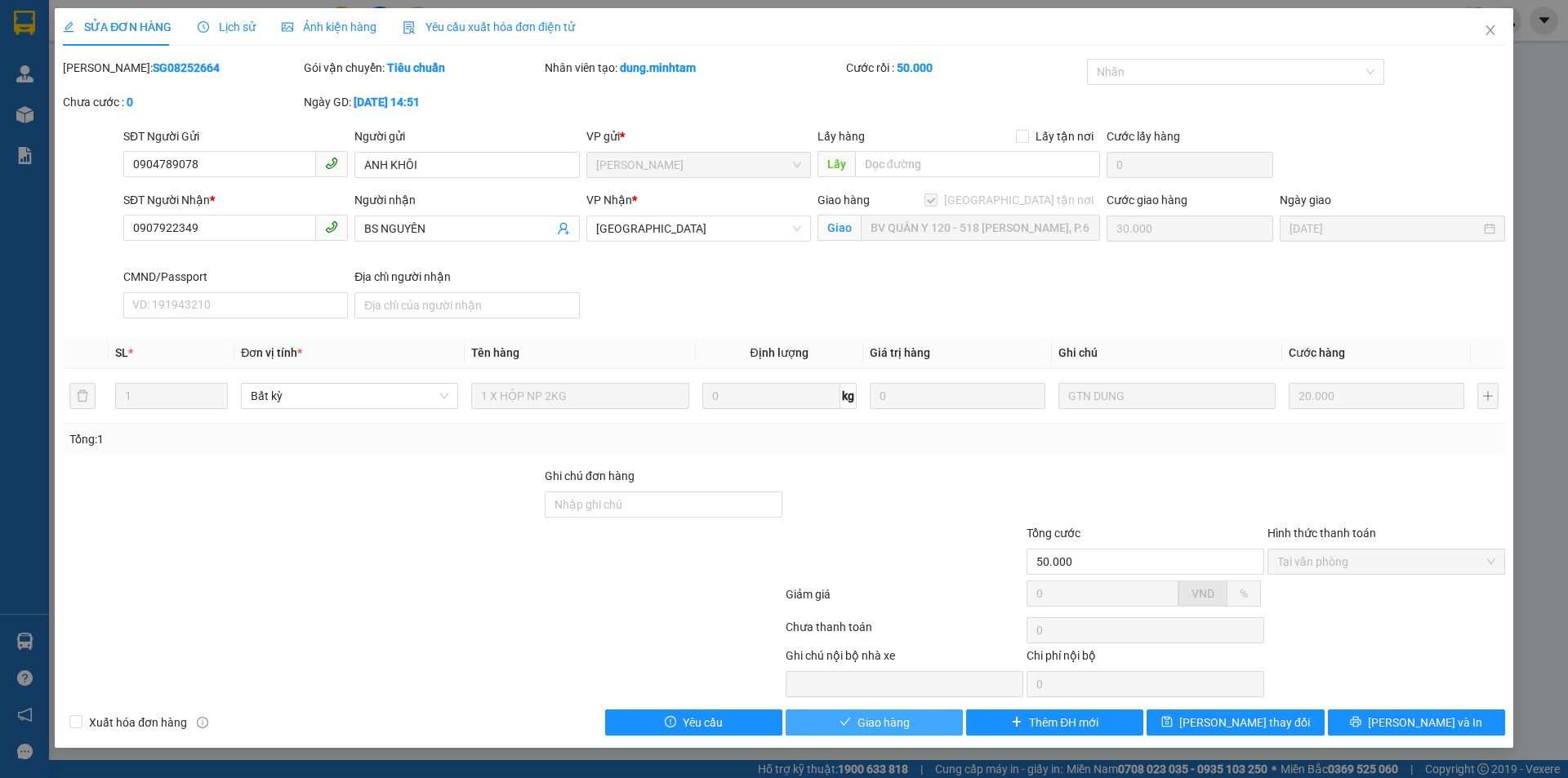
click at [860, 722] on span "Giao hàng" at bounding box center [884, 722] width 52 height 18
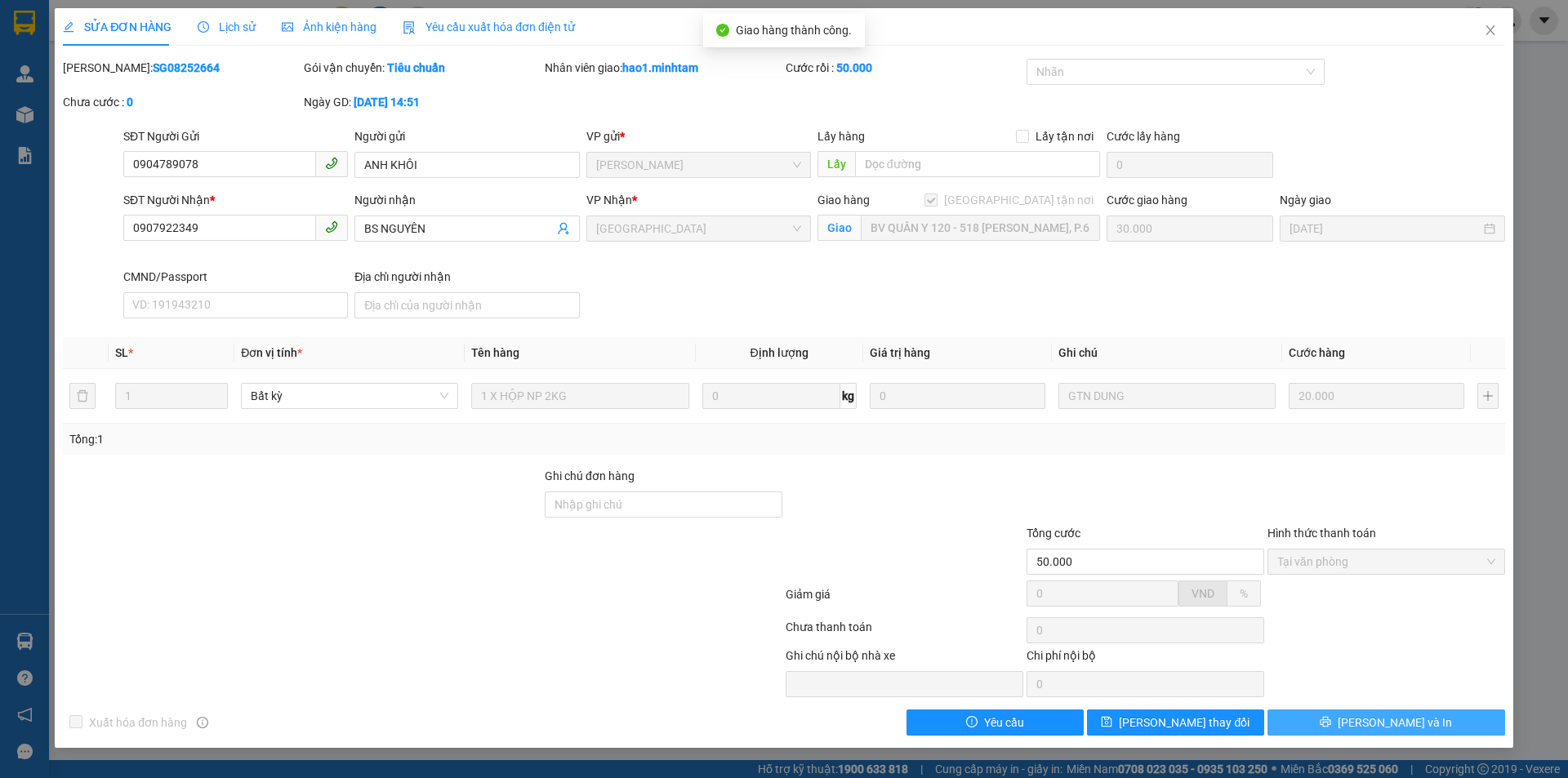
click at [1414, 718] on span "[PERSON_NAME] và In" at bounding box center [1395, 722] width 114 height 18
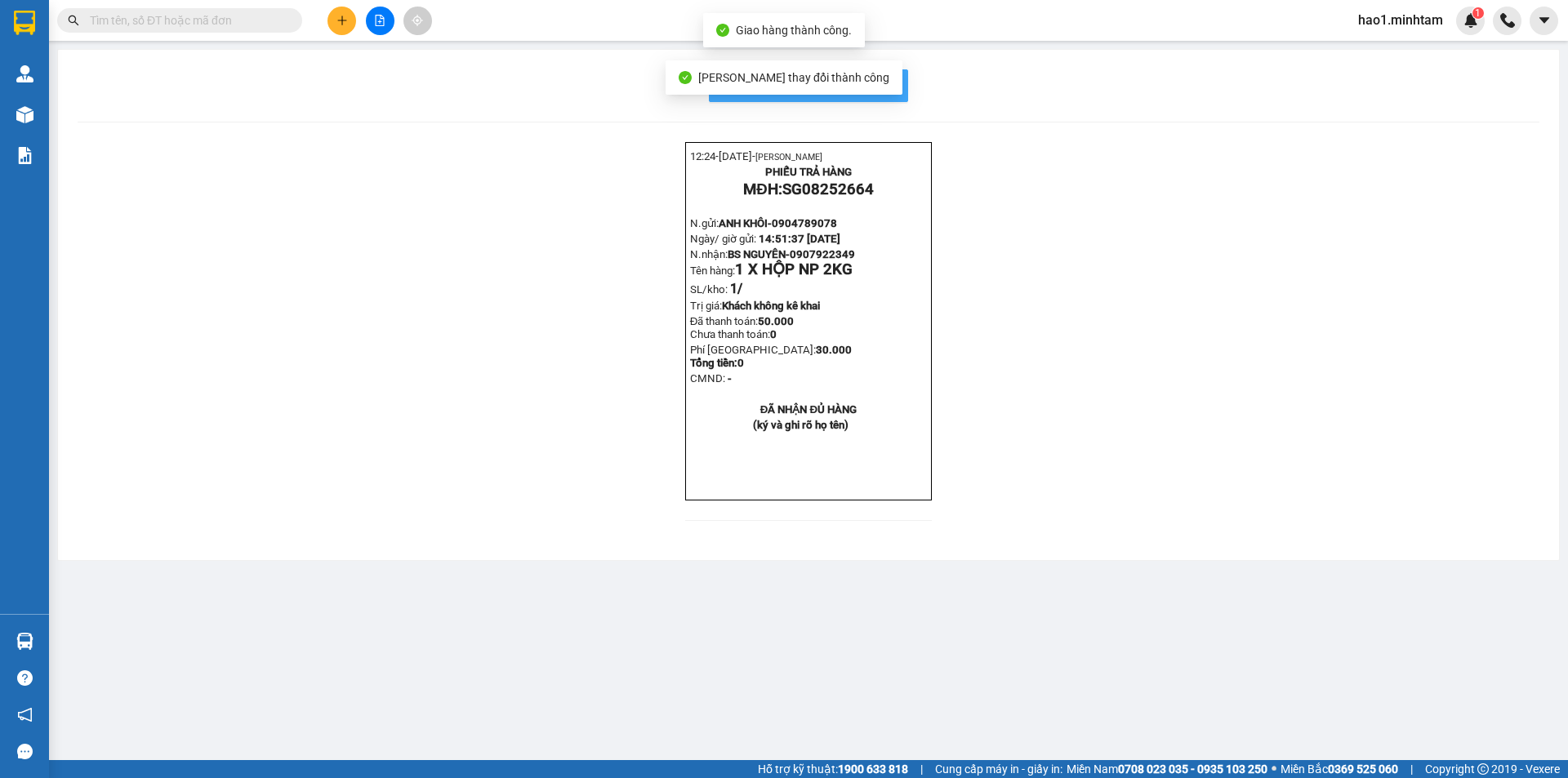
click at [901, 84] on button "In mẫu biên lai tự cấu hình" at bounding box center [808, 86] width 199 height 33
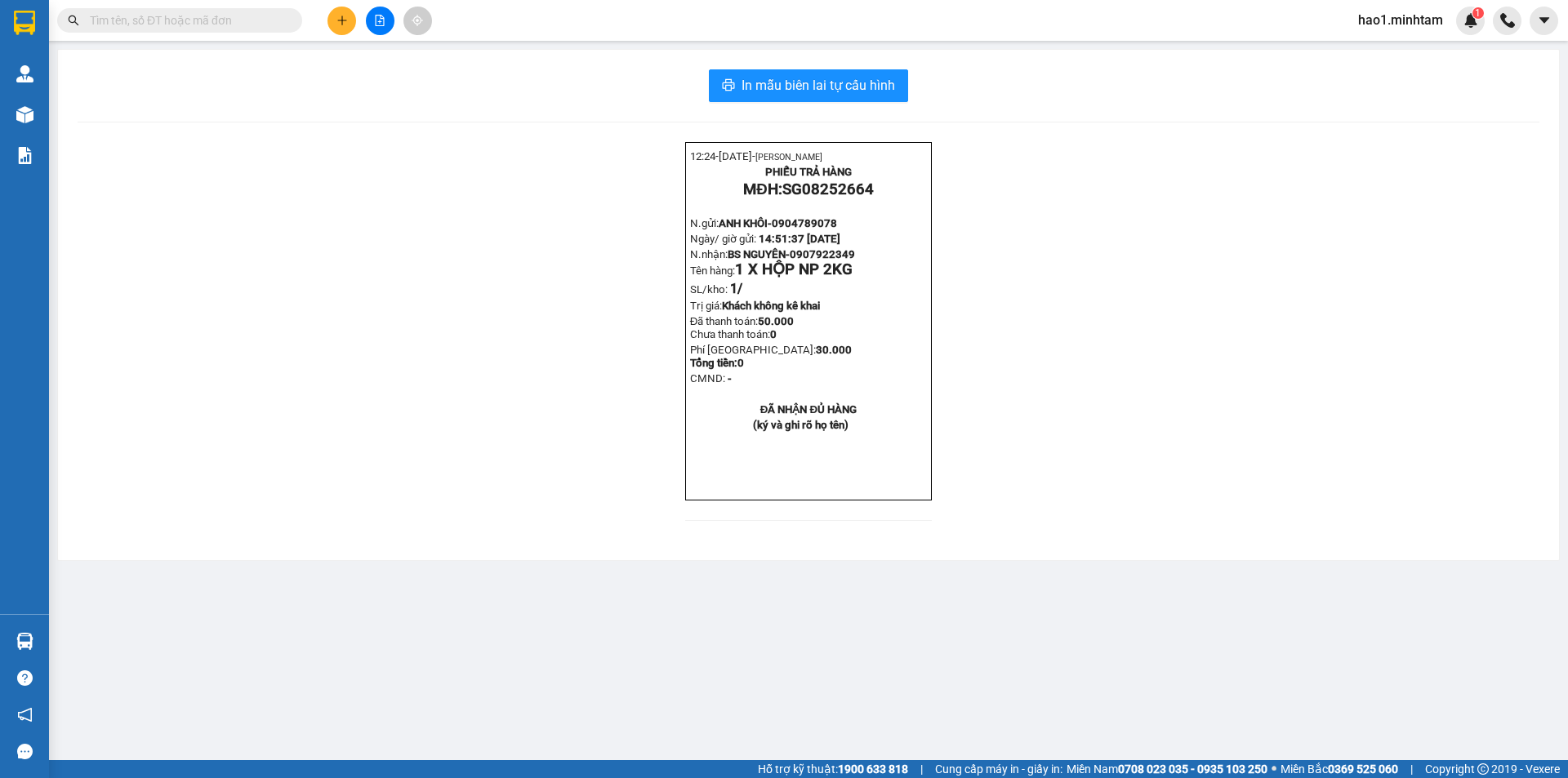
click at [1094, 328] on div "12:24- [DATE]- [PERSON_NAME] PHIẾU TRẢ HÀNG MĐH: SG08252664 N.gửi: ANH KHÔI- 09…" at bounding box center [808, 342] width 1462 height 399
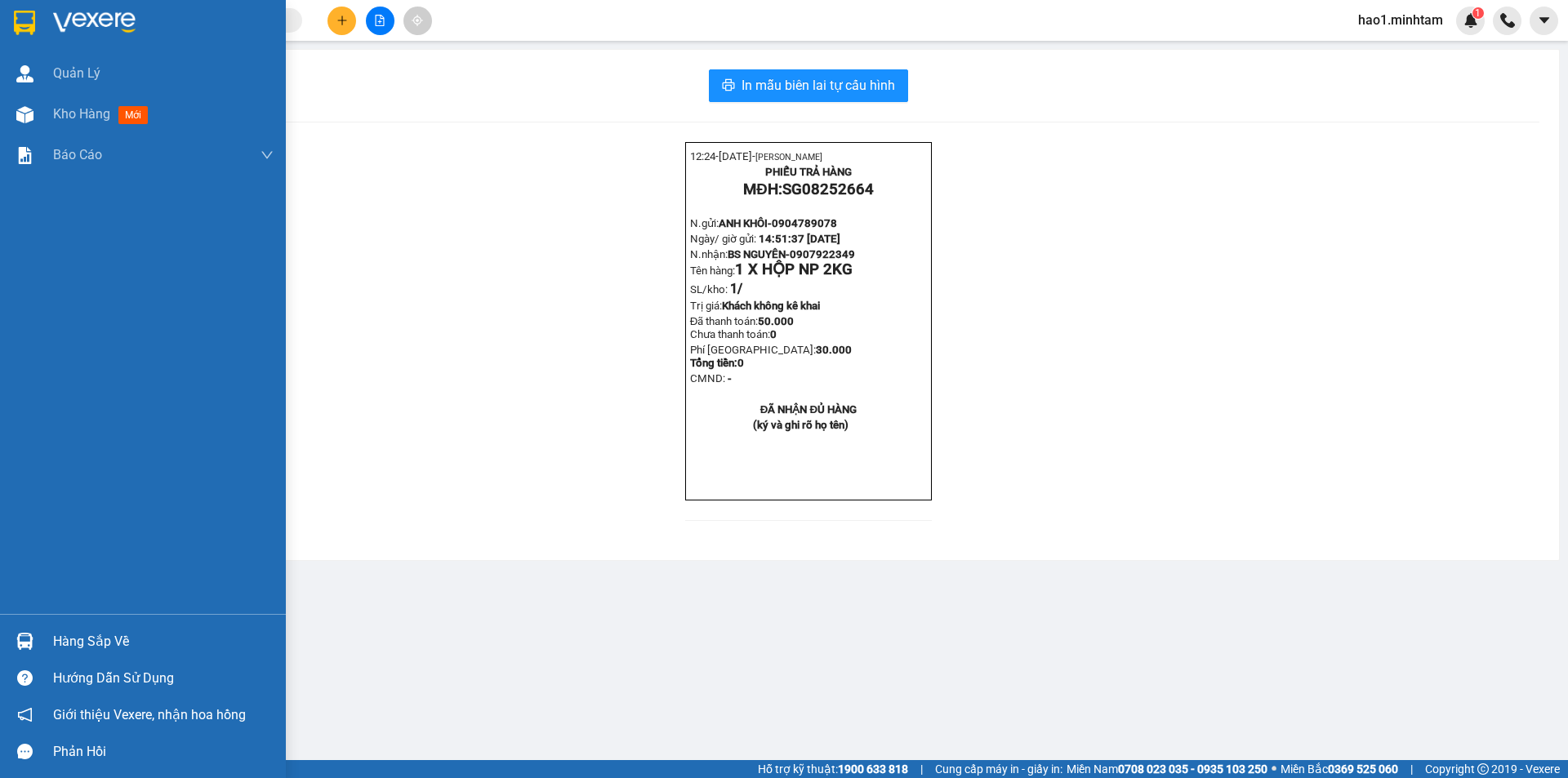
drag, startPoint x: 52, startPoint y: 637, endPoint x: 80, endPoint y: 627, distance: 29.7
click at [54, 636] on div "Hàng sắp về" at bounding box center [142, 642] width 286 height 37
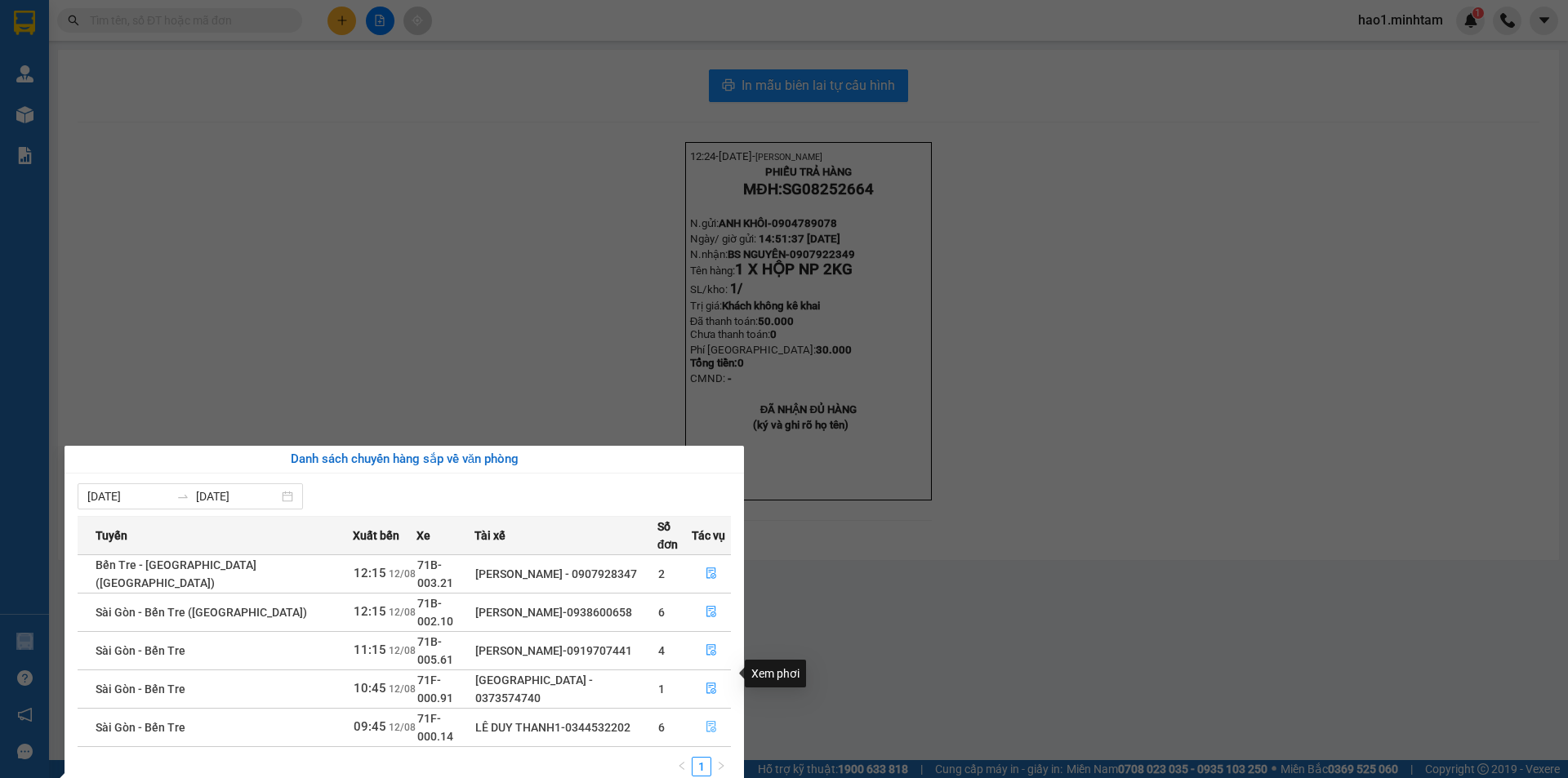
click at [707, 722] on icon "file-done" at bounding box center [711, 728] width 10 height 12
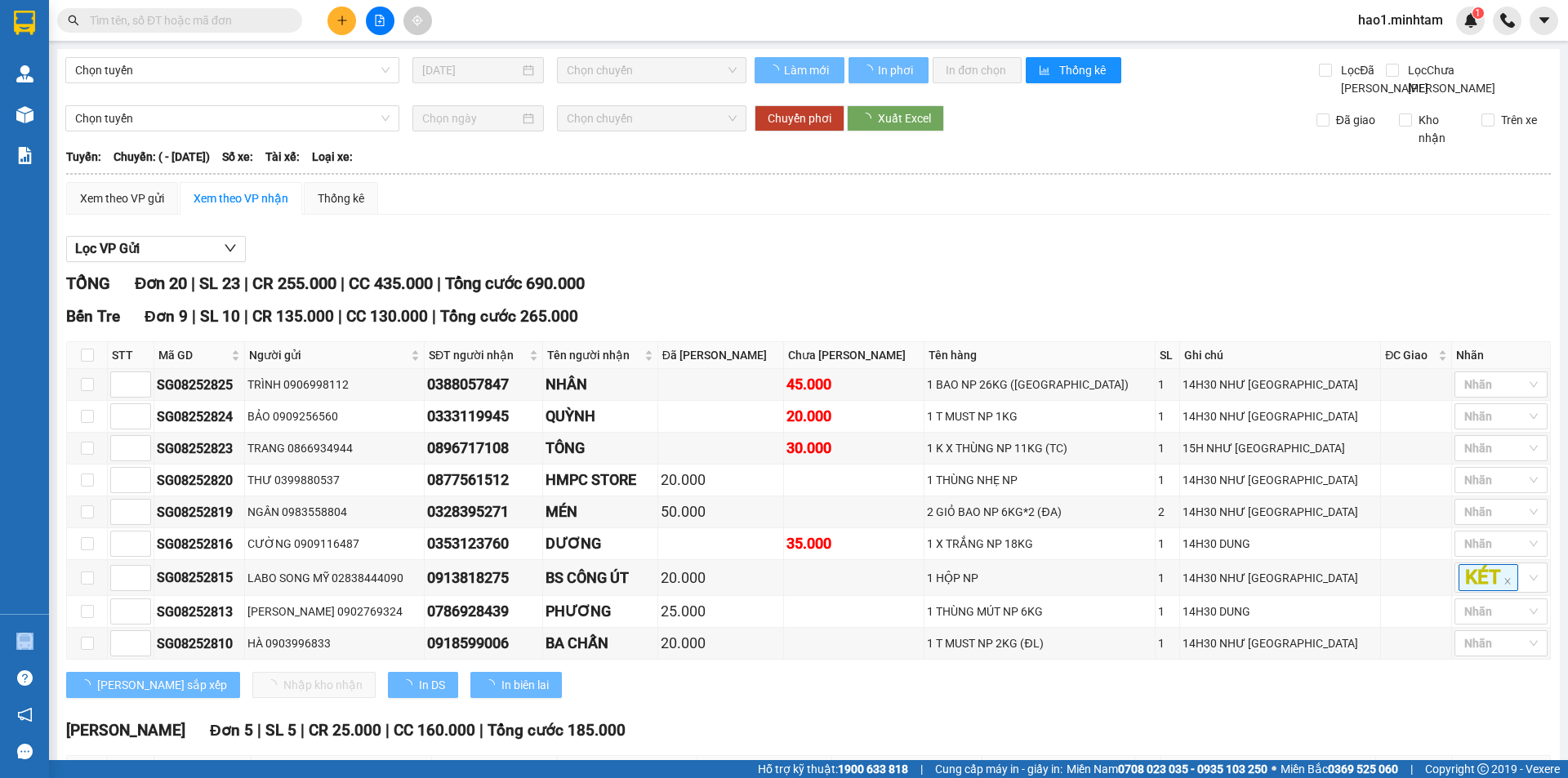
click at [999, 215] on div "Xem theo VP gửi Xem theo VP nhận Thống kê" at bounding box center [808, 198] width 1485 height 33
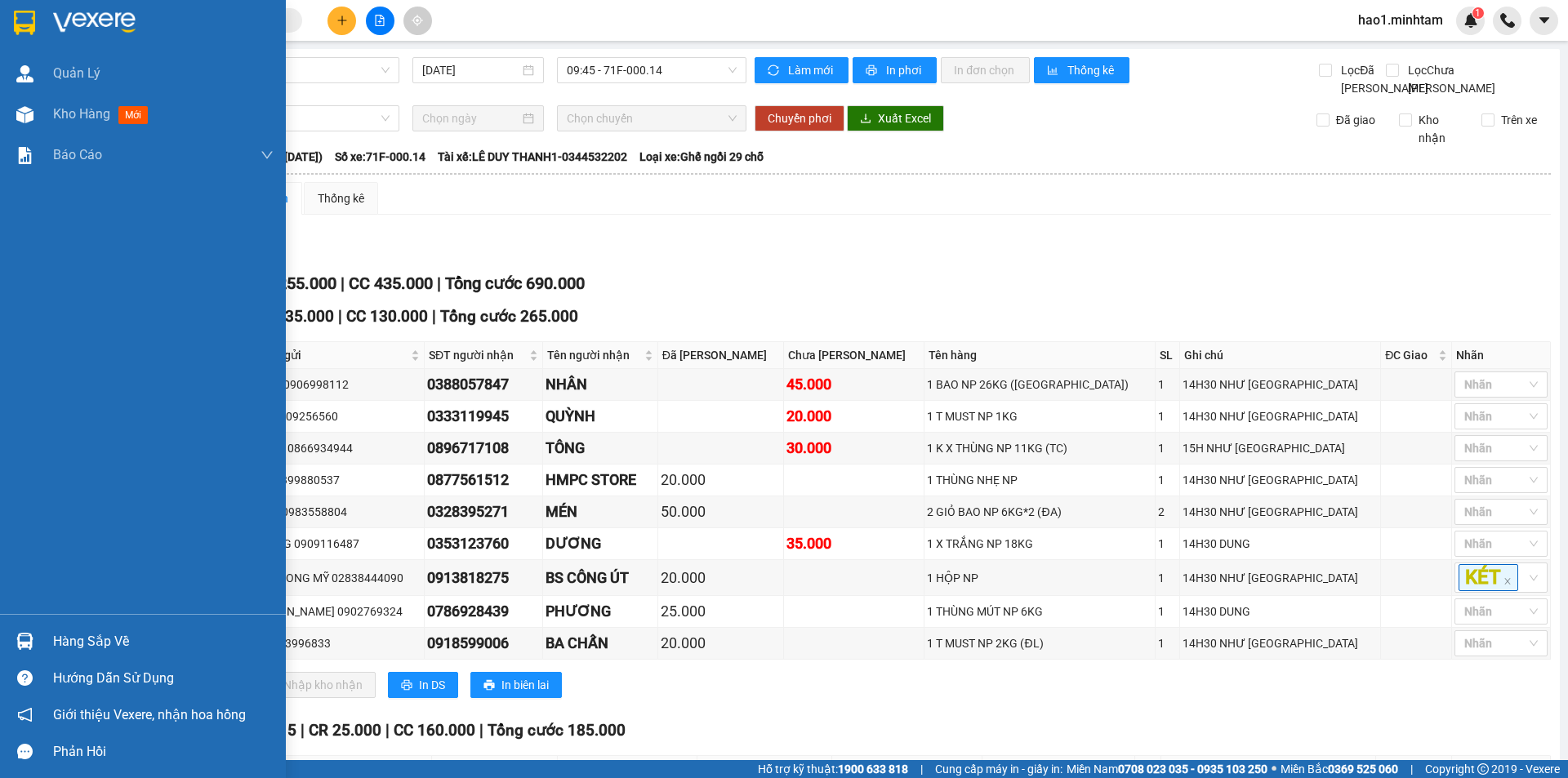
click at [39, 629] on div "Hàng sắp về" at bounding box center [142, 642] width 286 height 37
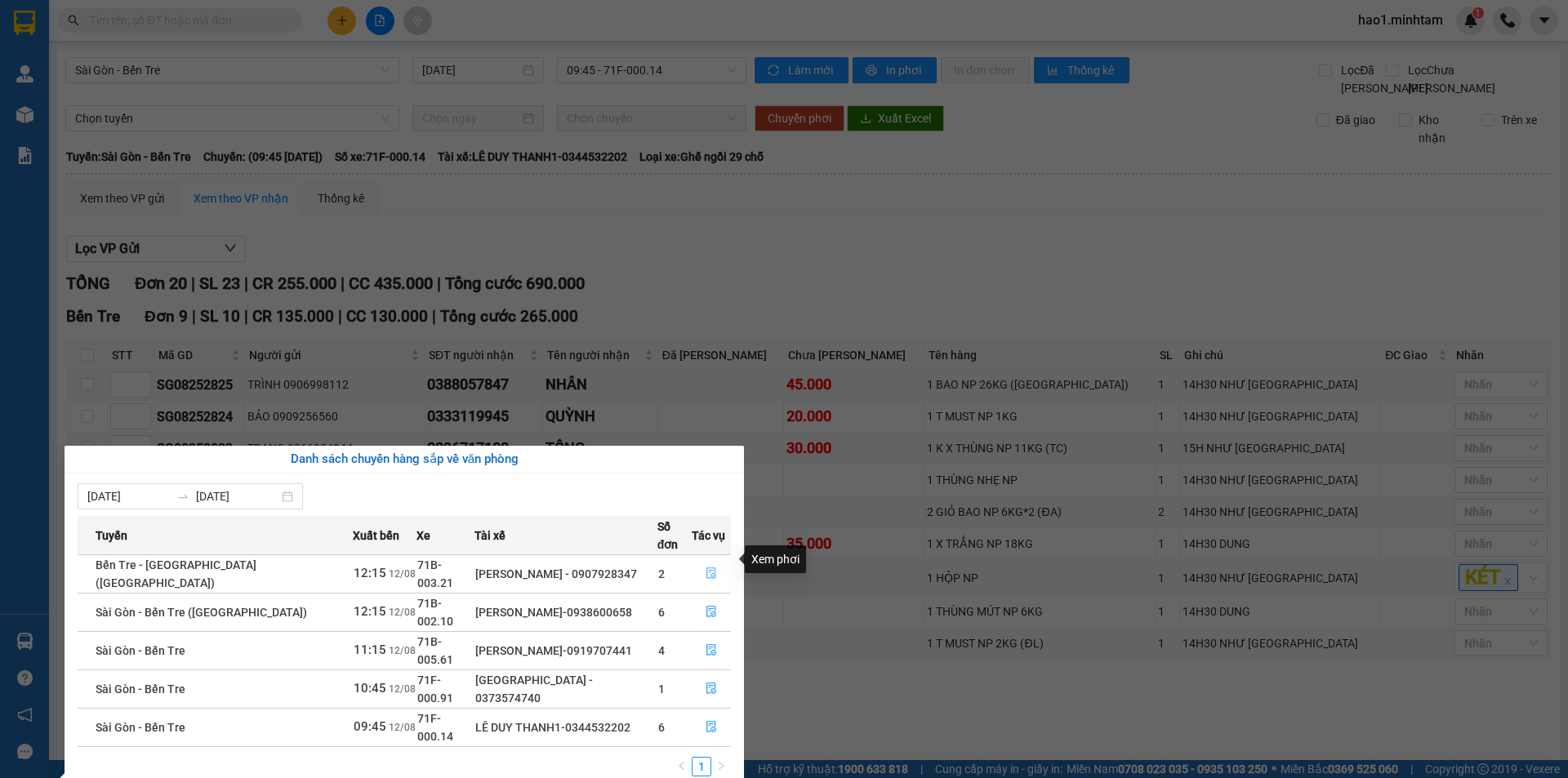
click at [709, 567] on icon "file-done" at bounding box center [711, 573] width 12 height 12
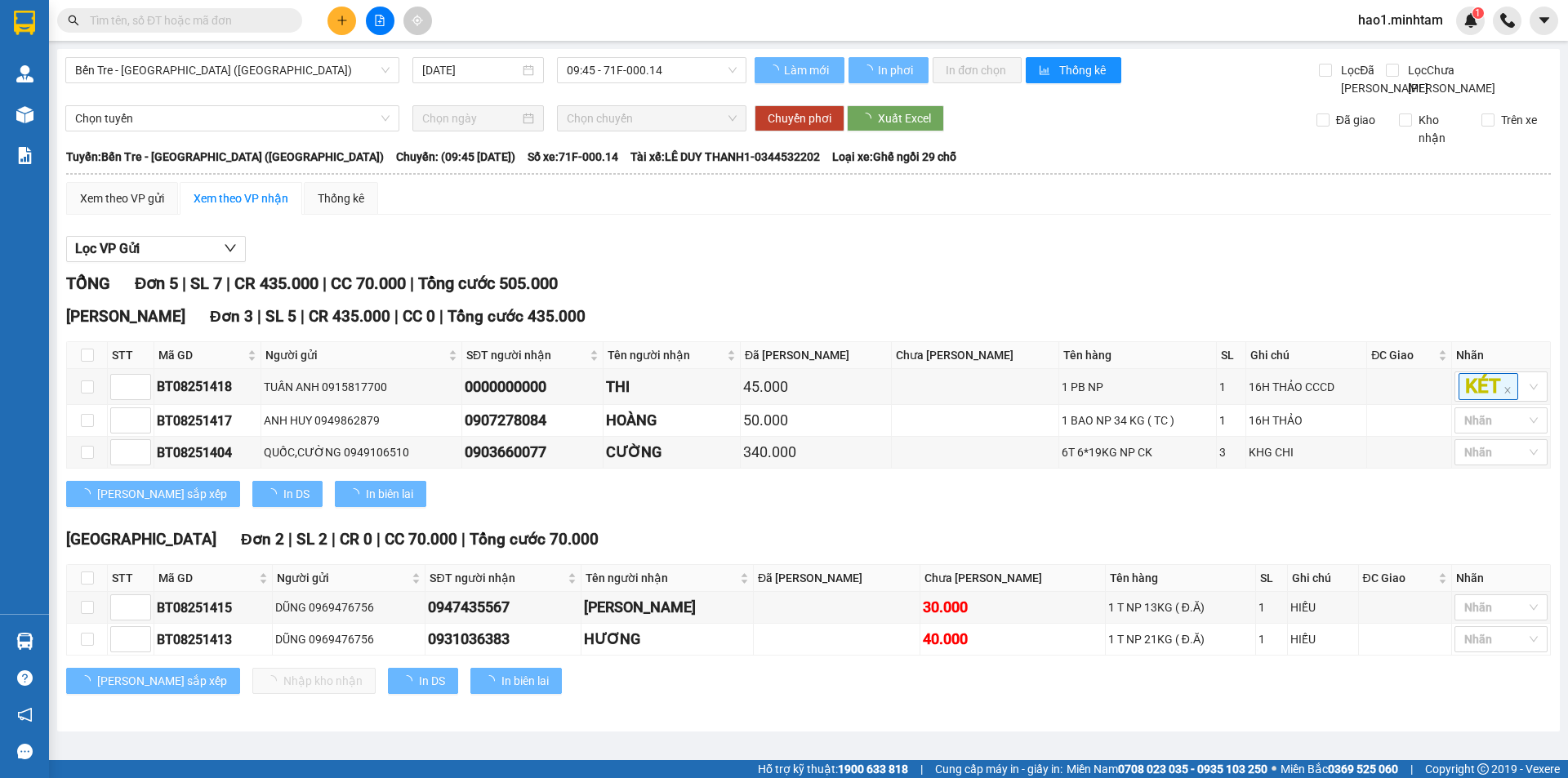
click at [880, 256] on div "Lọc VP Gửi" at bounding box center [808, 250] width 1485 height 27
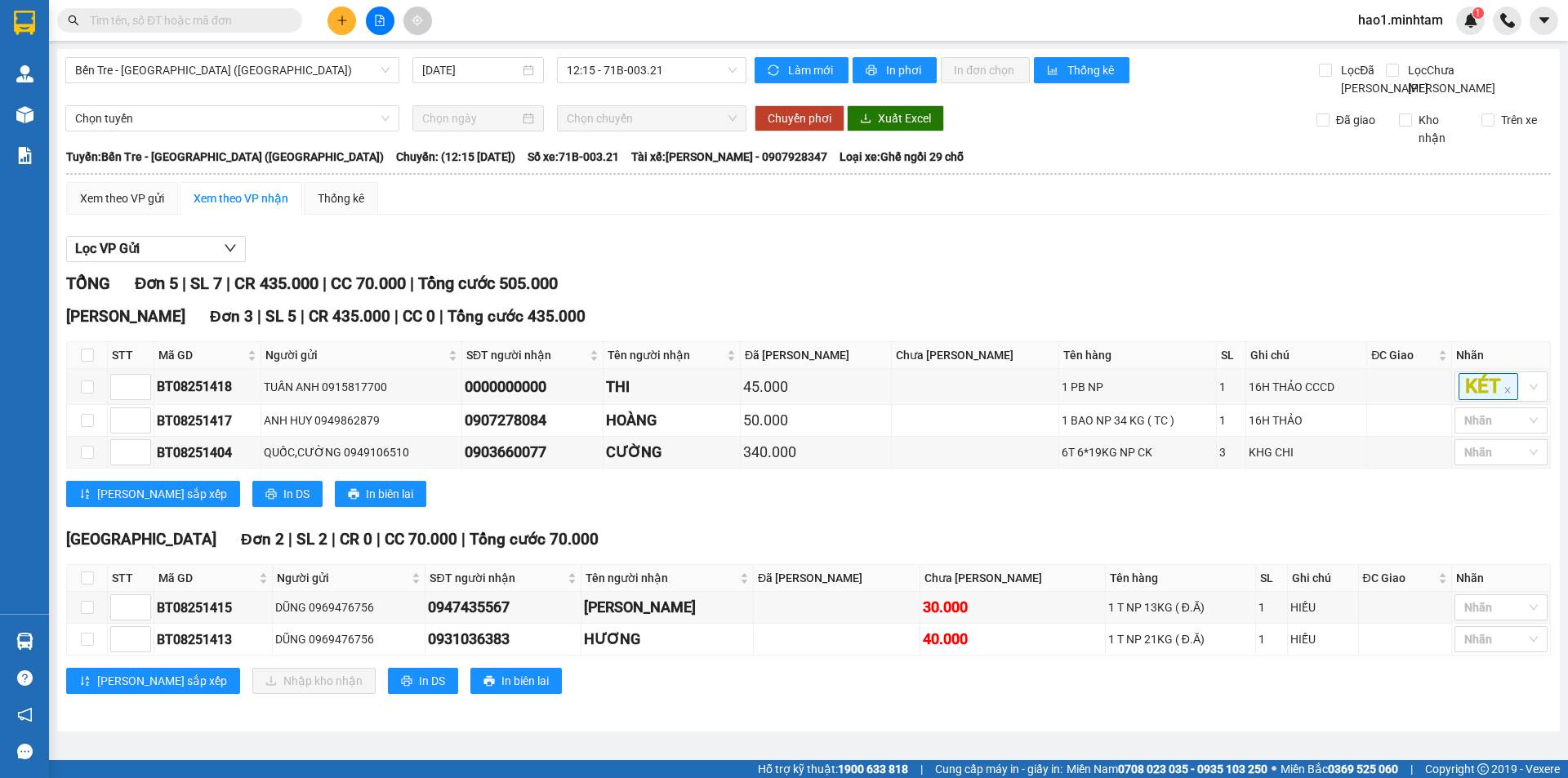
click at [874, 258] on div "Lọc VP Gửi" at bounding box center [808, 250] width 1485 height 27
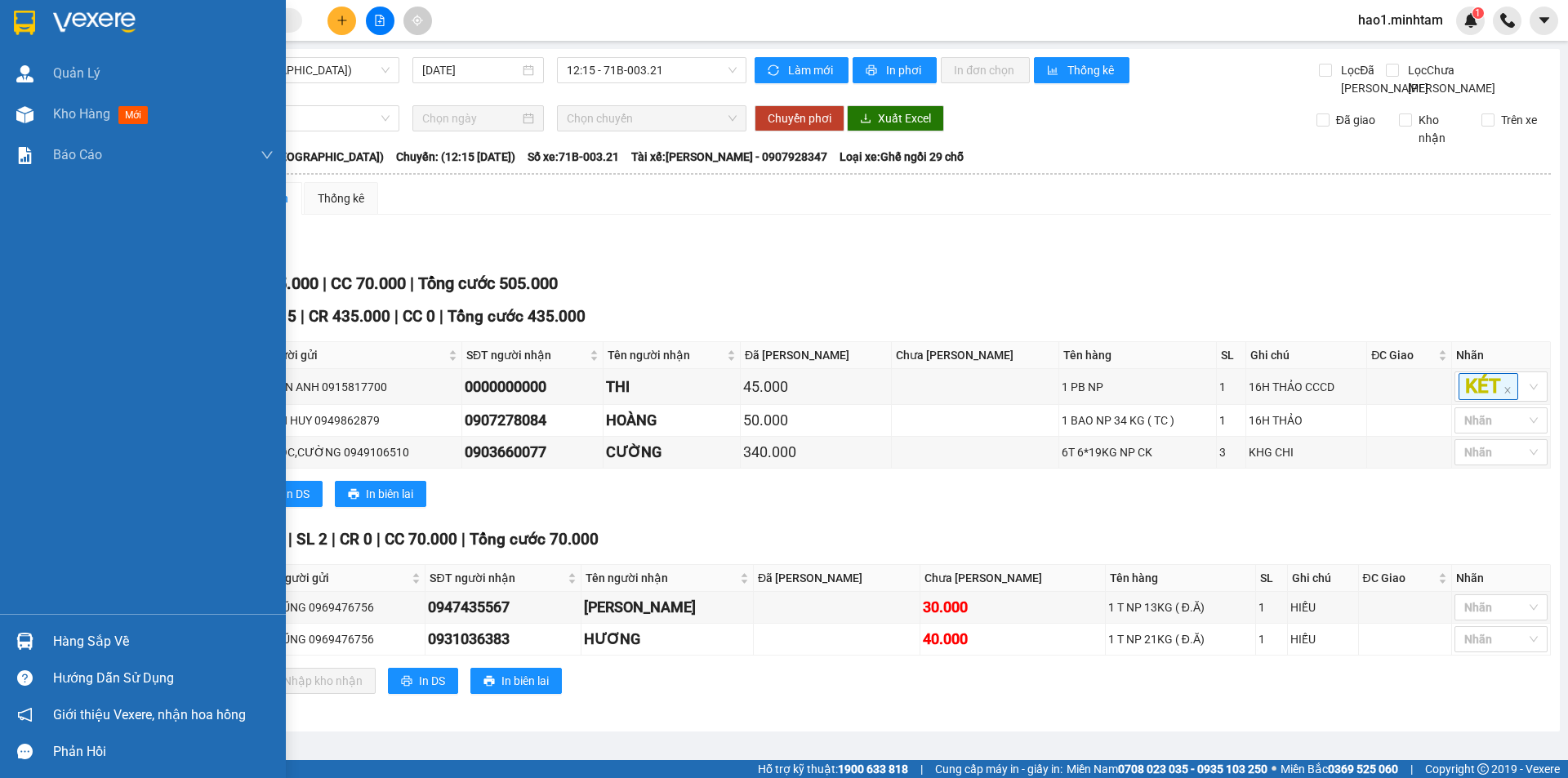
click at [65, 643] on div "Hàng sắp về" at bounding box center [164, 641] width 221 height 24
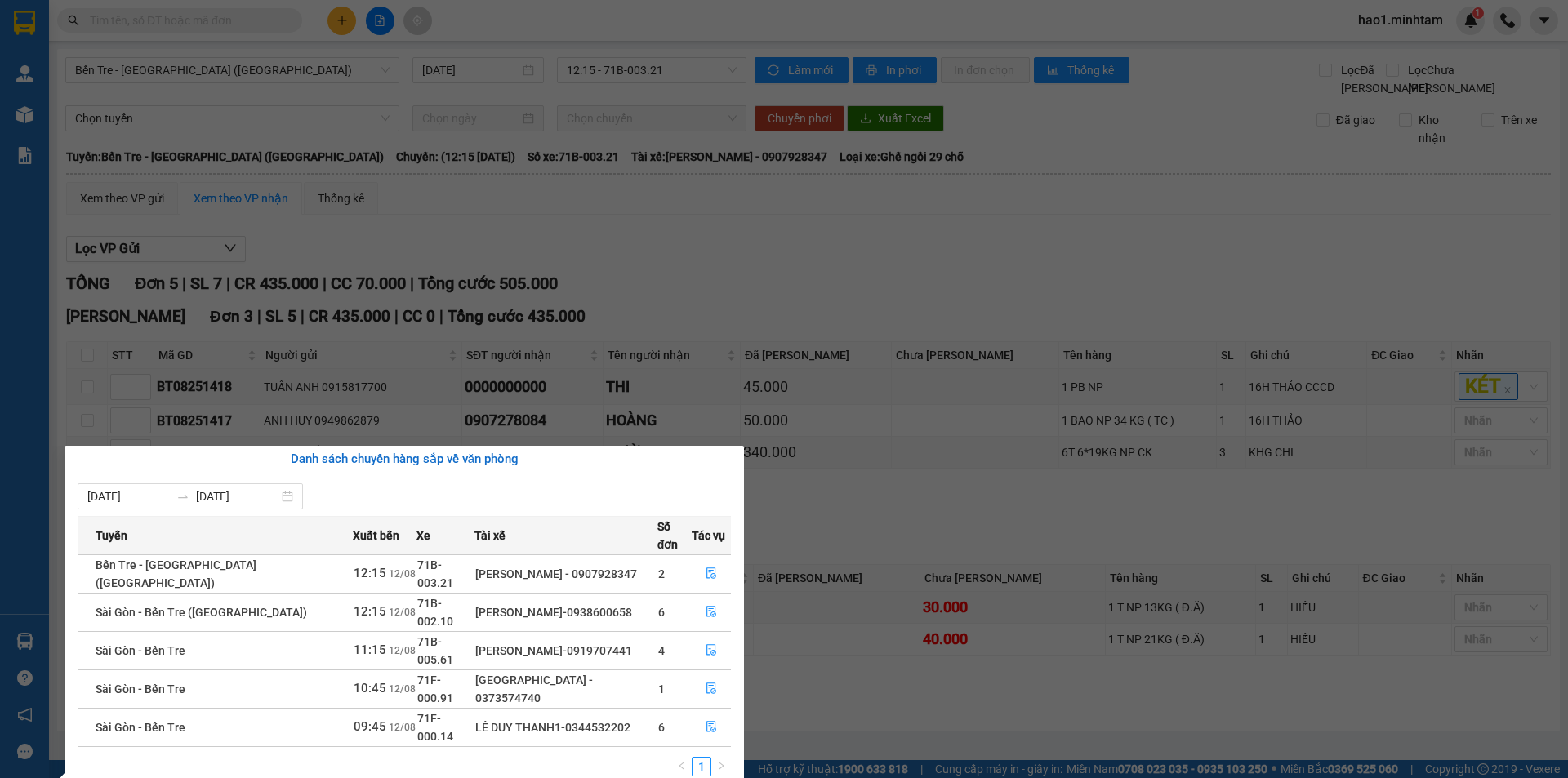
click at [192, 17] on section "Kết quả tìm kiếm ( 33 ) Bộ lọc Thuộc VP này Ngày tạo đơn gần nhất Mã ĐH Trạng t…" at bounding box center [784, 389] width 1568 height 778
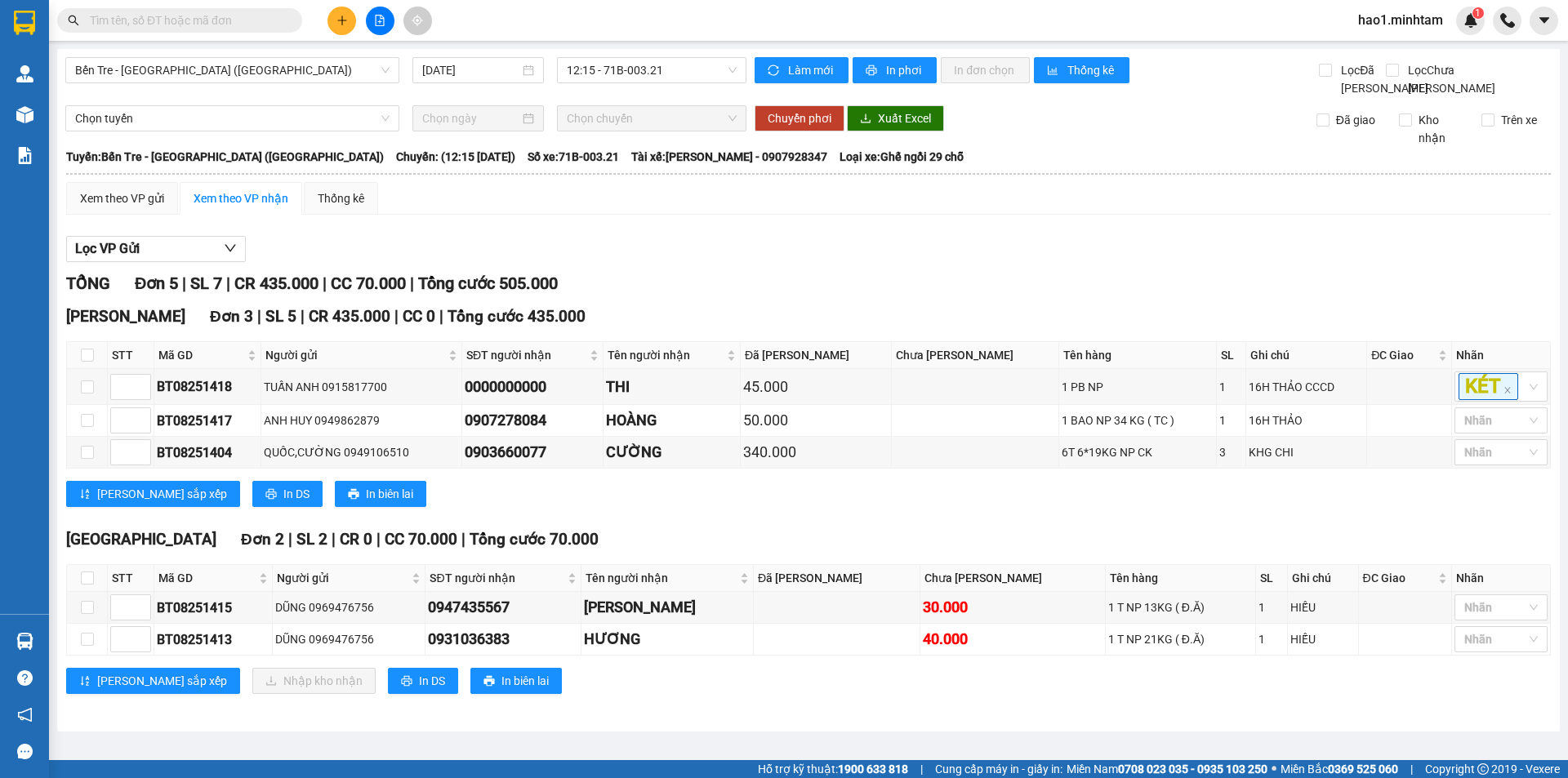
click at [191, 18] on input "text" at bounding box center [186, 20] width 193 height 18
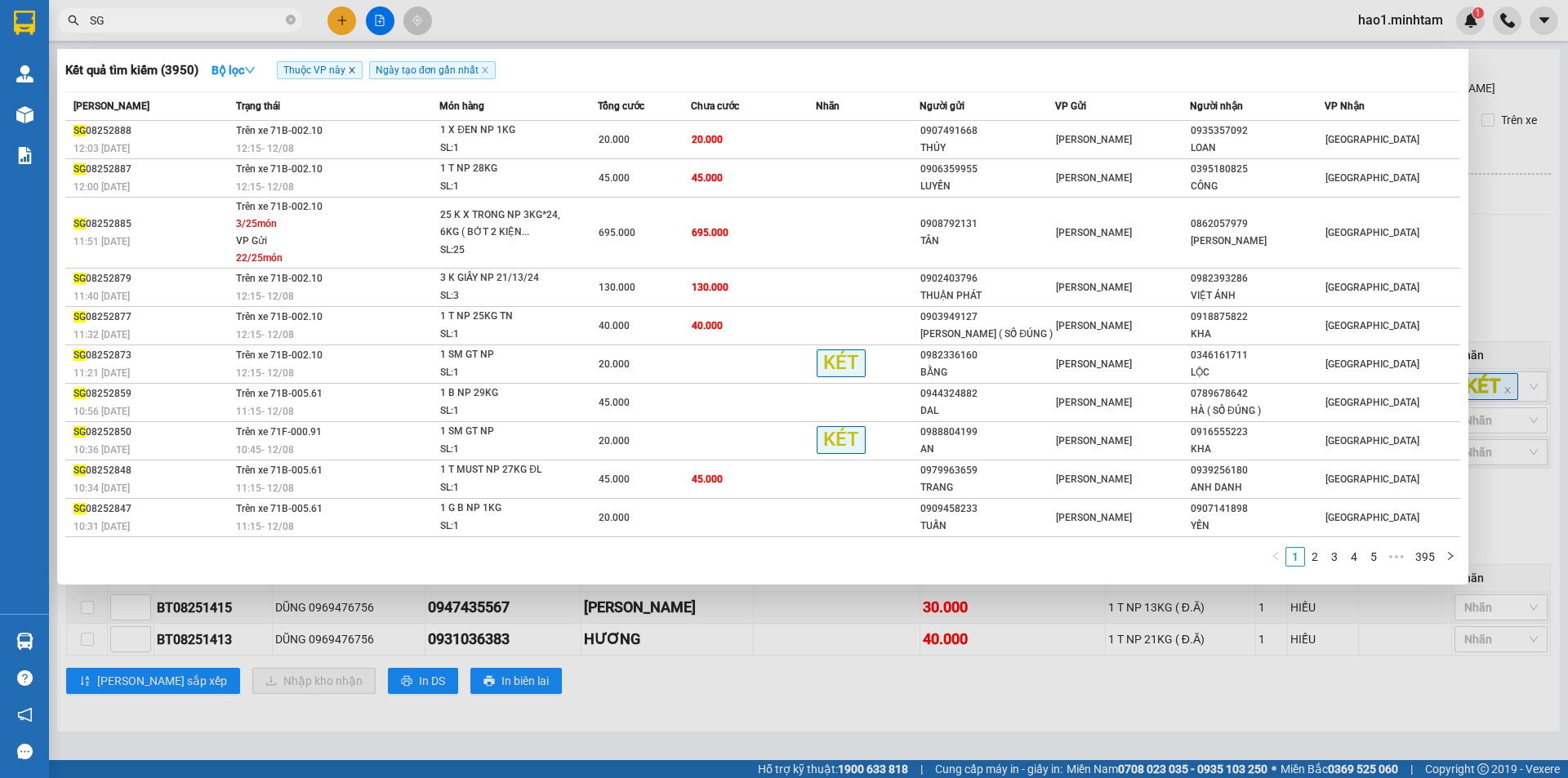
type input "SG"
click at [352, 71] on icon "close" at bounding box center [351, 71] width 6 height 6
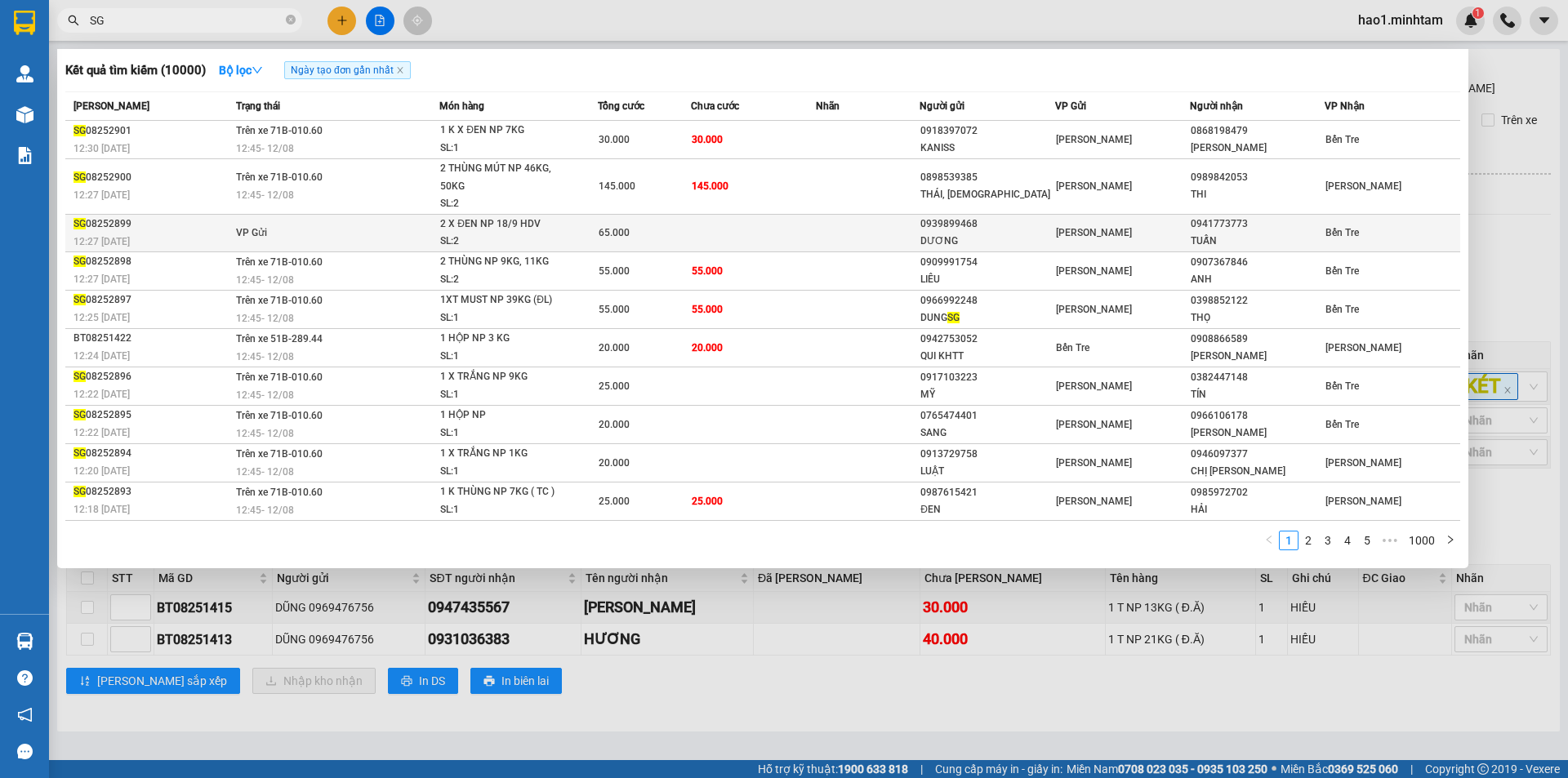
click at [263, 220] on td "VP Gửi" at bounding box center [336, 232] width 208 height 38
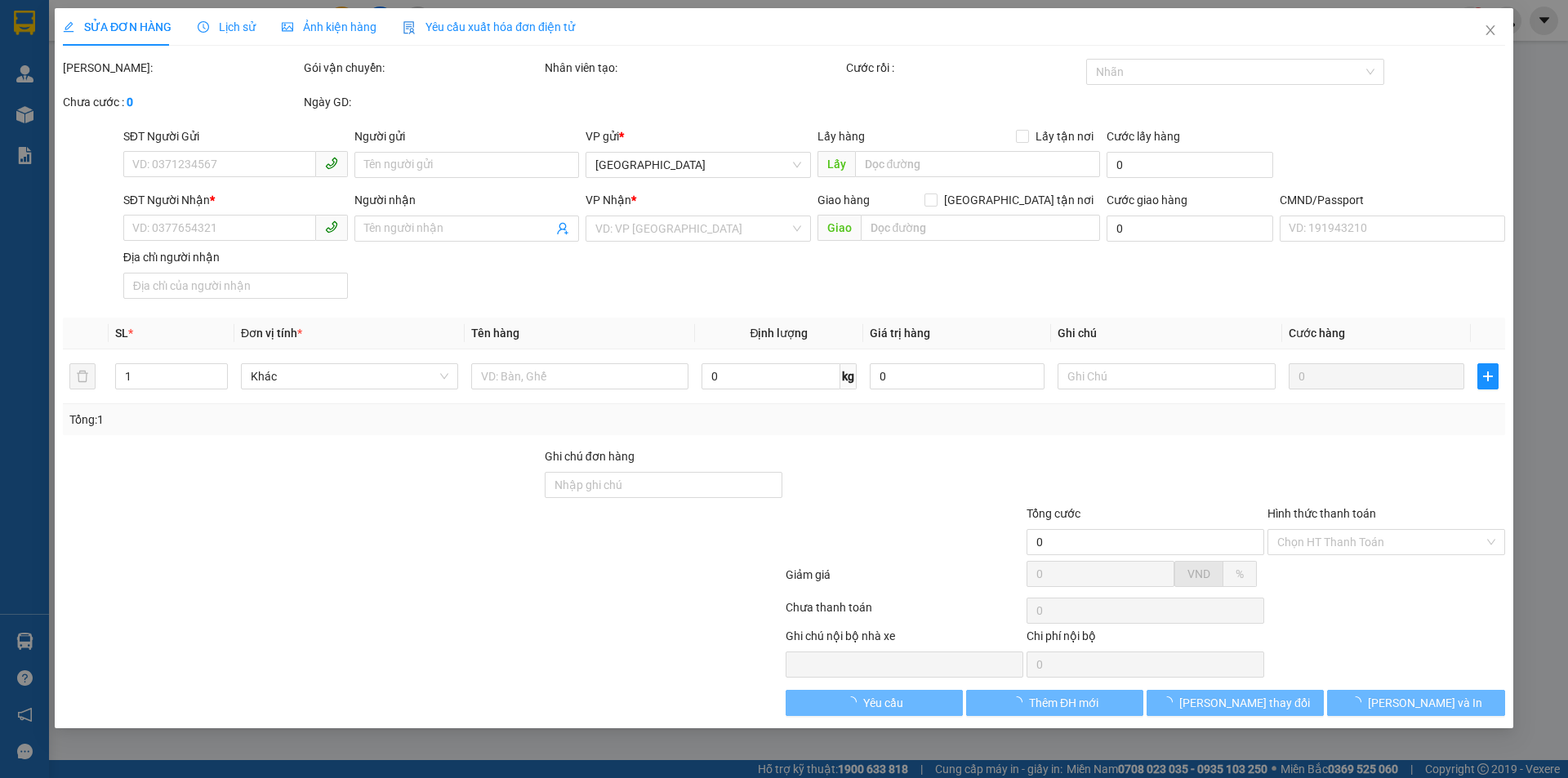
type input "0939899468"
type input "DƯƠNG"
type input "0941773773"
type input "TUẤN"
type input "HCK /ĐỔ BỂ K ĐỀN"
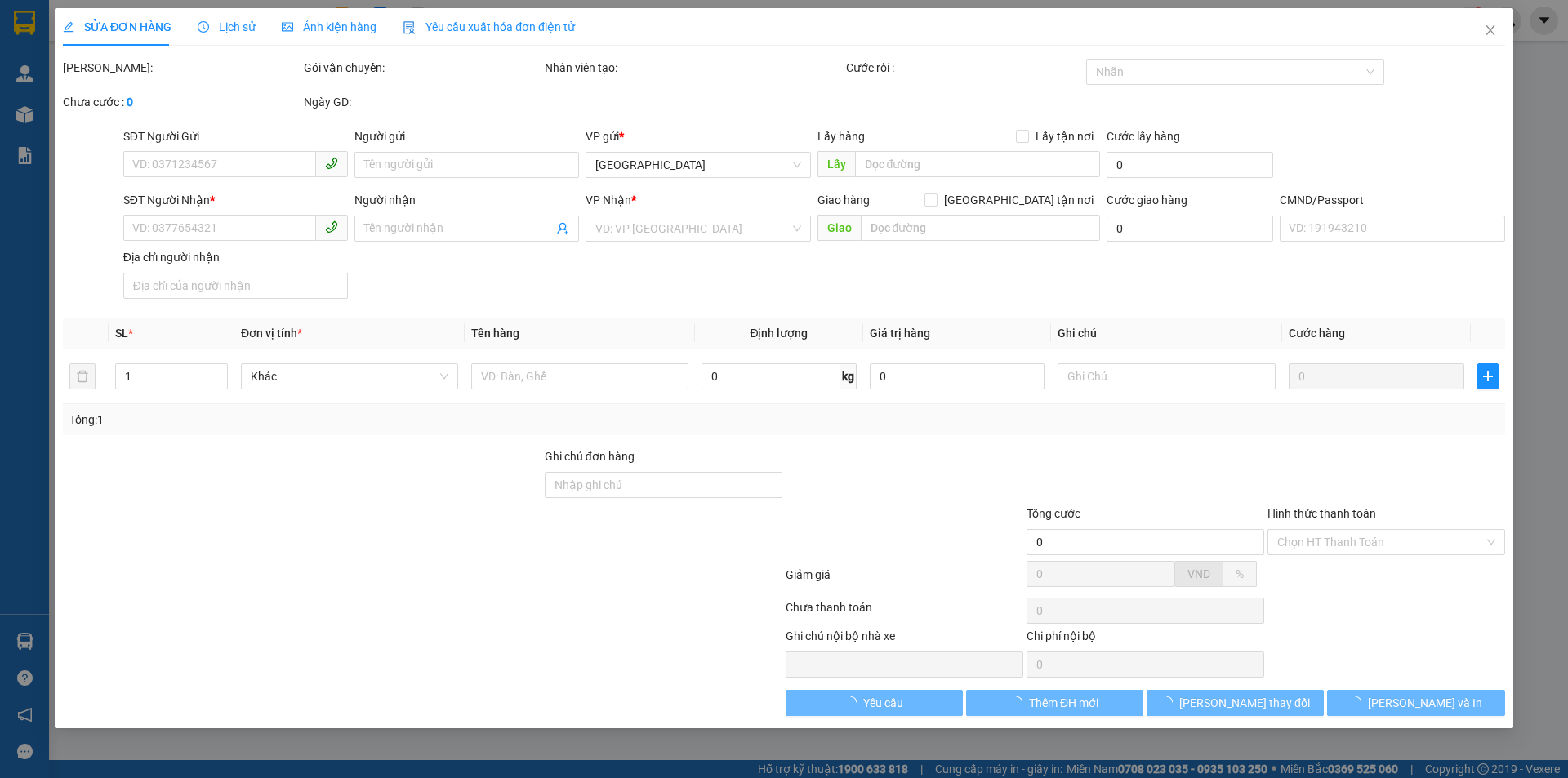
type input "65.000"
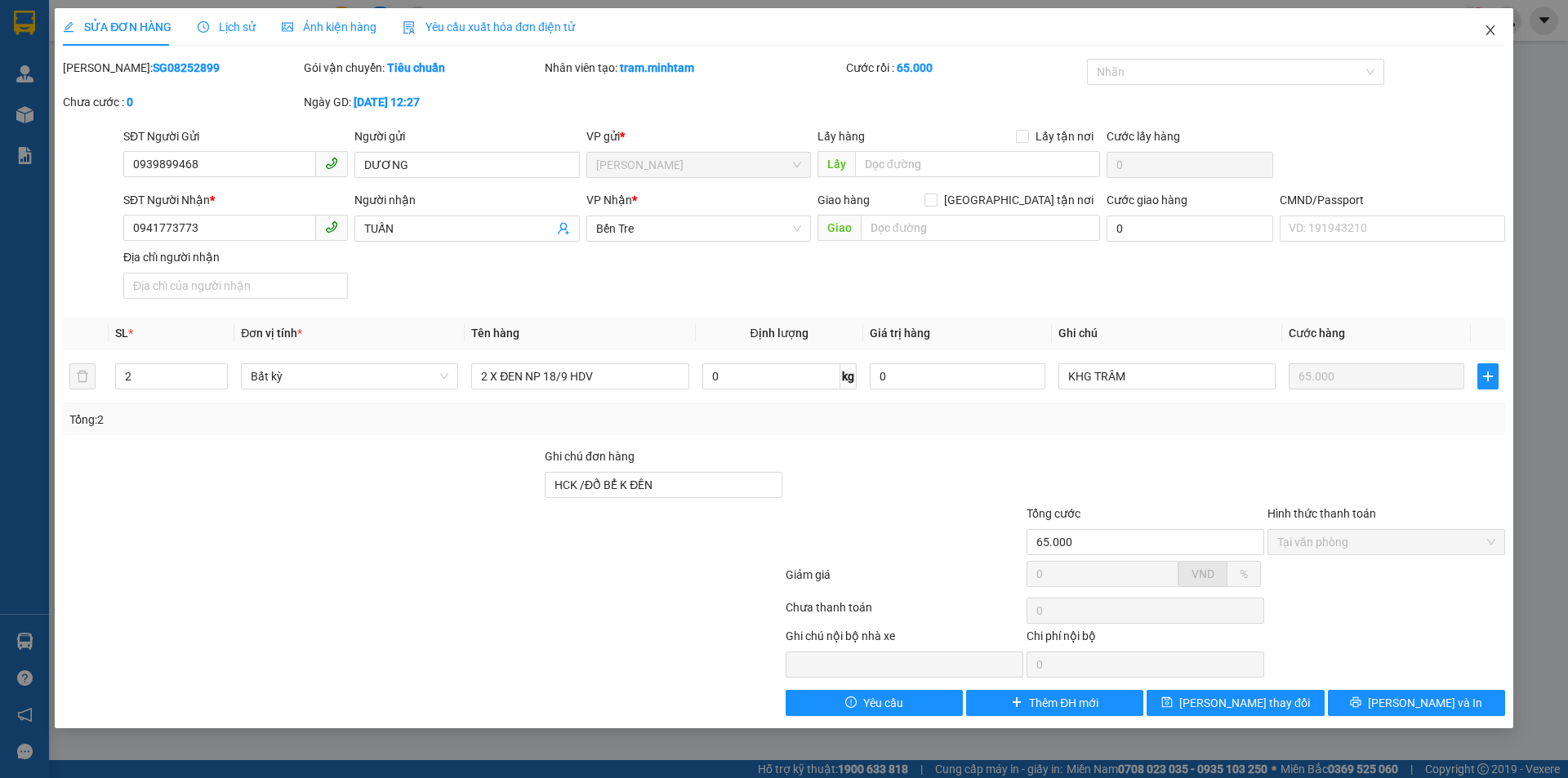
click at [1482, 32] on span "Close" at bounding box center [1490, 30] width 45 height 45
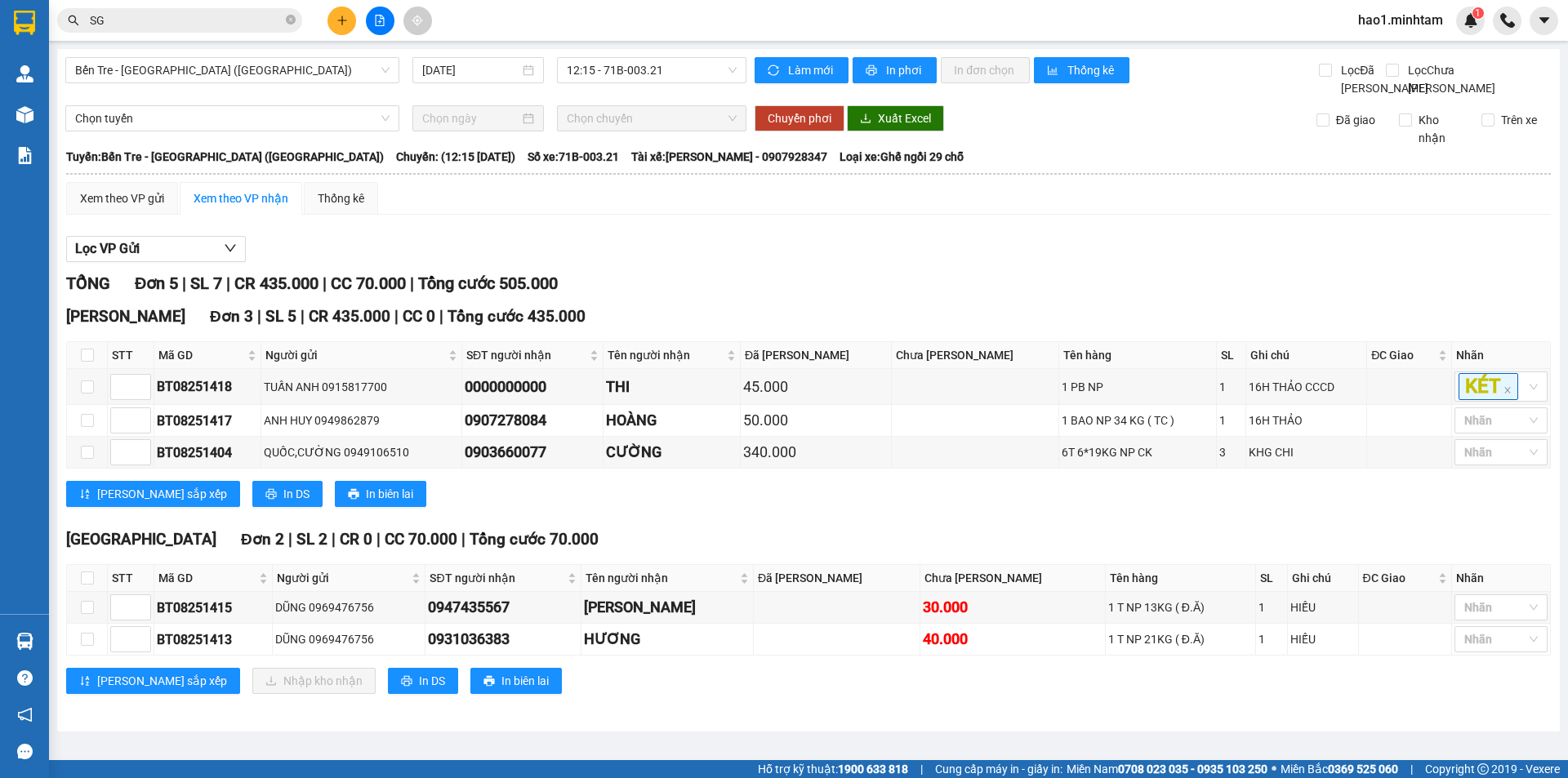
click at [198, 23] on input "SG" at bounding box center [186, 20] width 193 height 18
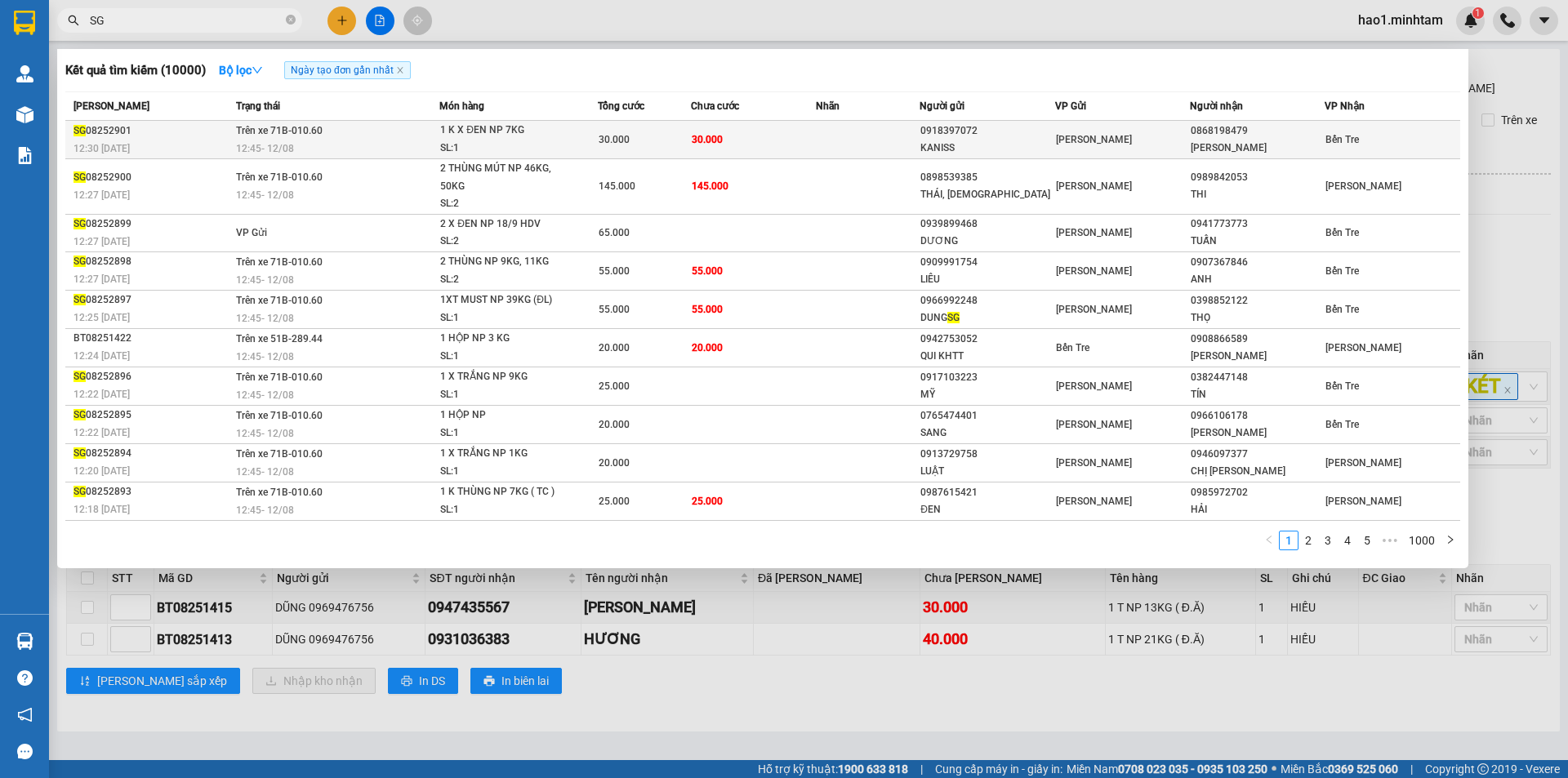
click at [304, 133] on span "Trên xe 71B-010.60" at bounding box center [279, 131] width 86 height 12
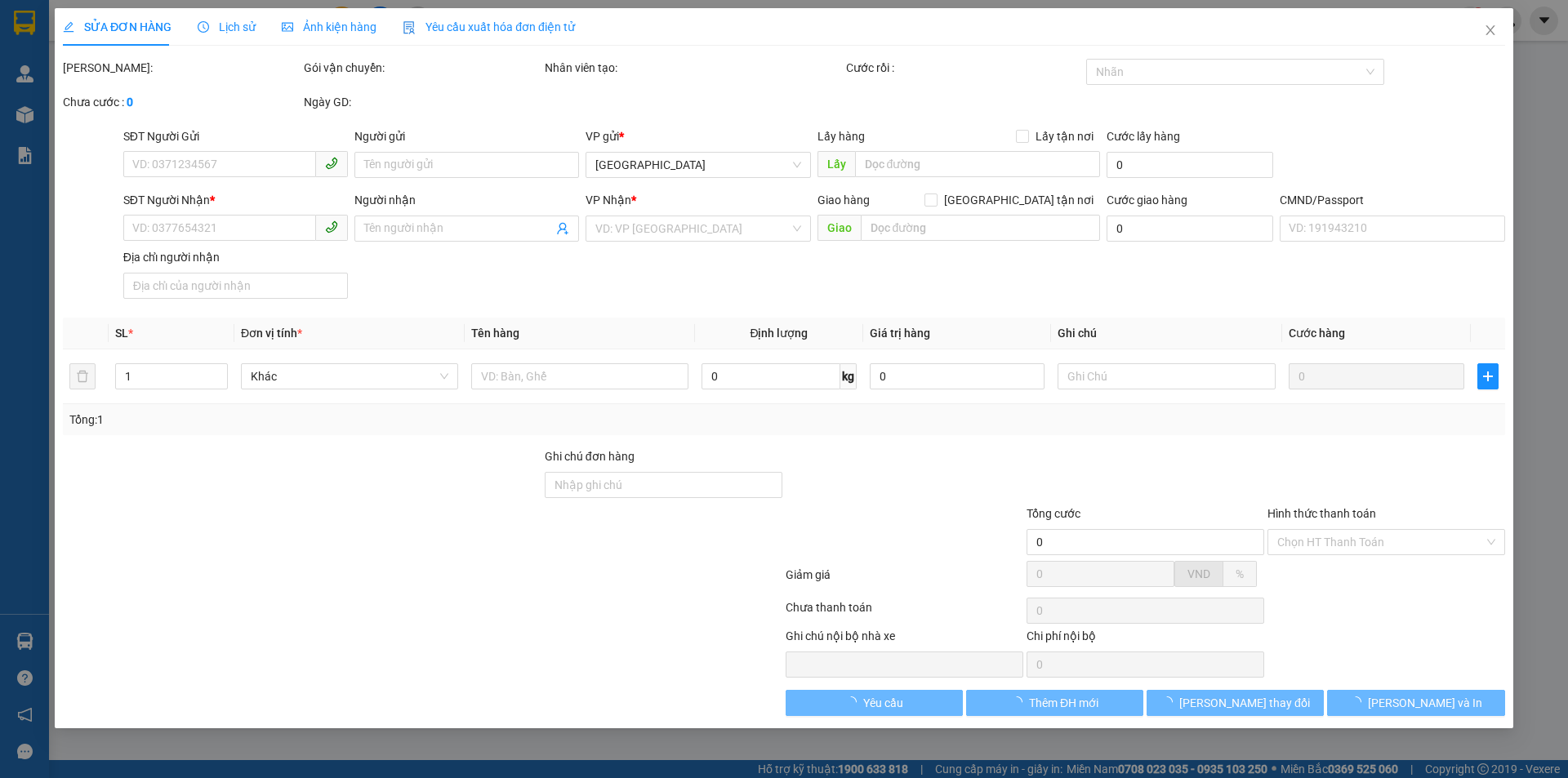
type input "0918397072"
type input "KANISS"
type input "0868198479"
type input "[PERSON_NAME]"
type input "HCK"
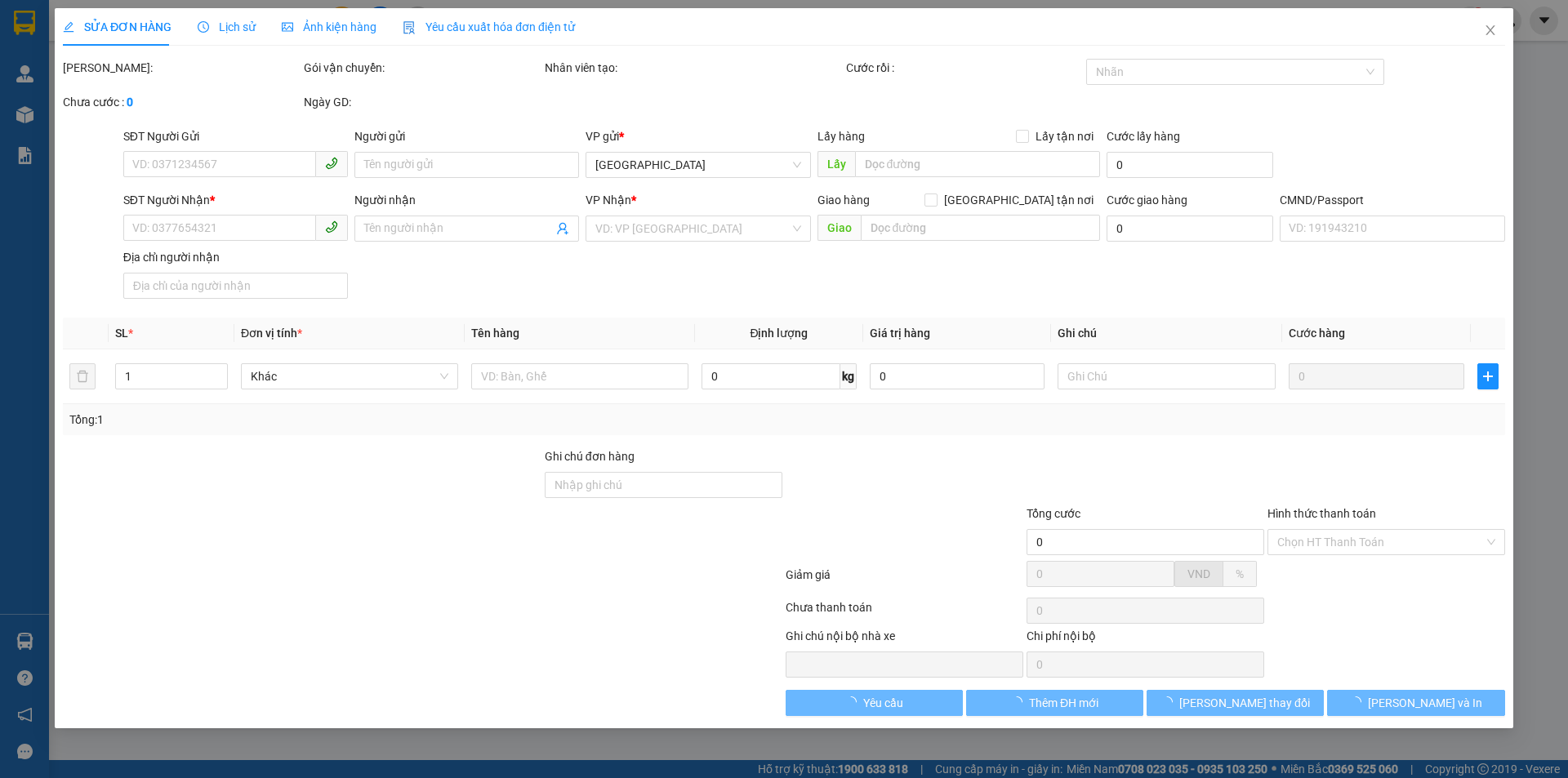
type input "30.000"
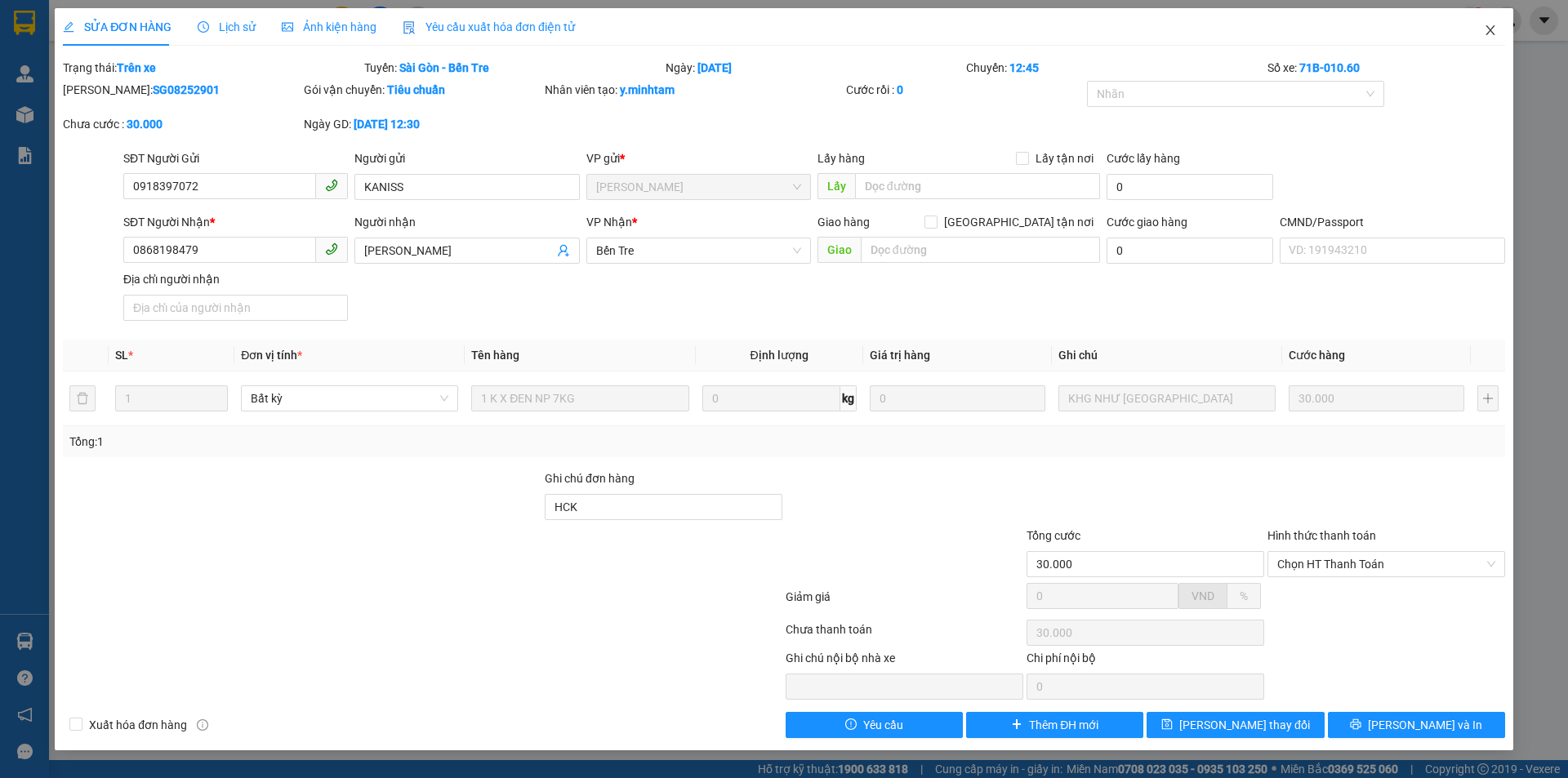
click at [1496, 30] on span "Close" at bounding box center [1490, 30] width 45 height 45
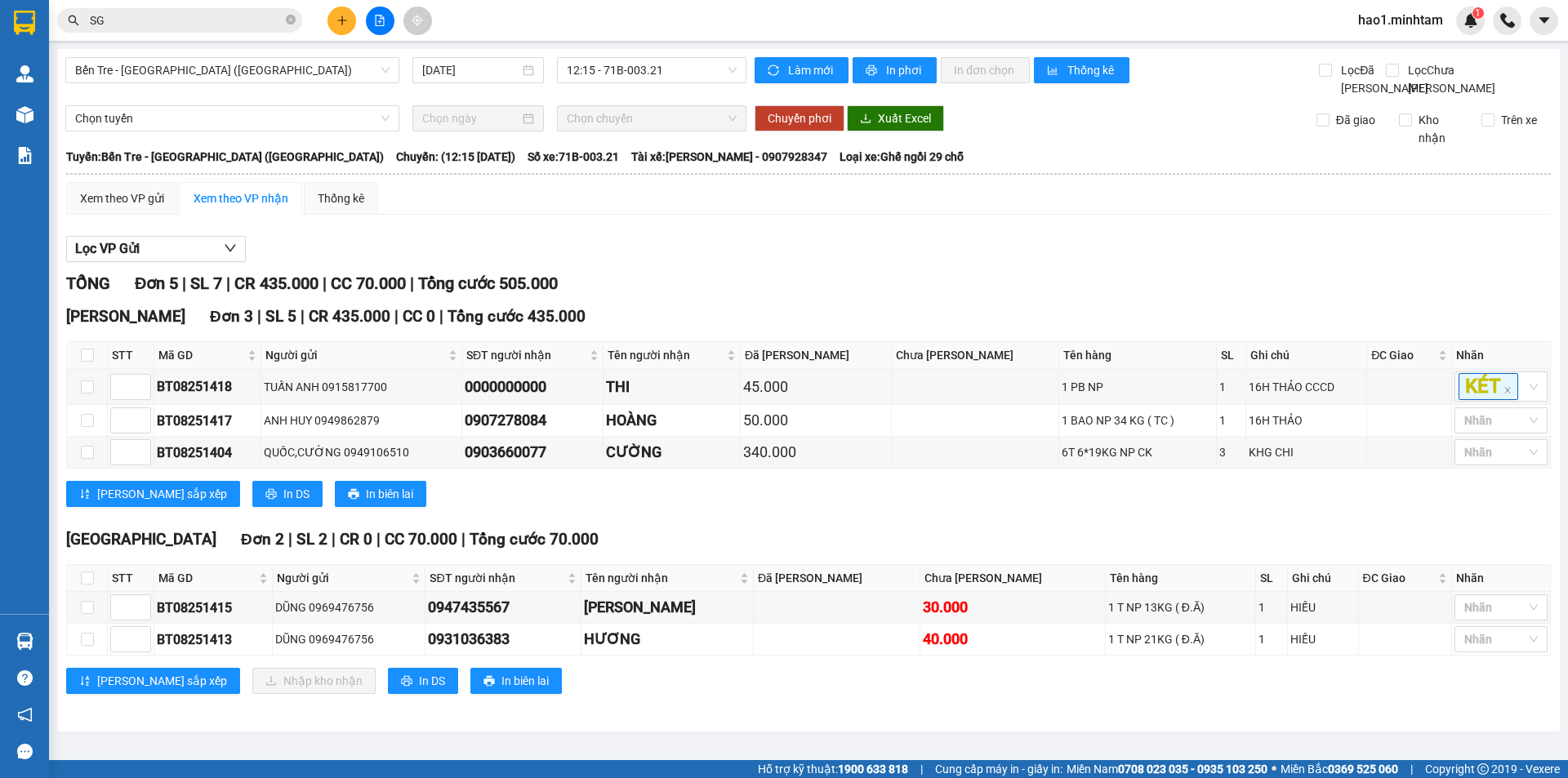
click at [219, 28] on input "SG" at bounding box center [186, 20] width 193 height 18
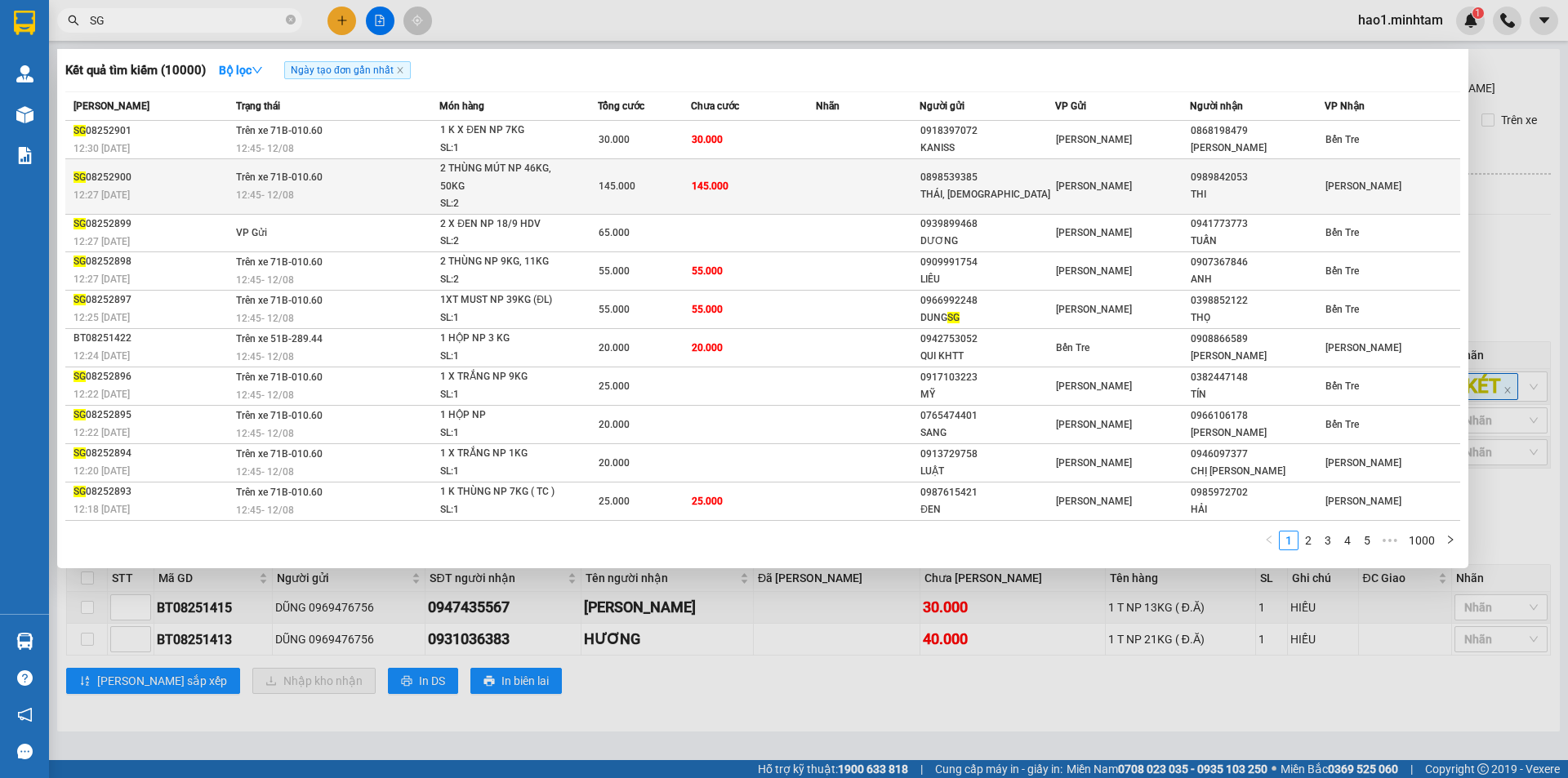
click at [343, 182] on td "Trên xe 71B-010.60 12:45 [DATE]" at bounding box center [336, 186] width 208 height 55
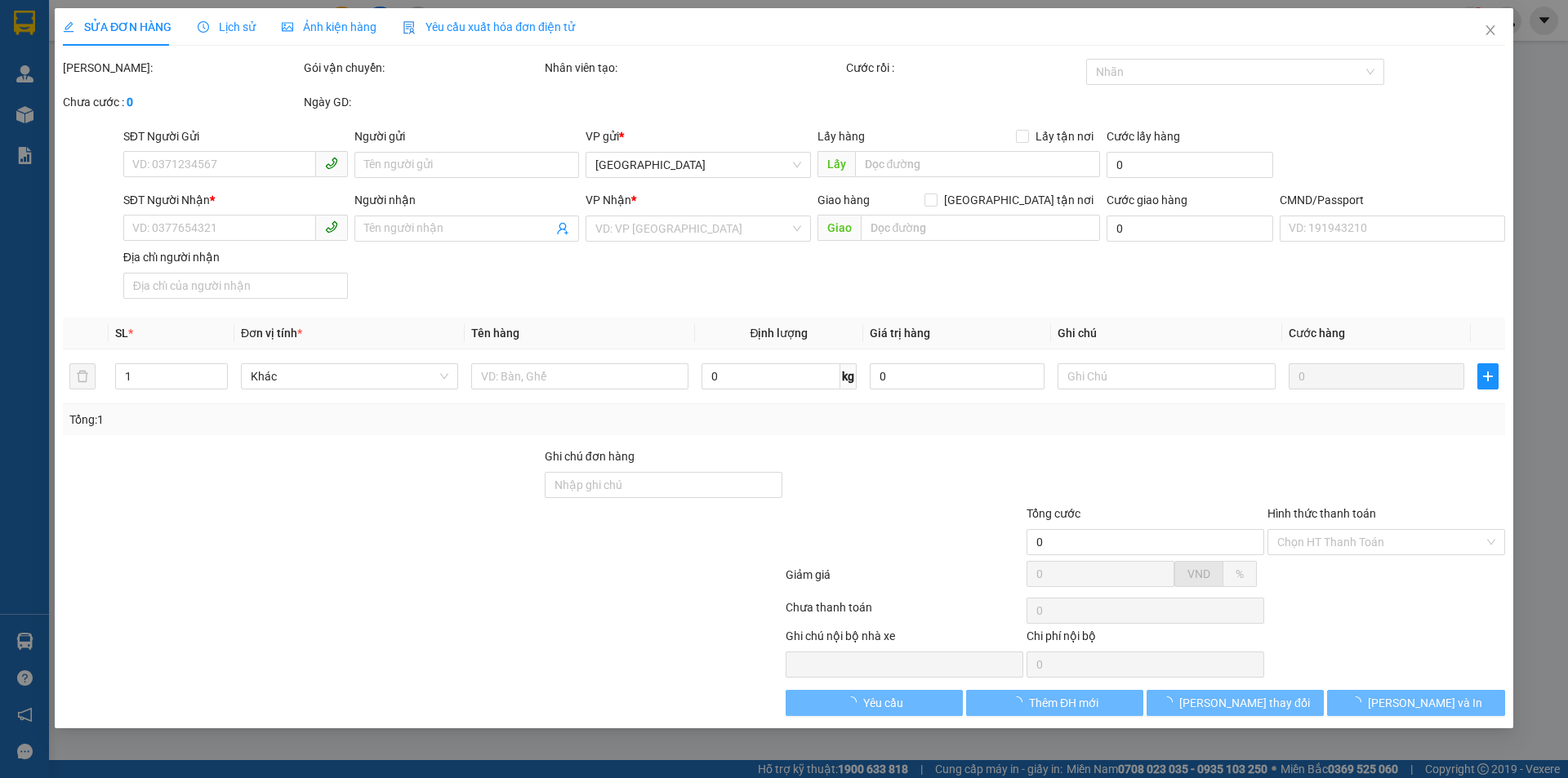
type input "0898539385"
type input "THÁI, [DEMOGRAPHIC_DATA]"
type input "0989842053"
type input "THI"
type input "145.000"
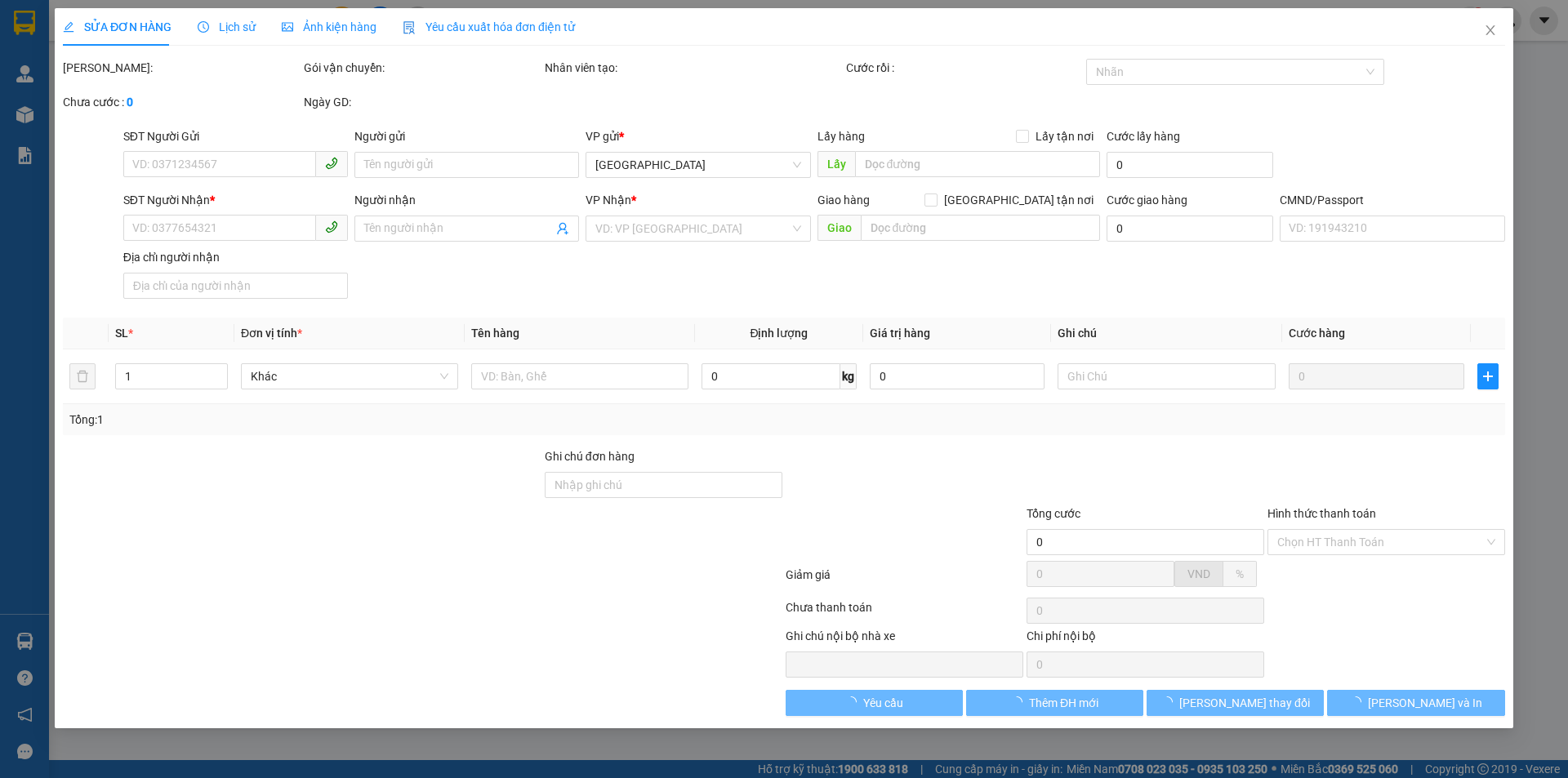
type input "145.000"
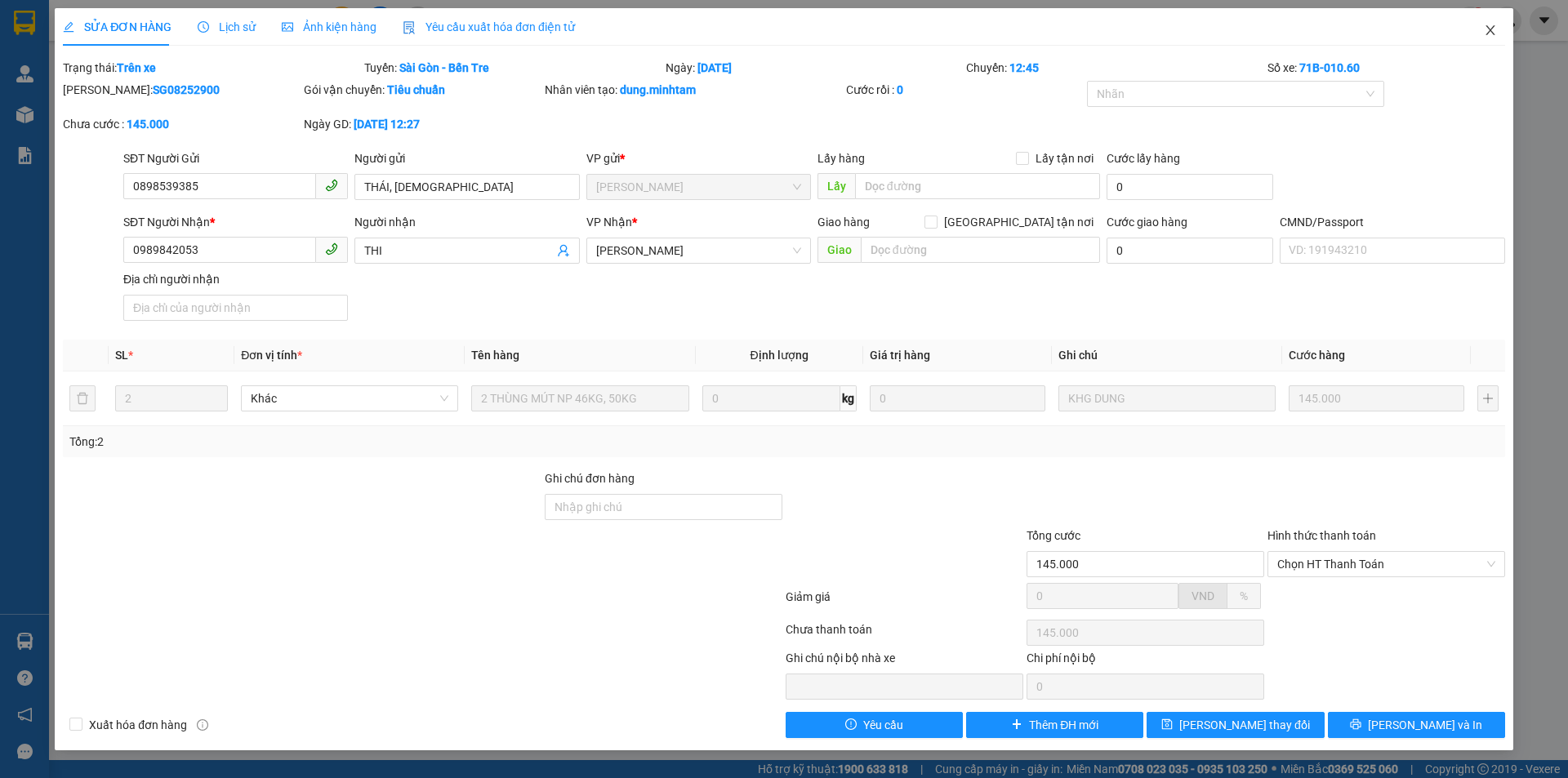
click at [1488, 34] on icon "close" at bounding box center [1489, 30] width 9 height 10
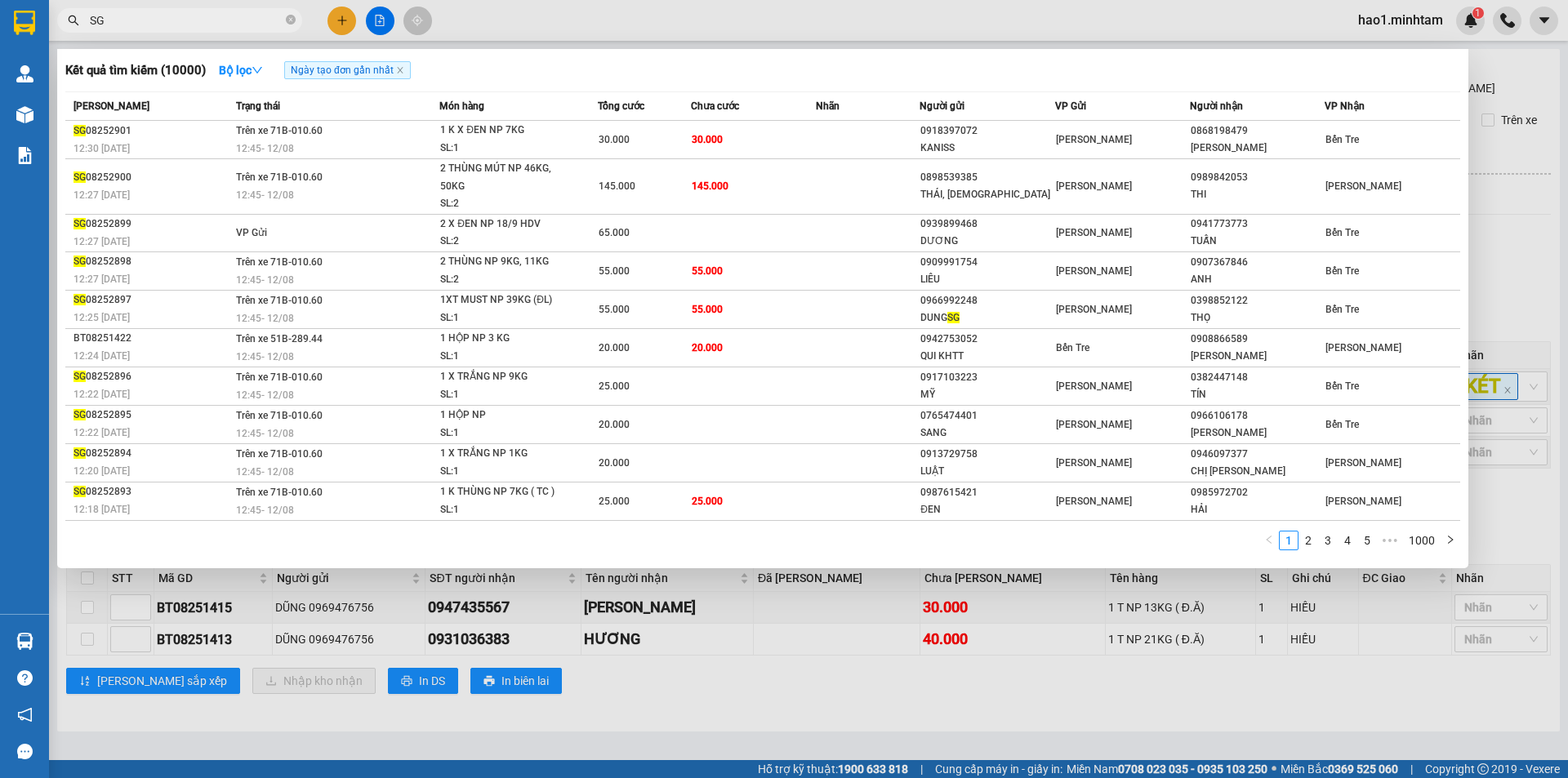
click at [162, 17] on input "SG" at bounding box center [186, 20] width 193 height 18
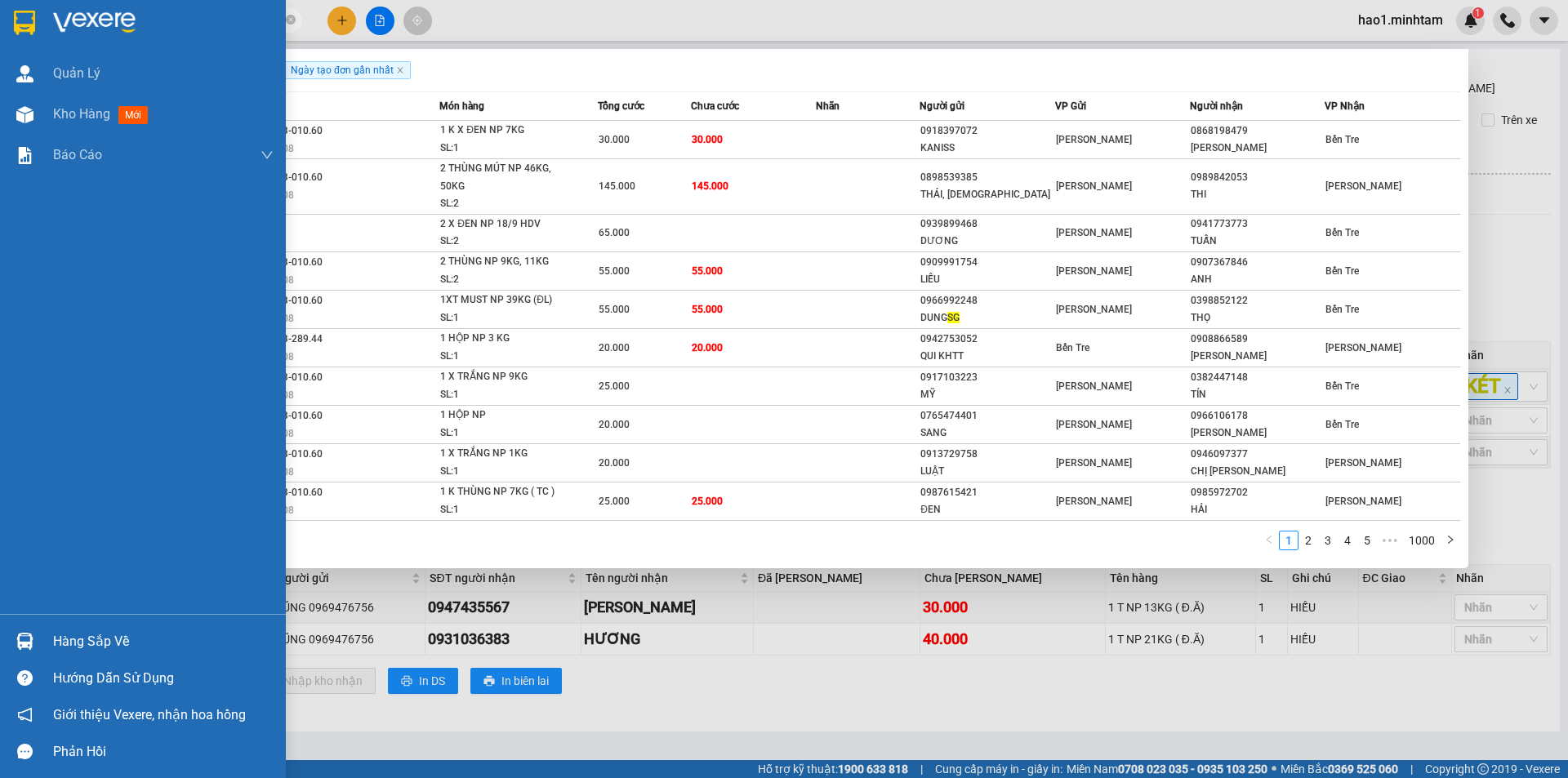
click at [0, 22] on div at bounding box center [142, 26] width 286 height 53
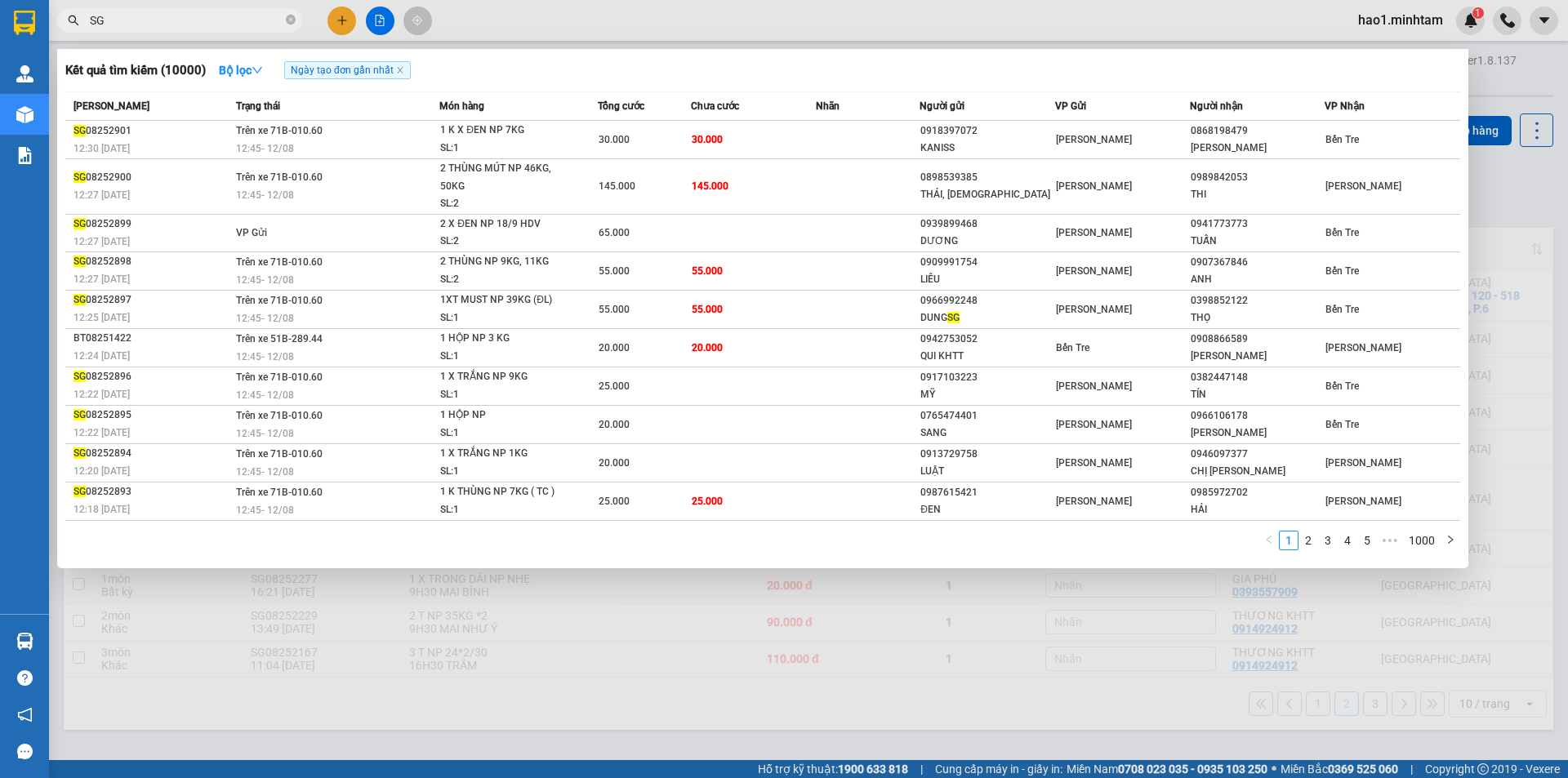
click at [716, 18] on div at bounding box center [784, 389] width 1568 height 778
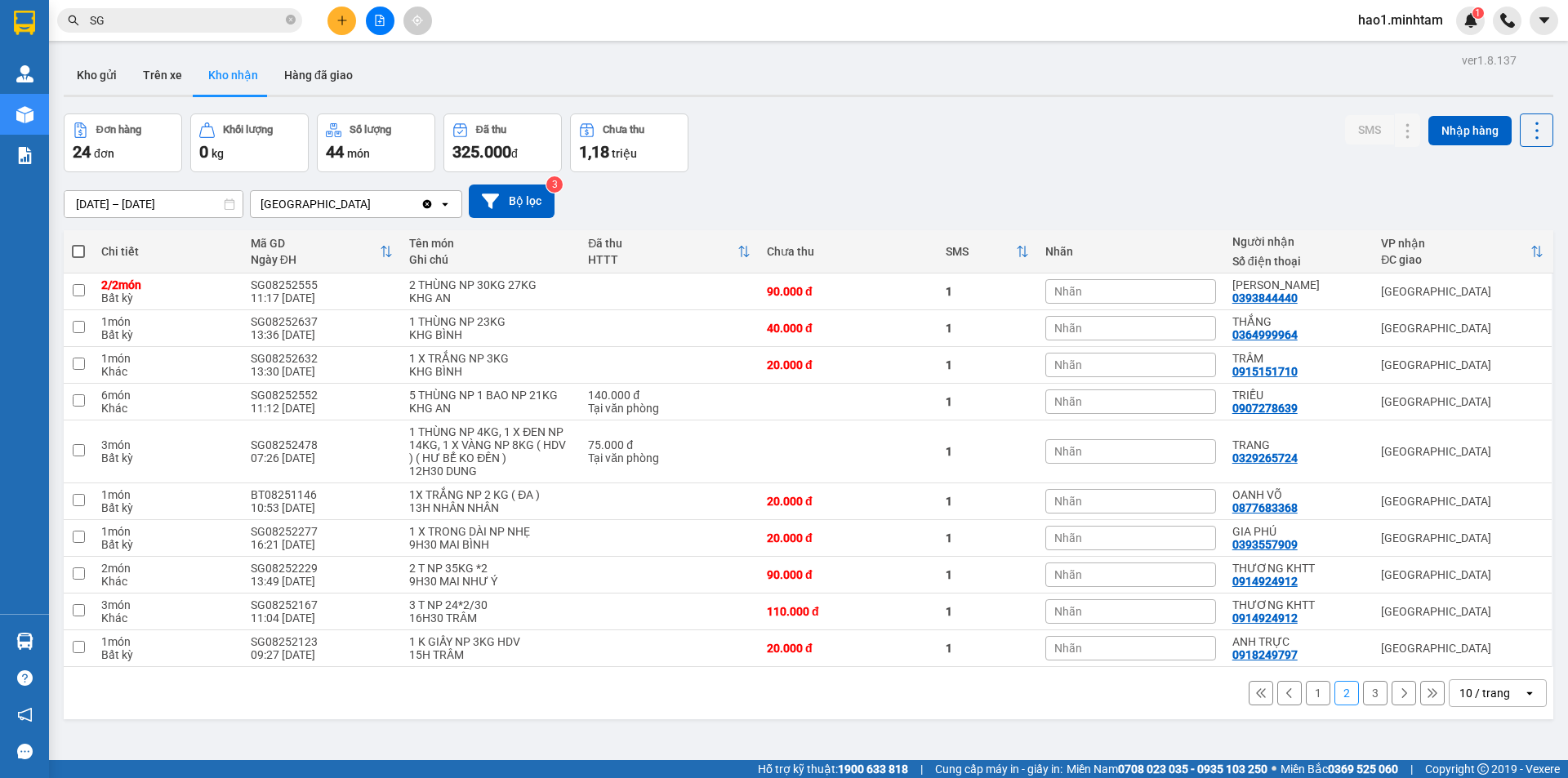
click at [1088, 183] on div "[DATE] – [DATE] Press the down arrow key to interact with the calendar and sele…" at bounding box center [808, 201] width 1490 height 58
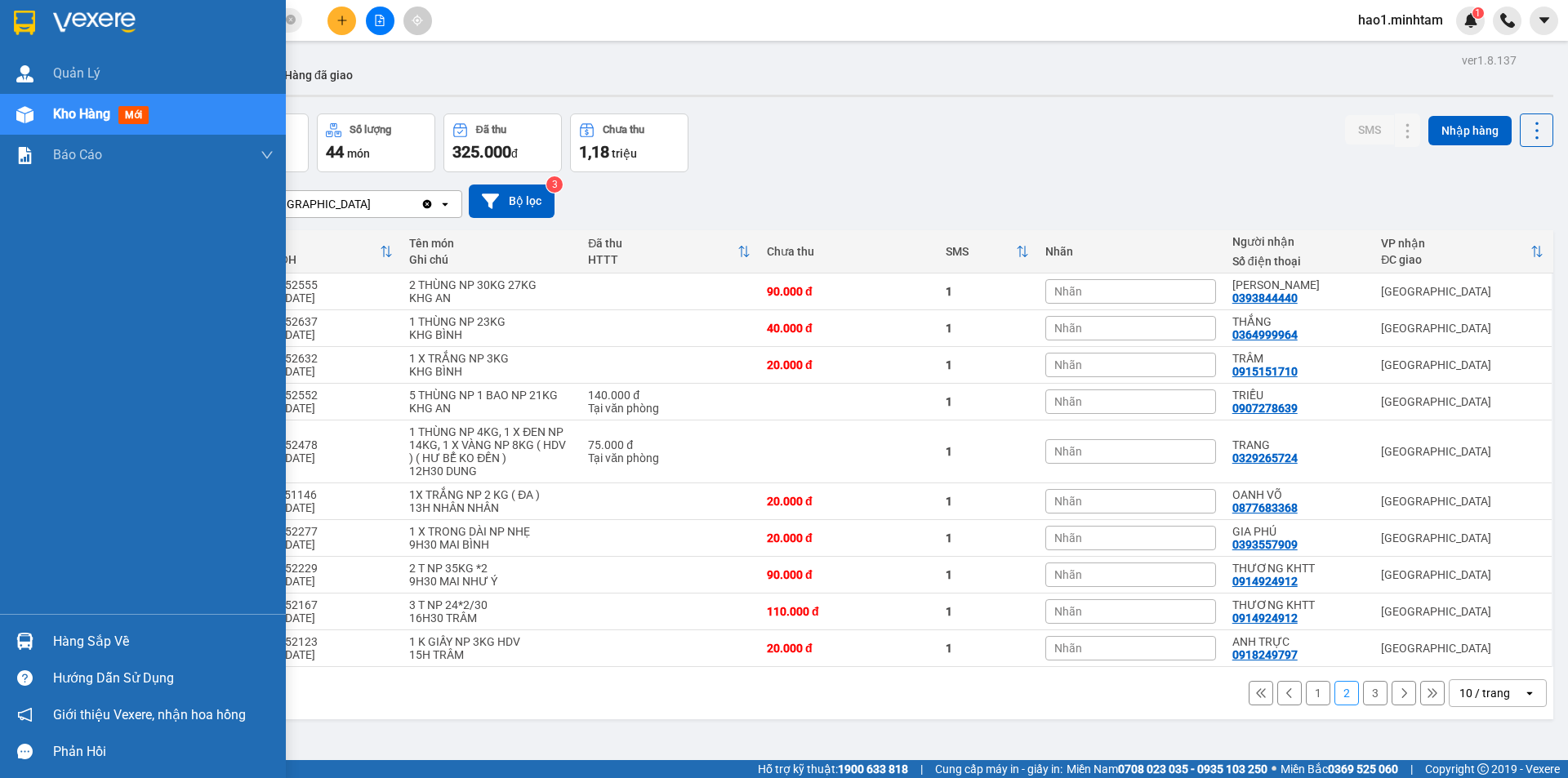
click at [64, 636] on div "Hàng sắp về" at bounding box center [164, 641] width 221 height 24
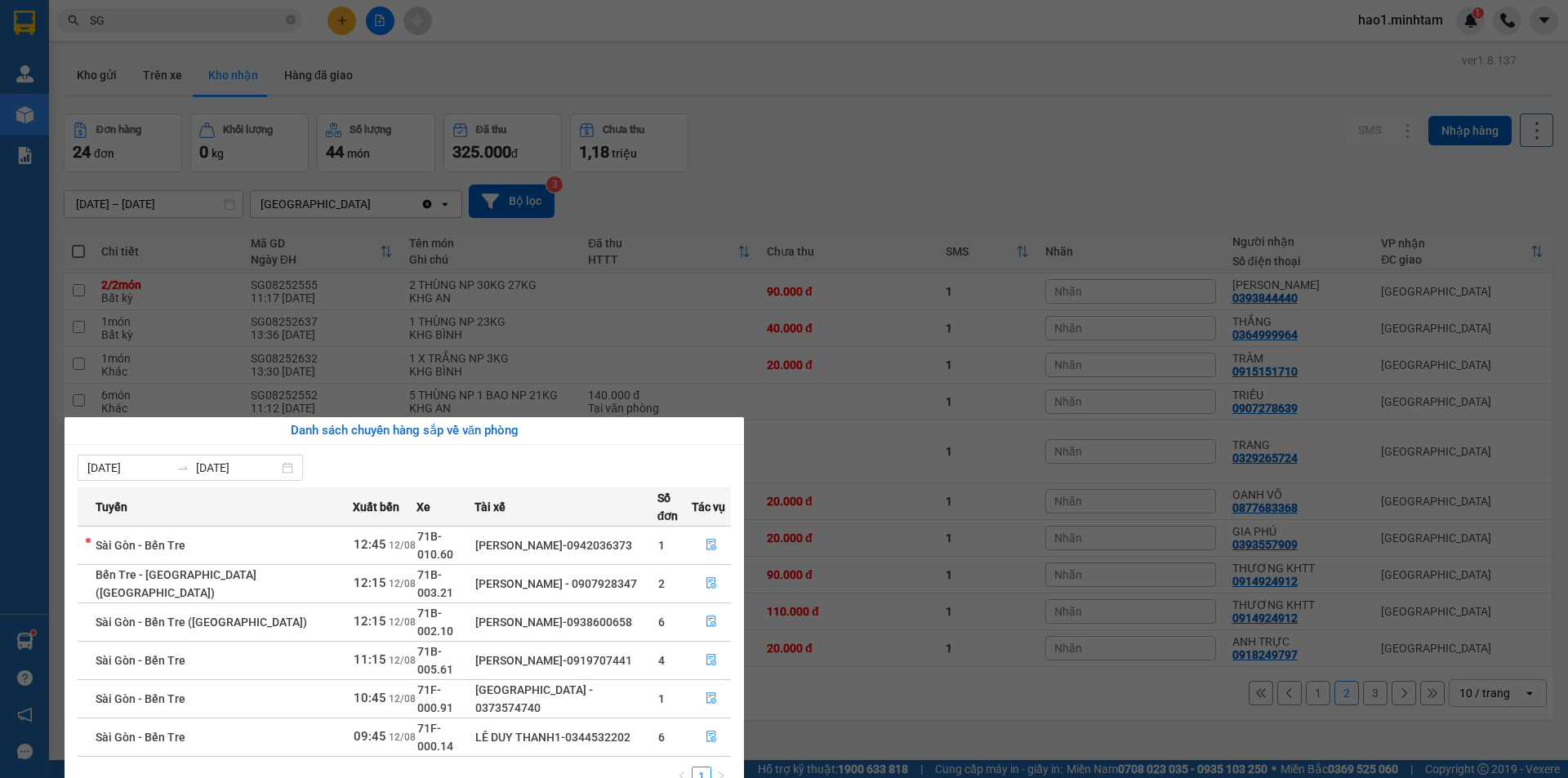
click at [800, 150] on section "Kết quả tìm kiếm ( 10000 ) Bộ lọc Ngày tạo đơn gần nhất Mã ĐH Trạng thái Món hà…" at bounding box center [784, 389] width 1568 height 778
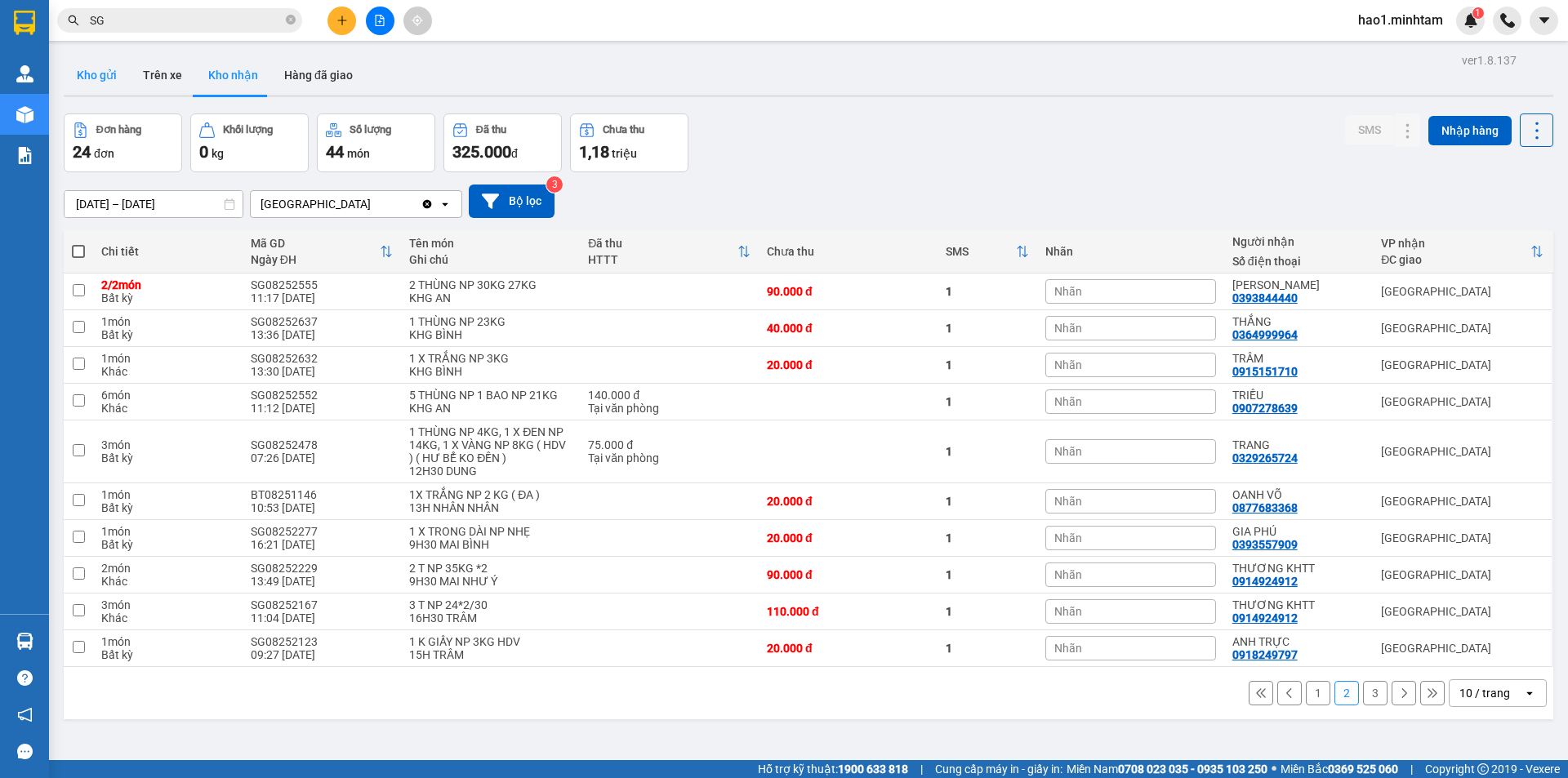
click at [86, 71] on button "Kho gửi" at bounding box center [97, 75] width 66 height 39
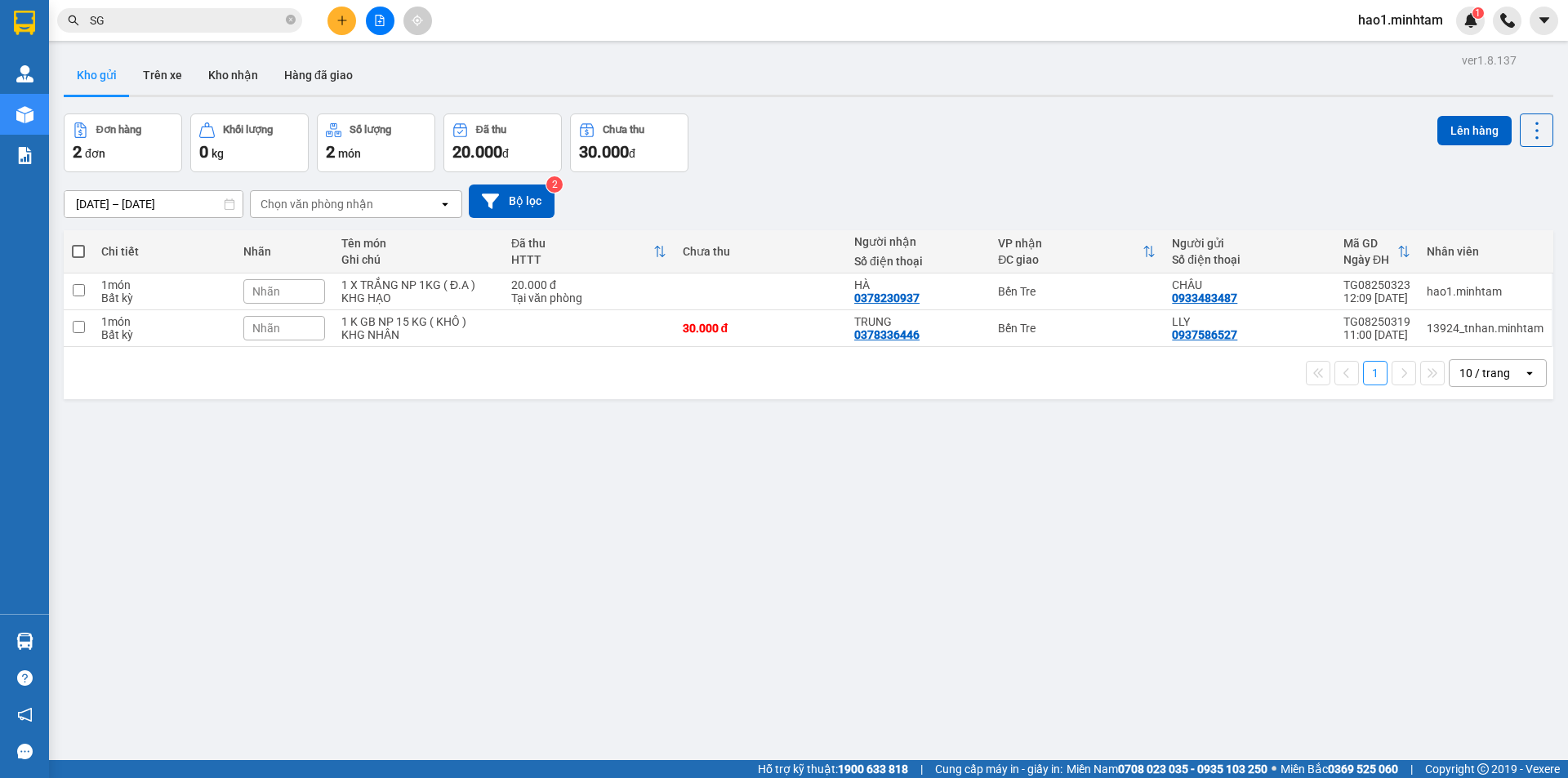
click at [930, 108] on div "ver 1.8.137 Kho gửi Trên xe Kho nhận Hàng đã giao Đơn hàng 2 đơn Khối lượng 0 k…" at bounding box center [808, 438] width 1502 height 778
drag, startPoint x: 1048, startPoint y: 331, endPoint x: 1061, endPoint y: 293, distance: 40.2
click at [1050, 330] on div "Bến Tre" at bounding box center [1076, 327] width 158 height 13
checkbox input "true"
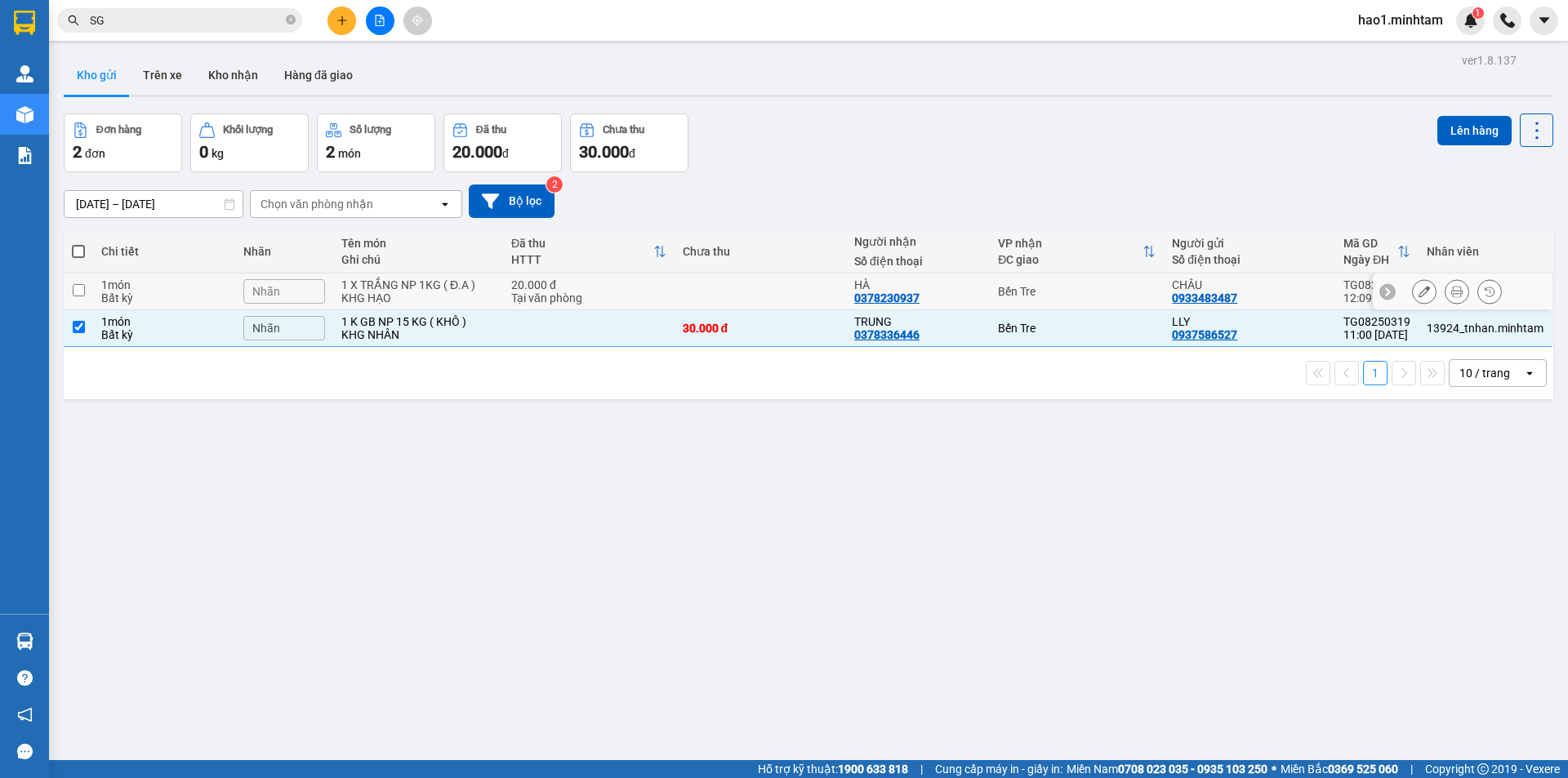
click at [1061, 293] on div "Bến Tre" at bounding box center [1076, 290] width 158 height 13
checkbox input "true"
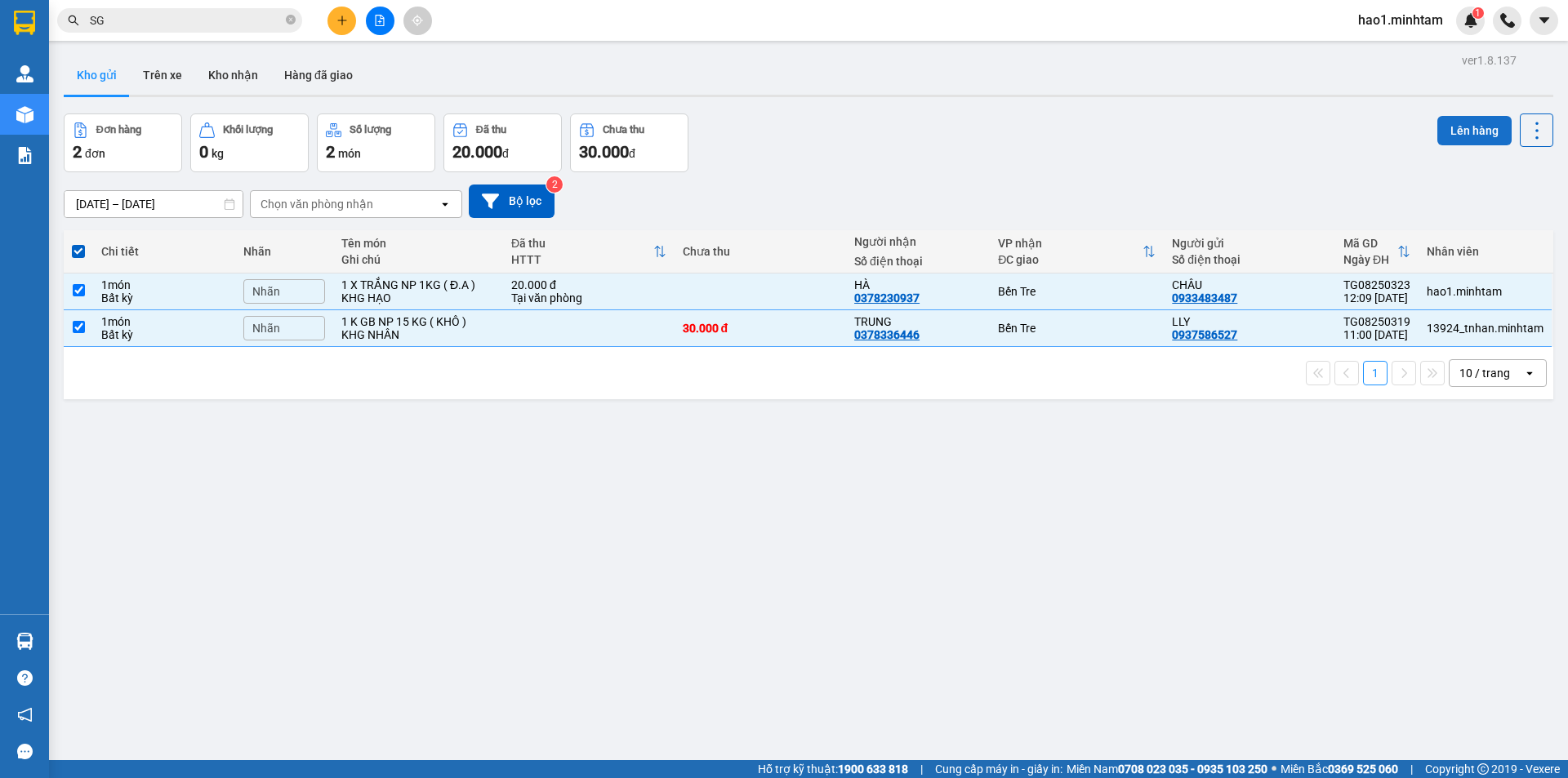
click at [1476, 125] on button "Lên hàng" at bounding box center [1474, 131] width 75 height 29
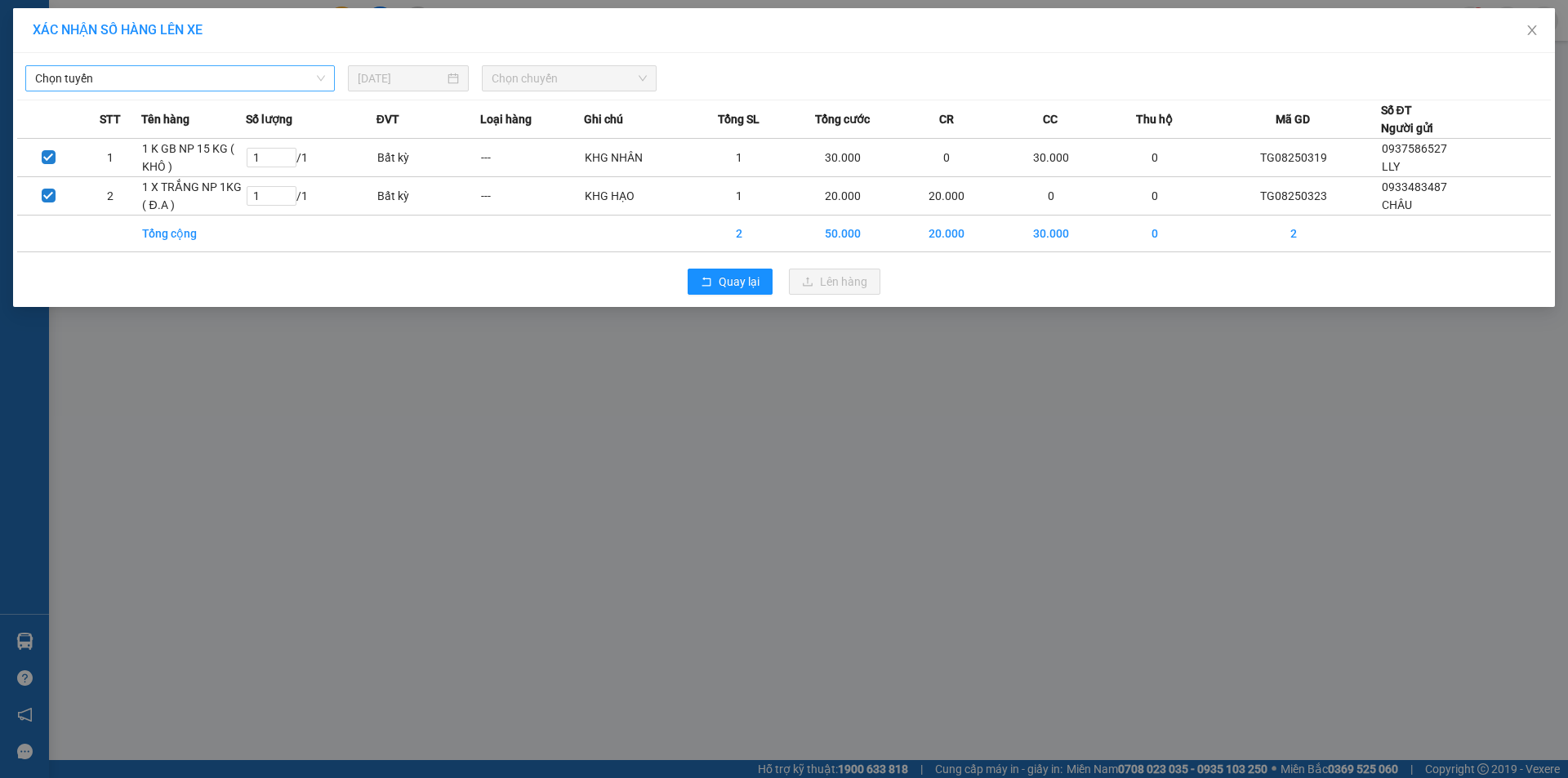
click at [256, 76] on span "Chọn tuyến" at bounding box center [179, 77] width 289 height 24
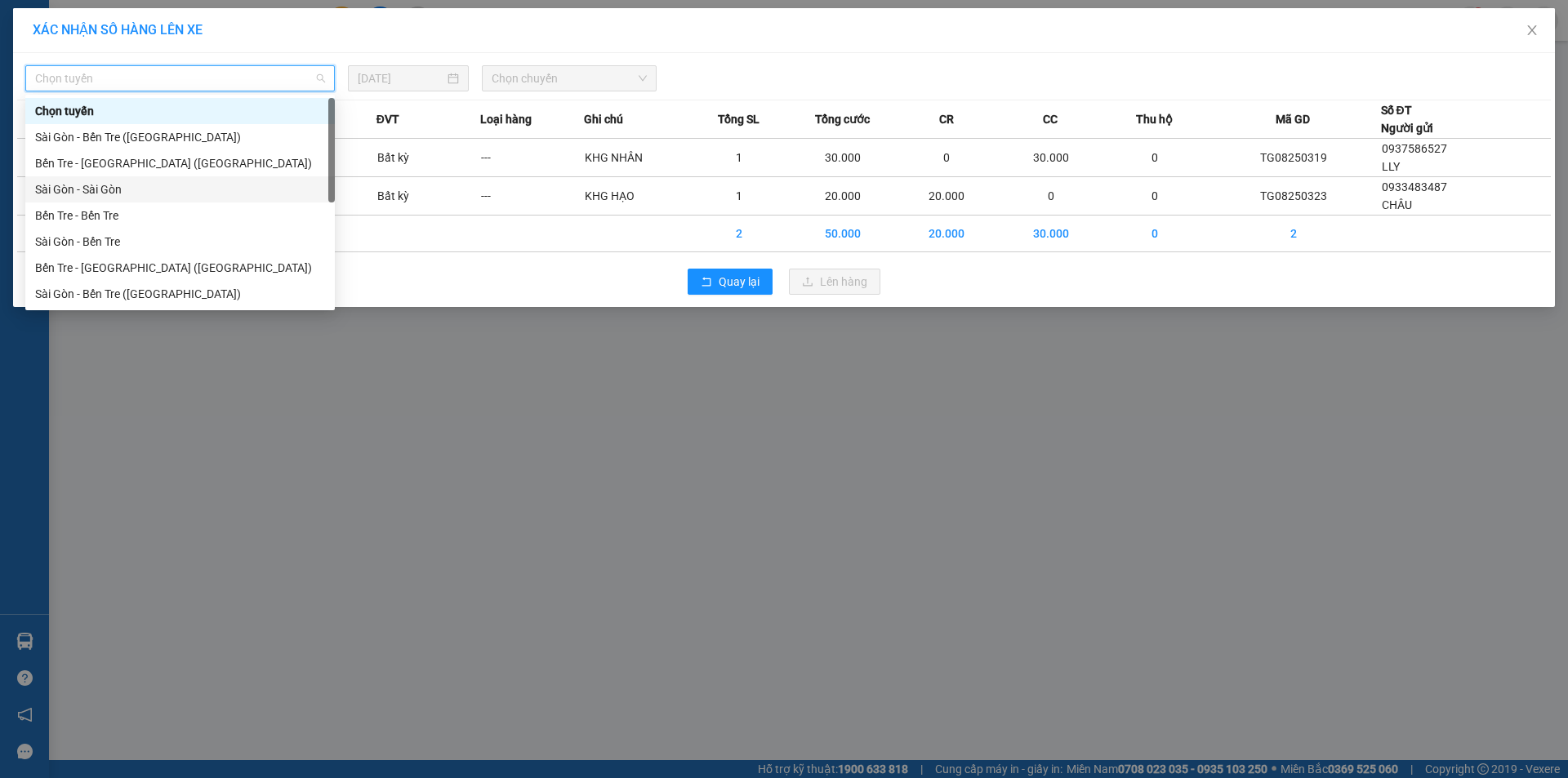
scroll to position [26, 0]
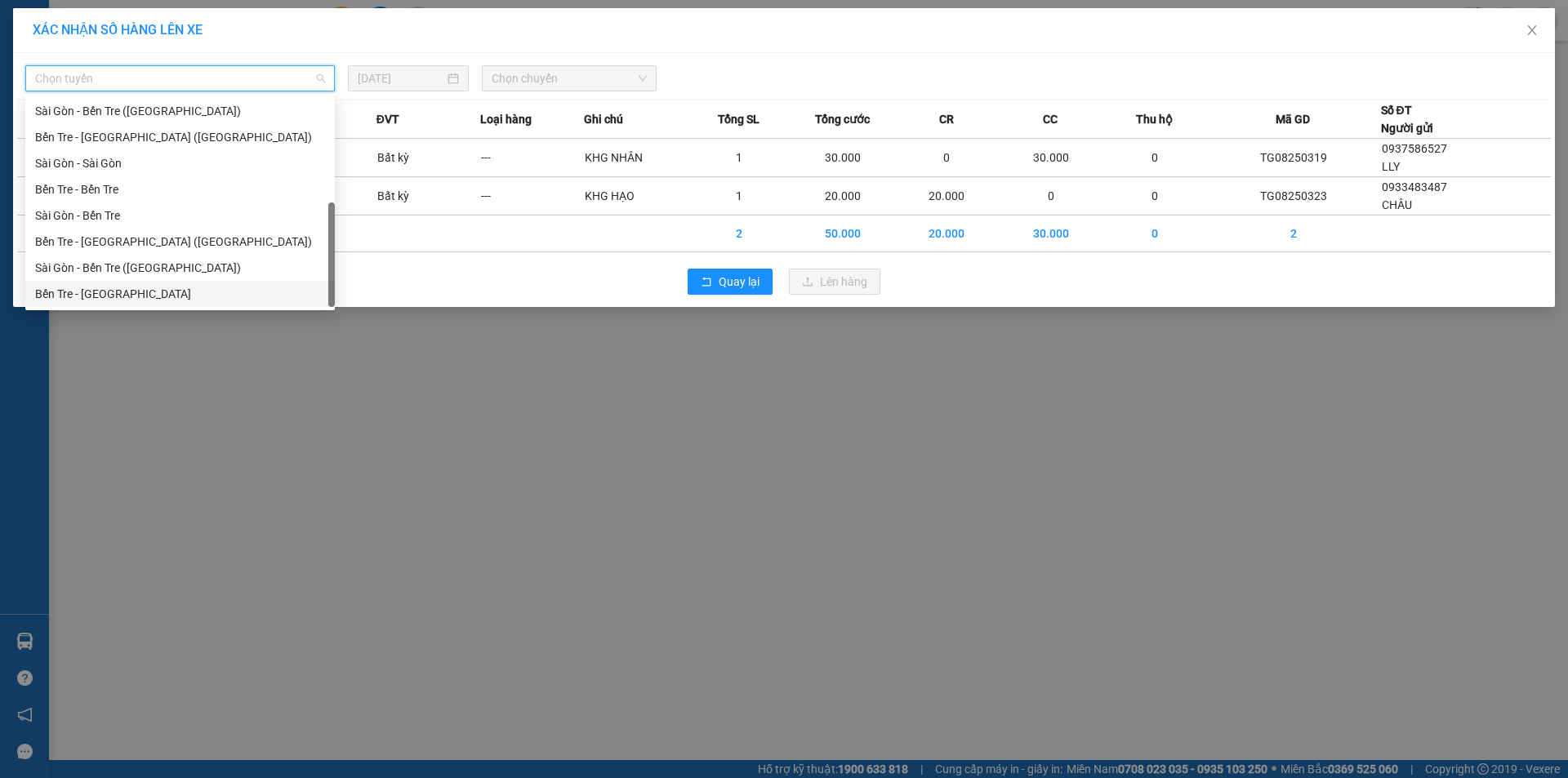
drag, startPoint x: 102, startPoint y: 286, endPoint x: 519, endPoint y: 167, distance: 433.6
click at [102, 286] on div "Bến Tre - [GEOGRAPHIC_DATA]" at bounding box center [179, 293] width 289 height 18
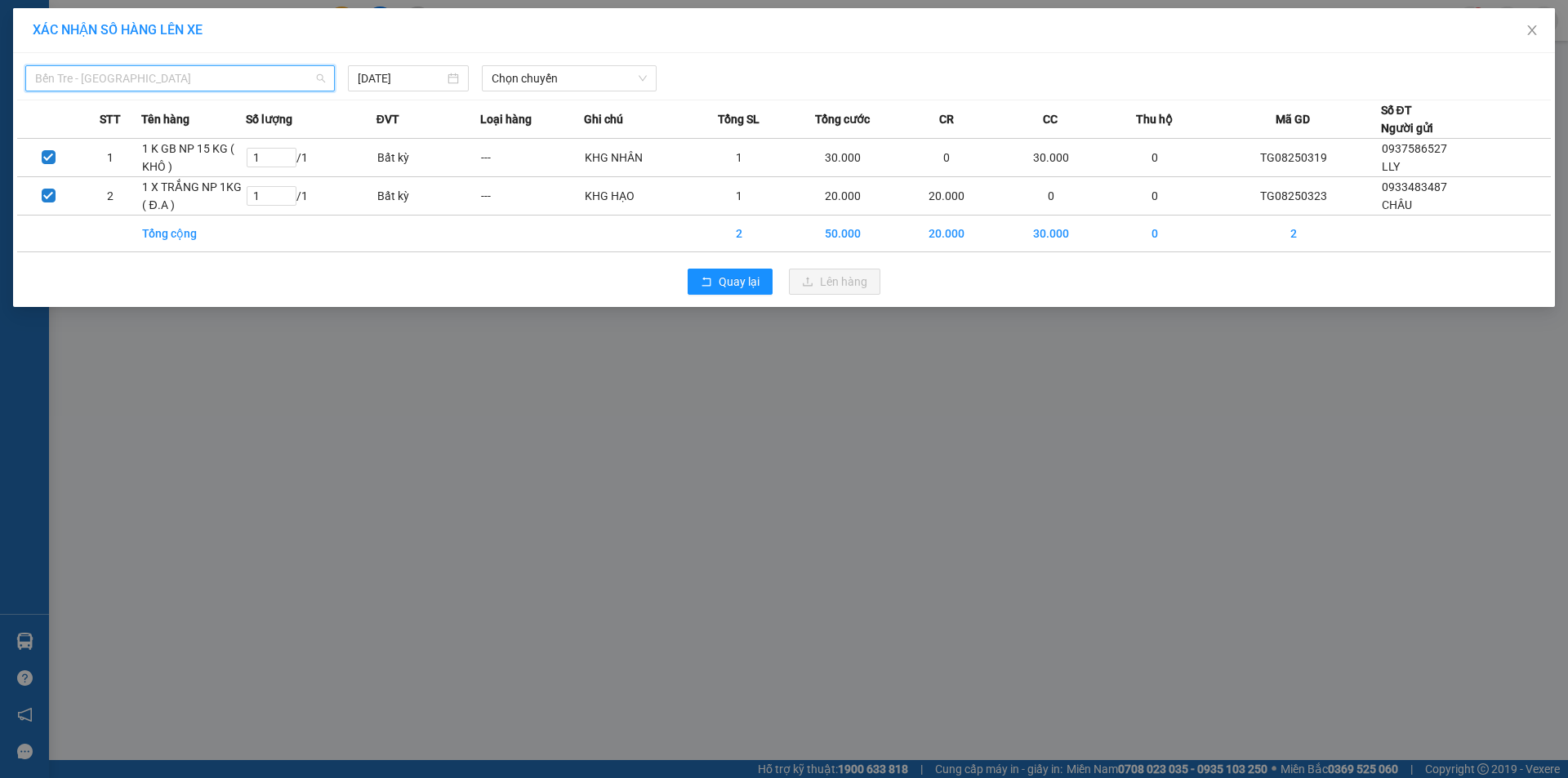
click at [138, 71] on span "Bến Tre - [GEOGRAPHIC_DATA]" at bounding box center [179, 77] width 289 height 24
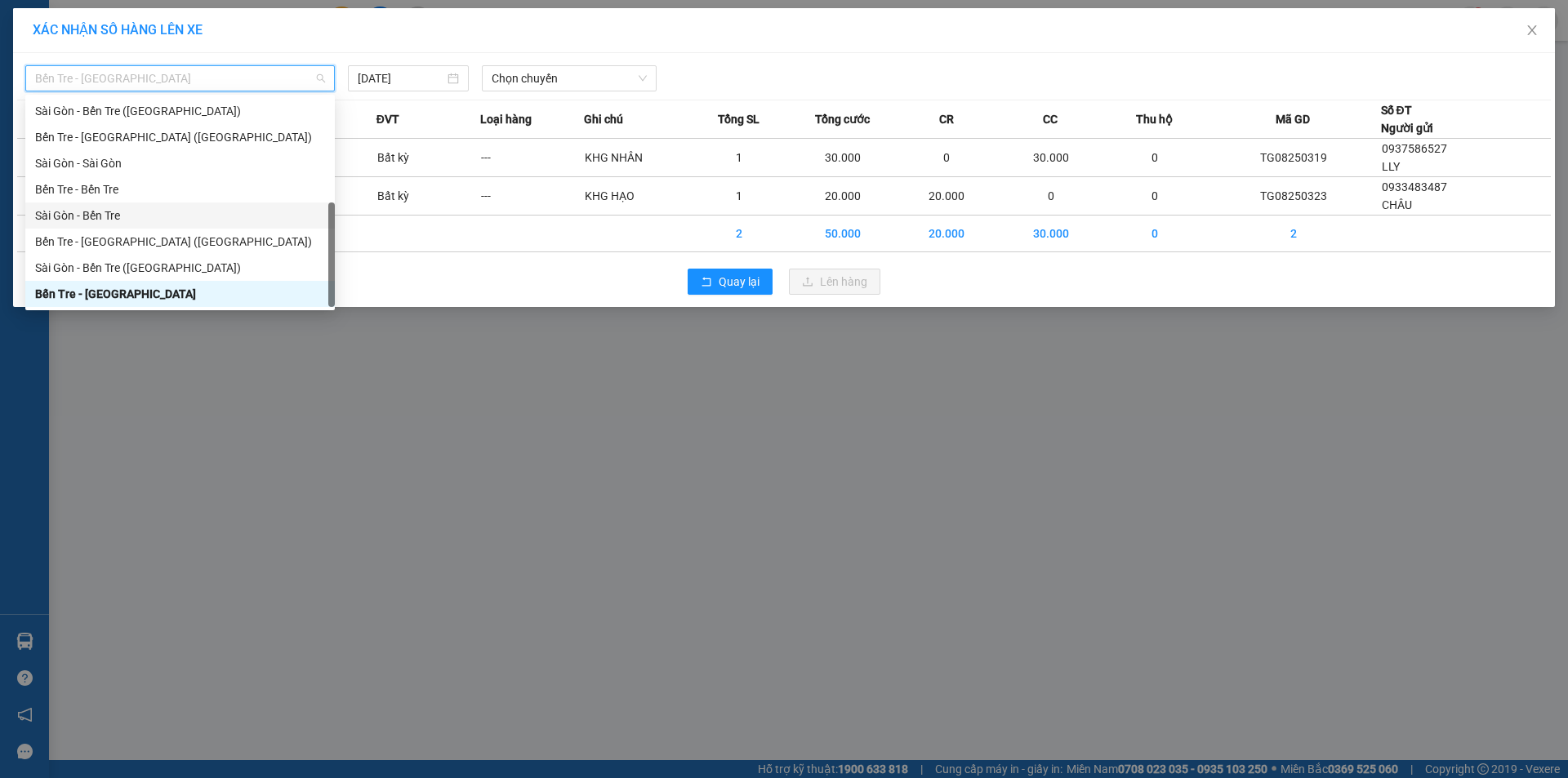
click at [91, 215] on div "Sài Gòn - Bến Tre" at bounding box center [179, 215] width 289 height 18
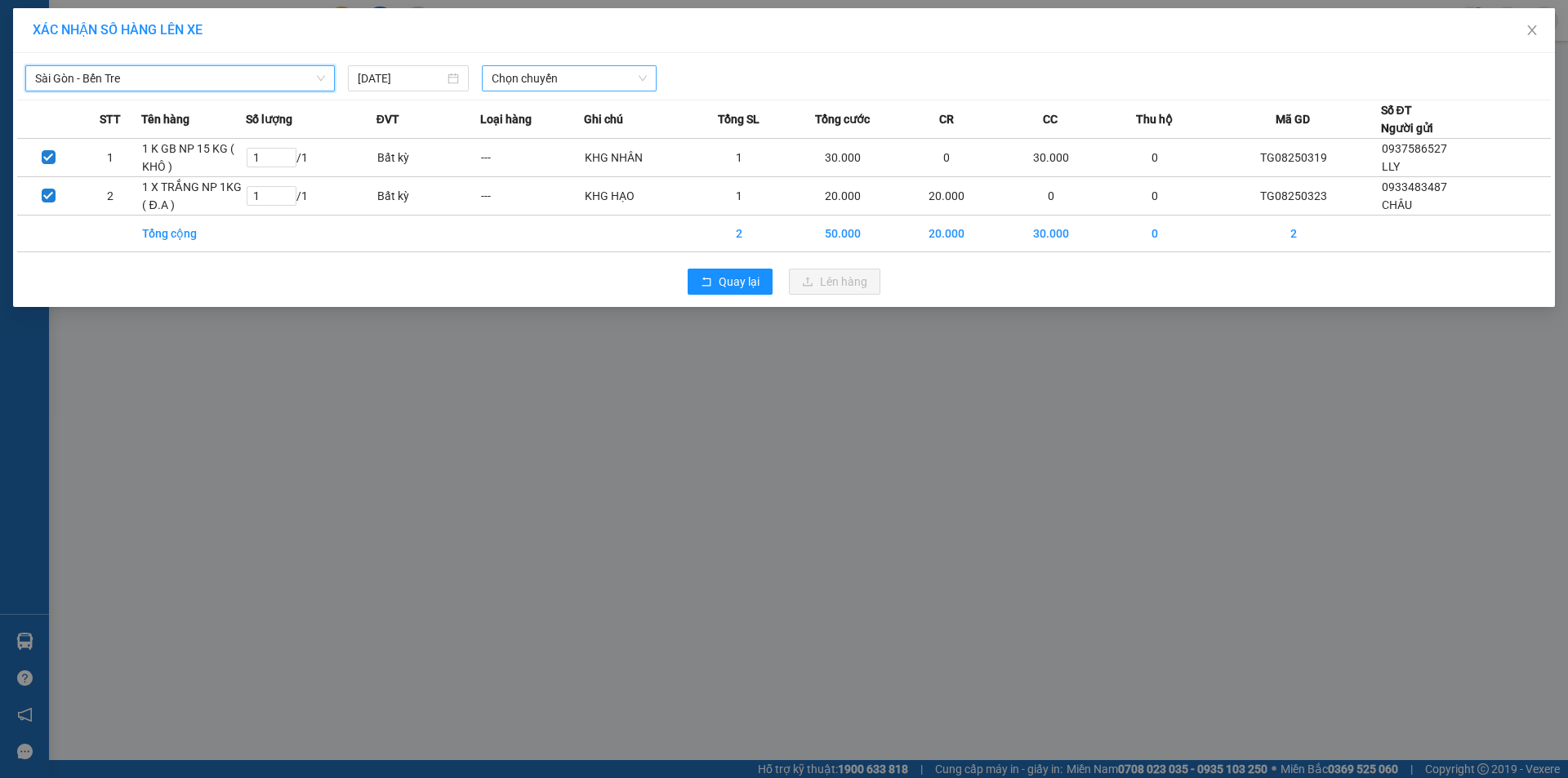
click at [512, 78] on span "Chọn chuyến" at bounding box center [569, 77] width 155 height 24
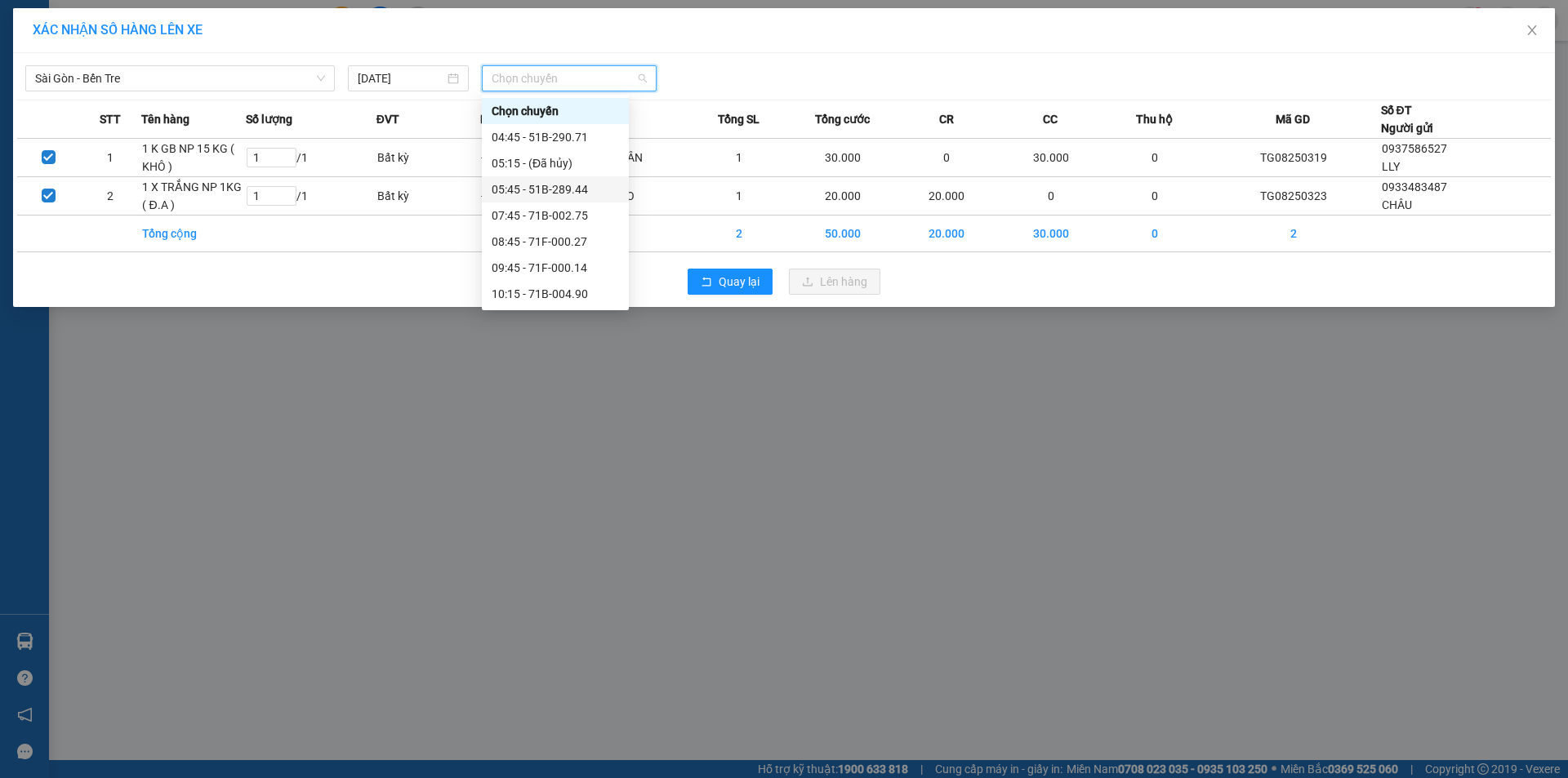
scroll to position [164, 0]
click at [562, 105] on div "09:45 - 71F-000.14" at bounding box center [556, 105] width 128 height 18
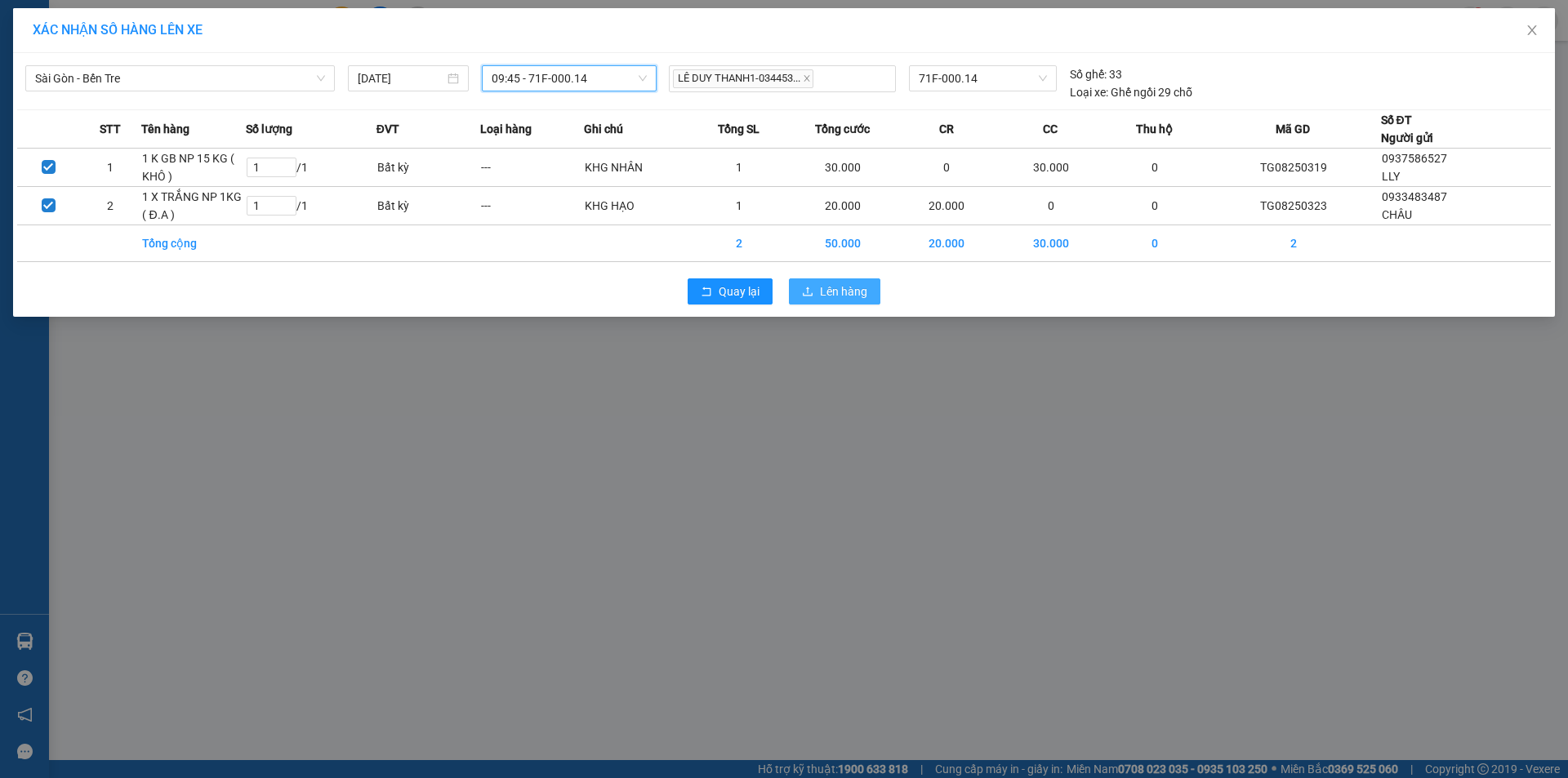
click at [844, 295] on span "Lên hàng" at bounding box center [843, 291] width 47 height 18
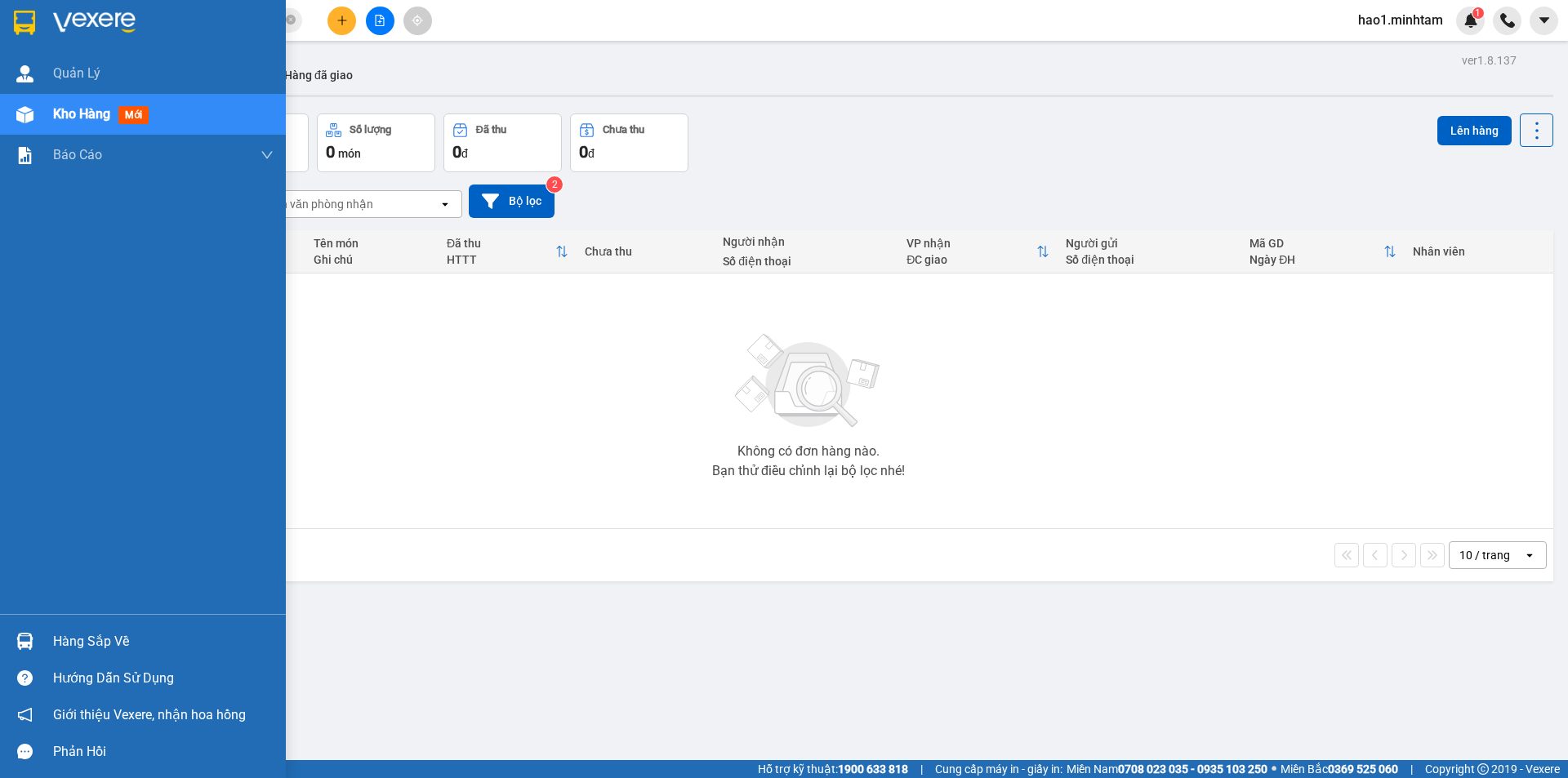
click at [37, 645] on div at bounding box center [25, 642] width 29 height 29
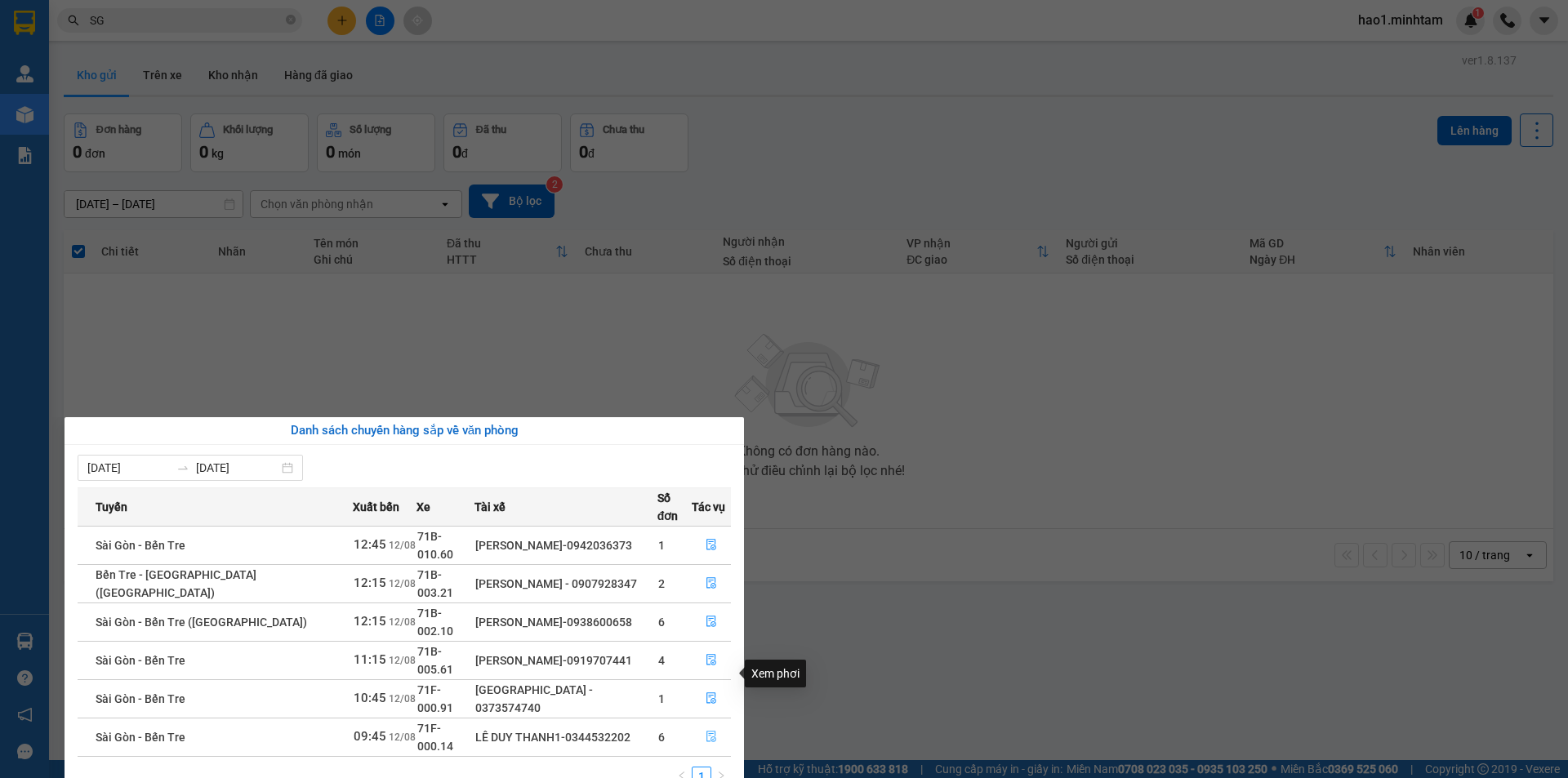
click at [707, 732] on icon "file-done" at bounding box center [711, 737] width 10 height 12
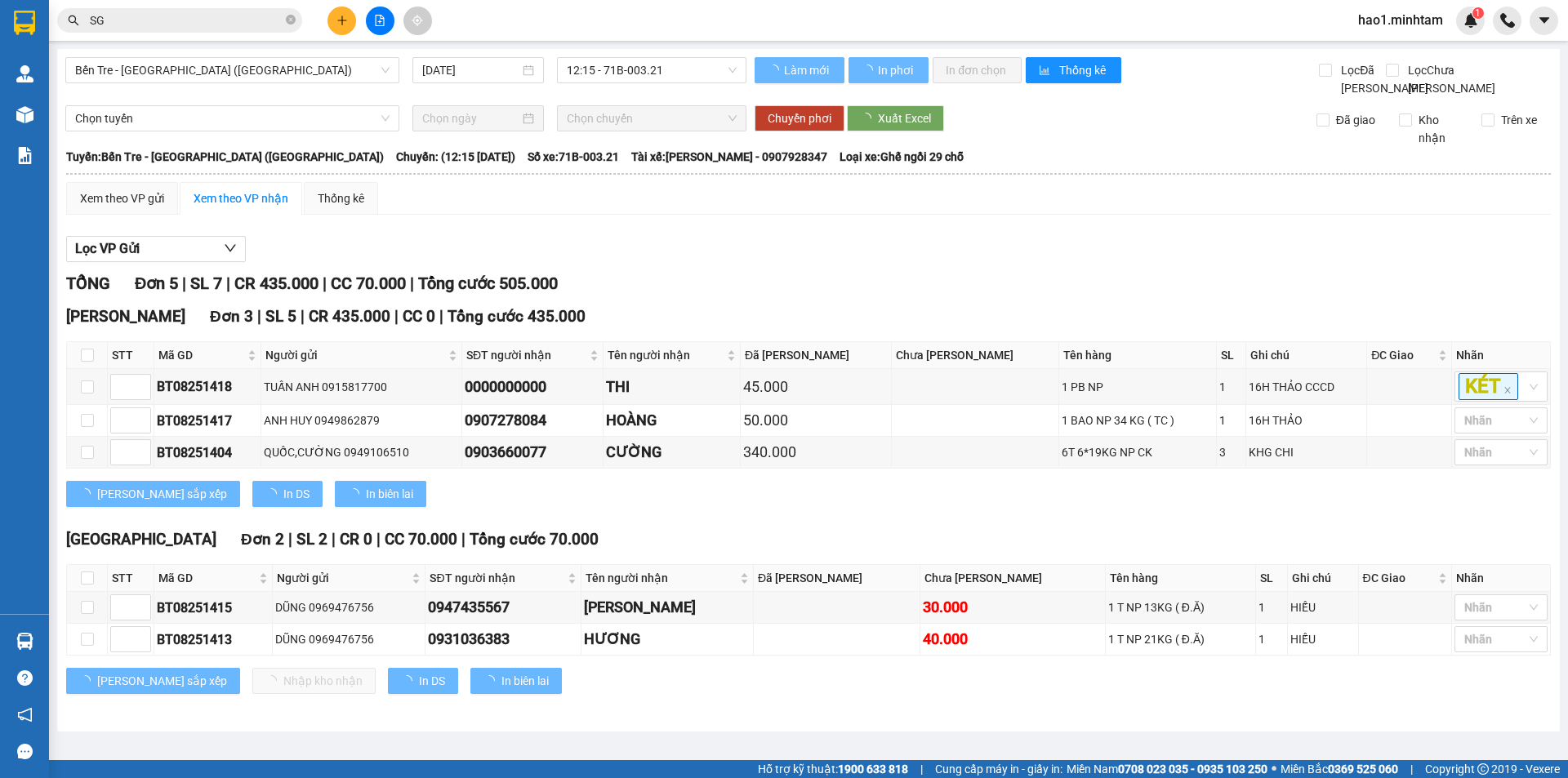
click at [922, 263] on div "Lọc VP Gửi" at bounding box center [808, 250] width 1485 height 27
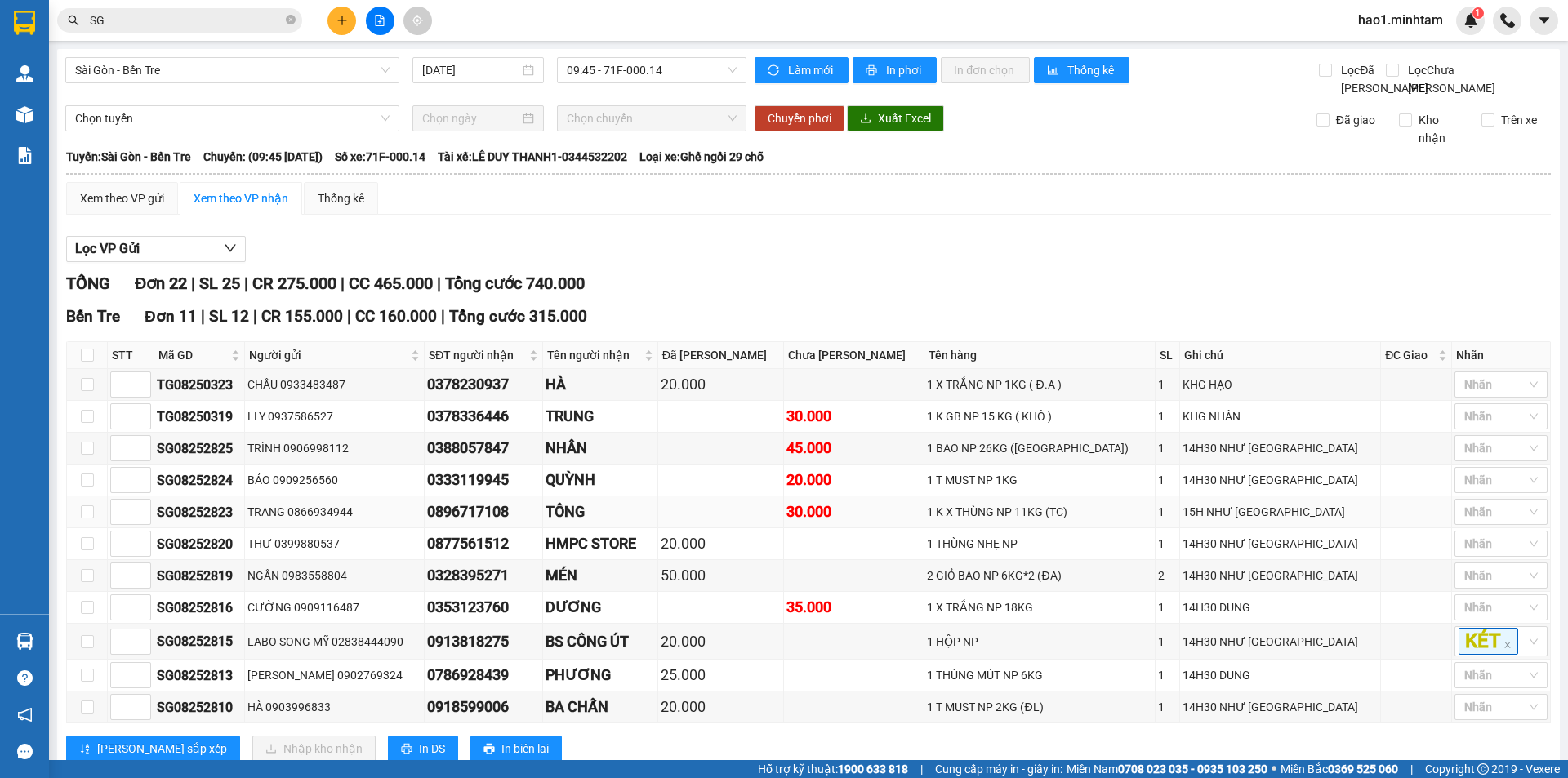
scroll to position [245, 0]
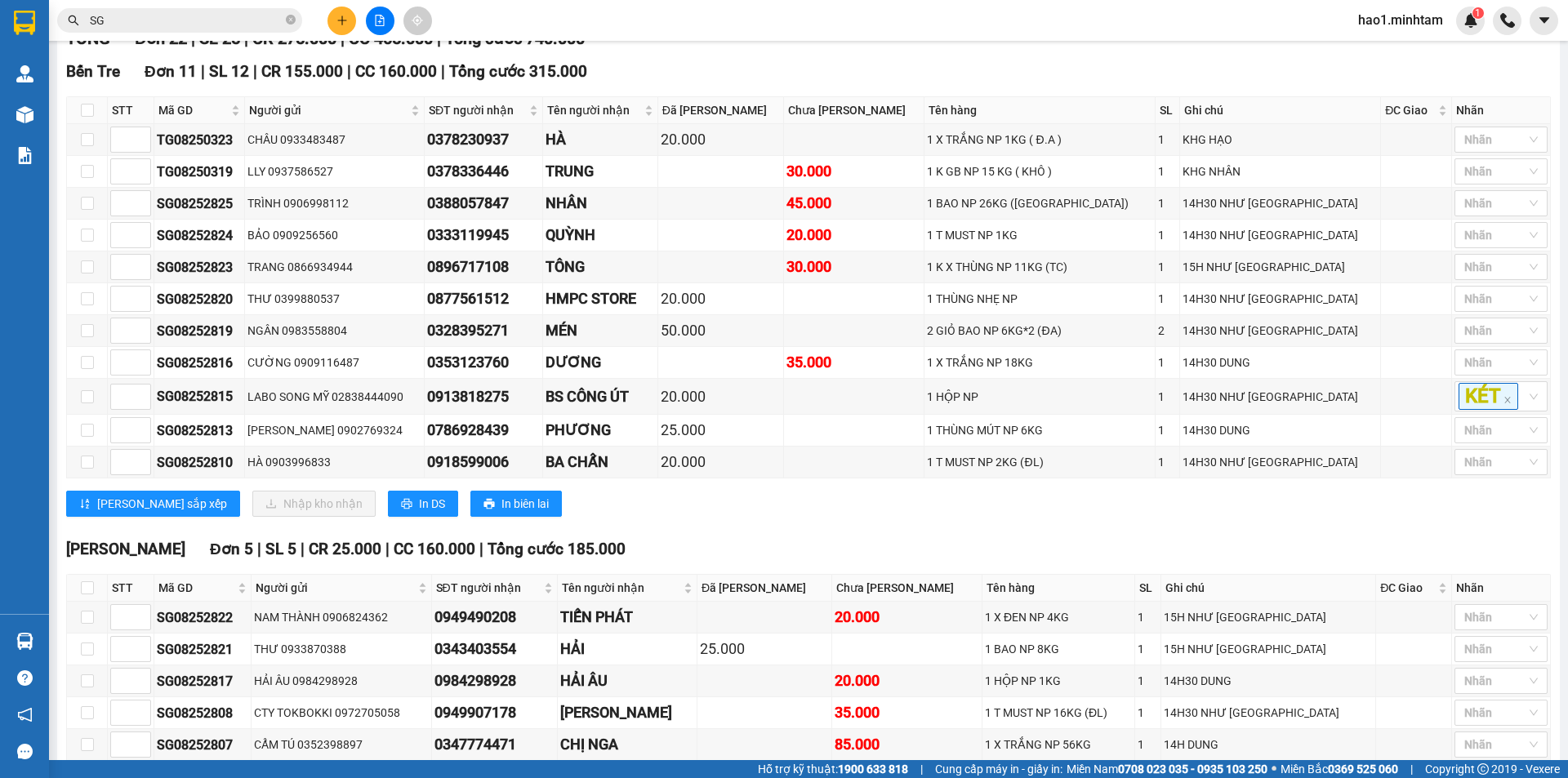
click at [775, 551] on div "TỔNG Đơn 22 | SL 25 | CR 275.000 | CC 465.000 | Tổng cước 740.000 Bến Tre Đơn …" at bounding box center [808, 586] width 1485 height 1121
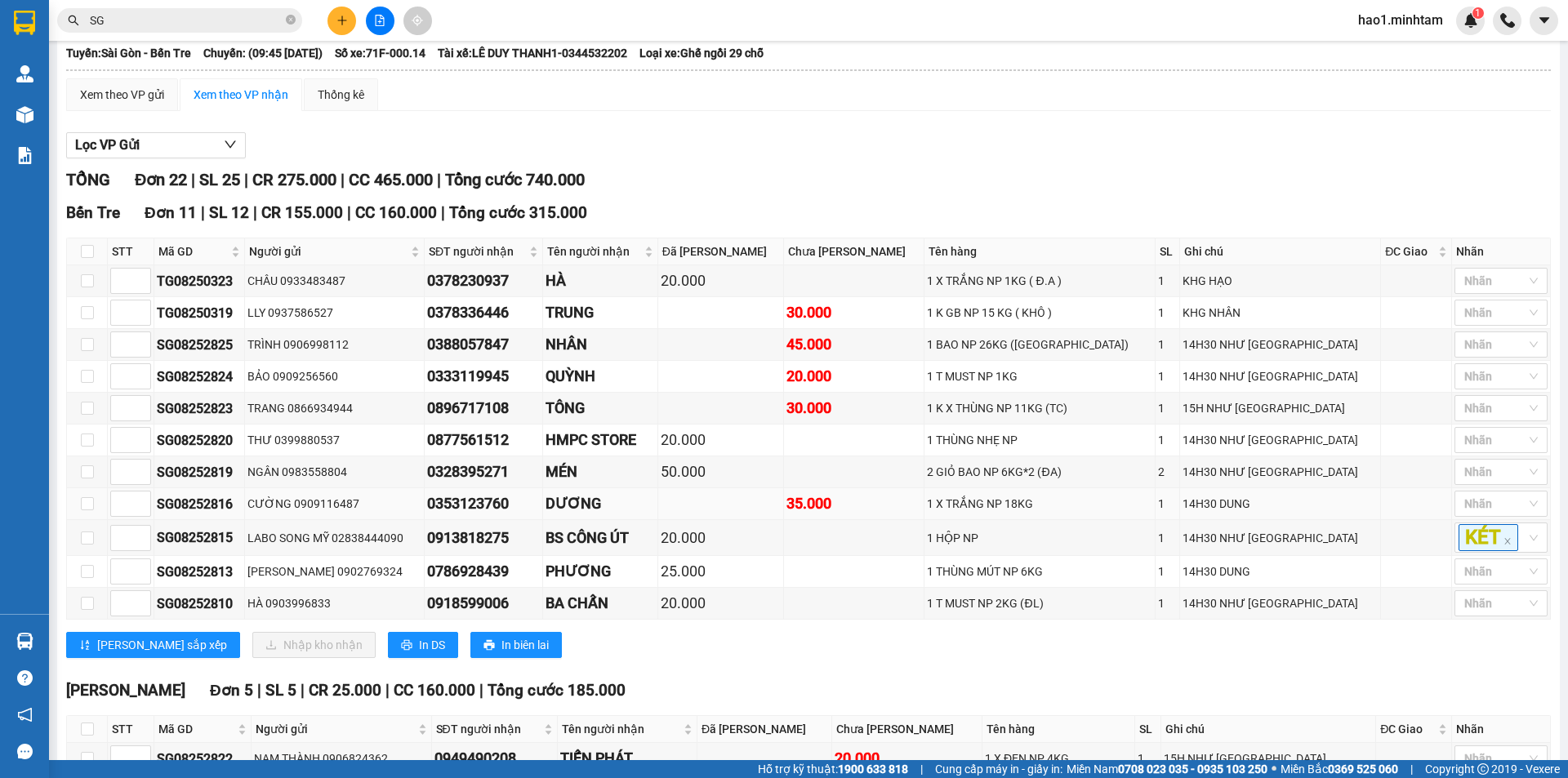
scroll to position [431, 0]
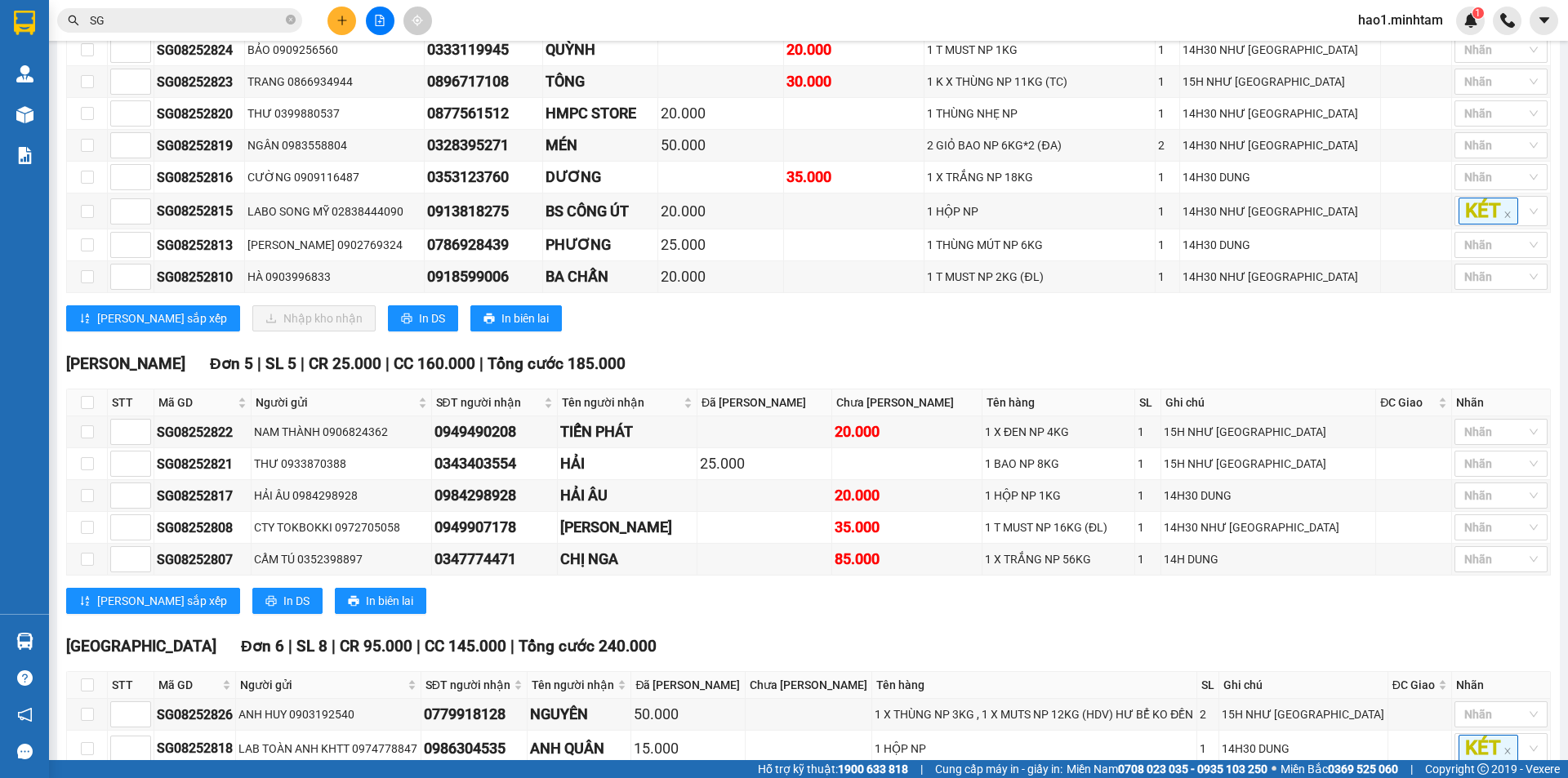
click at [820, 659] on div "[GEOGRAPHIC_DATA] 6 | SL 8 | CR 95.000 | CC 145.000 | Tổng cước 240.000" at bounding box center [808, 645] width 1485 height 24
click at [808, 368] on div "TỔNG Đơn 22 | SL 25 | CR 275.000 | CC 465.000 | Tổng cước 740.000 Bến Tre Đơn …" at bounding box center [808, 402] width 1485 height 1121
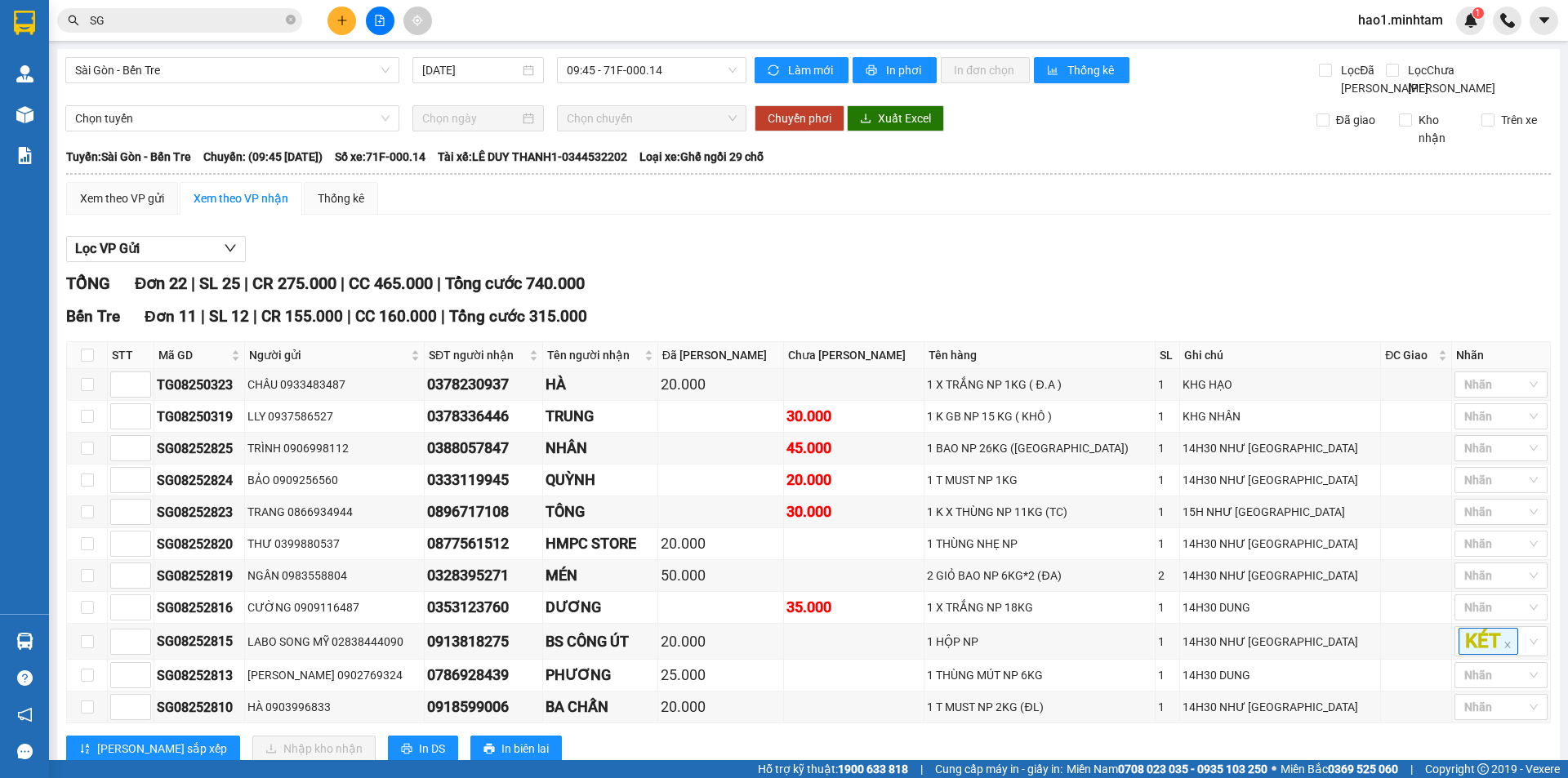
click at [779, 289] on div "TỔNG Đơn 22 | SL 25 | CR 275.000 | CC 465.000 | Tổng cước 740.000" at bounding box center [808, 284] width 1485 height 25
click at [780, 289] on div "TỔNG Đơn 22 | SL 25 | CR 275.000 | CC 465.000 | Tổng cước 740.000" at bounding box center [808, 284] width 1485 height 25
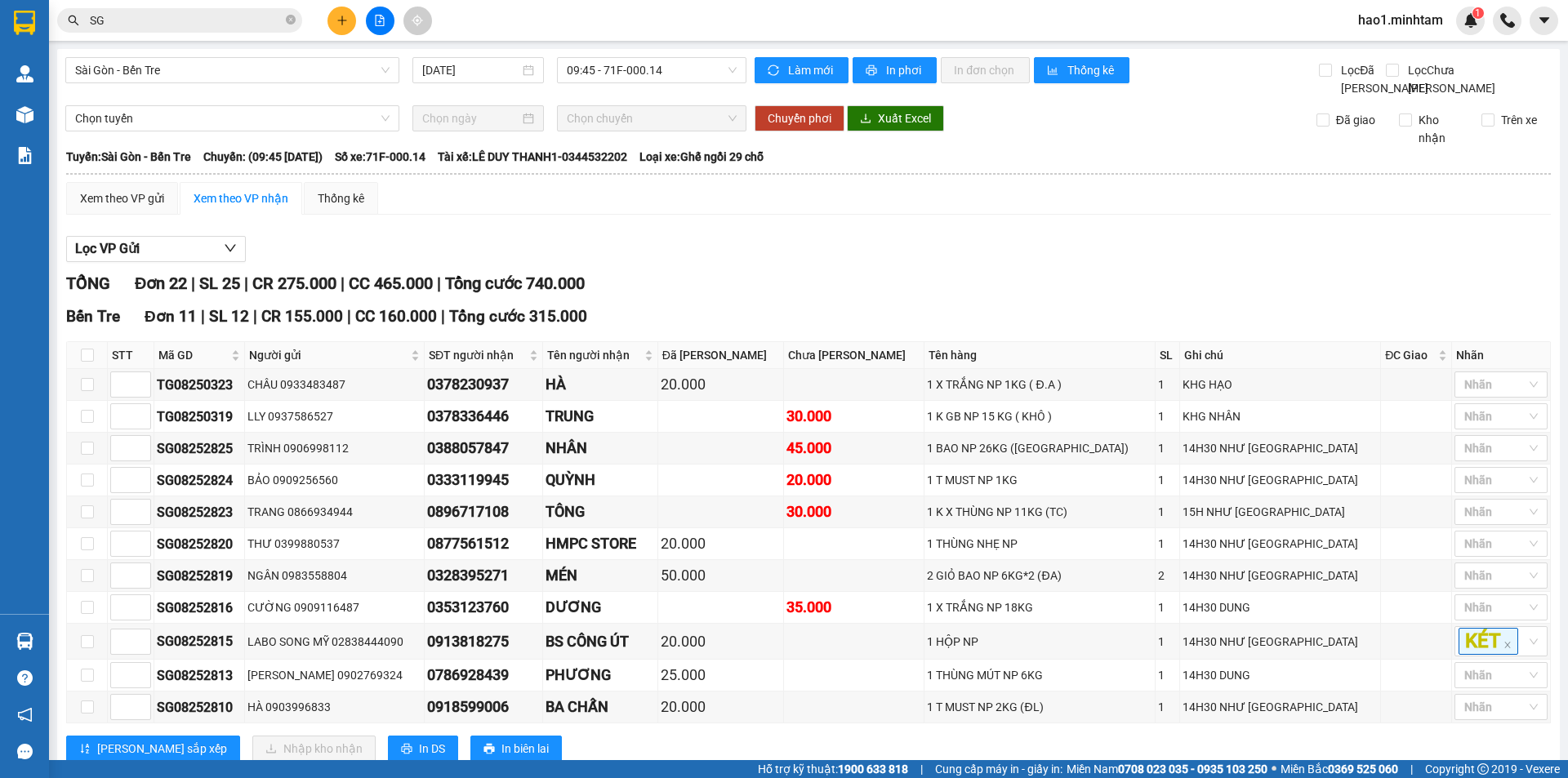
click at [780, 289] on div "TỔNG Đơn 22 | SL 25 | CR 275.000 | CC 465.000 | Tổng cước 740.000" at bounding box center [808, 284] width 1485 height 25
click at [780, 295] on div "TỔNG Đơn 22 | SL 25 | CR 275.000 | CC 465.000 | Tổng cước 740.000" at bounding box center [808, 284] width 1485 height 25
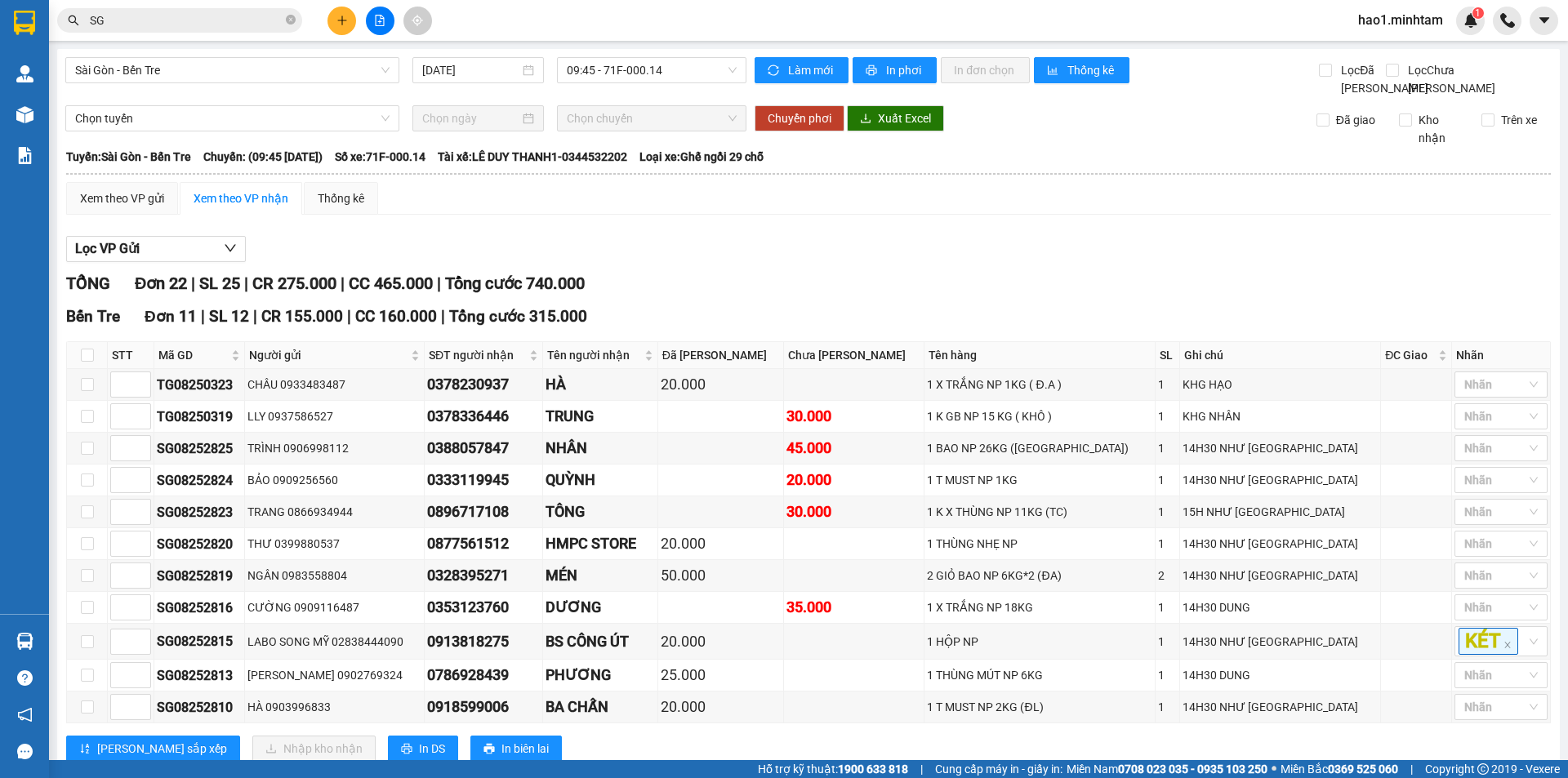
click at [780, 296] on div "TỔNG Đơn 22 | SL 25 | CR 275.000 | CC 465.000 | Tổng cước 740.000" at bounding box center [808, 284] width 1485 height 25
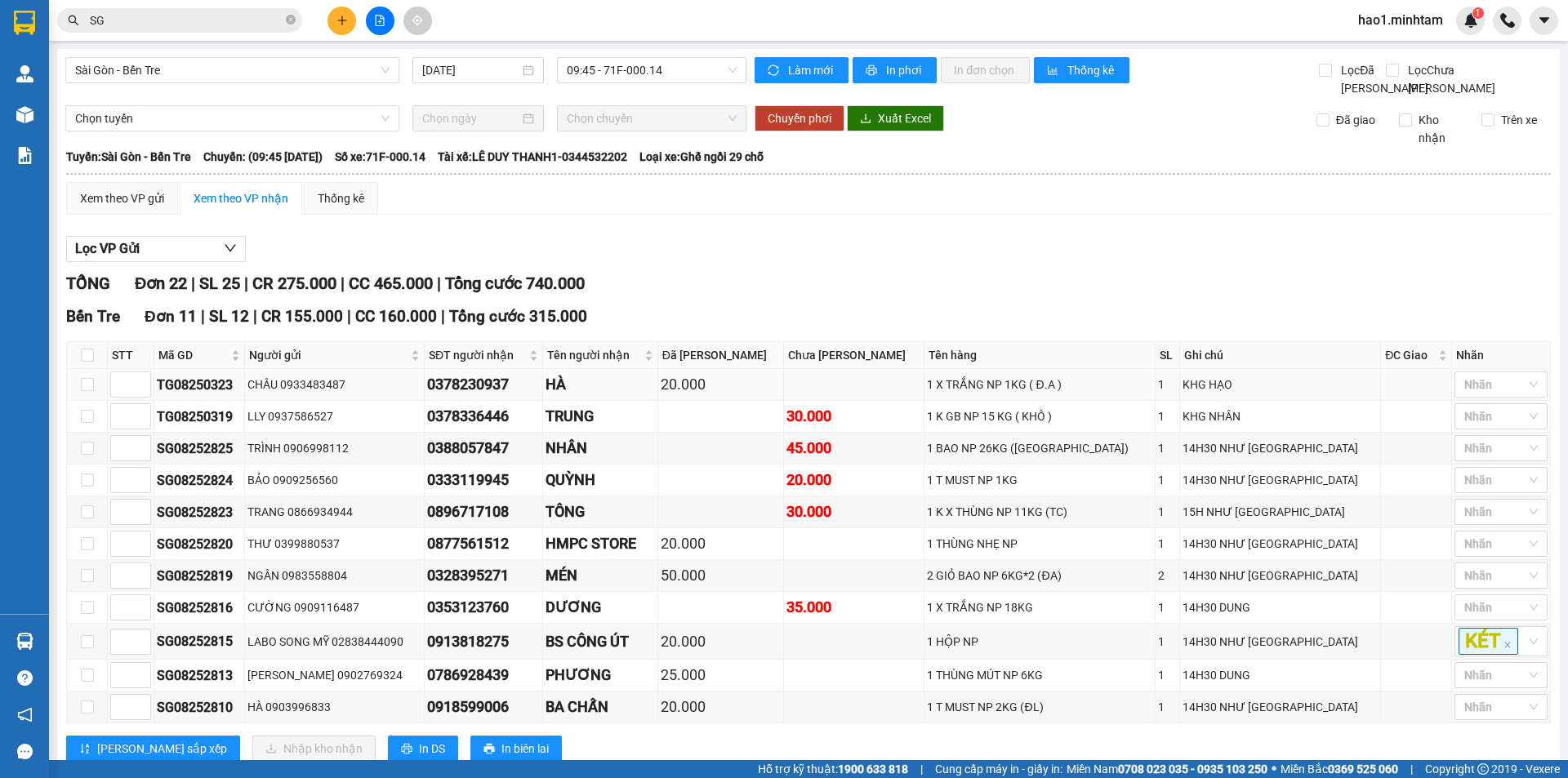
scroll to position [164, 0]
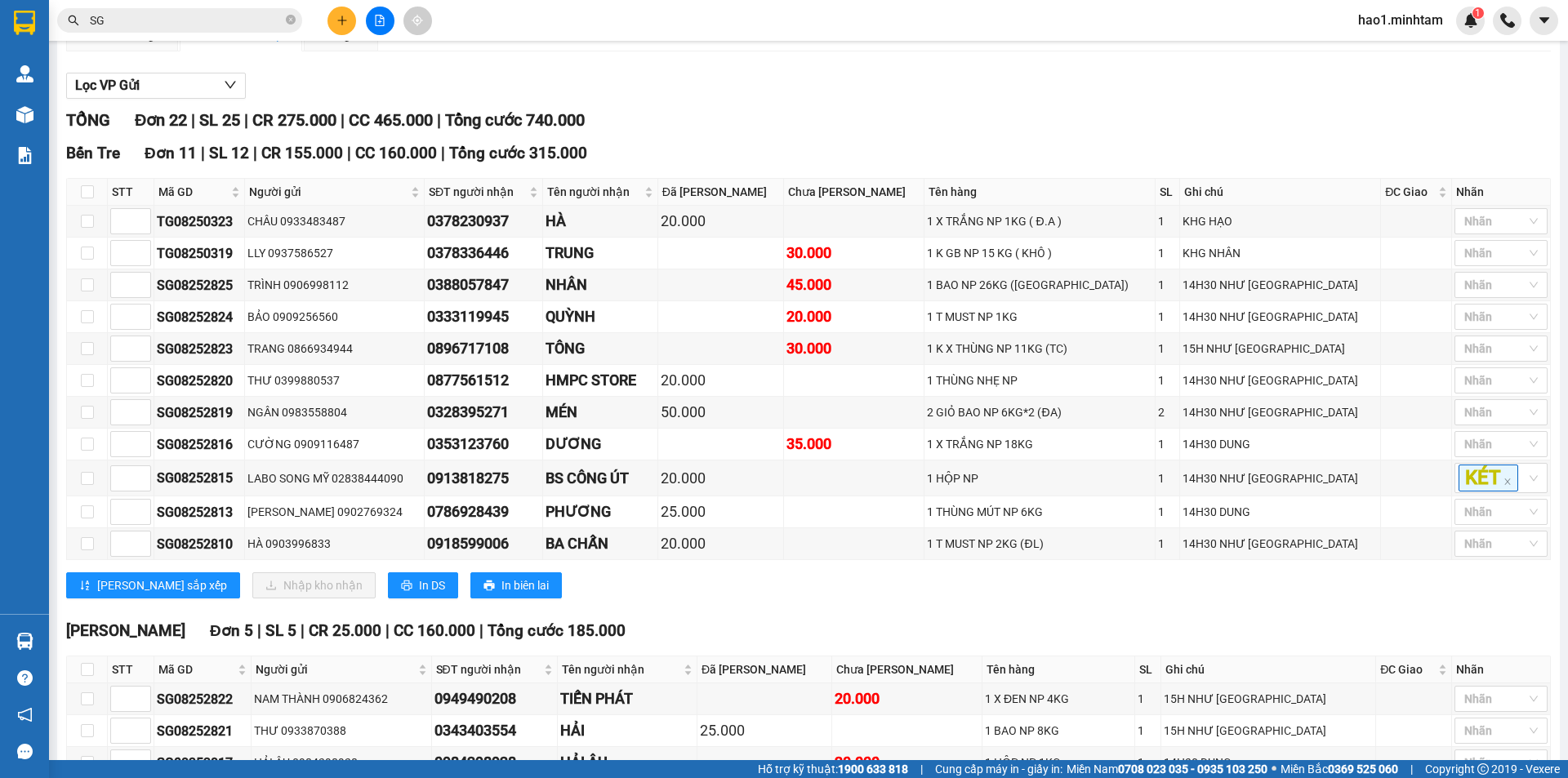
click at [882, 100] on div "Lọc VP Gửi" at bounding box center [808, 86] width 1485 height 27
click at [883, 100] on div "Lọc VP Gửi" at bounding box center [808, 86] width 1485 height 27
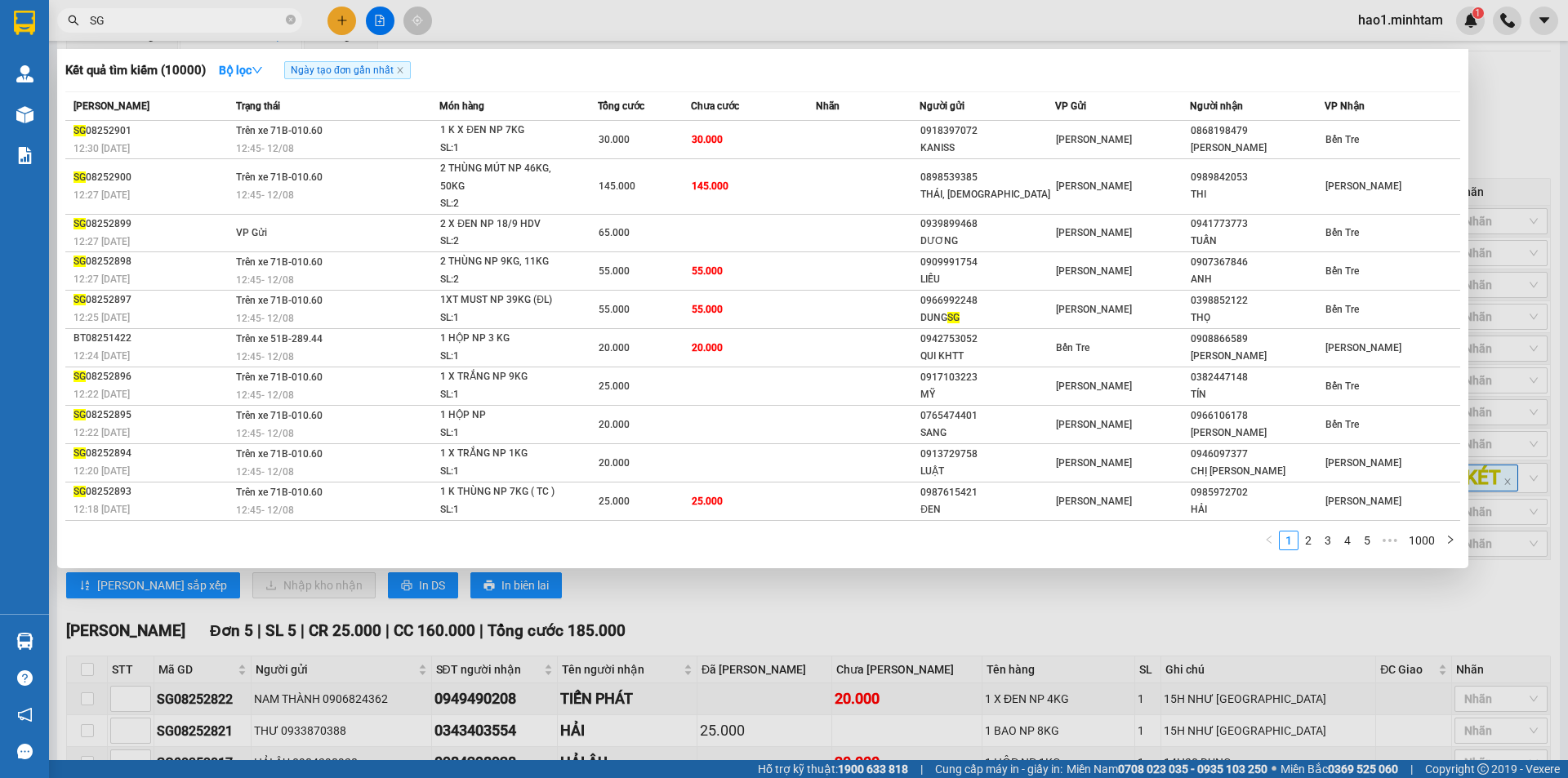
drag, startPoint x: 161, startPoint y: 23, endPoint x: 289, endPoint y: 39, distance: 129.0
click at [164, 23] on input "SG" at bounding box center [186, 20] width 193 height 18
click at [269, 69] on button "Bộ lọc" at bounding box center [241, 70] width 71 height 26
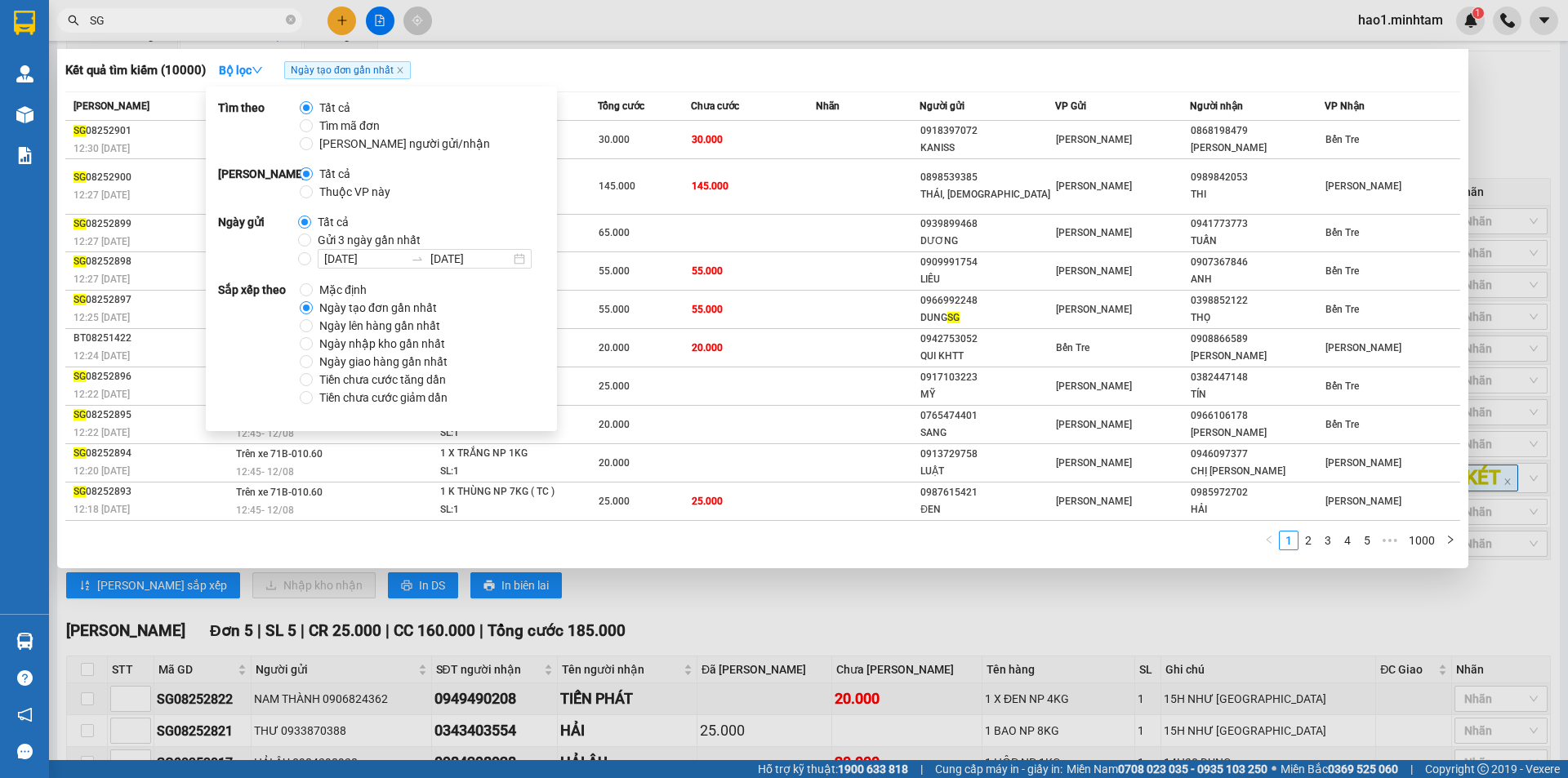
click at [356, 195] on span "Thuộc VP này" at bounding box center [354, 192] width 84 height 18
click at [313, 195] on input "Thuộc VP này" at bounding box center [306, 191] width 13 height 13
radio input "true"
radio input "false"
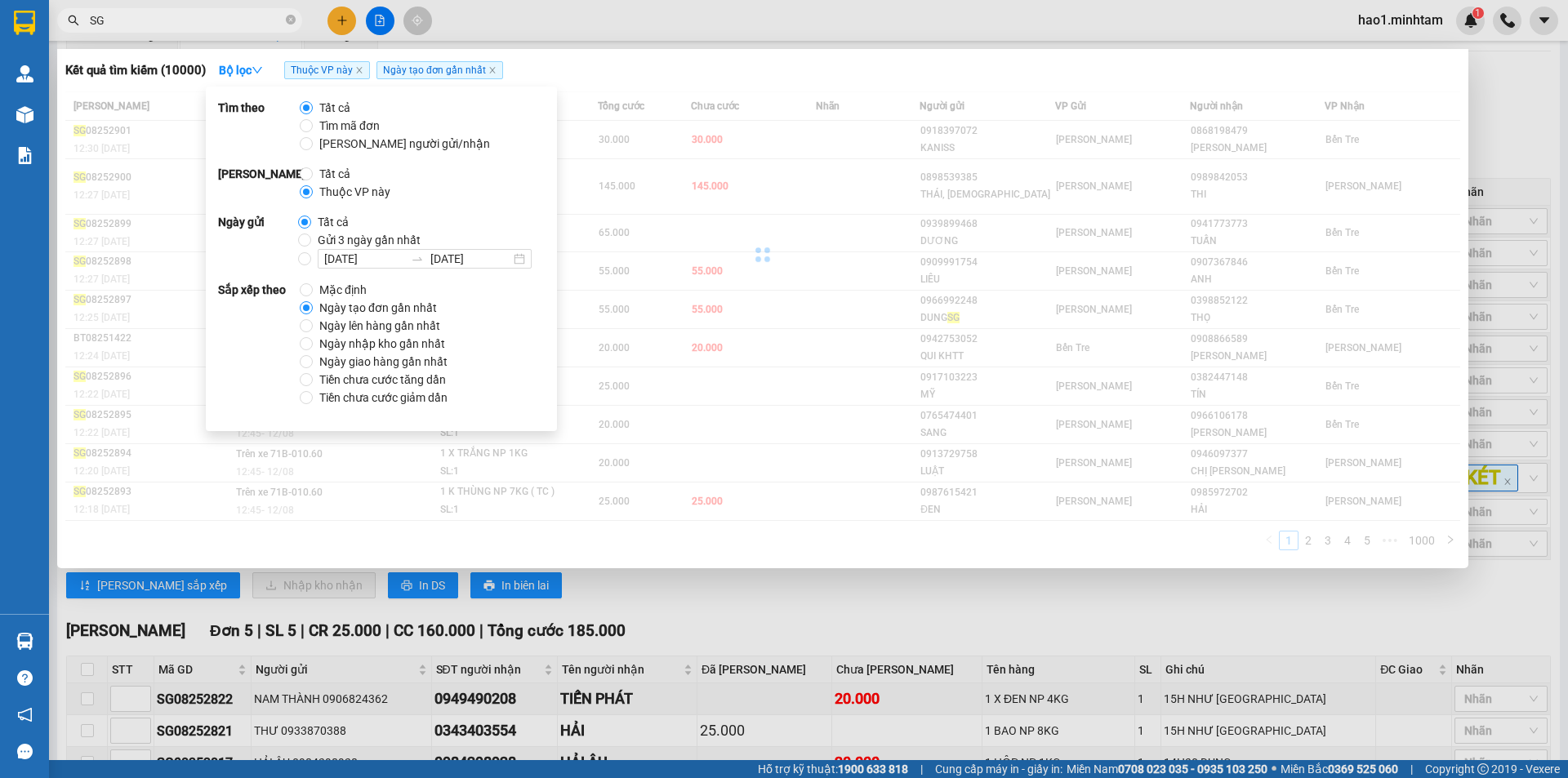
click at [595, 23] on div at bounding box center [784, 389] width 1568 height 778
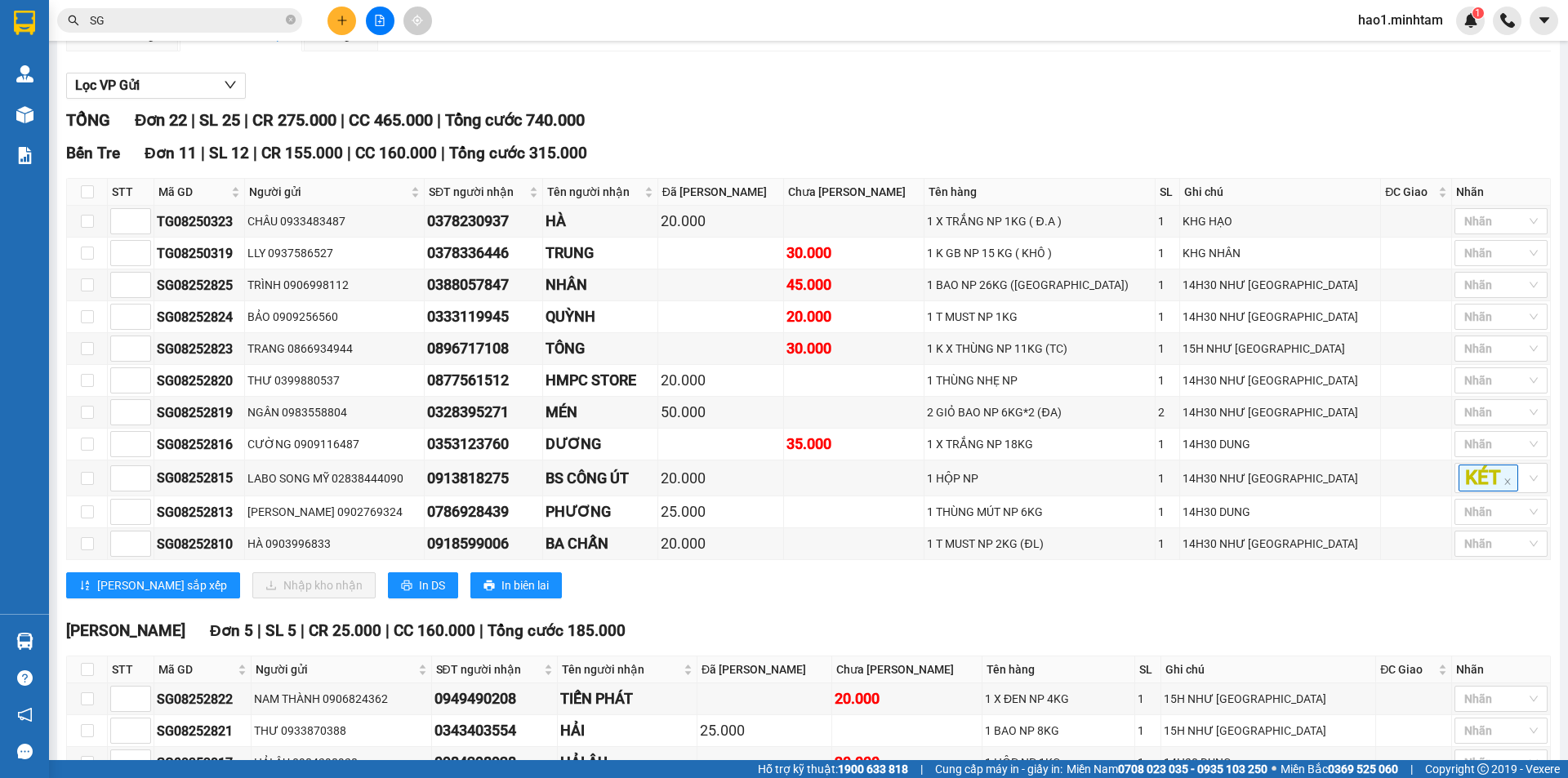
drag, startPoint x: 292, startPoint y: 21, endPoint x: 309, endPoint y: 28, distance: 18.4
click at [307, 27] on div "SG" at bounding box center [159, 19] width 318 height 24
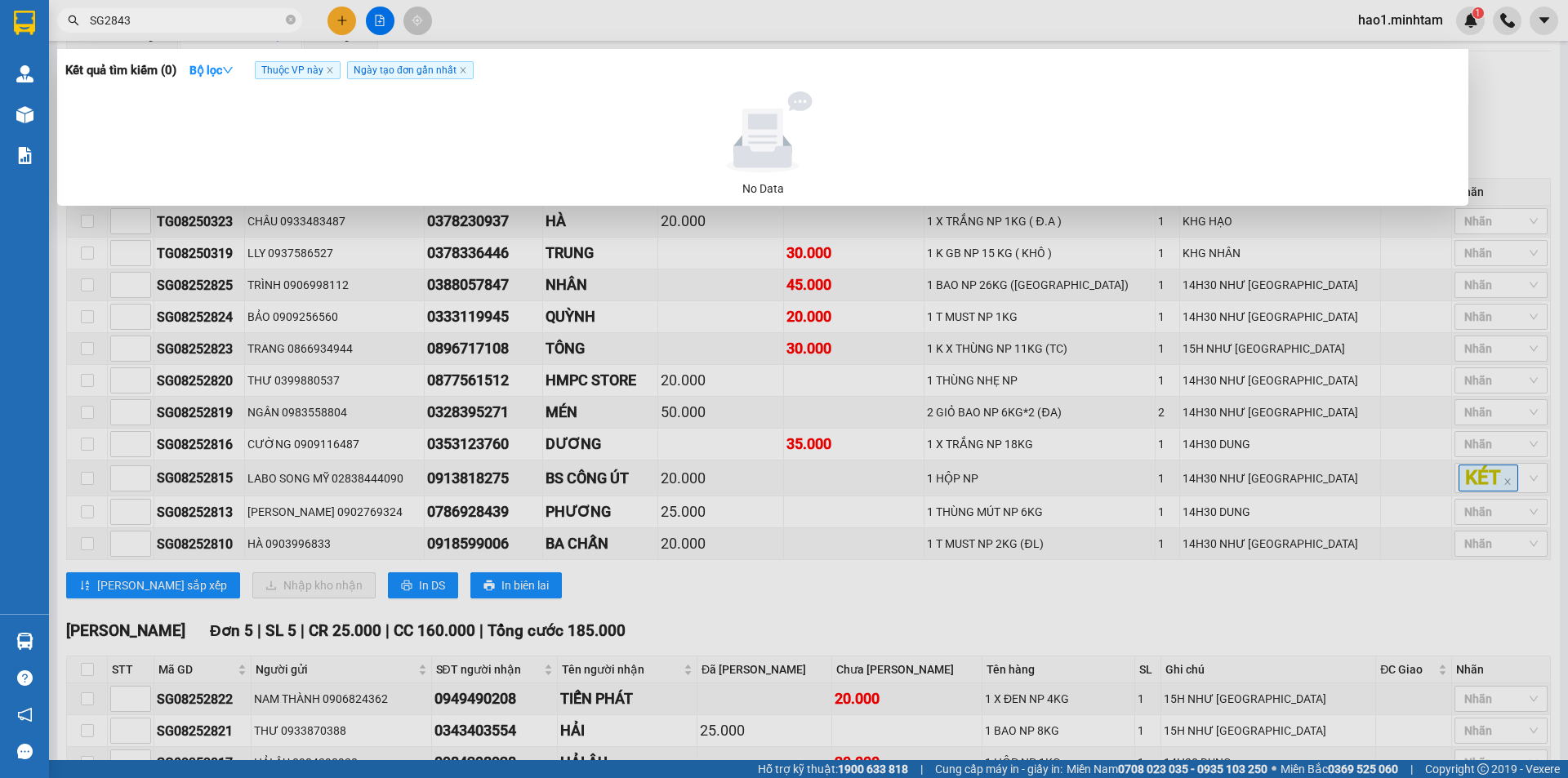
drag, startPoint x: 104, startPoint y: 17, endPoint x: 79, endPoint y: 19, distance: 25.1
click at [79, 19] on span "SG2843" at bounding box center [179, 19] width 245 height 24
type input "2843"
